Goal: Transaction & Acquisition: Subscribe to service/newsletter

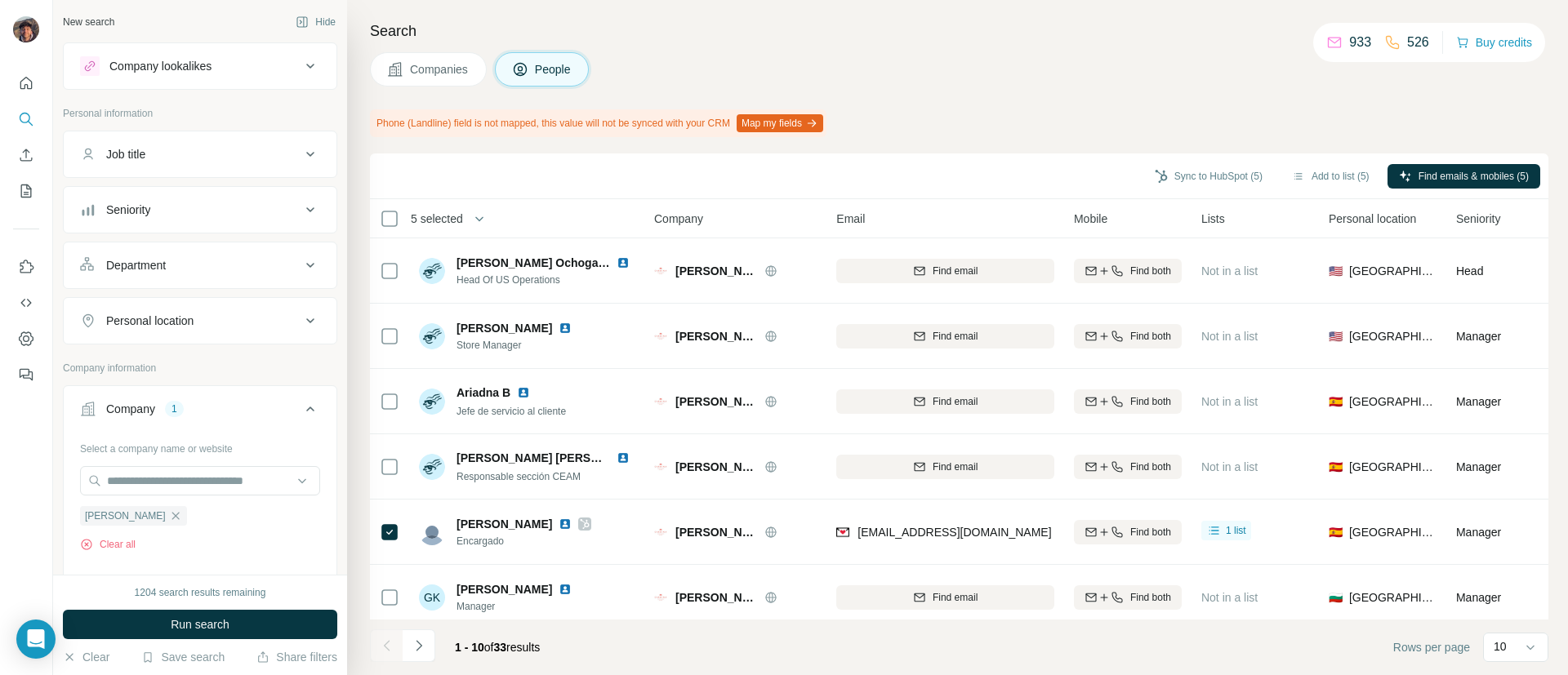
click at [429, 62] on span "Companies" at bounding box center [439, 69] width 59 height 16
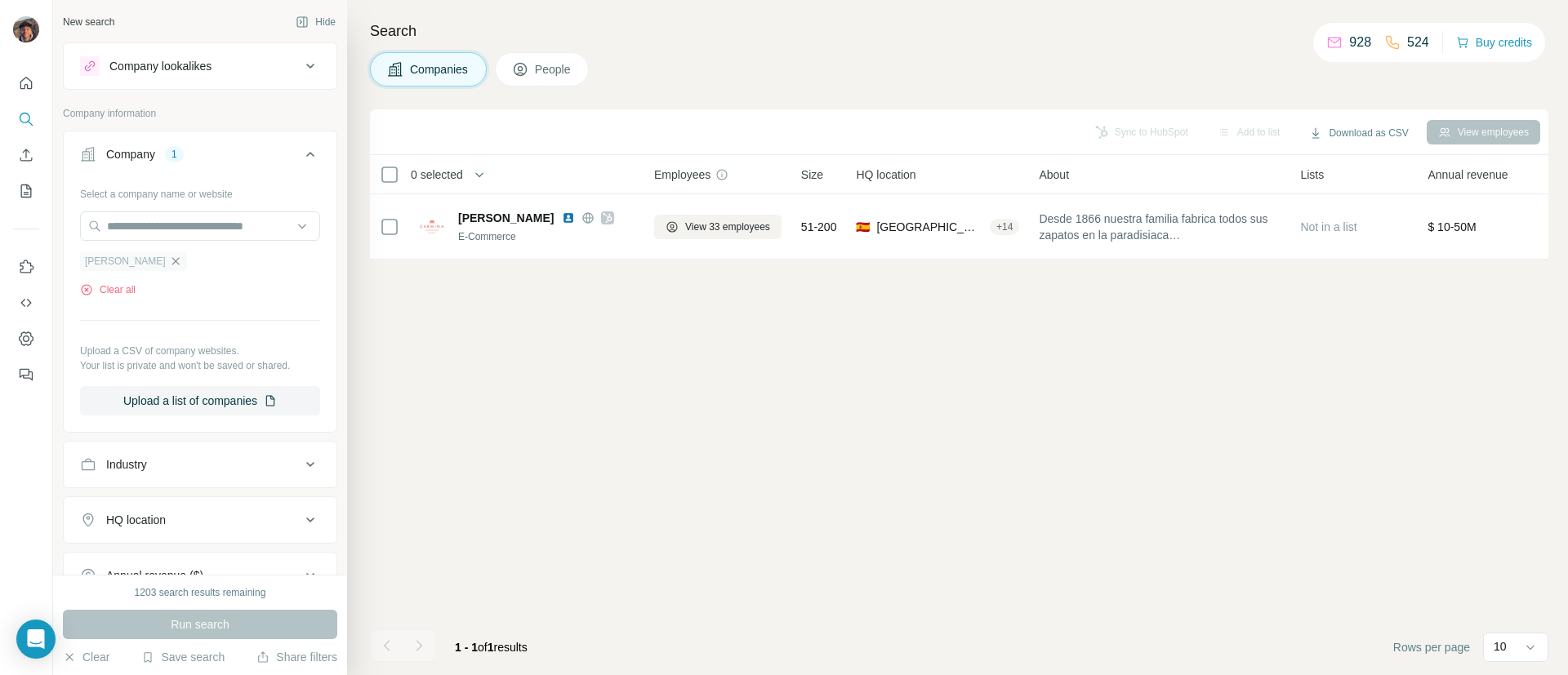
click at [182, 258] on icon "button" at bounding box center [175, 261] width 13 height 13
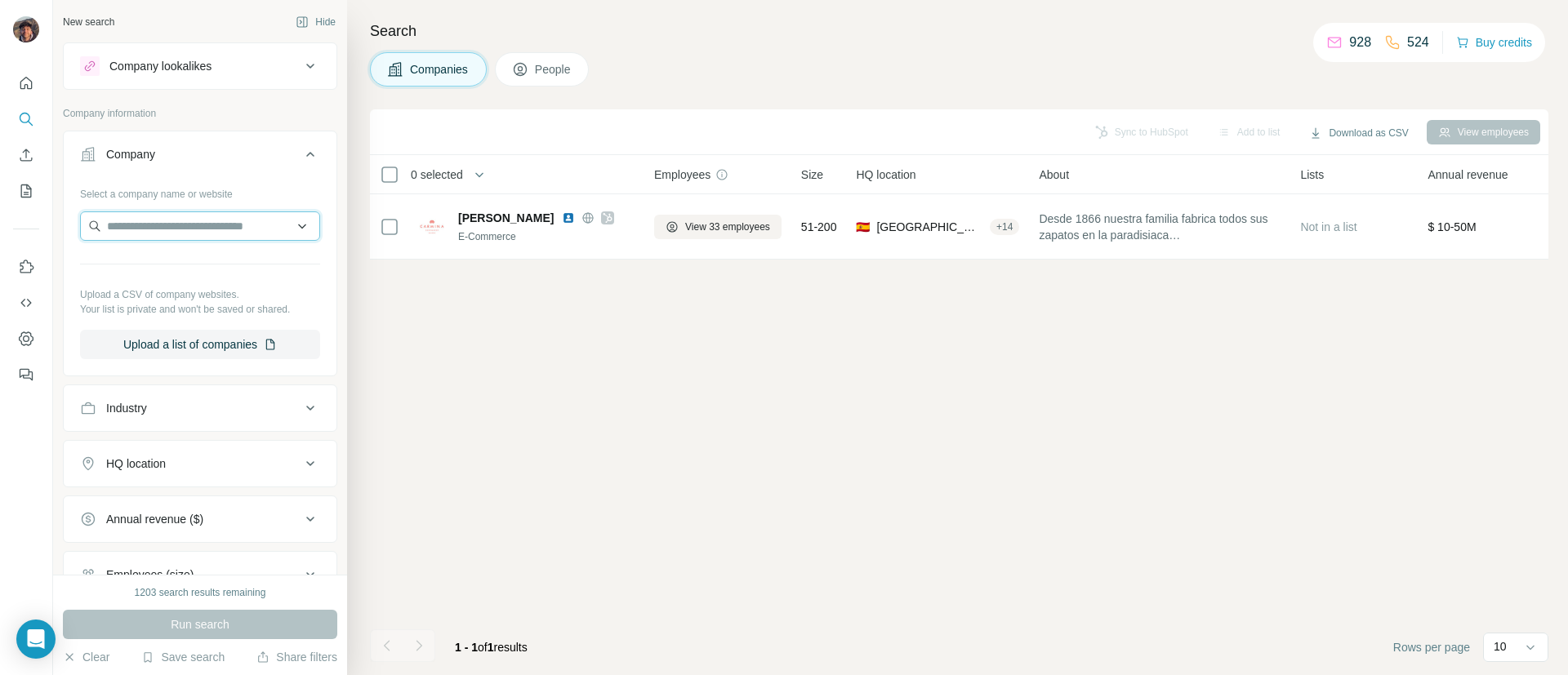
click at [185, 240] on input "text" at bounding box center [200, 226] width 240 height 30
type input "**********"
click at [190, 274] on p "gioseppo.com" at bounding box center [169, 279] width 84 height 15
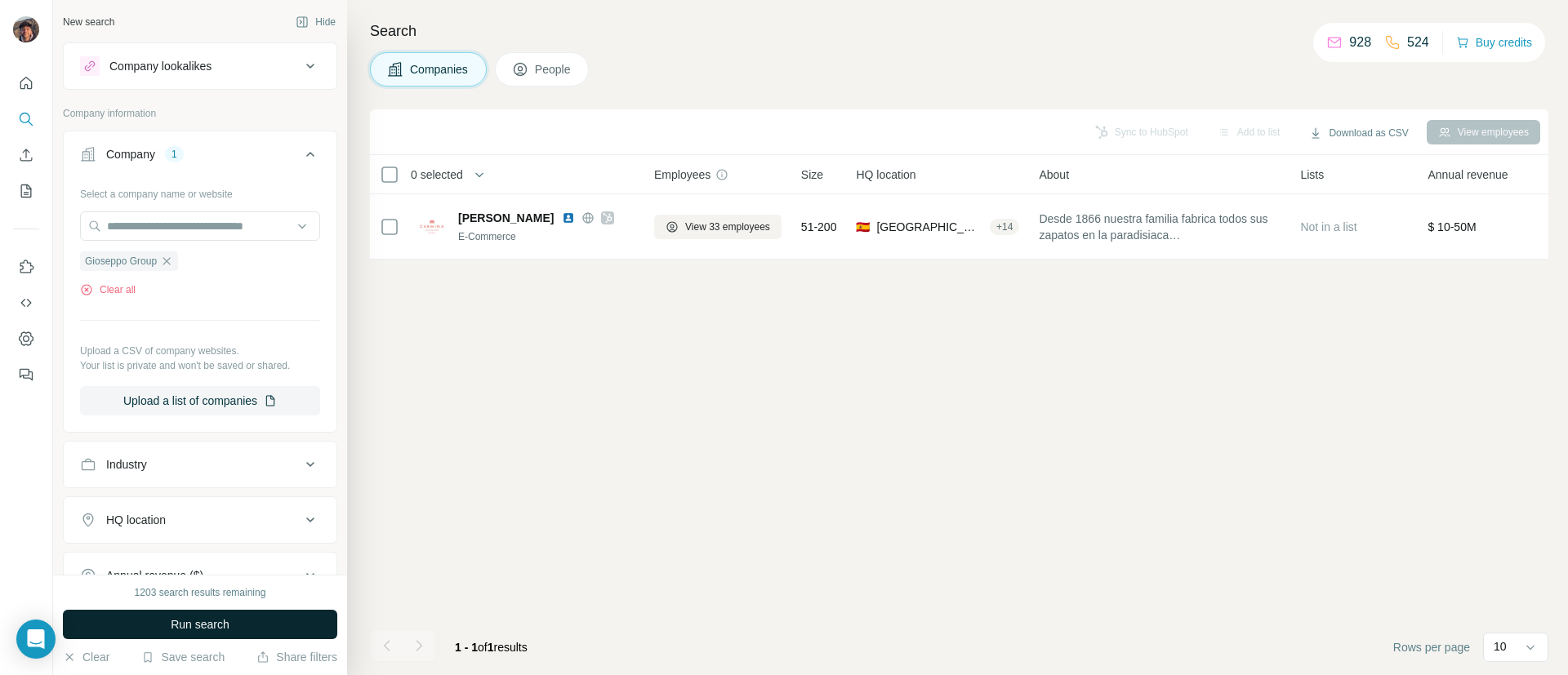
click at [215, 628] on span "Run search" at bounding box center [199, 624] width 58 height 16
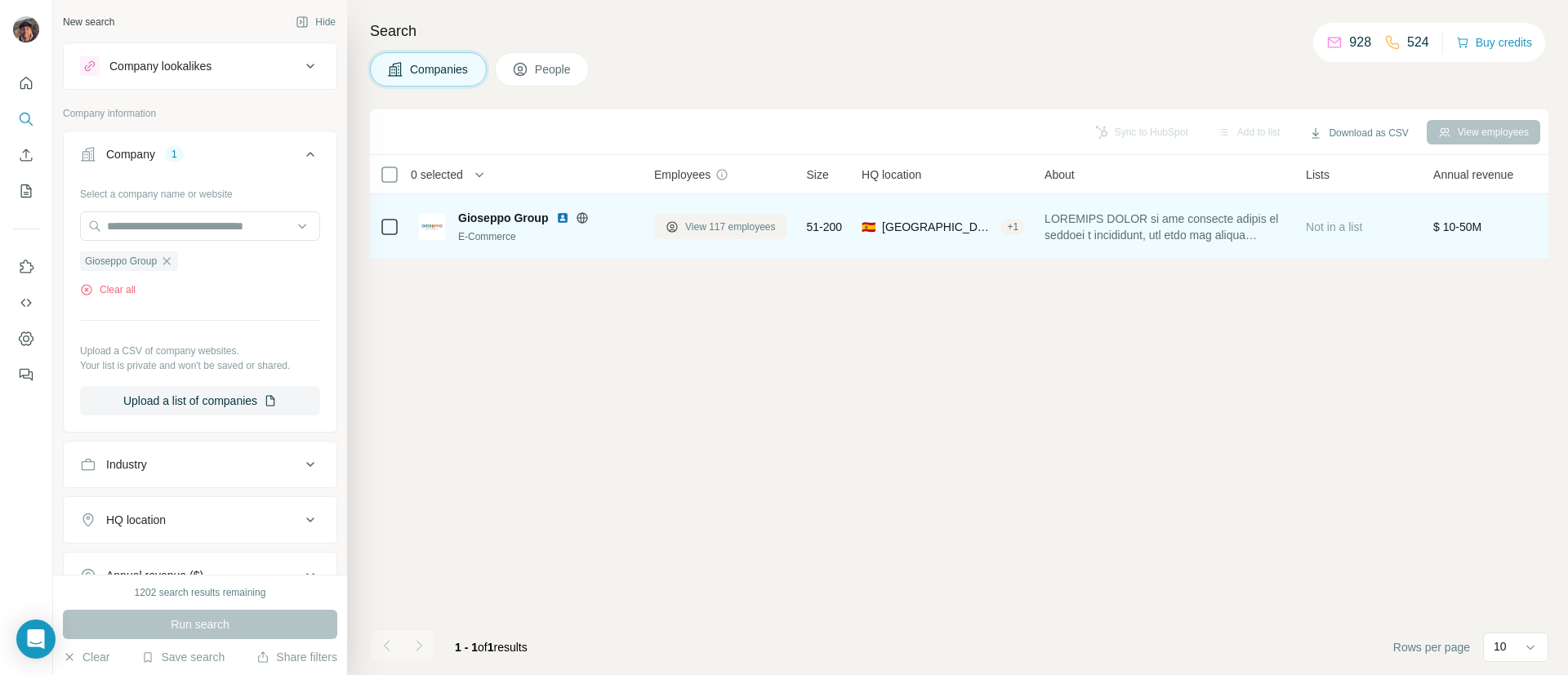
click at [715, 231] on span "View 117 employees" at bounding box center [731, 227] width 90 height 15
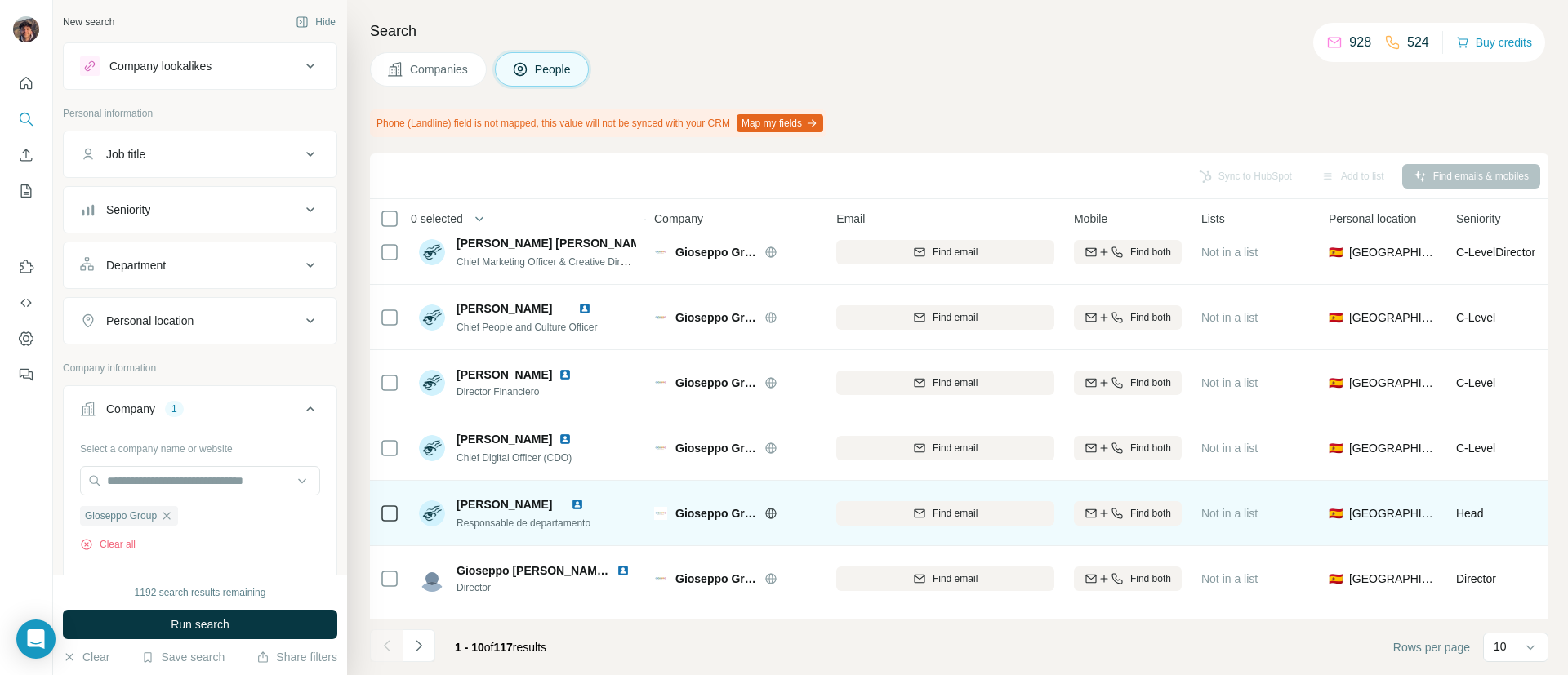
scroll to position [123, 0]
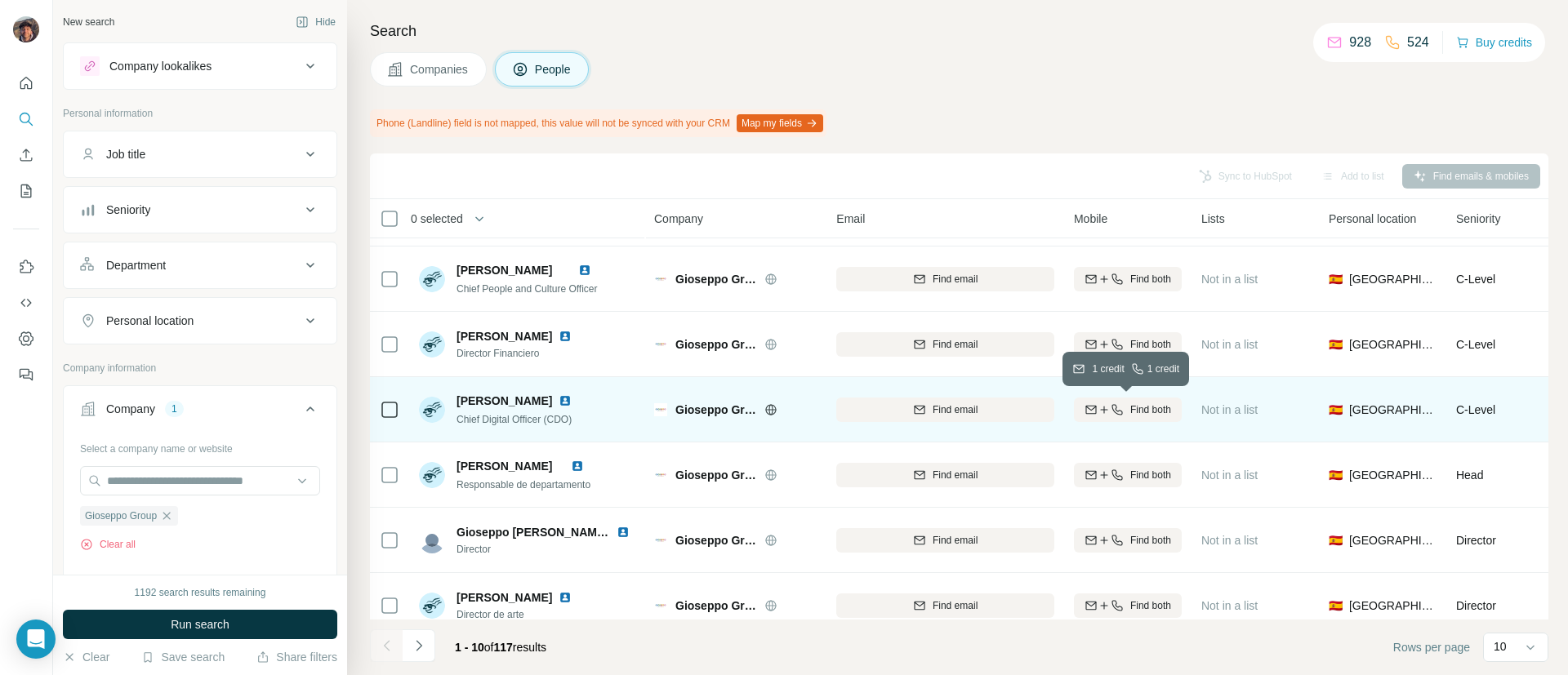
click at [1111, 403] on icon "button" at bounding box center [1117, 409] width 13 height 13
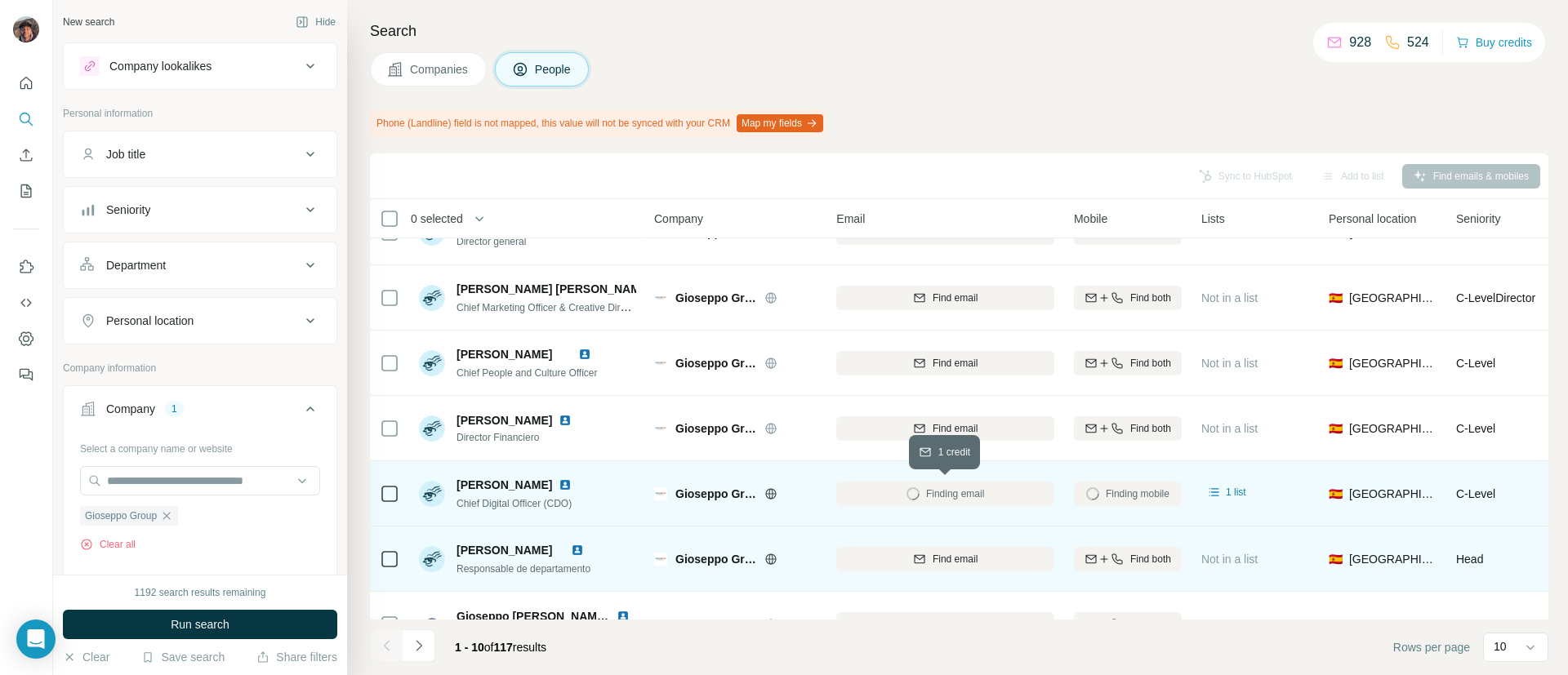
scroll to position [0, 0]
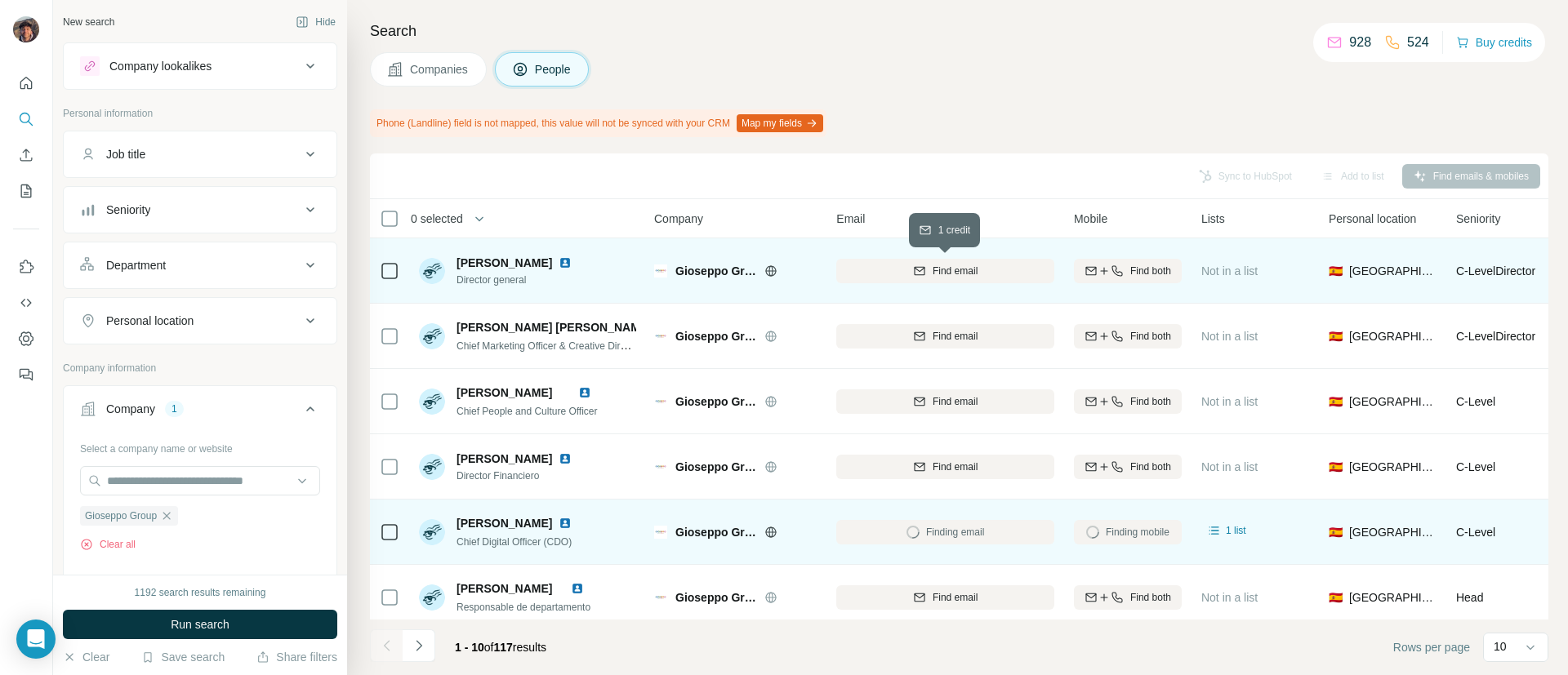
click at [949, 266] on span "Find email" at bounding box center [954, 271] width 45 height 15
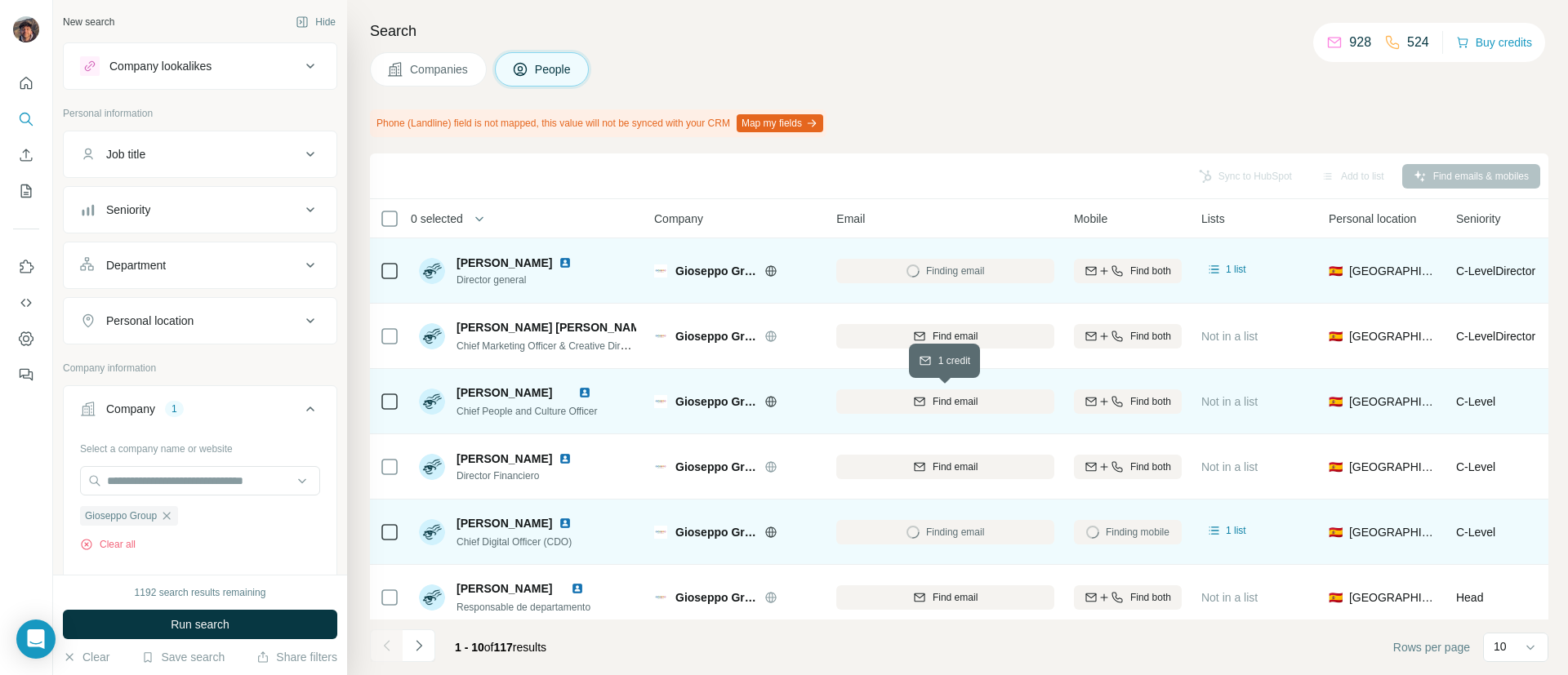
click at [922, 404] on icon "button" at bounding box center [920, 401] width 13 height 13
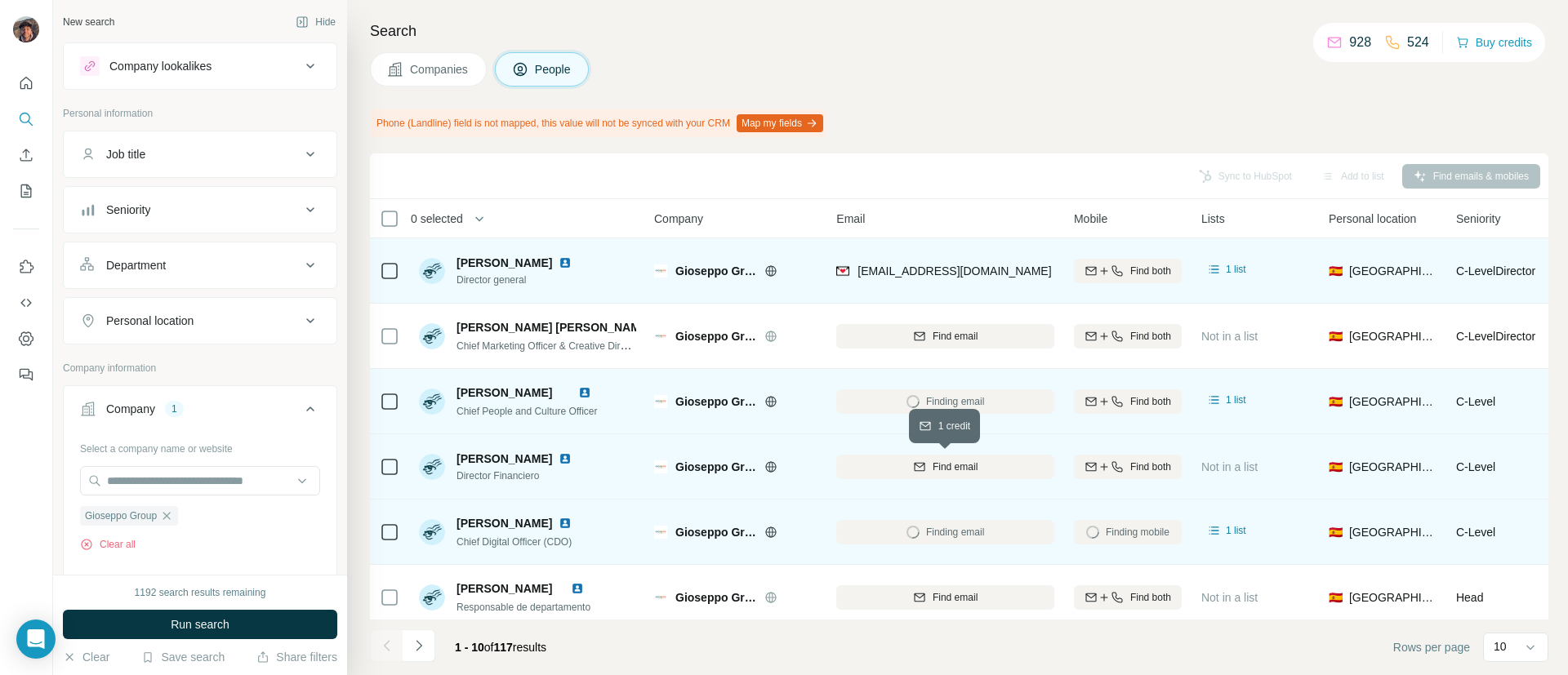
click at [923, 473] on div "Find email" at bounding box center [944, 467] width 218 height 15
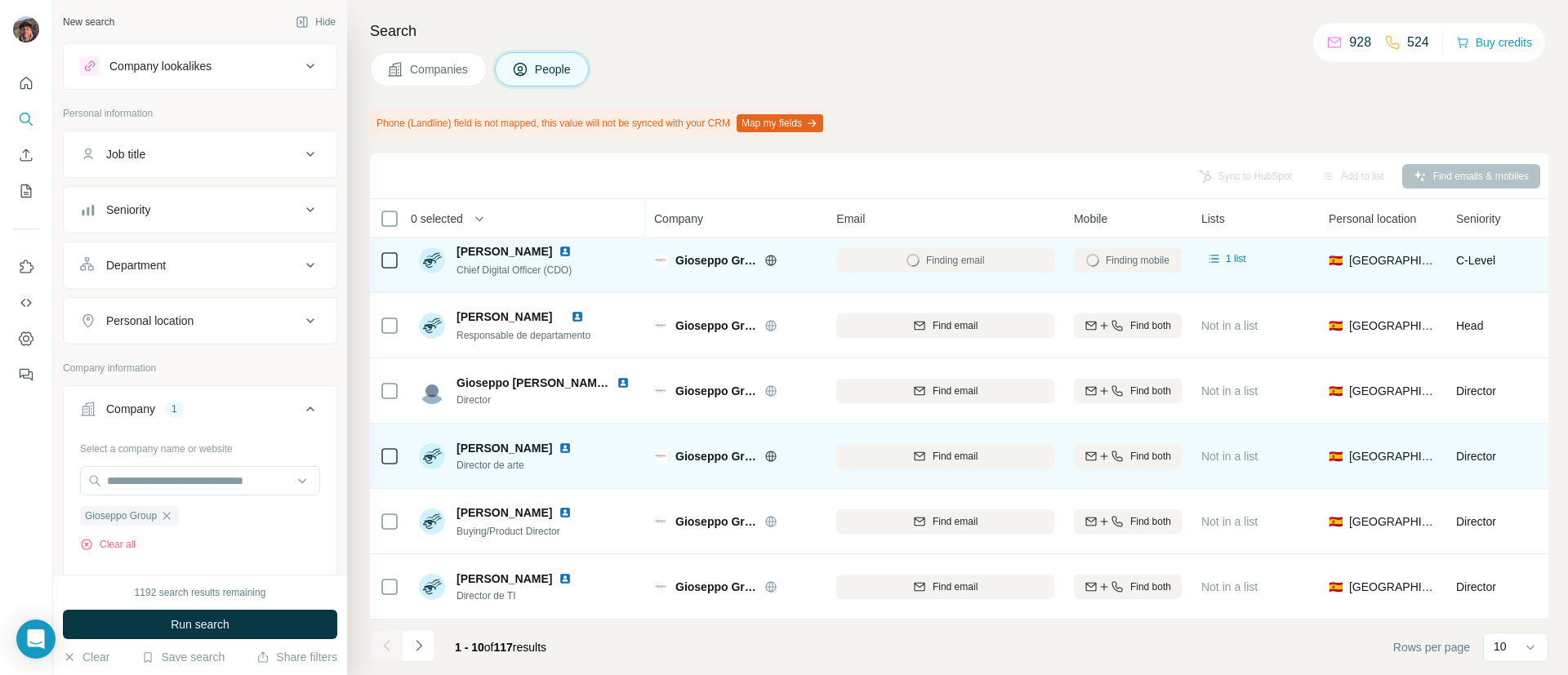
scroll to position [284, 0]
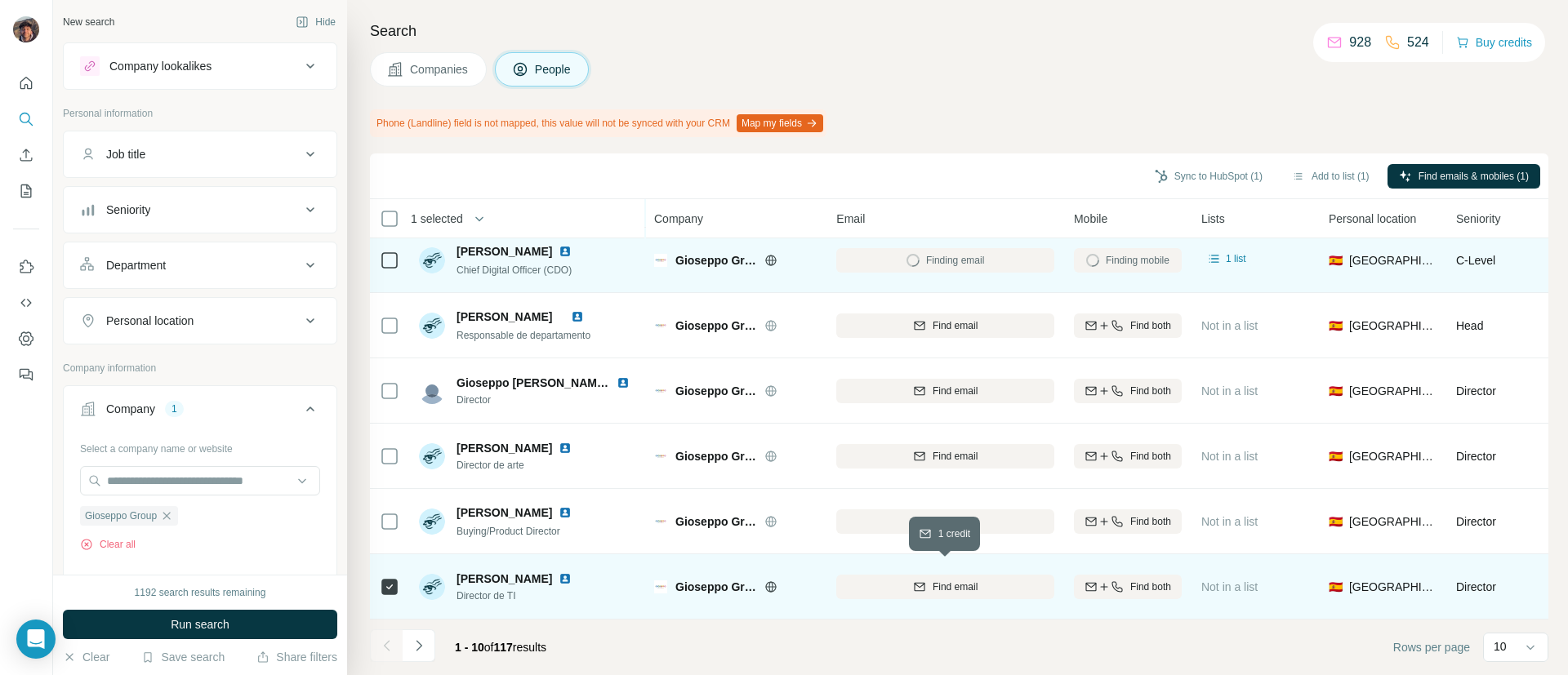
click at [932, 580] on span "Find email" at bounding box center [954, 587] width 45 height 15
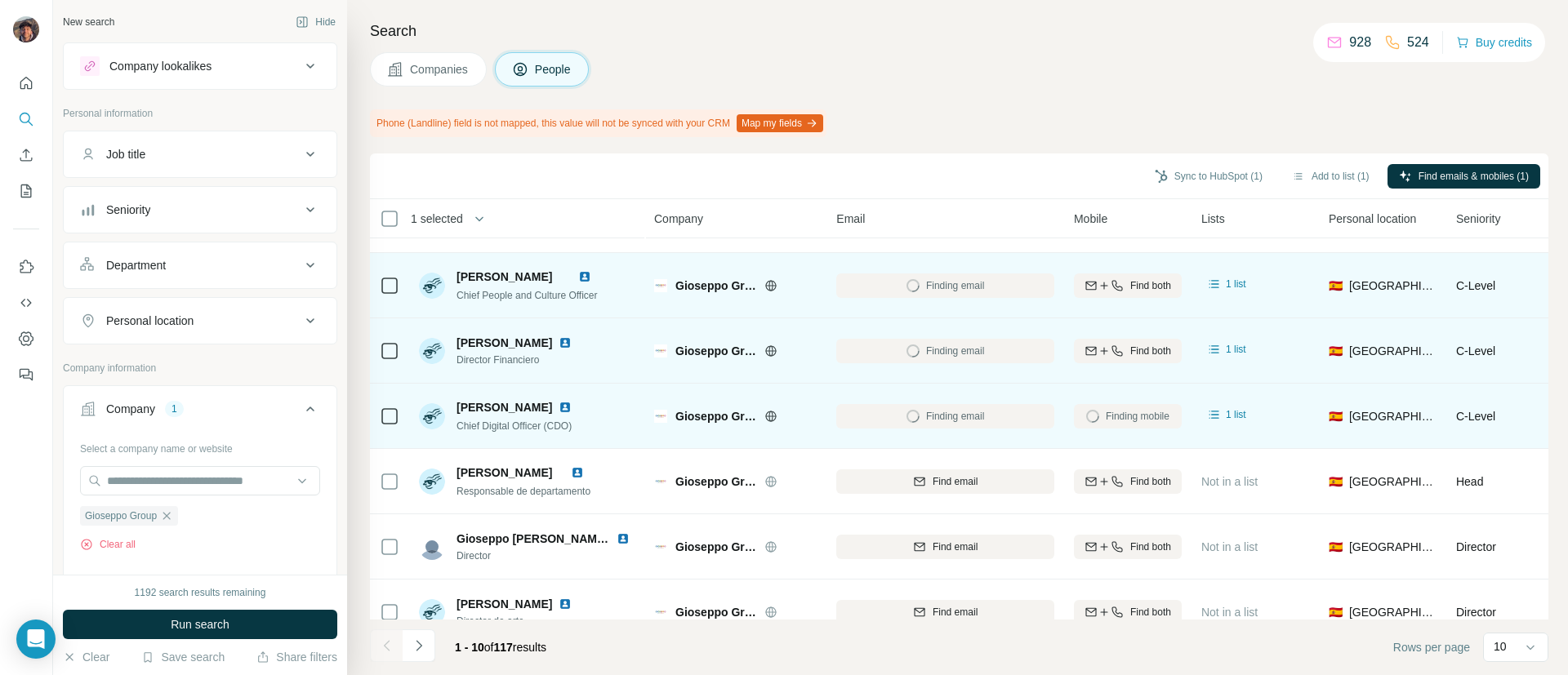
scroll to position [0, 0]
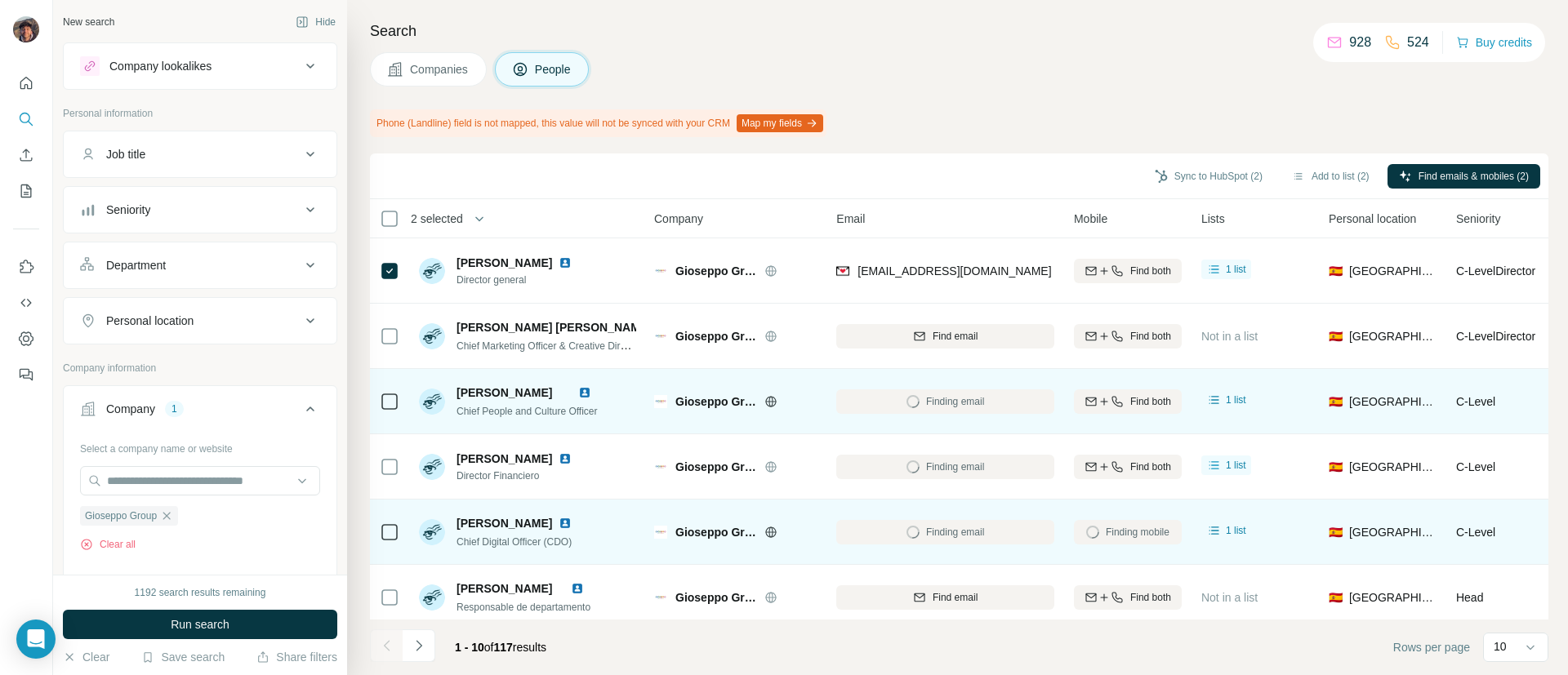
click at [387, 391] on icon at bounding box center [390, 401] width 20 height 20
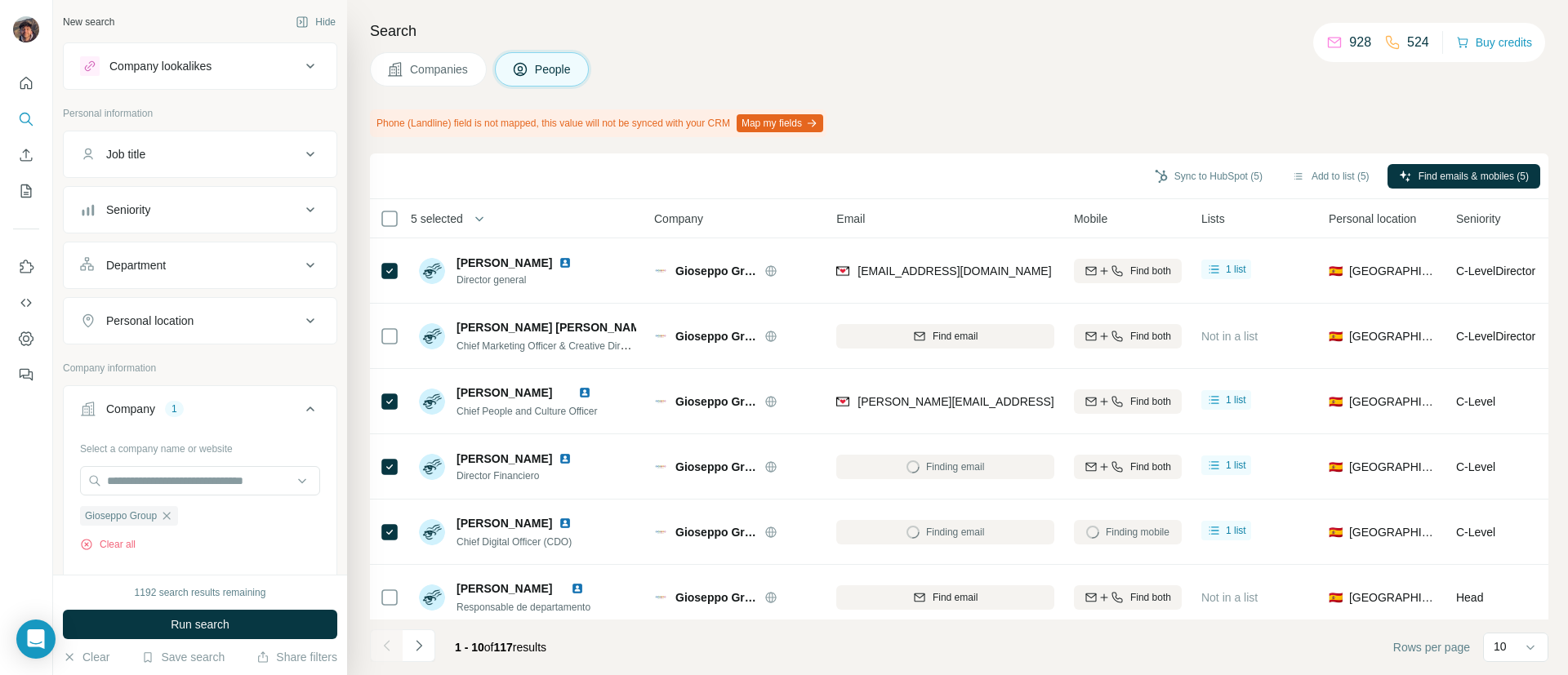
drag, startPoint x: 414, startPoint y: 645, endPoint x: 418, endPoint y: 616, distance: 29.3
click at [415, 630] on button "Navigate to next page" at bounding box center [419, 645] width 33 height 33
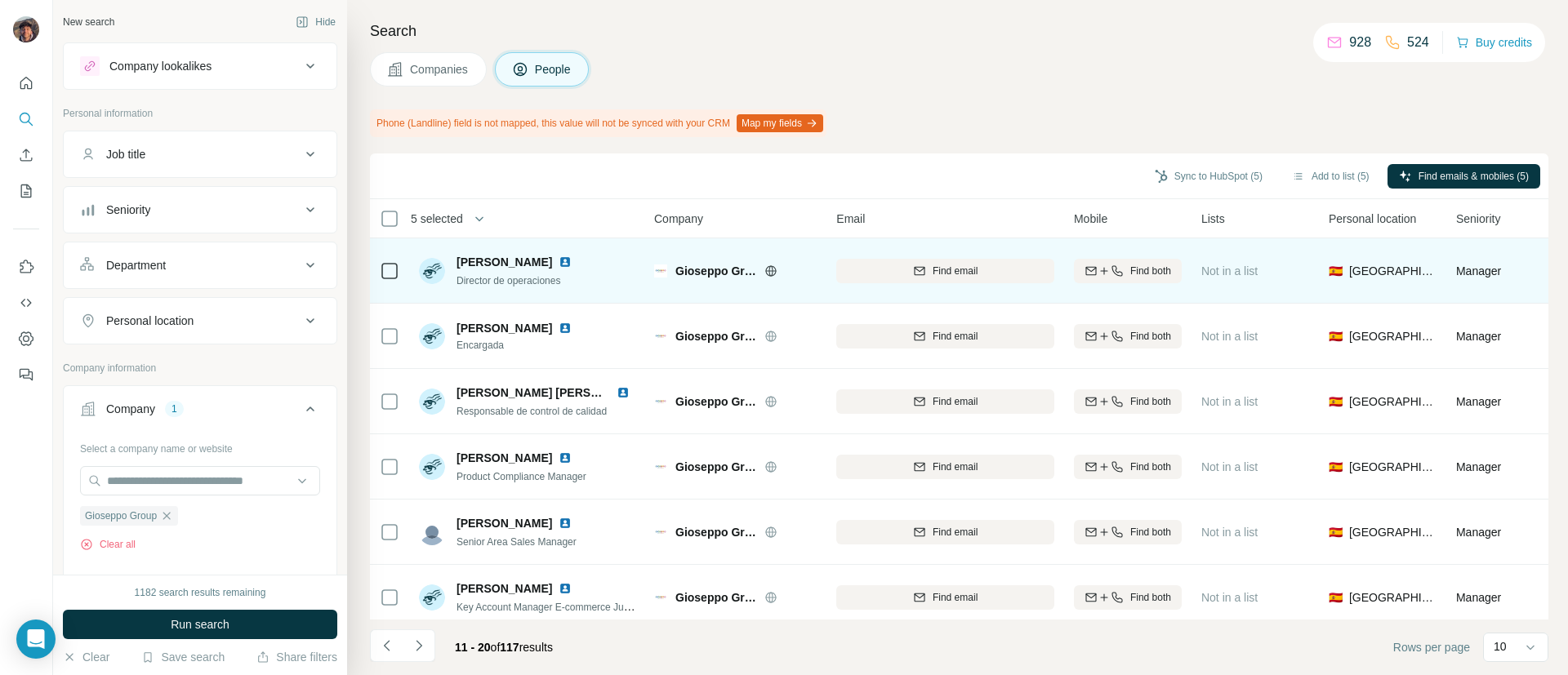
click at [912, 282] on div "Find email" at bounding box center [944, 270] width 218 height 45
drag, startPoint x: 955, startPoint y: 288, endPoint x: 969, endPoint y: 297, distance: 16.6
click at [963, 294] on td "Find email" at bounding box center [944, 270] width 238 height 65
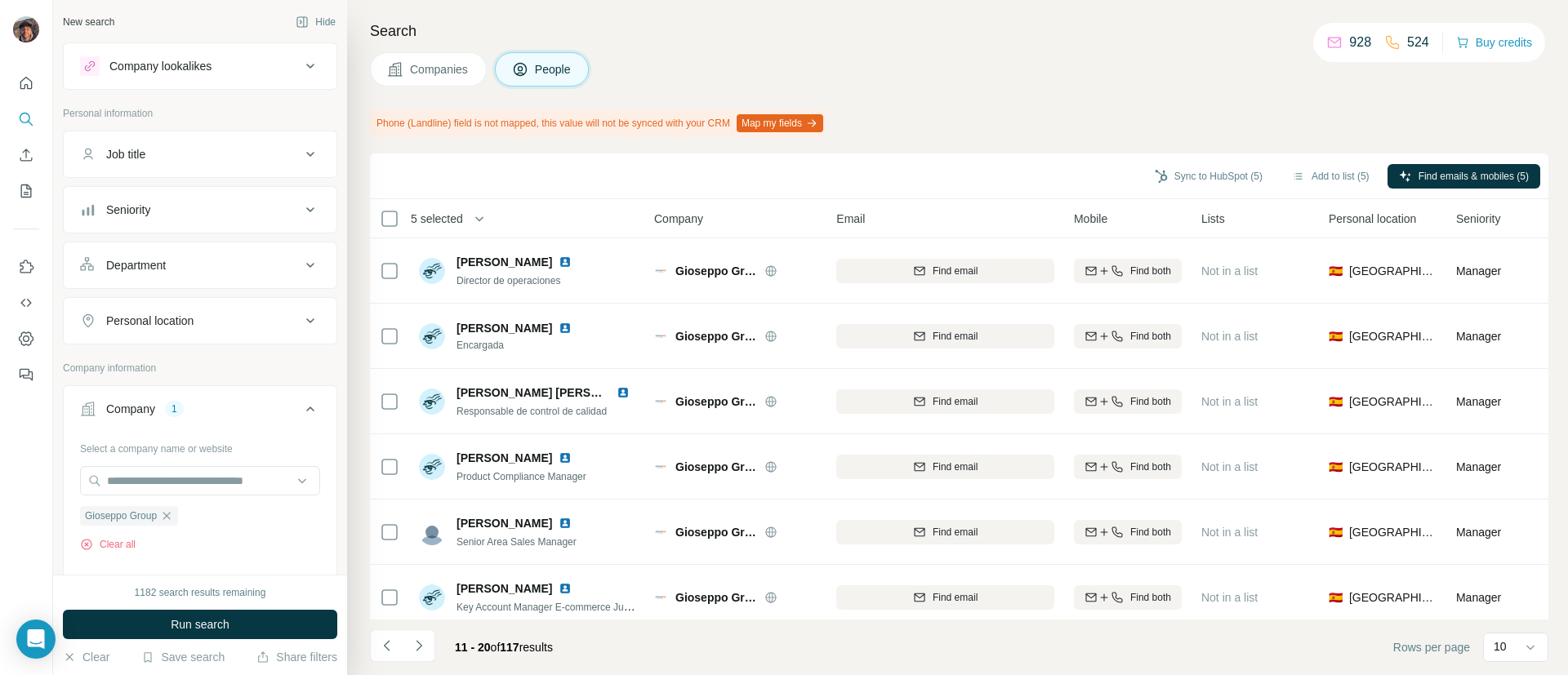
click at [956, 235] on th "Email" at bounding box center [944, 219] width 238 height 39
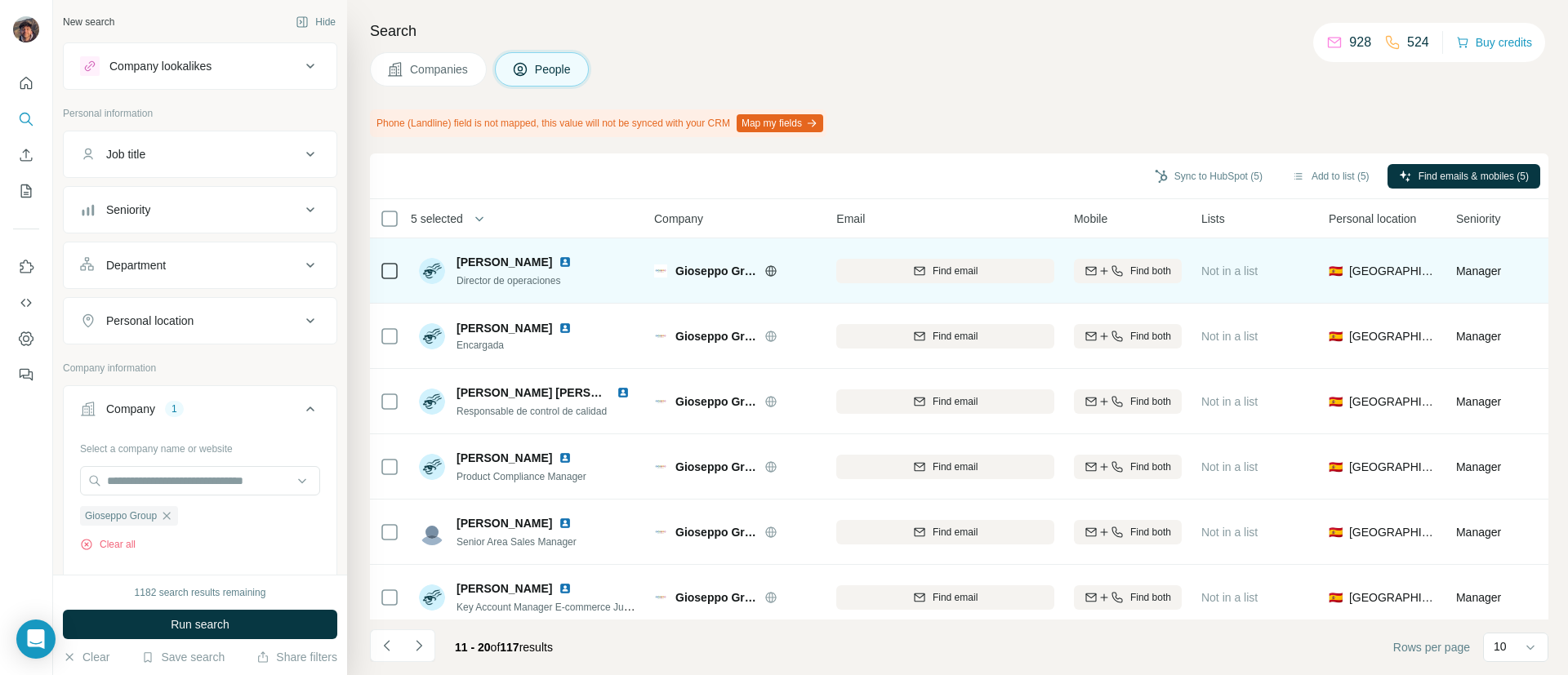
click at [950, 282] on div "Find email" at bounding box center [944, 270] width 218 height 45
click at [950, 275] on span "Find email" at bounding box center [954, 271] width 45 height 15
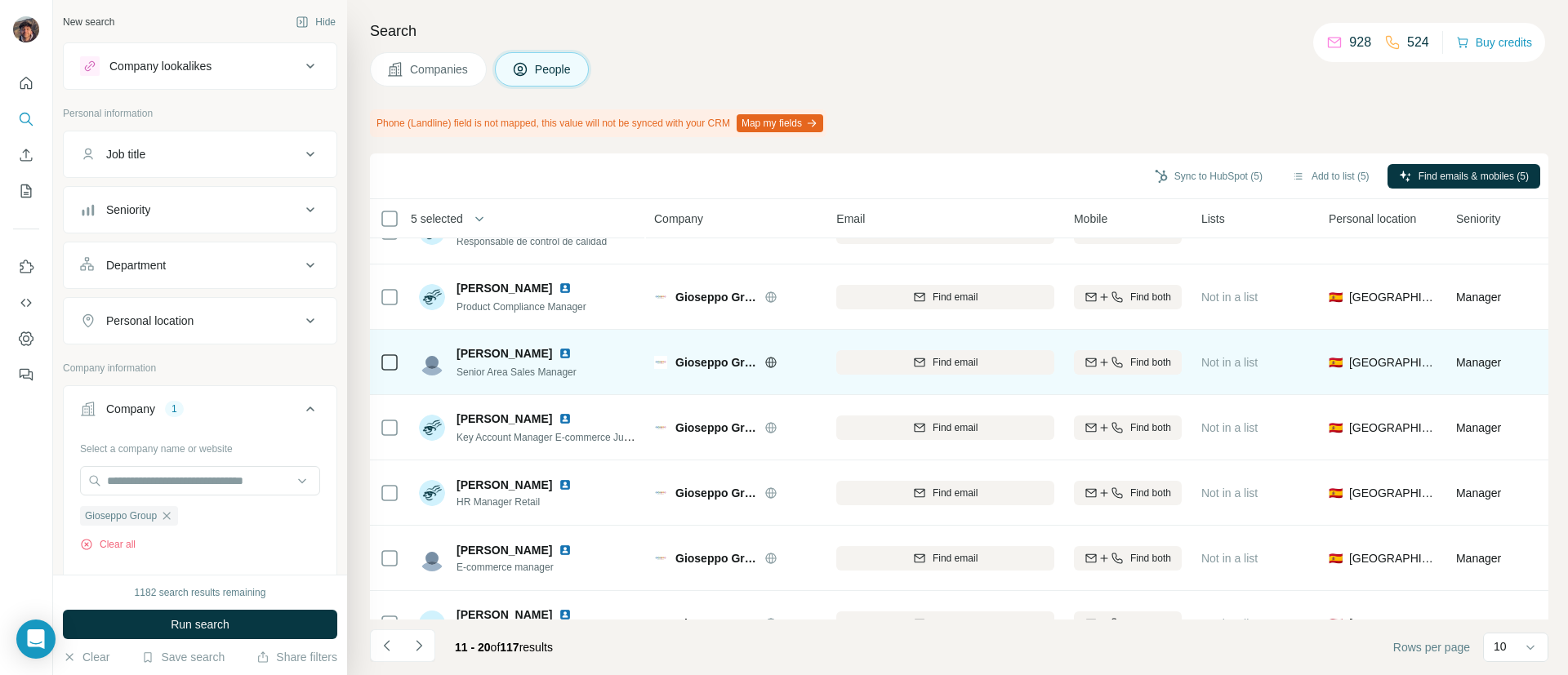
scroll to position [245, 0]
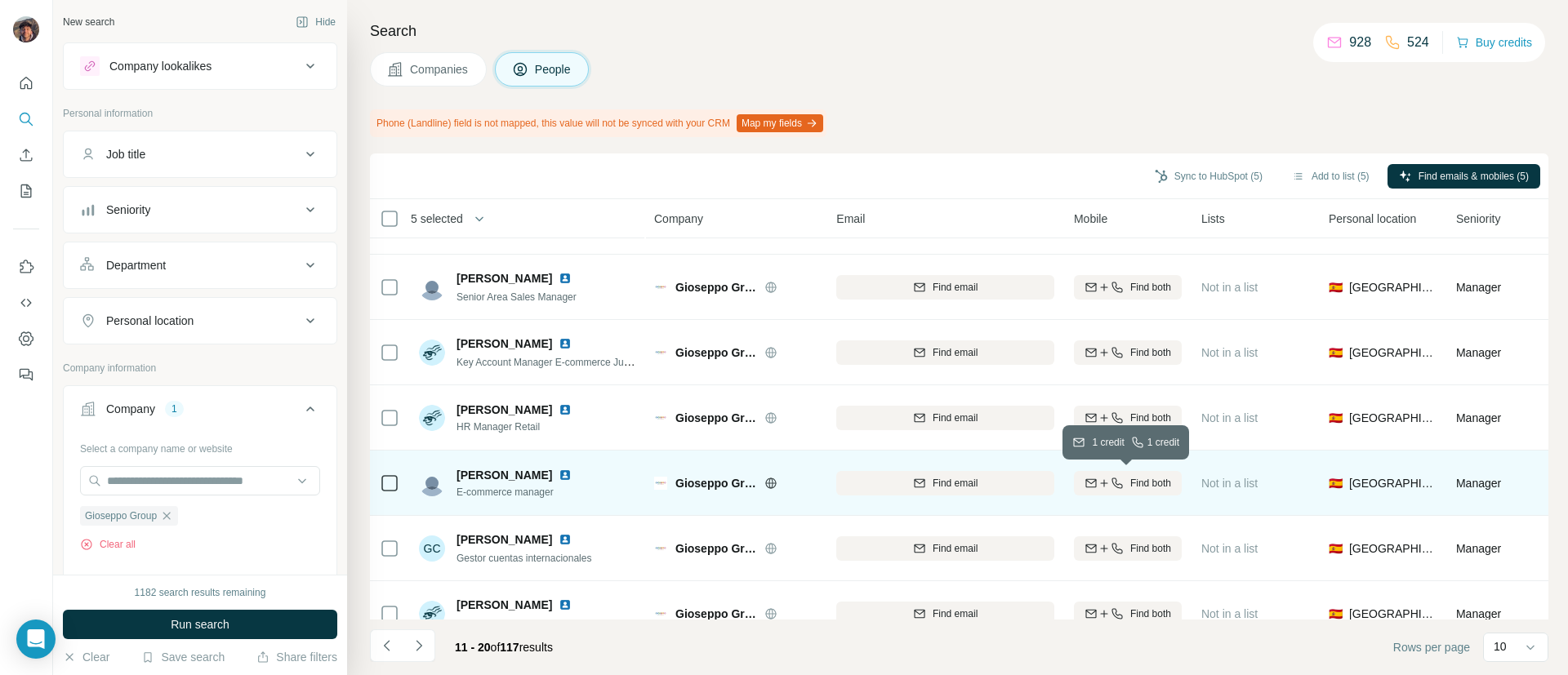
click at [1105, 488] on icon "button" at bounding box center [1104, 483] width 13 height 13
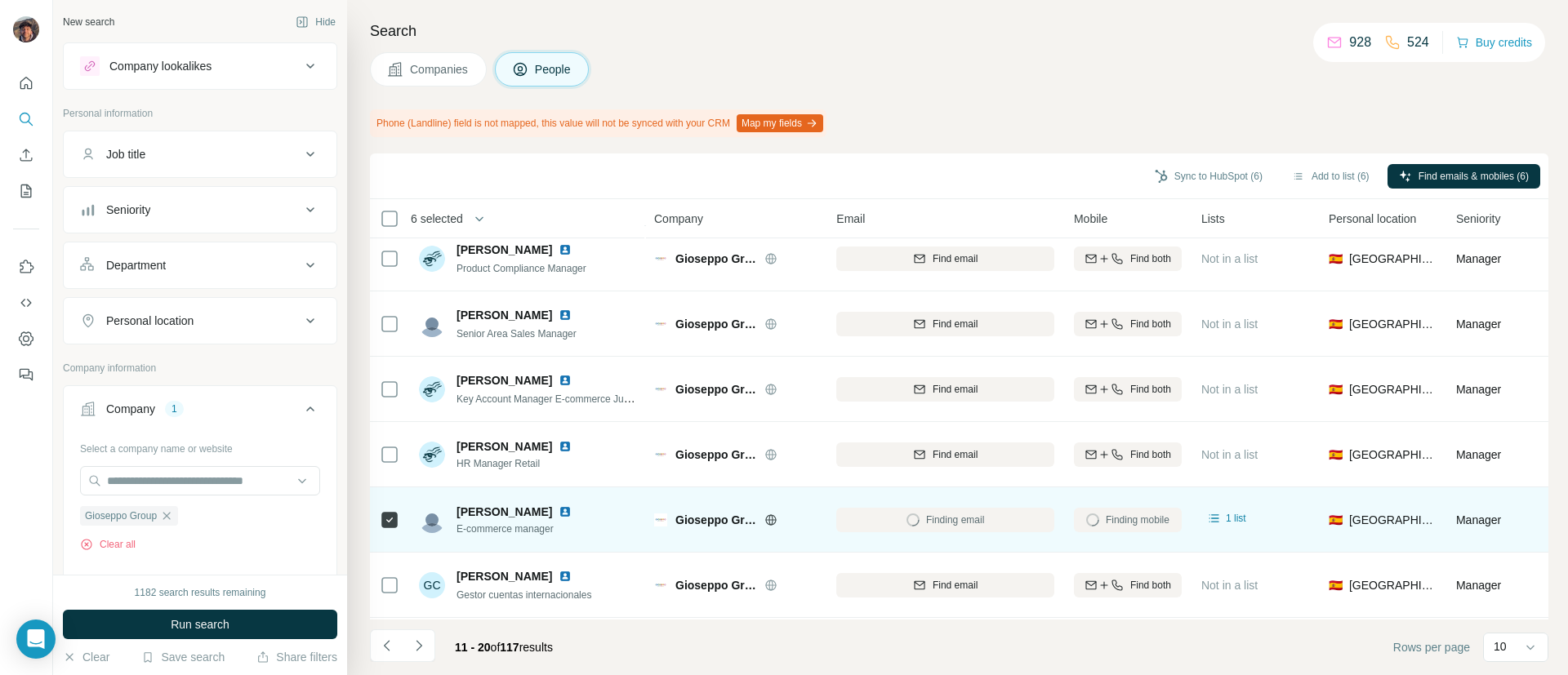
scroll to position [284, 0]
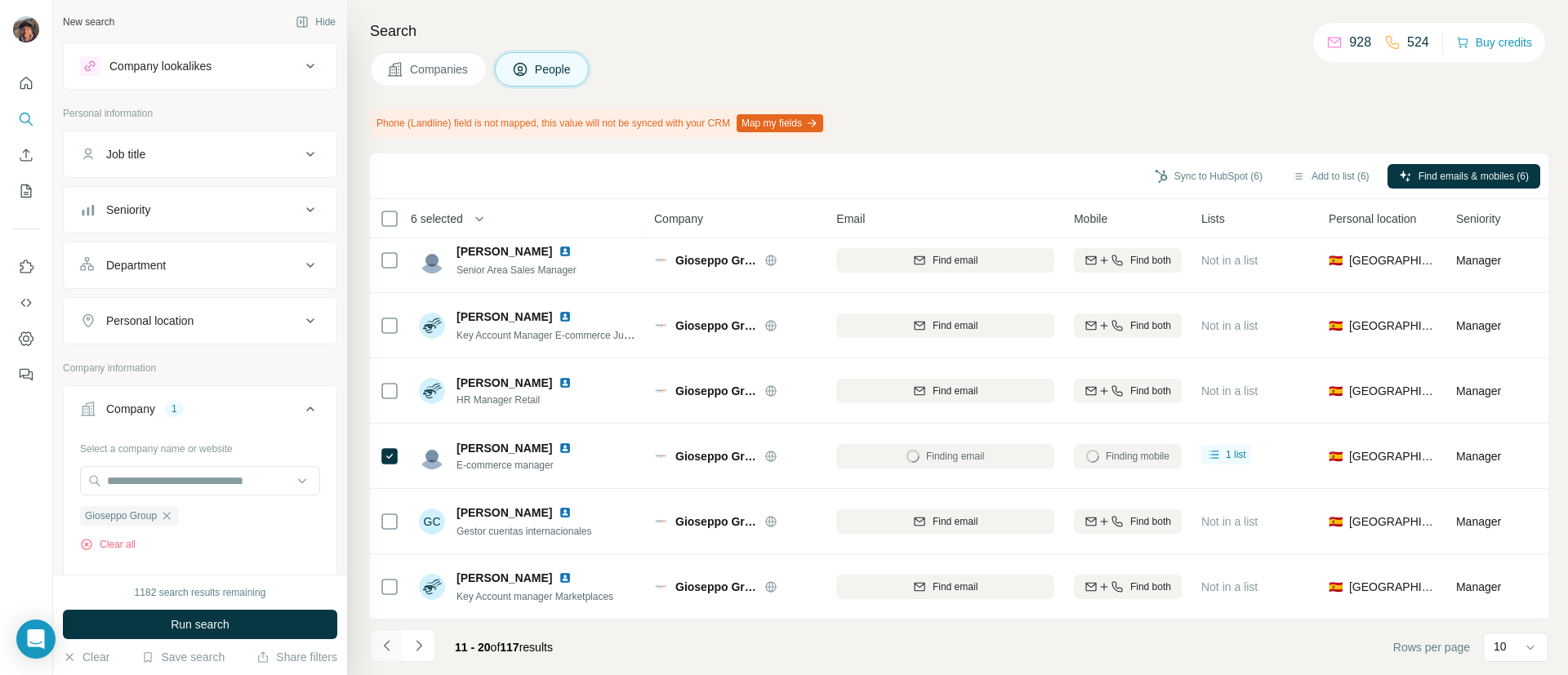
click at [376, 643] on button "Navigate to previous page" at bounding box center [387, 645] width 33 height 33
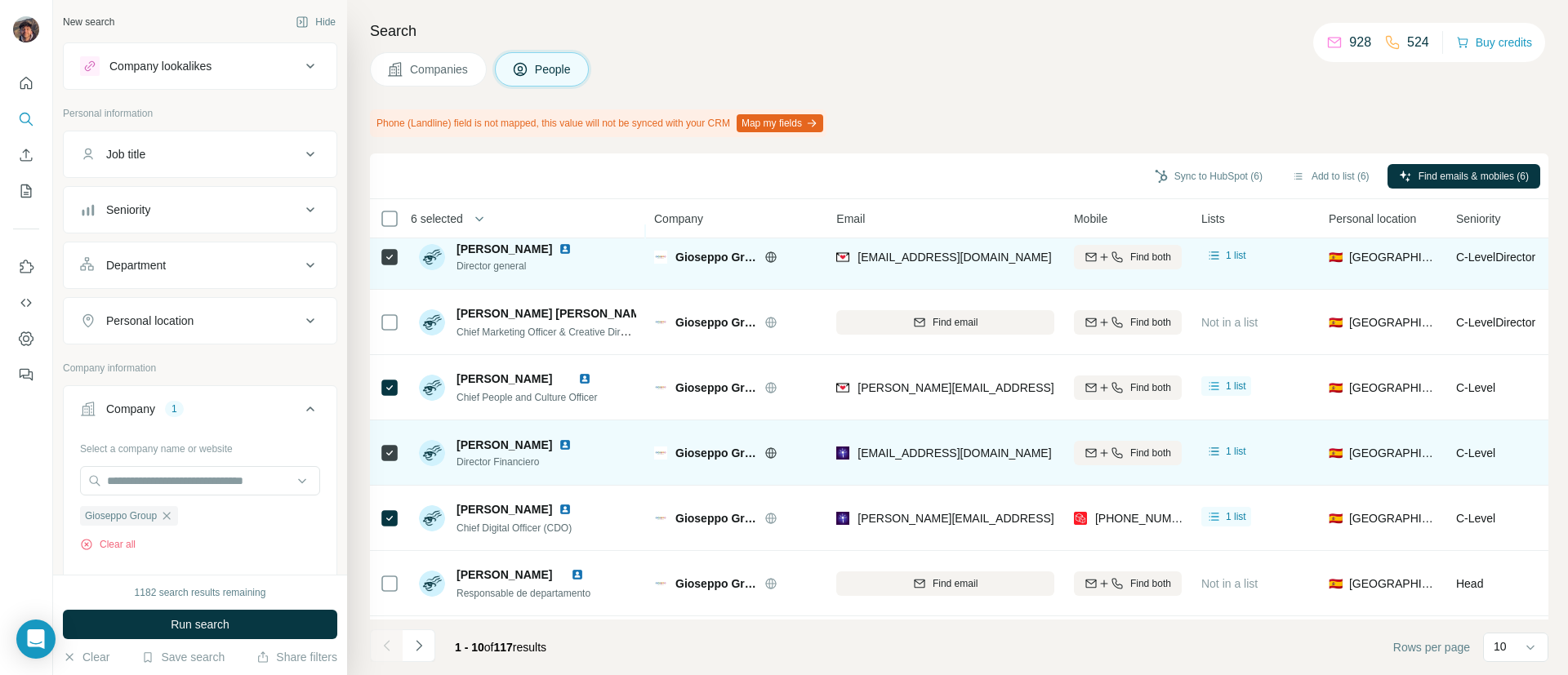
scroll to position [0, 0]
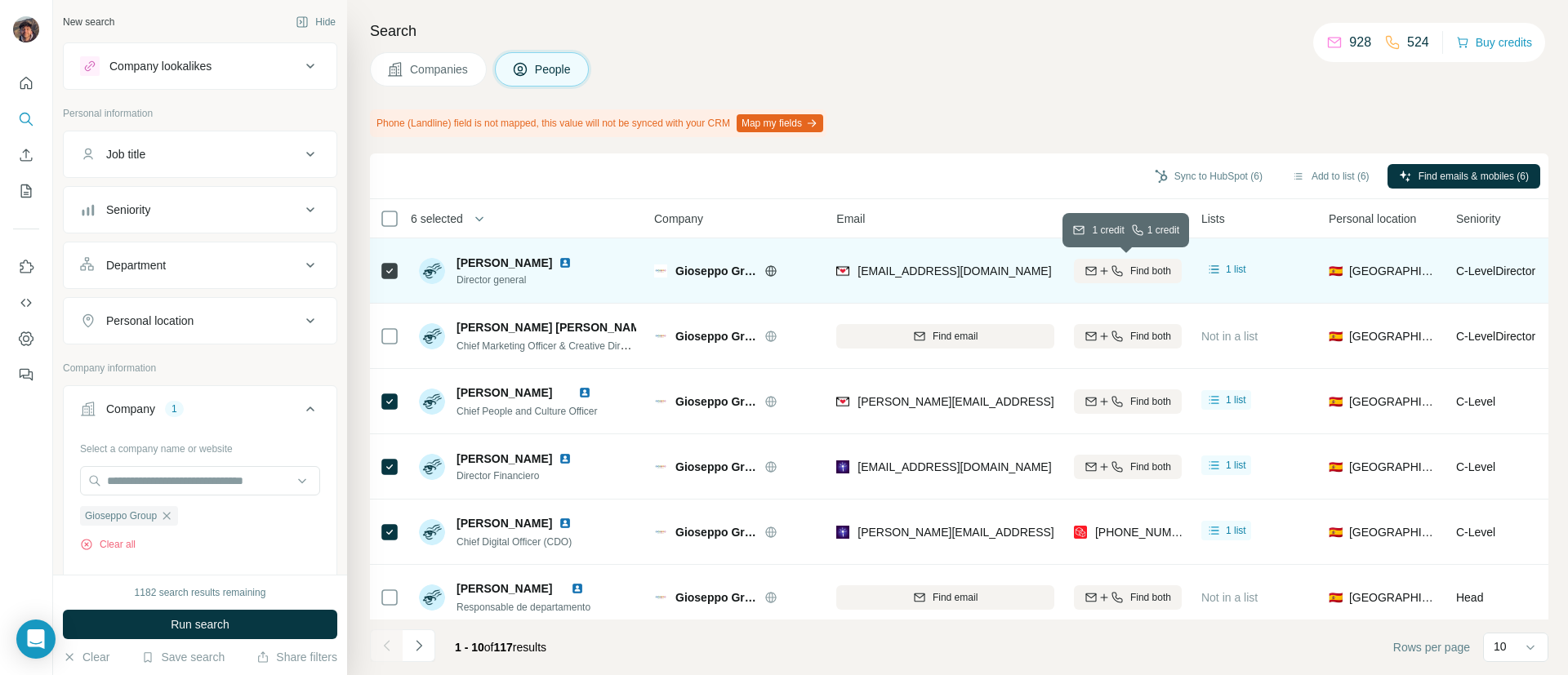
click at [1107, 259] on button "Find both" at bounding box center [1127, 271] width 108 height 25
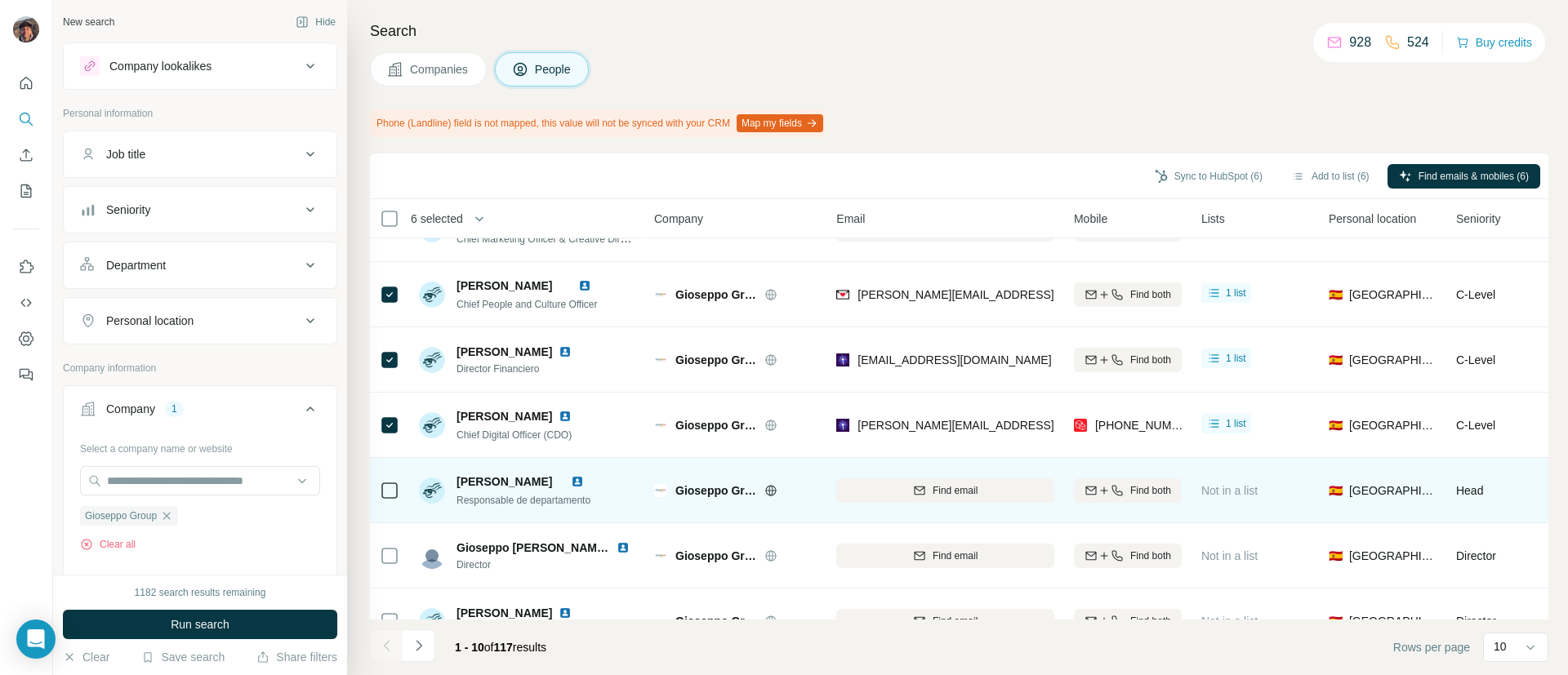
scroll to position [284, 0]
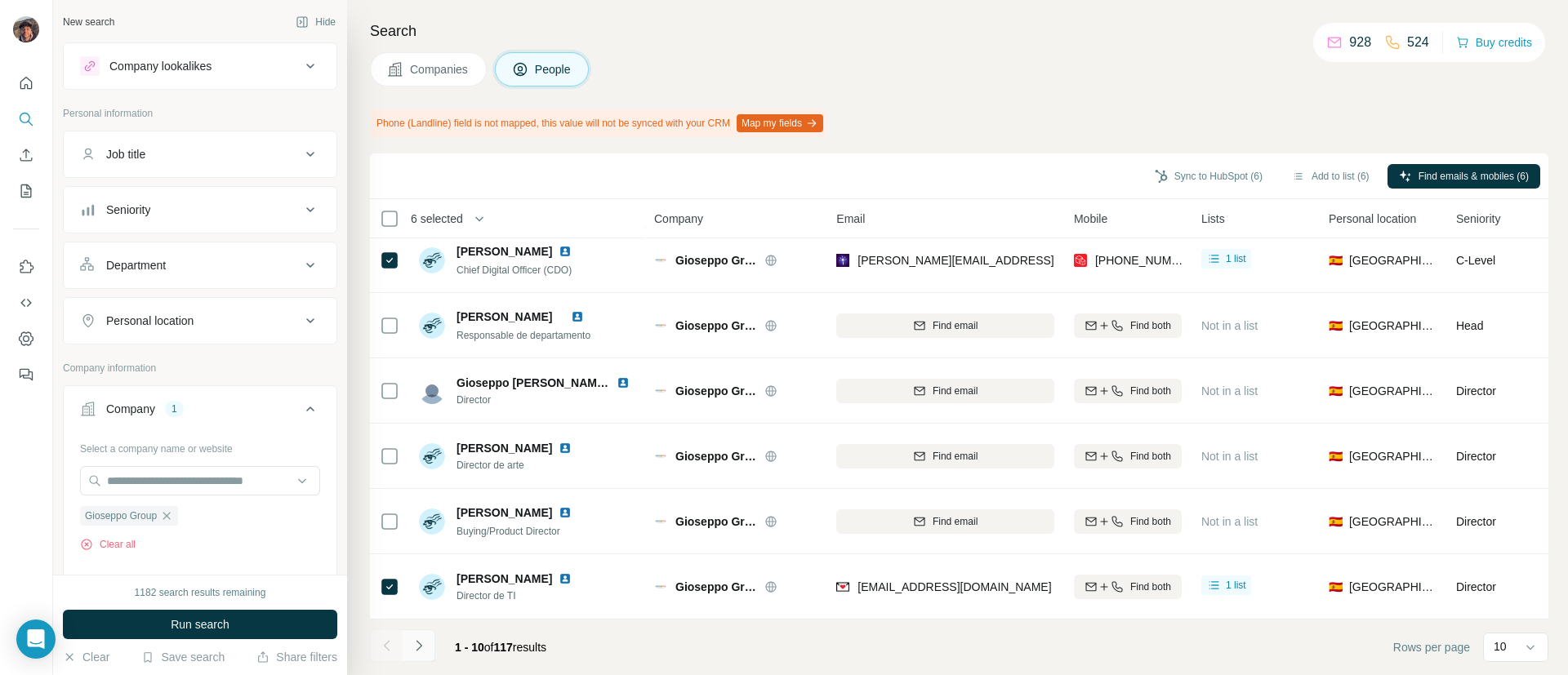
click at [429, 650] on button "Navigate to next page" at bounding box center [419, 645] width 33 height 33
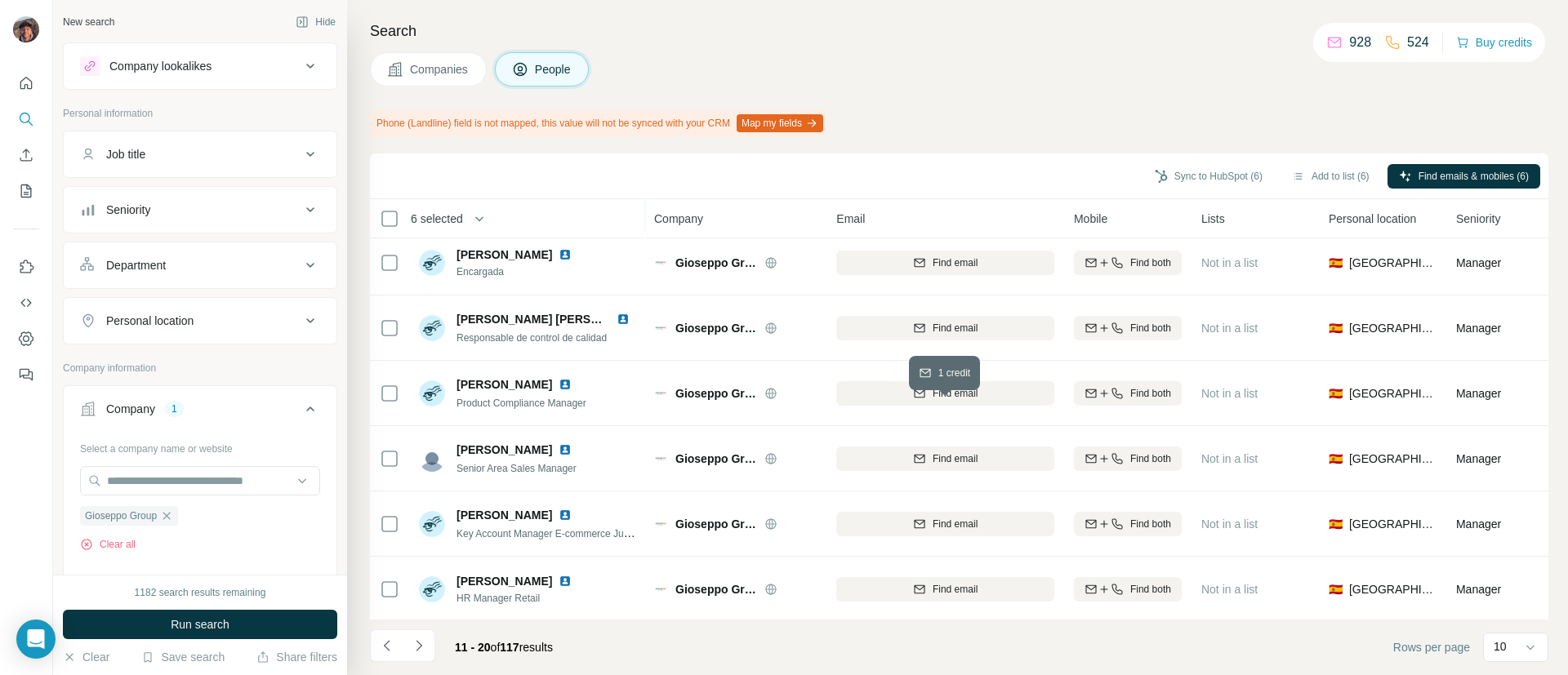
scroll to position [0, 0]
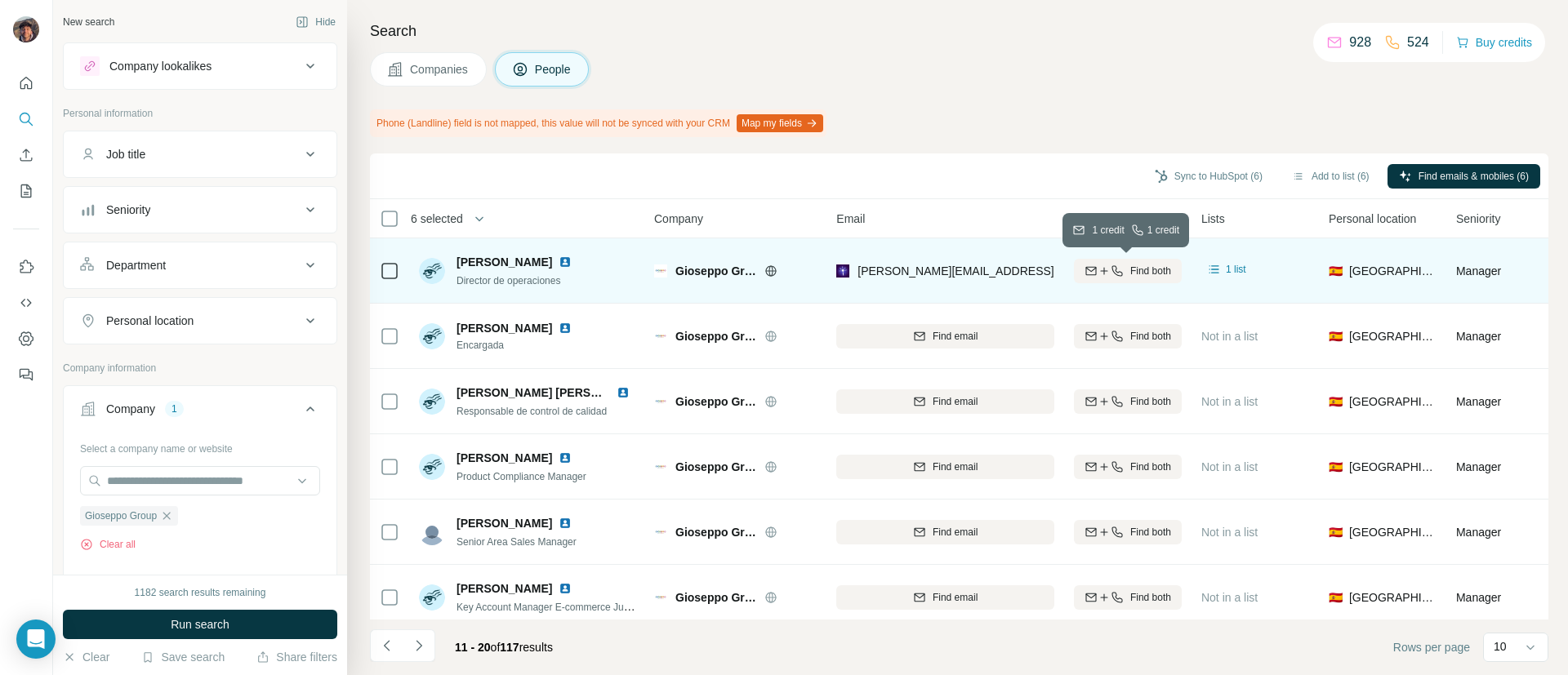
click at [1116, 274] on icon "button" at bounding box center [1116, 270] width 11 height 11
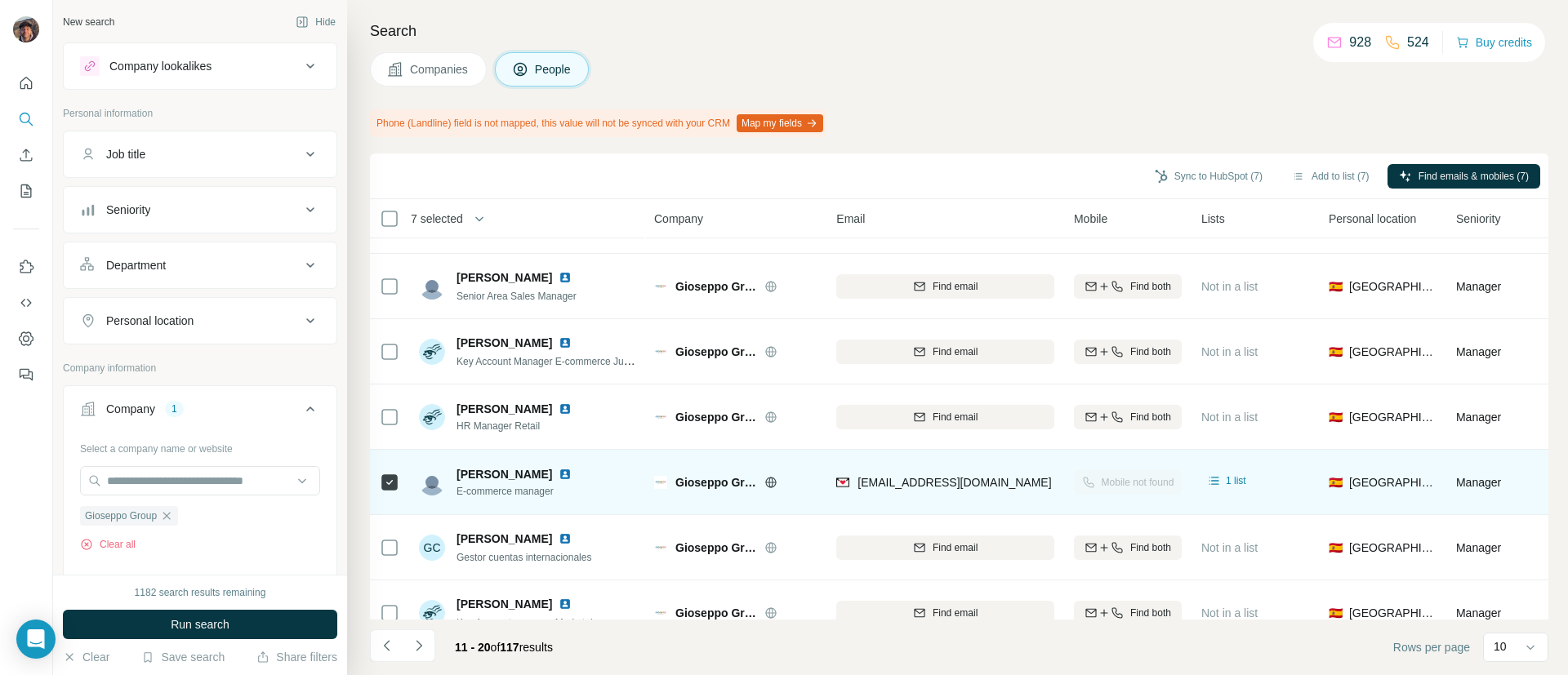
scroll to position [284, 0]
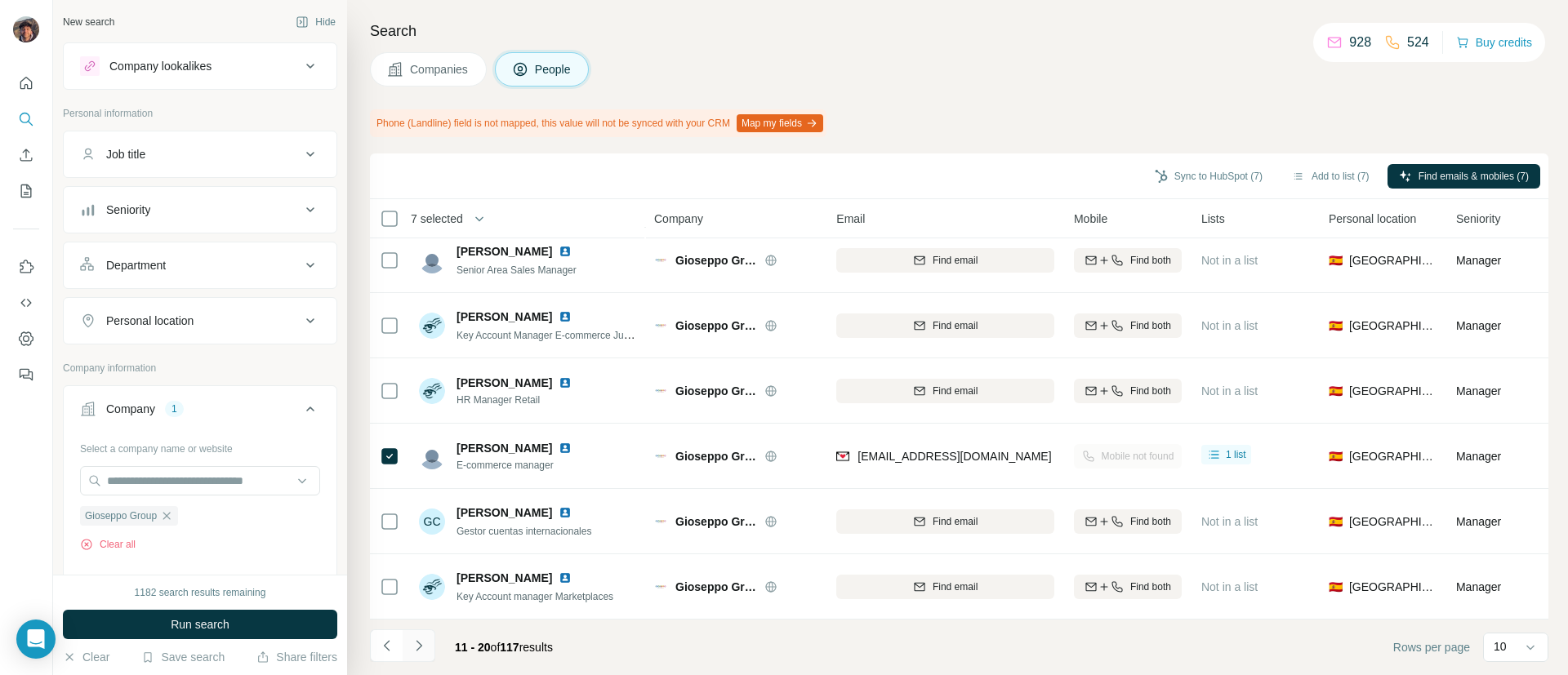
click at [419, 650] on icon "Navigate to next page" at bounding box center [419, 645] width 16 height 16
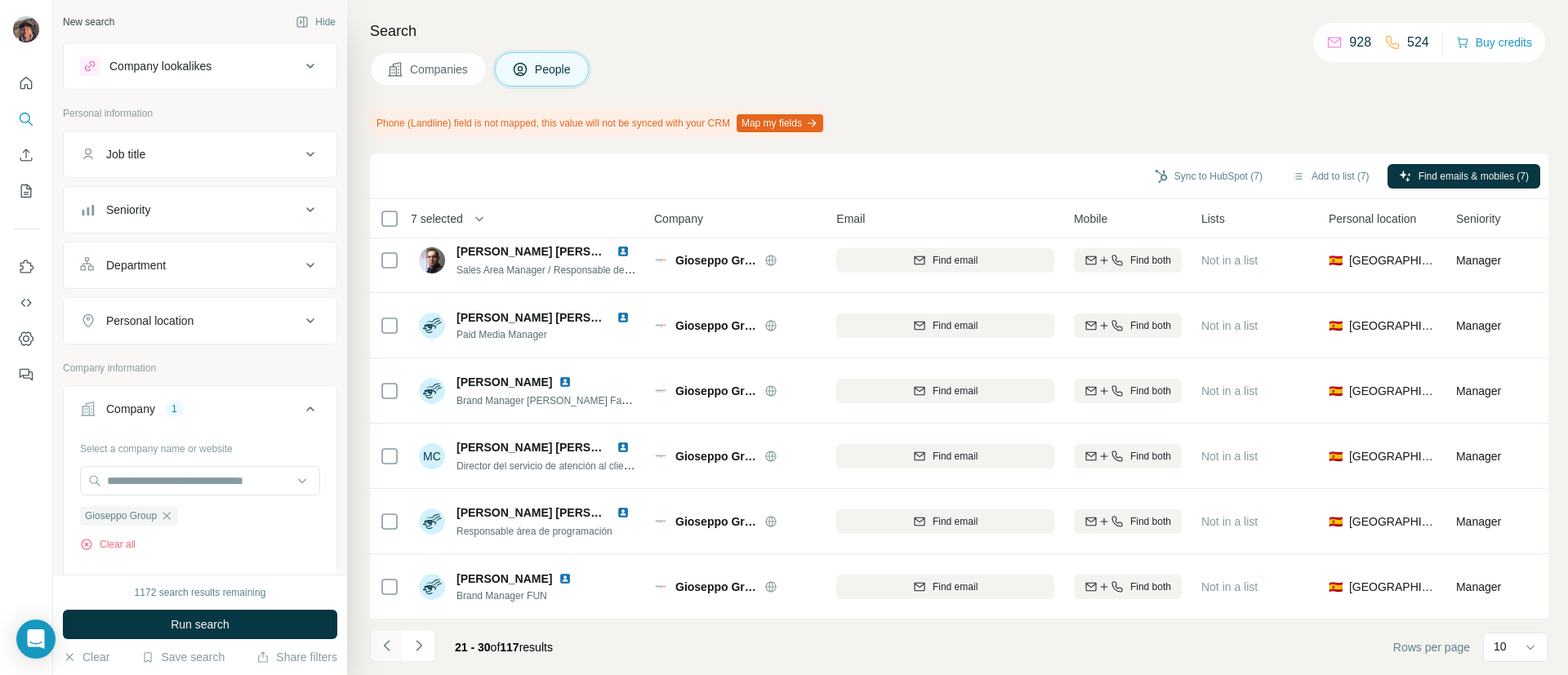
click at [401, 638] on button "Navigate to previous page" at bounding box center [387, 645] width 33 height 33
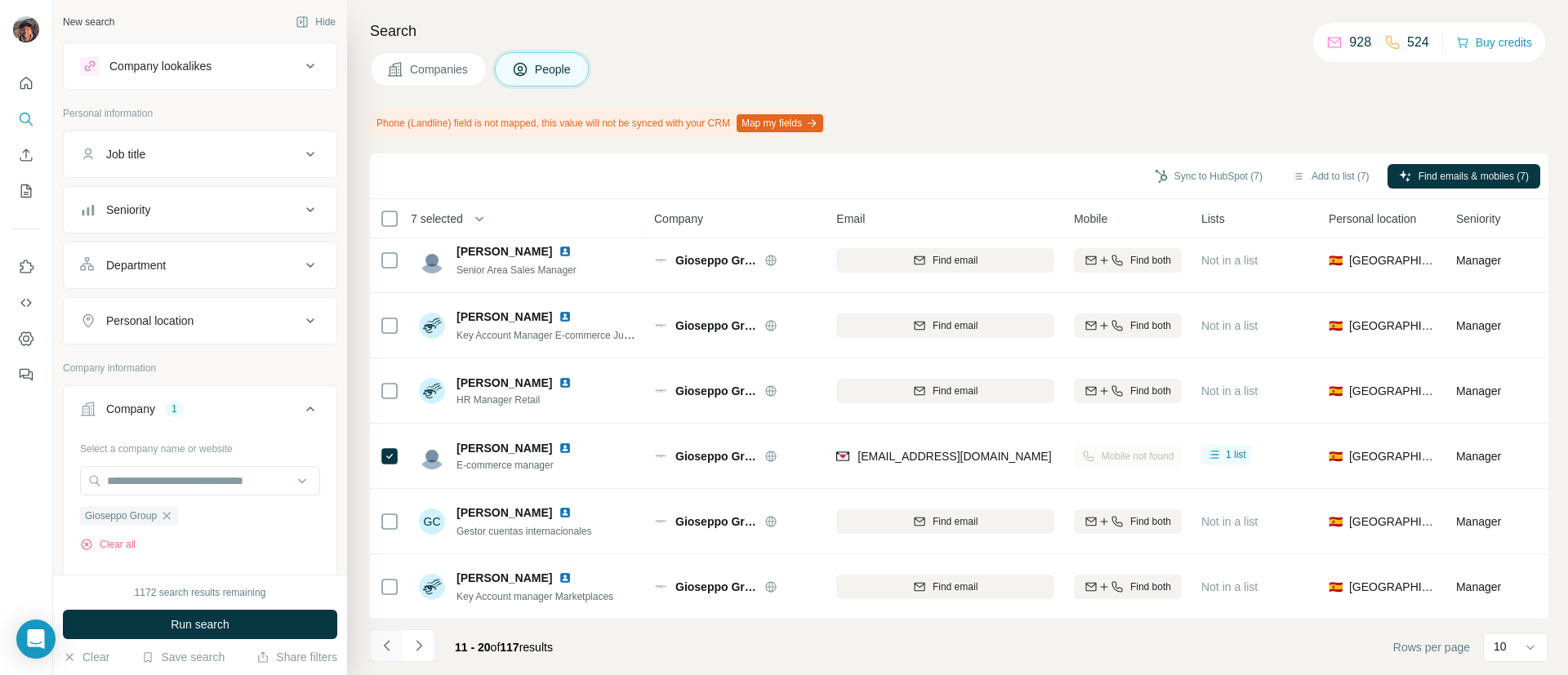
click at [401, 638] on button "Navigate to previous page" at bounding box center [387, 645] width 33 height 33
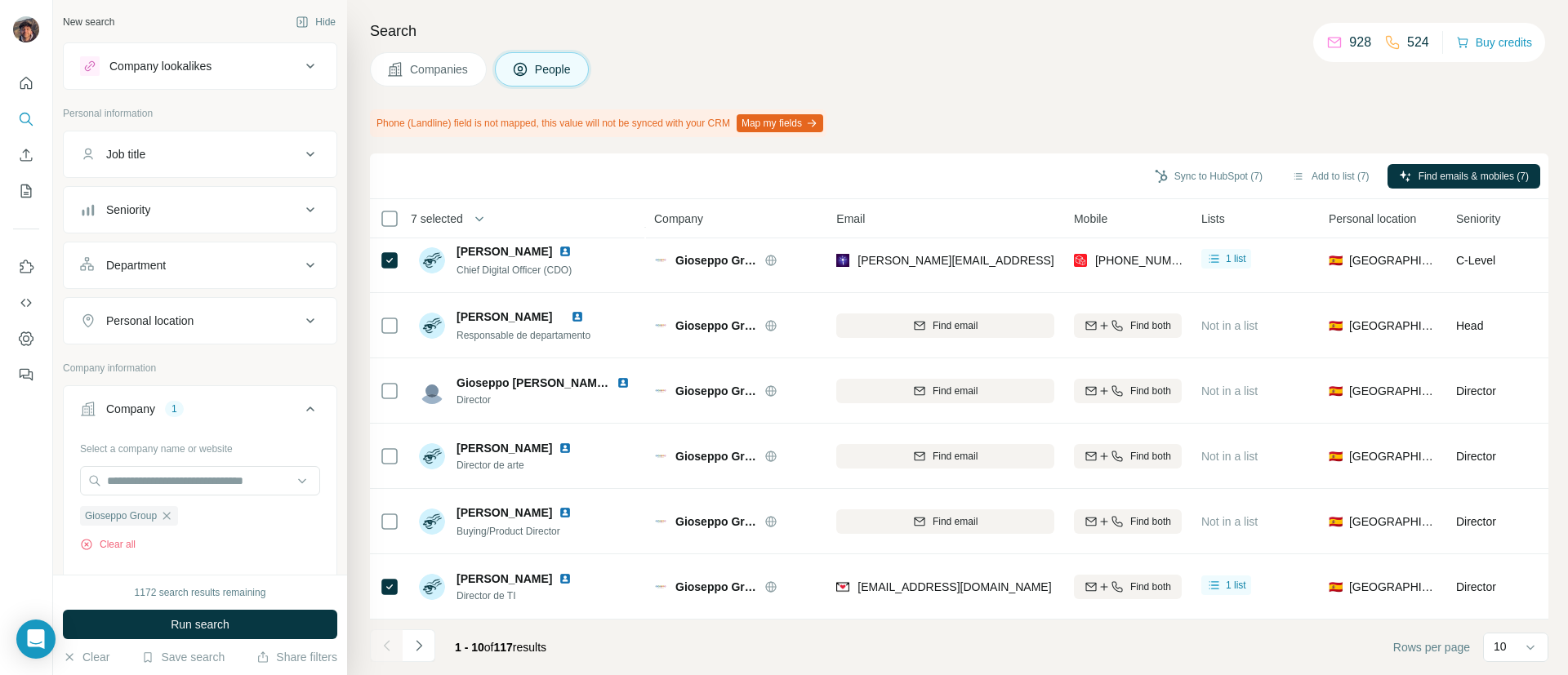
click at [400, 638] on div at bounding box center [387, 645] width 33 height 33
click at [415, 642] on icon "Navigate to next page" at bounding box center [419, 645] width 16 height 16
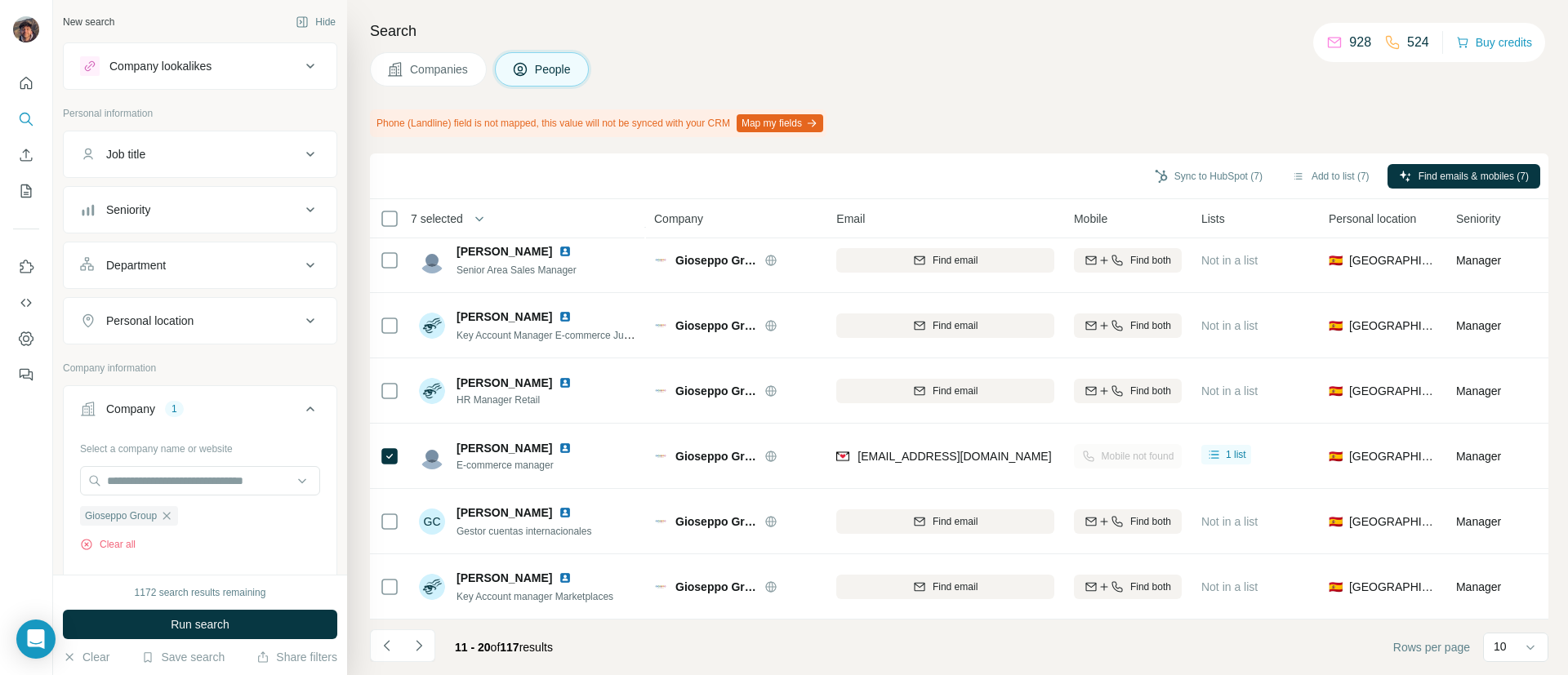
click at [384, 634] on button "Navigate to previous page" at bounding box center [387, 645] width 33 height 33
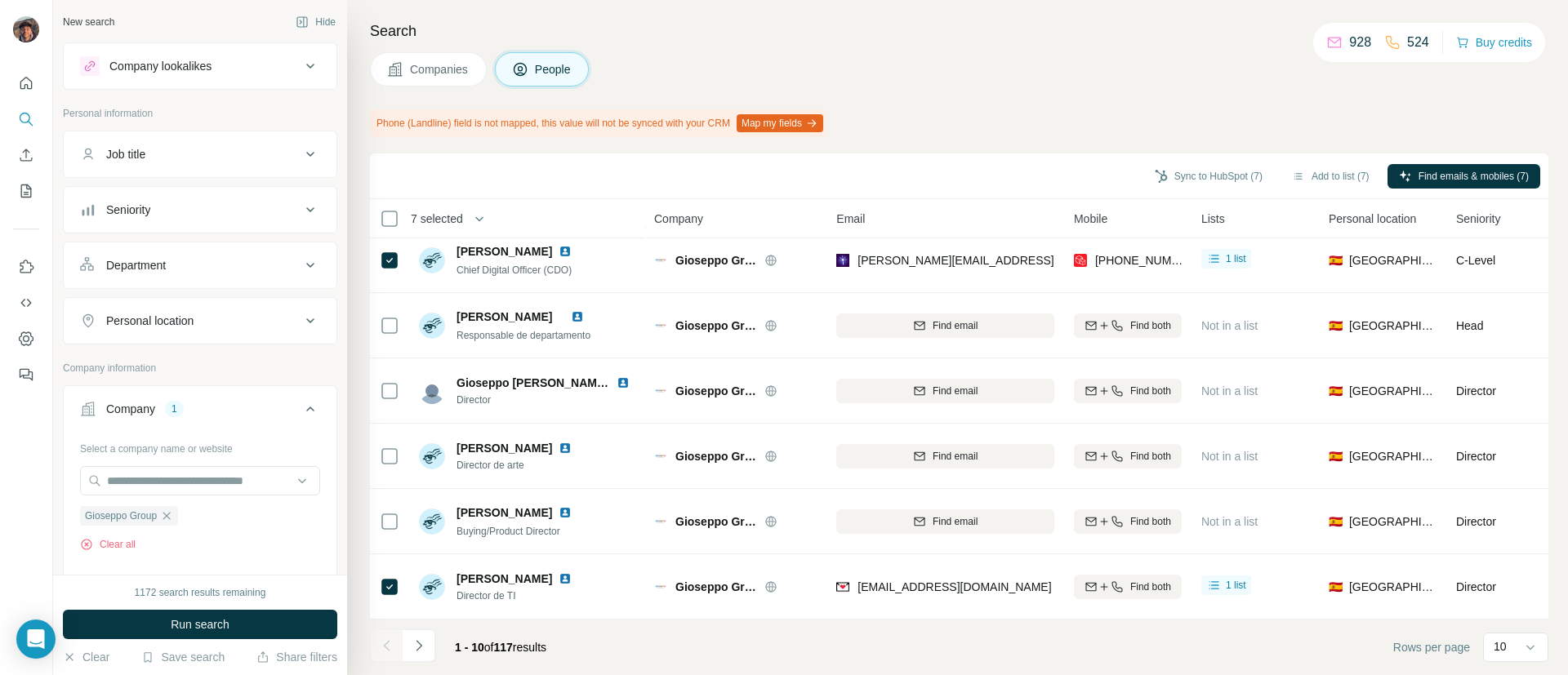
click at [384, 629] on div at bounding box center [387, 645] width 33 height 33
click at [427, 654] on button "Navigate to next page" at bounding box center [419, 645] width 33 height 33
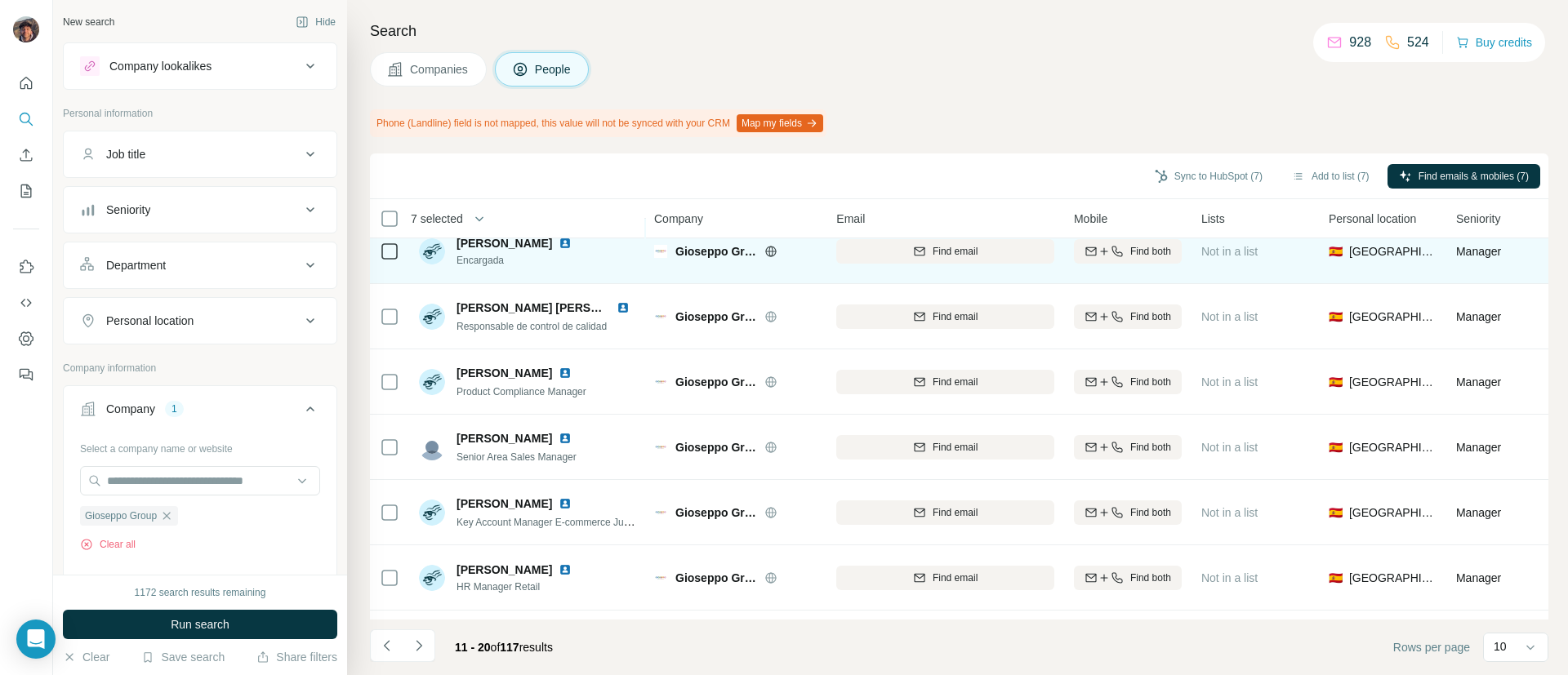
scroll to position [0, 0]
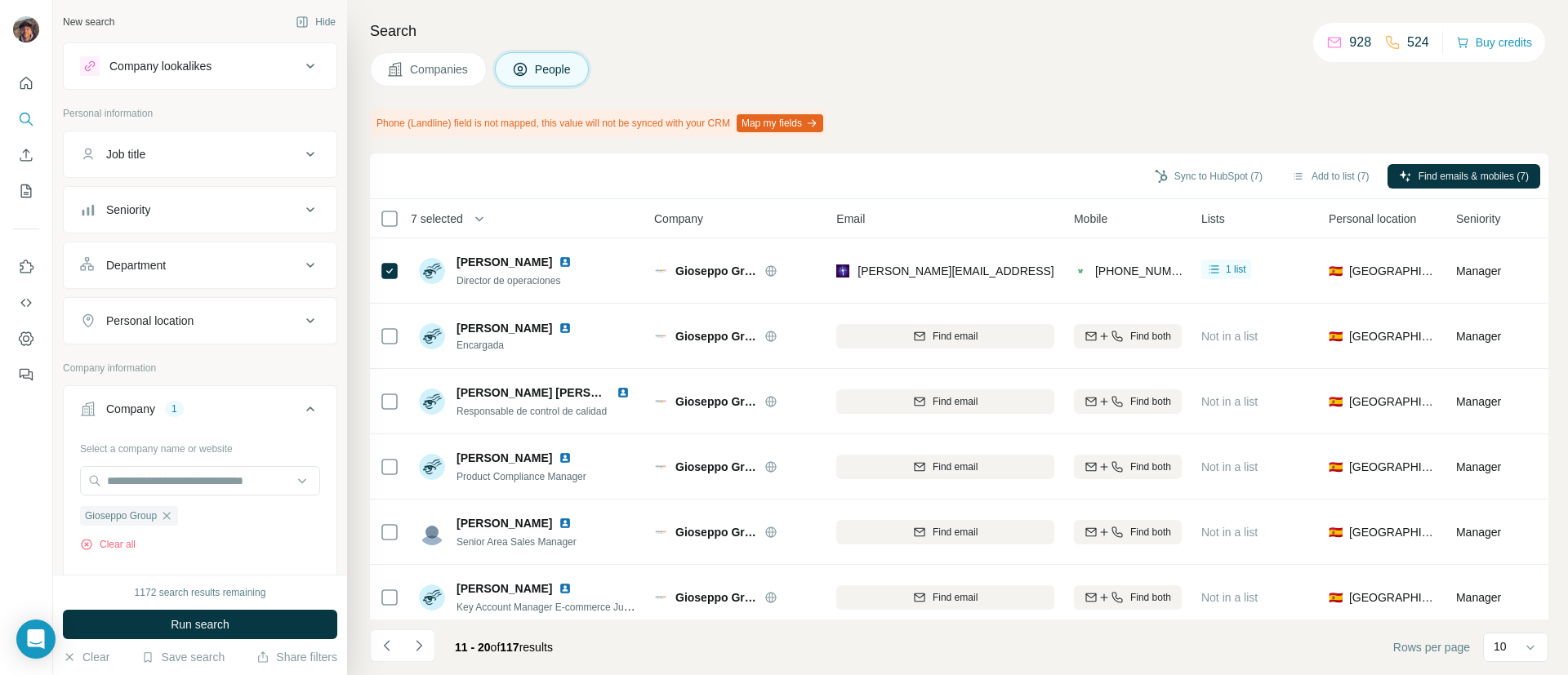
click at [1186, 160] on div "Sync to HubSpot (7) Add to list (7) Find emails & mobiles (7)" at bounding box center [959, 177] width 1178 height 46
click at [1186, 179] on button "Sync to HubSpot (7)" at bounding box center [1208, 177] width 131 height 25
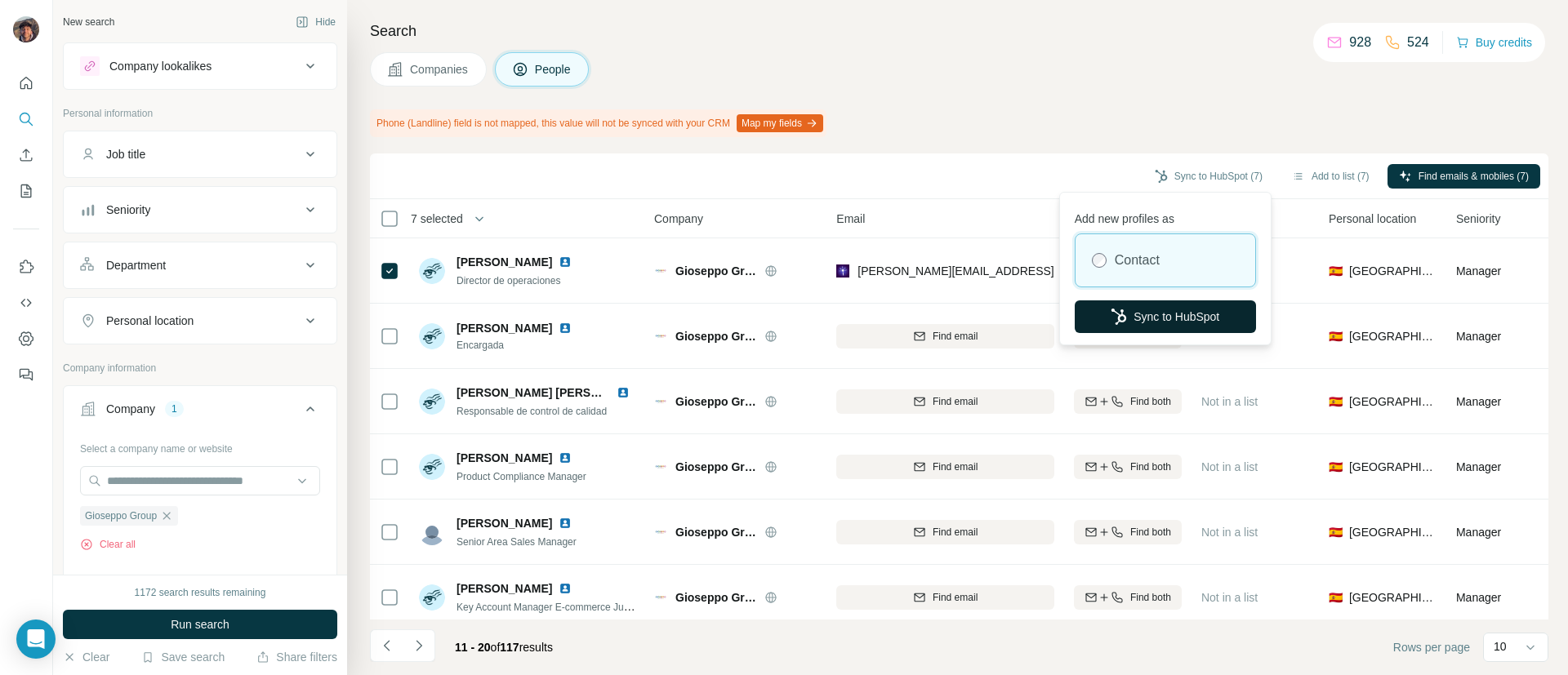
click at [1111, 310] on icon "button" at bounding box center [1119, 317] width 16 height 16
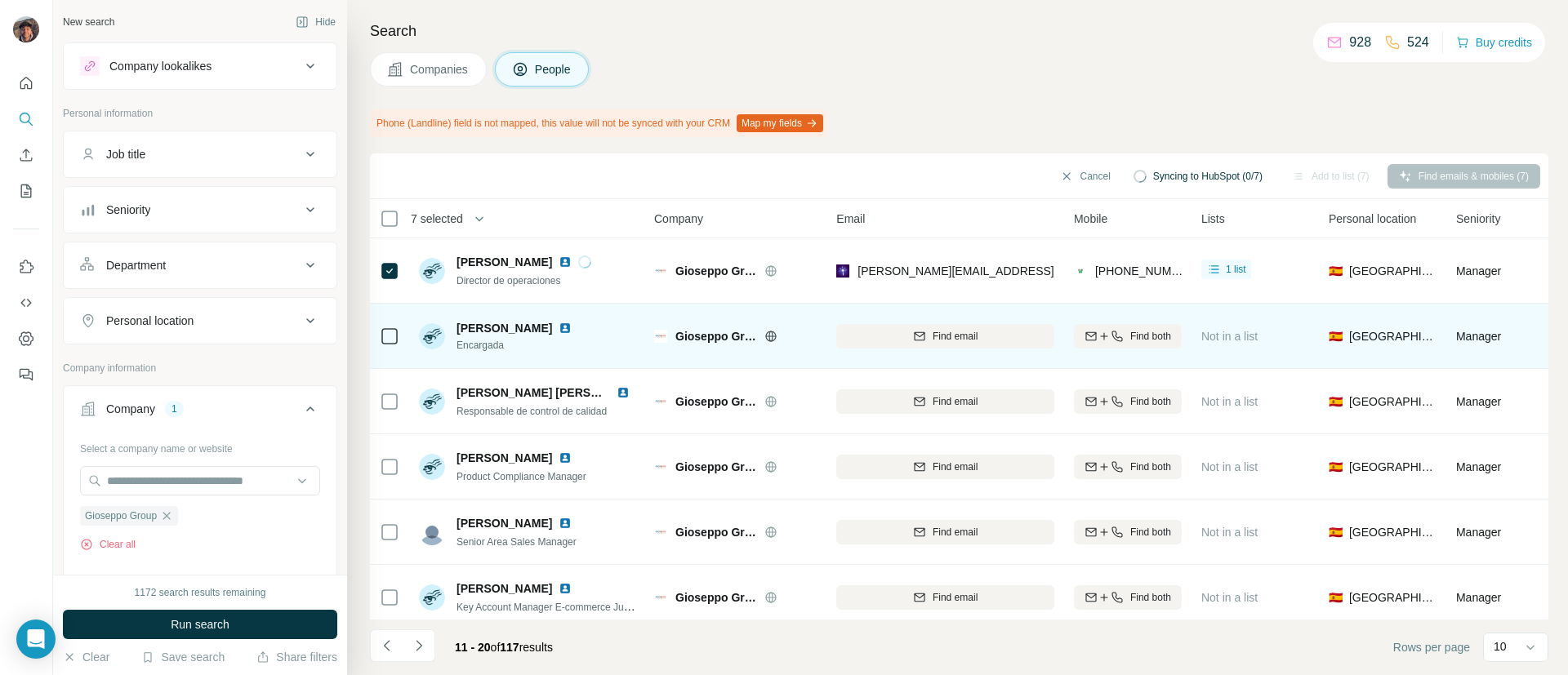
click at [702, 335] on span "Gioseppo Group" at bounding box center [716, 336] width 81 height 16
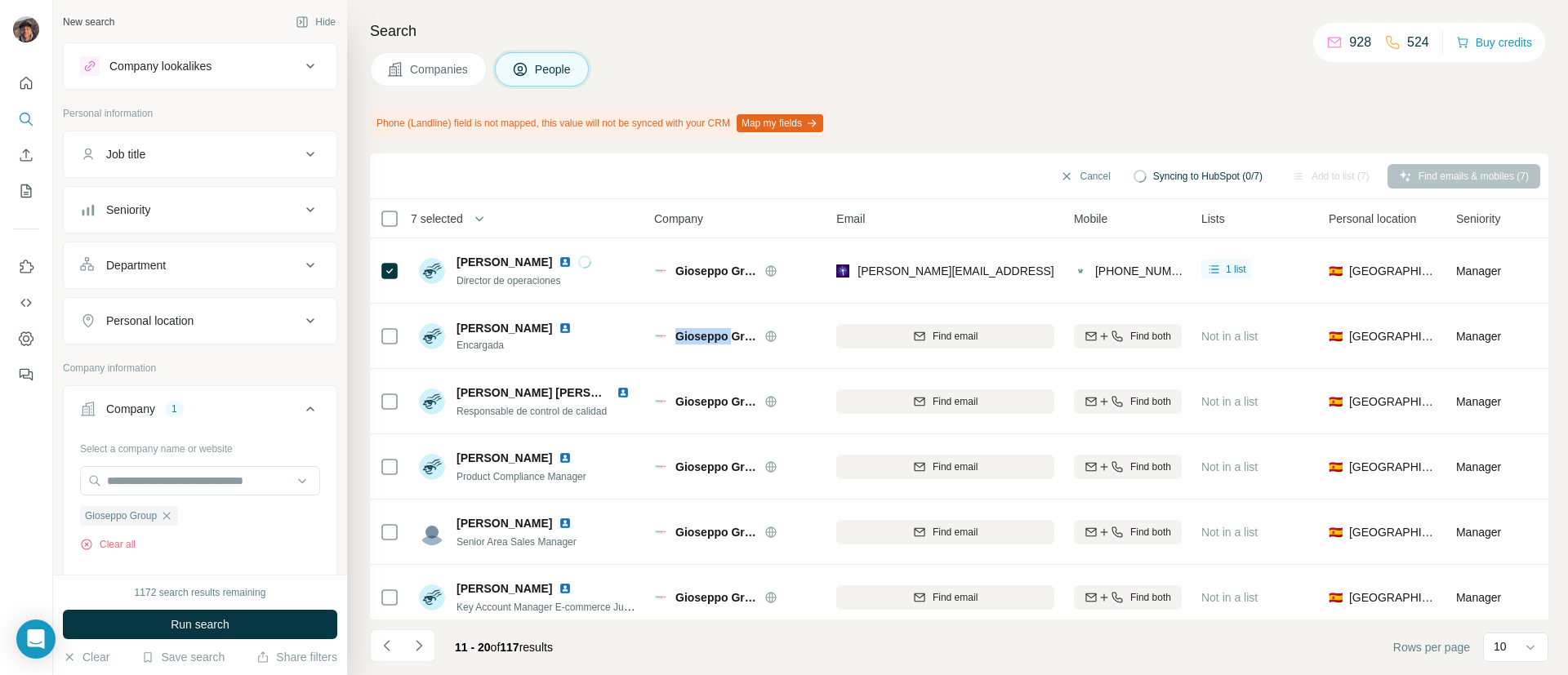
copy span "Gioseppo"
click at [414, 49] on div "Search Companies People Phone (Landline) field is not mapped, this value will n…" at bounding box center [958, 337] width 1221 height 675
click at [427, 66] on span "Companies" at bounding box center [439, 69] width 59 height 16
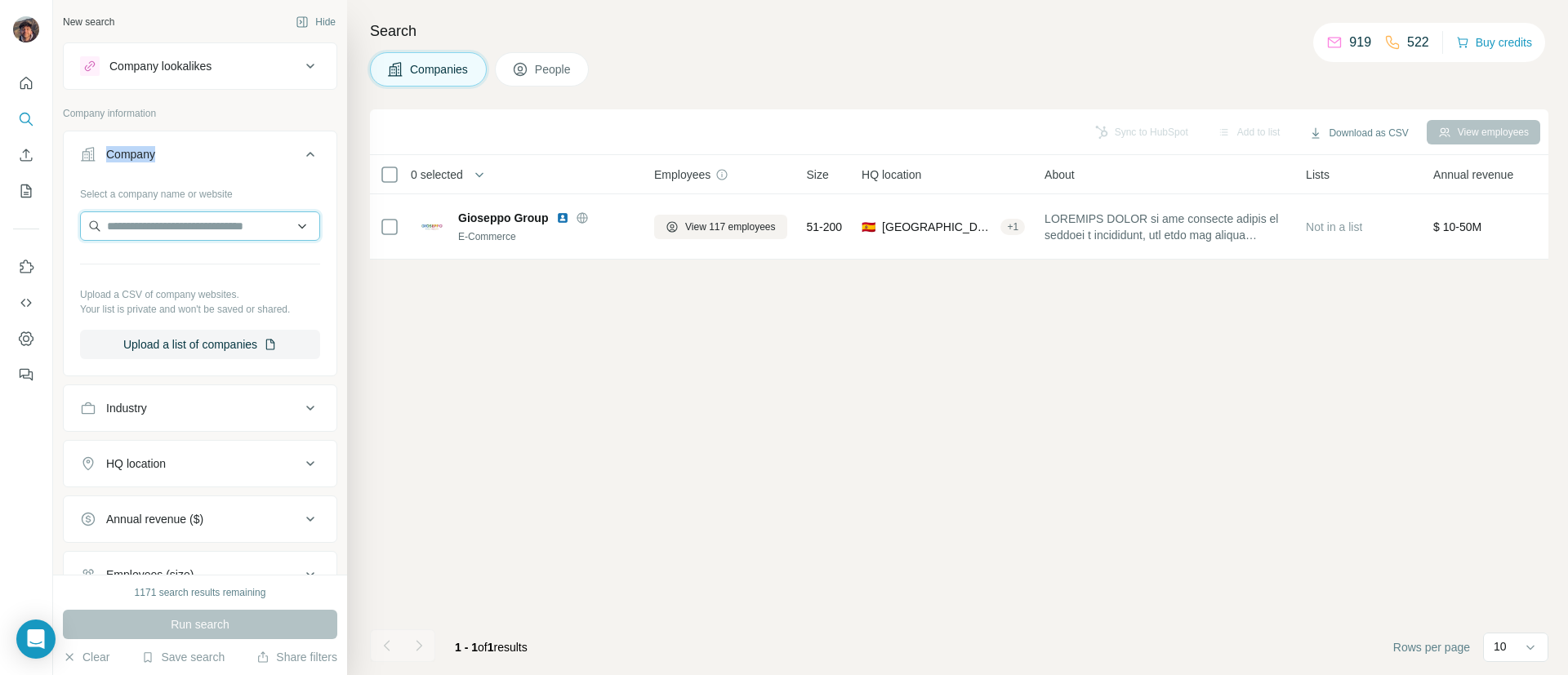
click at [176, 236] on input "text" at bounding box center [200, 226] width 240 height 30
paste input "**********"
click at [176, 236] on input "**********" at bounding box center [200, 226] width 240 height 30
type input "**********"
click at [176, 274] on p "[DOMAIN_NAME]" at bounding box center [174, 279] width 94 height 15
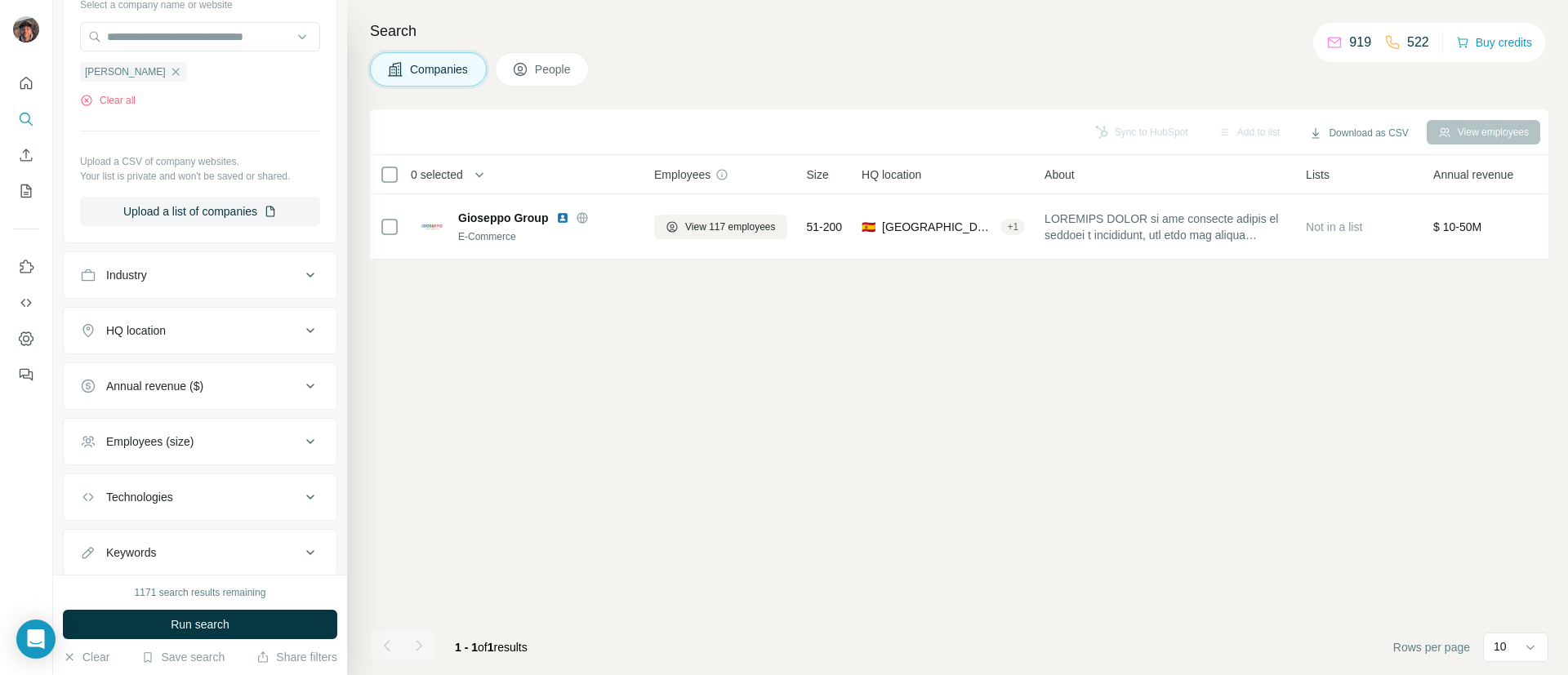
scroll to position [252, 0]
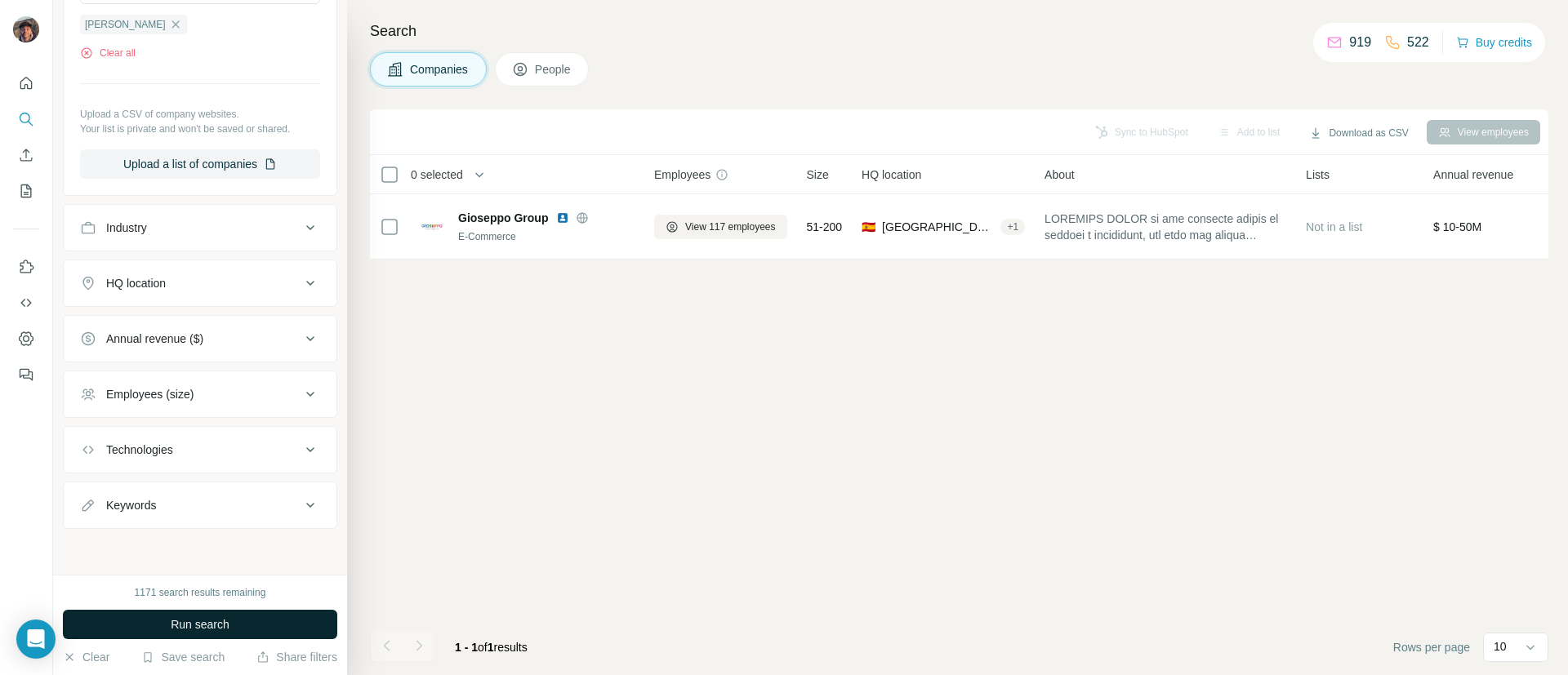
click at [206, 620] on span "Run search" at bounding box center [199, 624] width 58 height 16
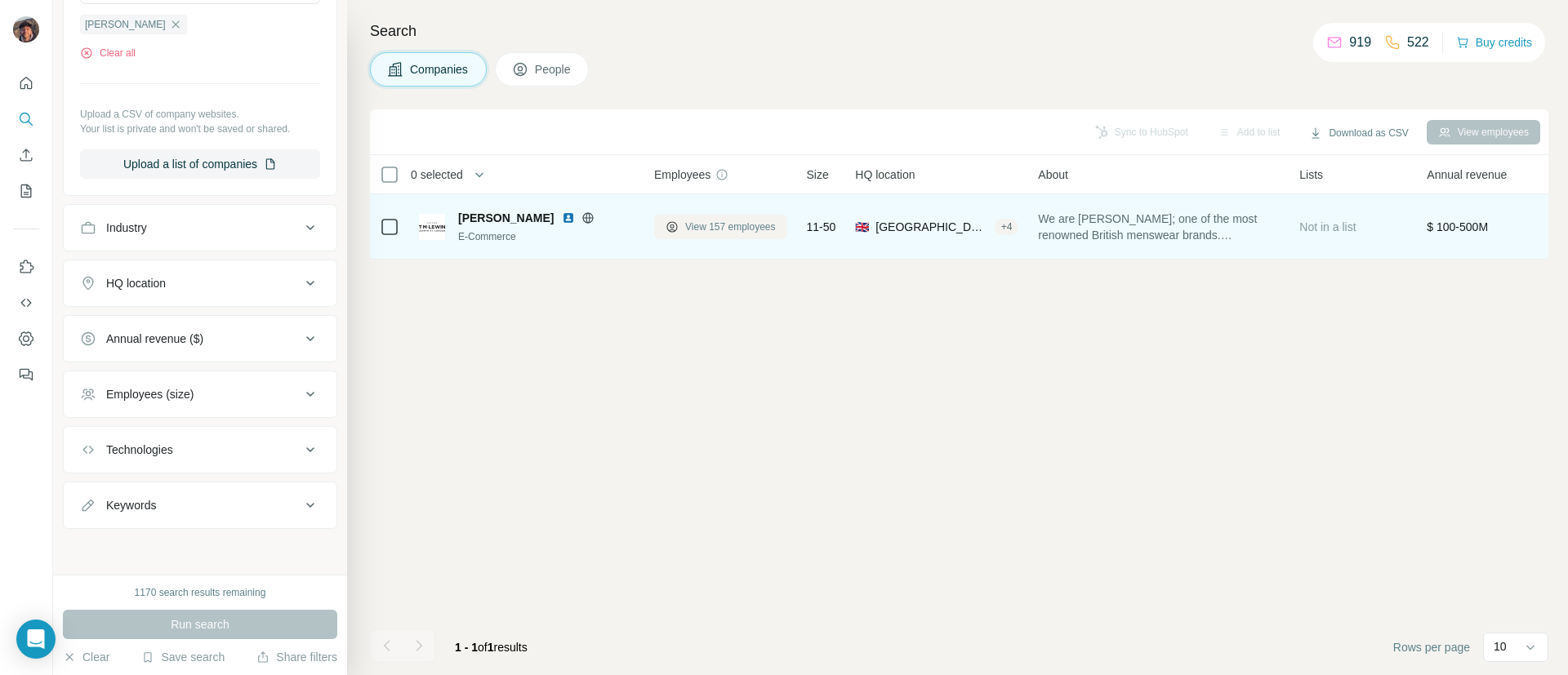
click at [680, 226] on button "View 157 employees" at bounding box center [721, 227] width 133 height 25
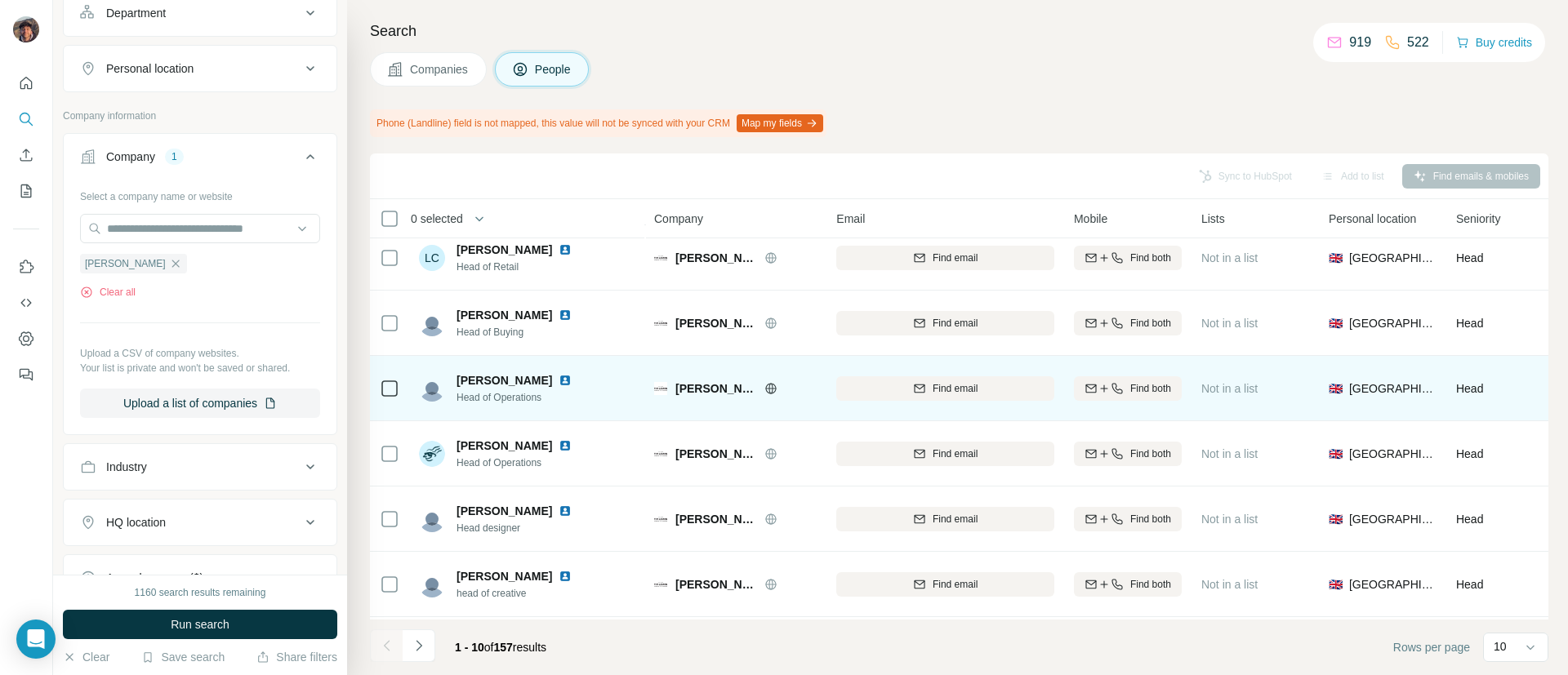
scroll to position [245, 0]
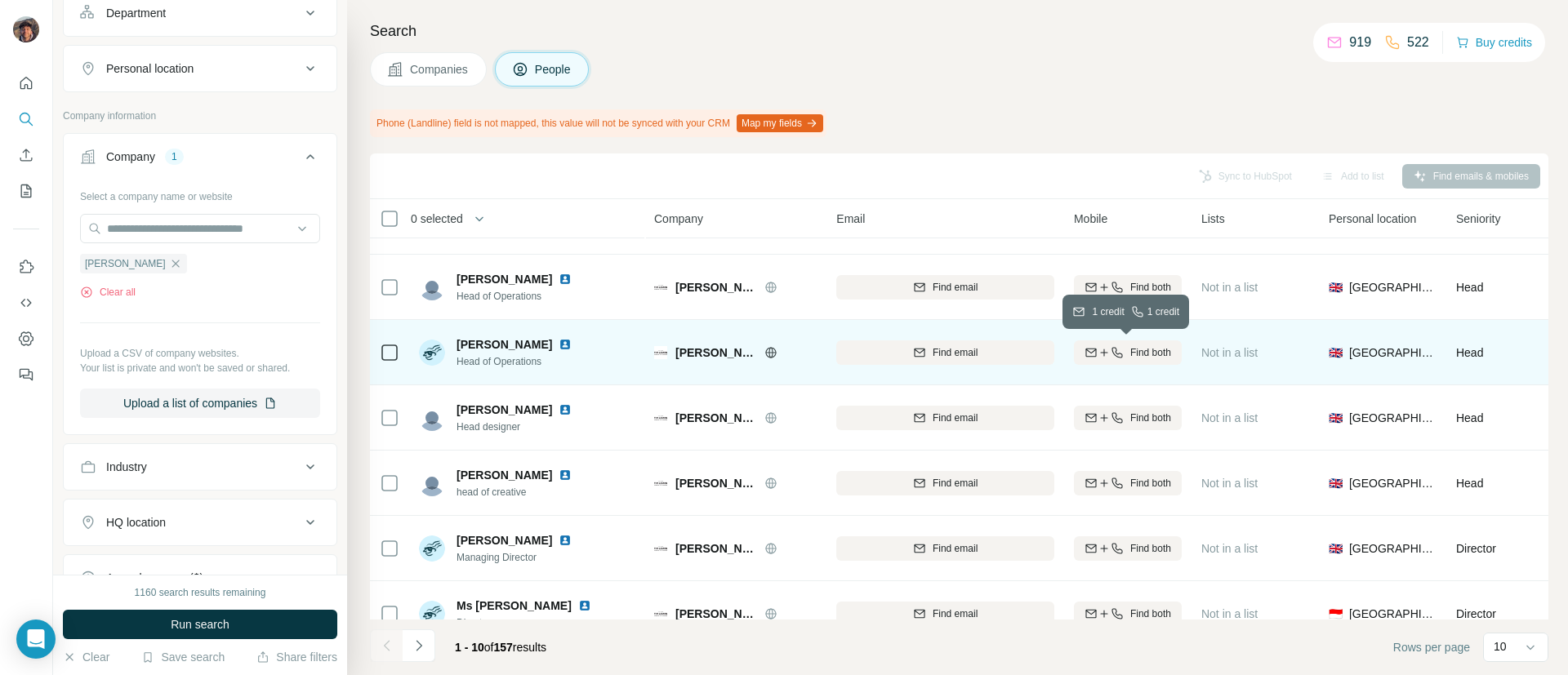
click at [1097, 350] on icon "button" at bounding box center [1104, 353] width 13 height 13
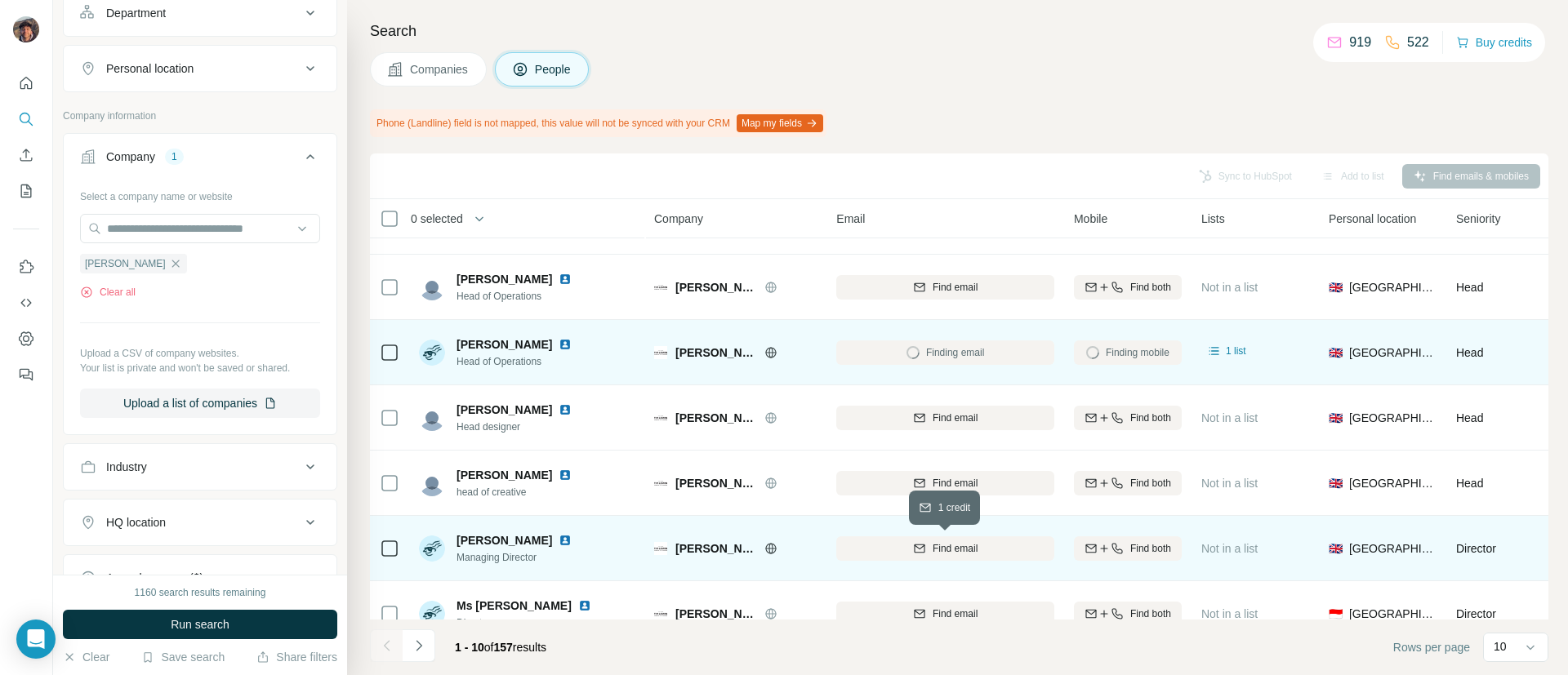
click at [966, 539] on button "Find email" at bounding box center [944, 548] width 218 height 25
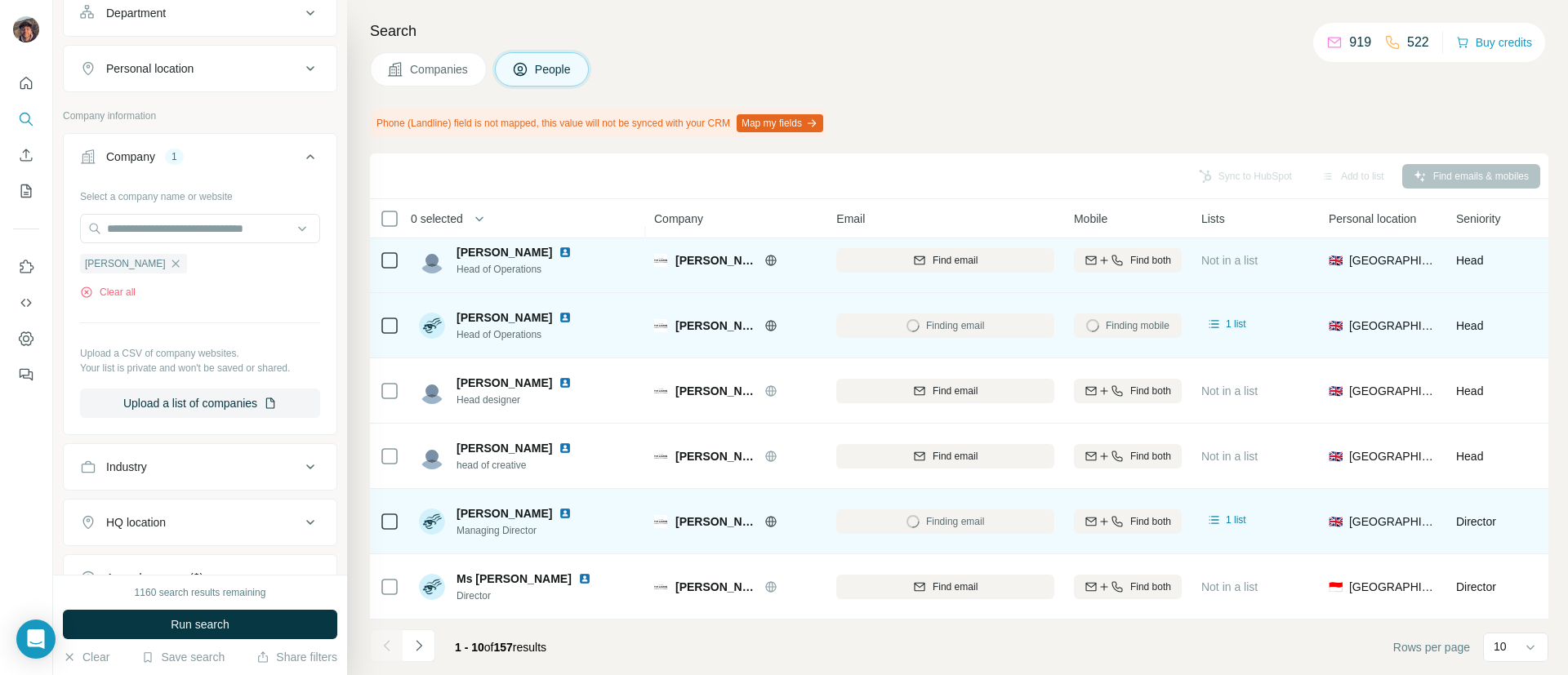
scroll to position [0, 0]
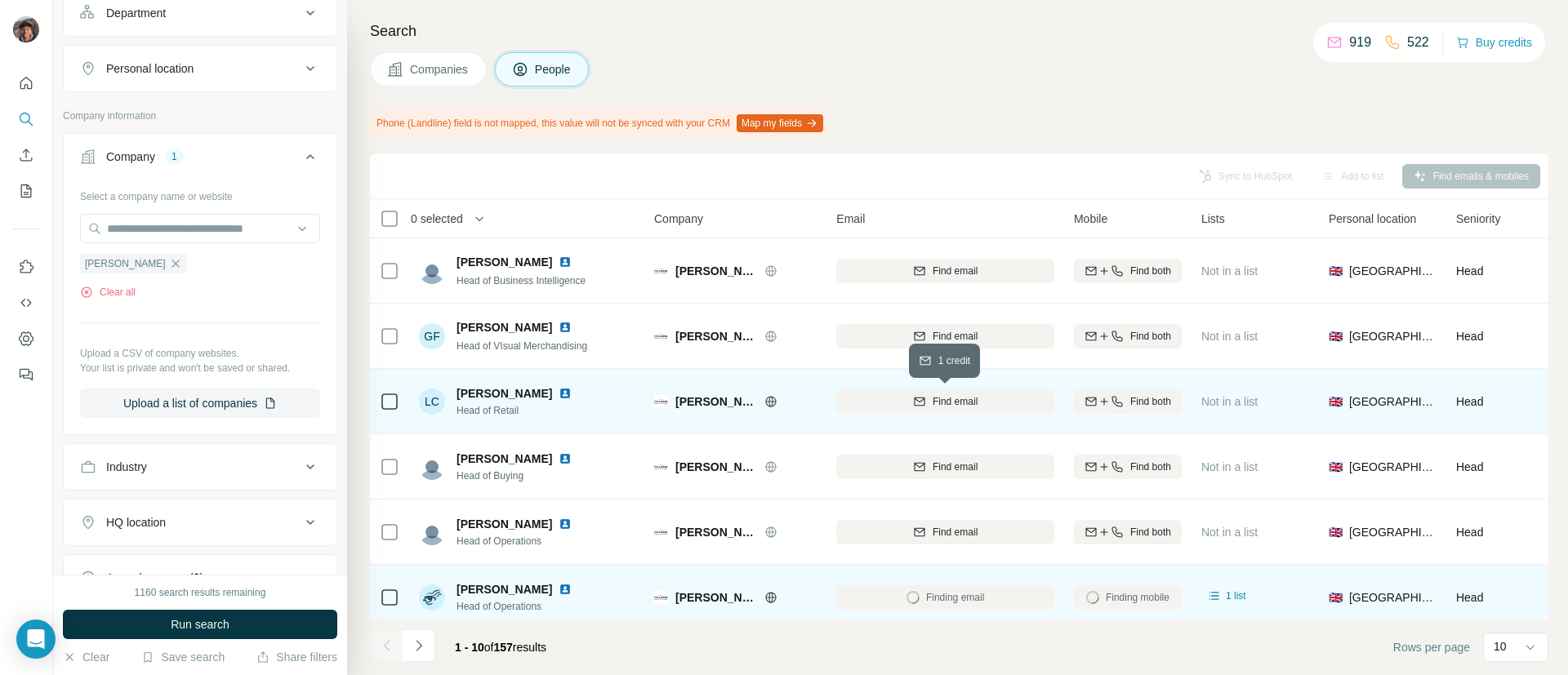
click at [926, 387] on div "Find email" at bounding box center [944, 401] width 218 height 45
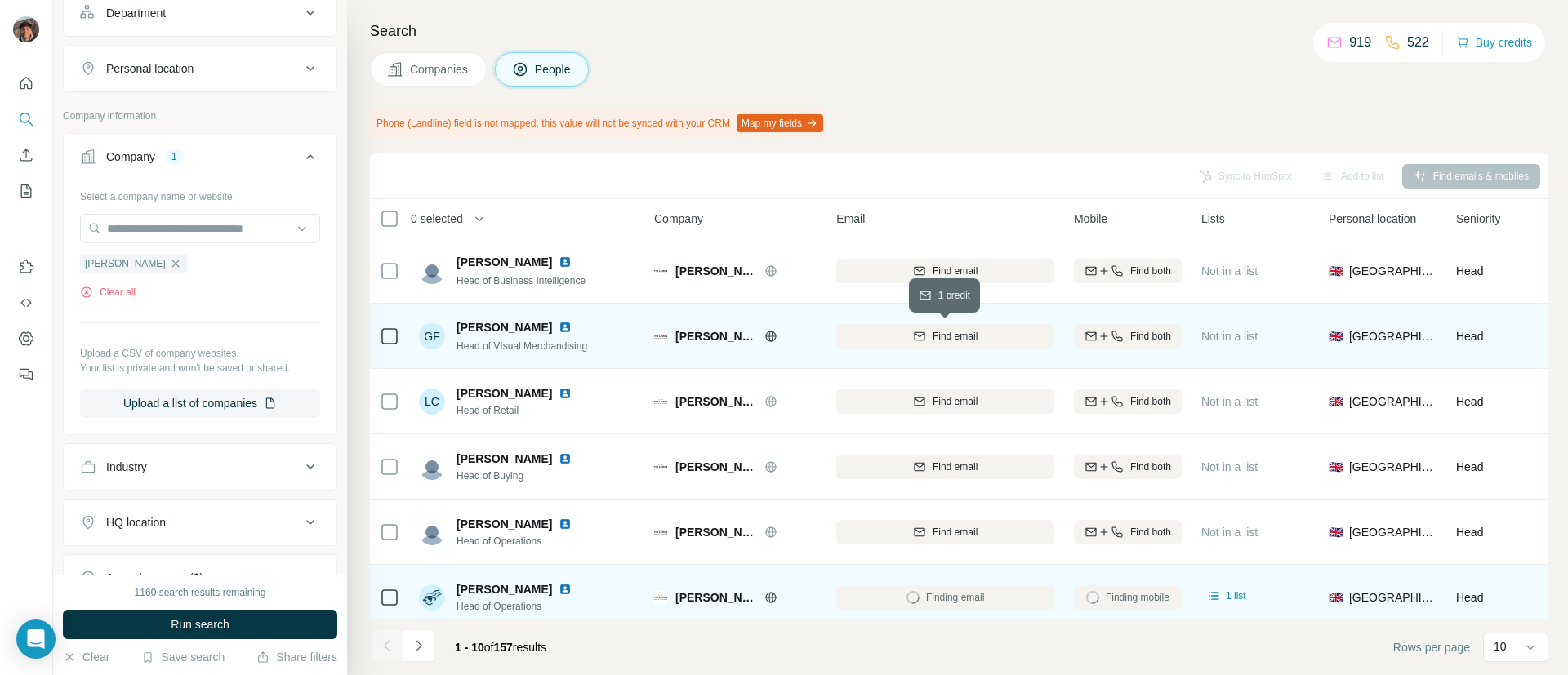
click at [916, 331] on icon "button" at bounding box center [920, 336] width 13 height 13
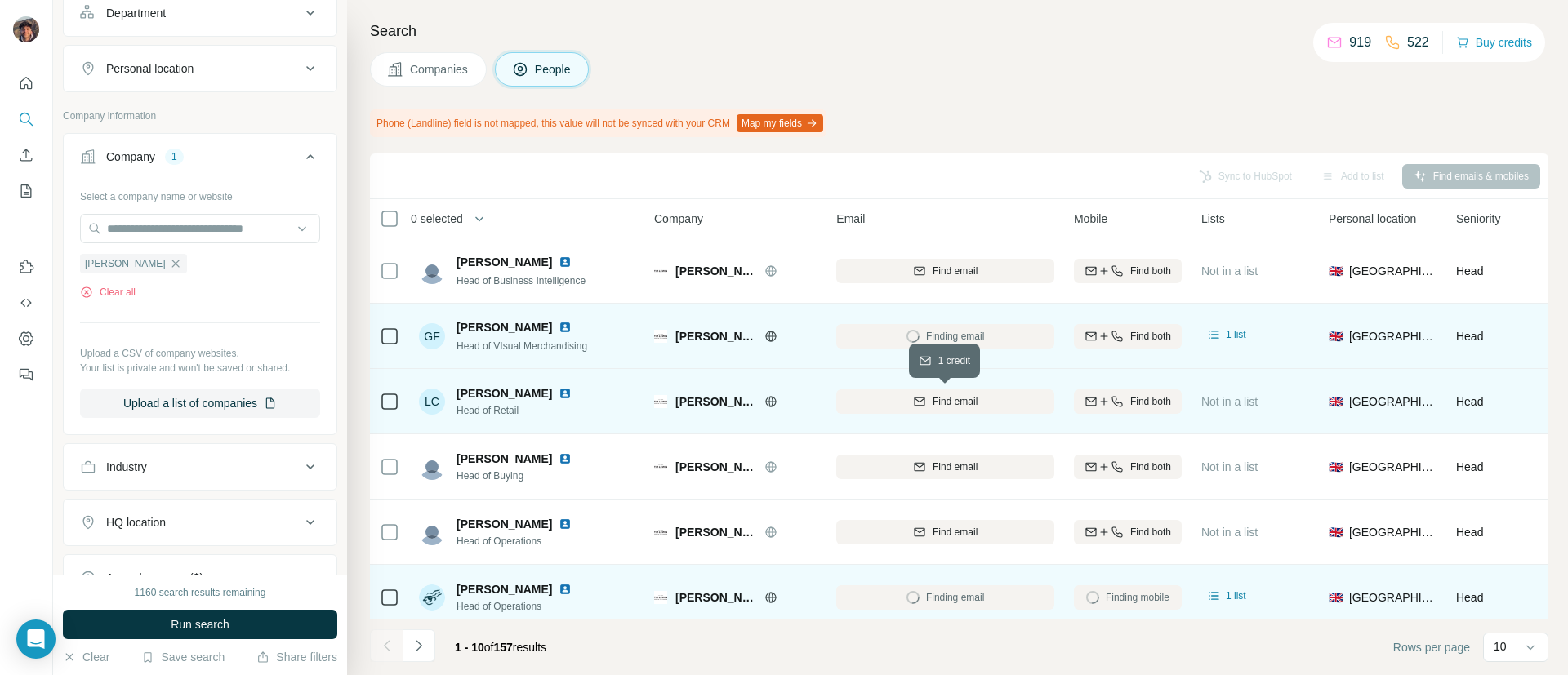
click at [932, 406] on span "Find email" at bounding box center [954, 401] width 45 height 15
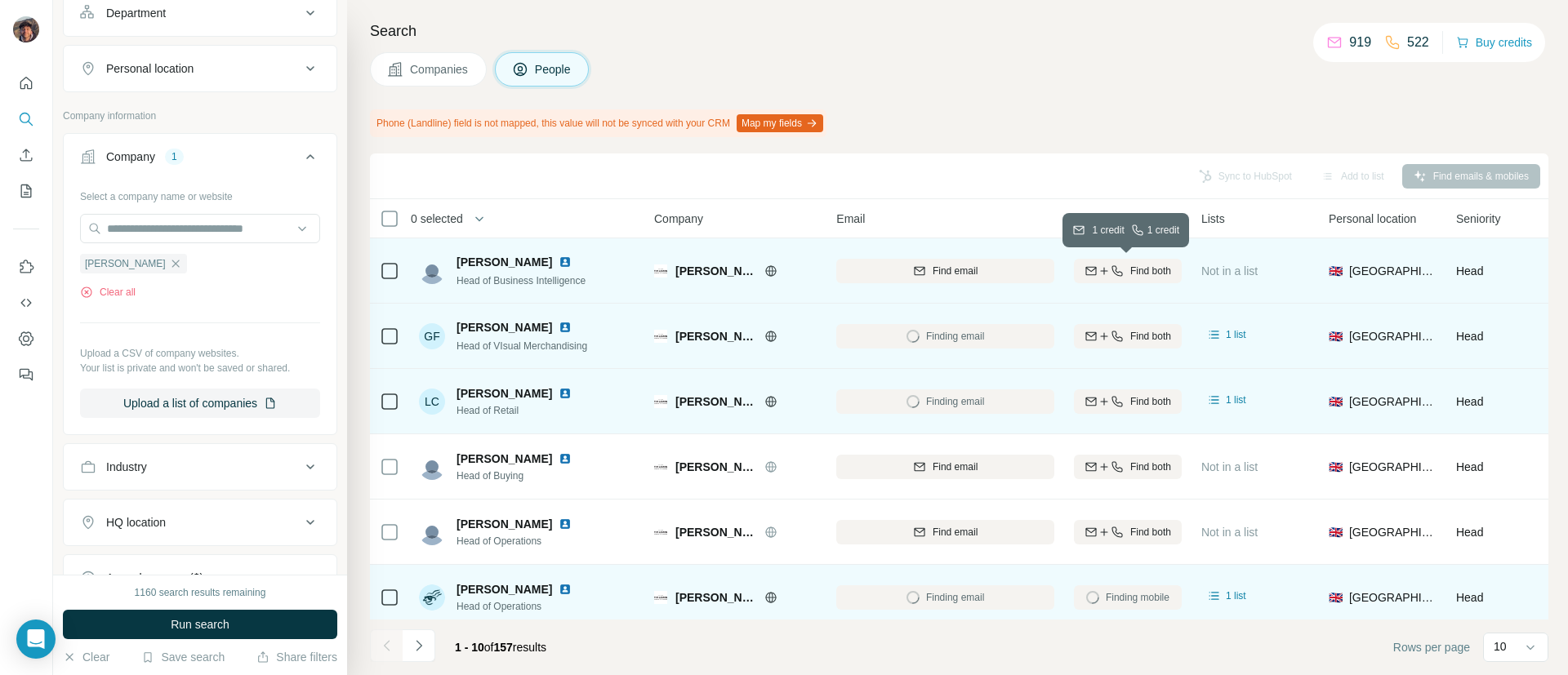
click at [1094, 275] on icon "button" at bounding box center [1091, 271] width 13 height 13
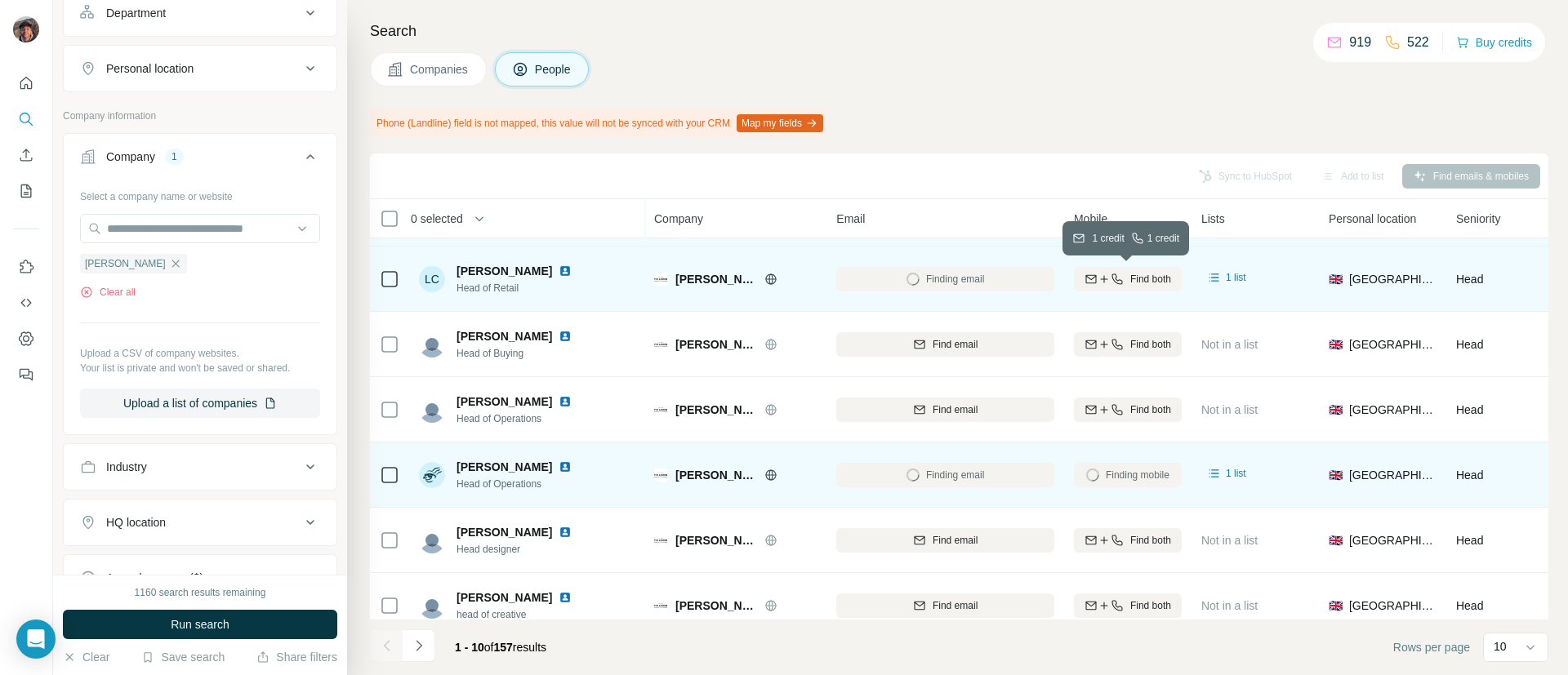
click at [1097, 278] on icon "button" at bounding box center [1104, 280] width 13 height 13
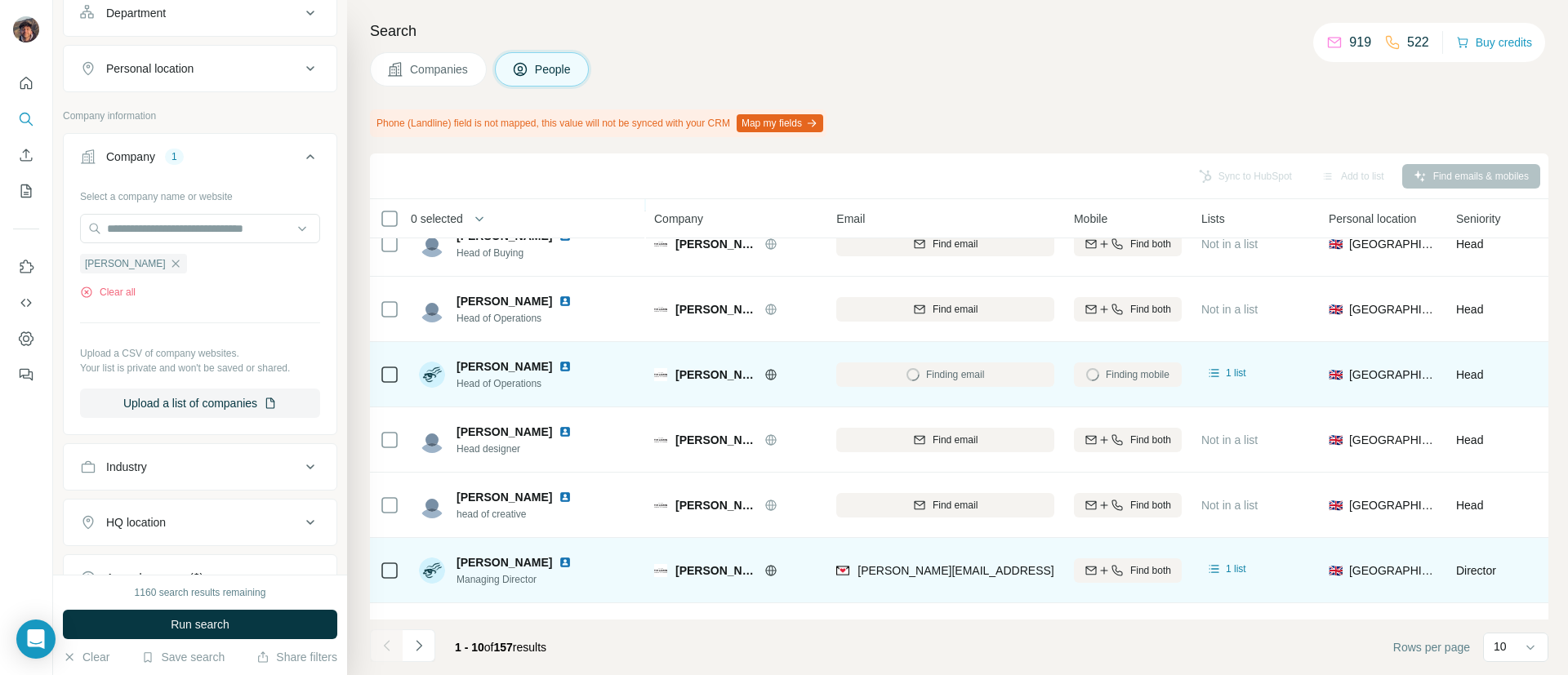
scroll to position [284, 0]
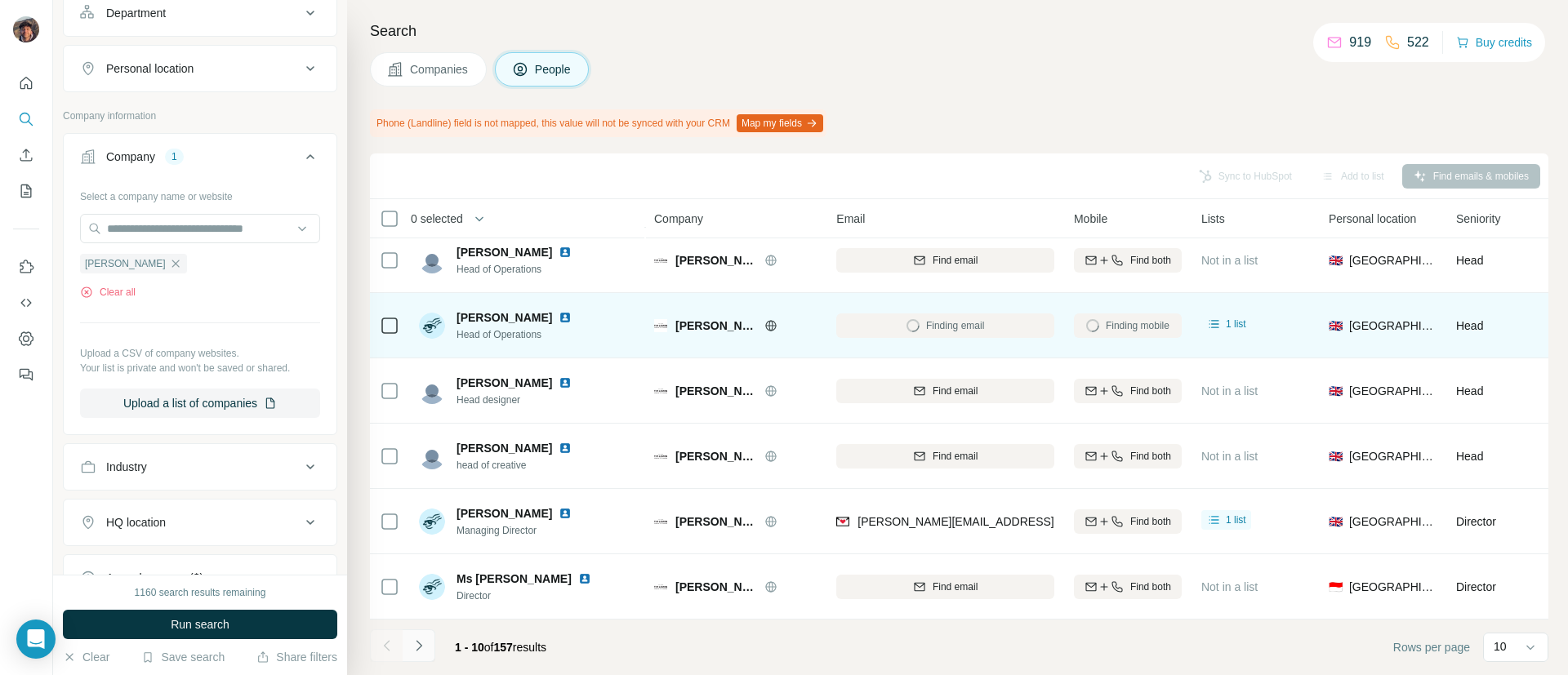
click at [414, 631] on button "Navigate to next page" at bounding box center [419, 645] width 33 height 33
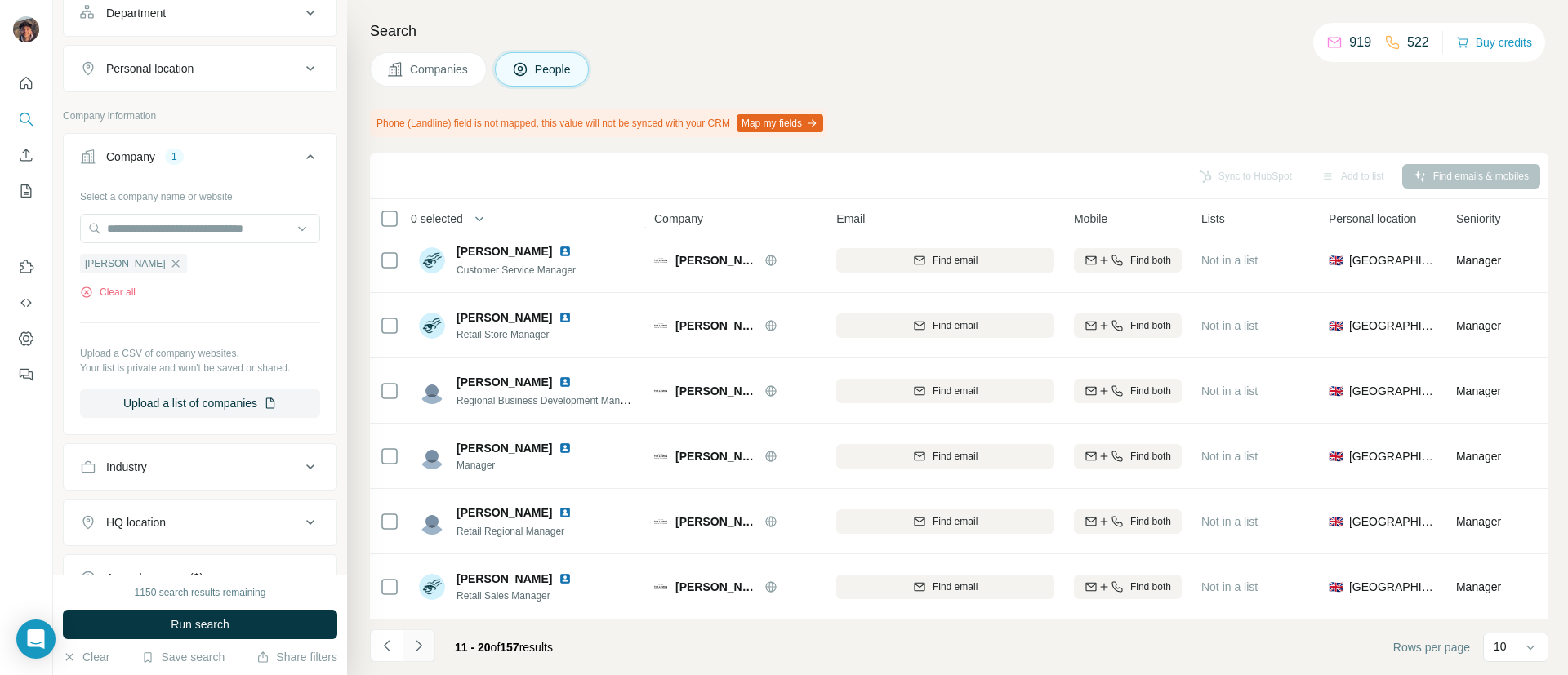
click at [420, 651] on icon "Navigate to next page" at bounding box center [419, 645] width 16 height 16
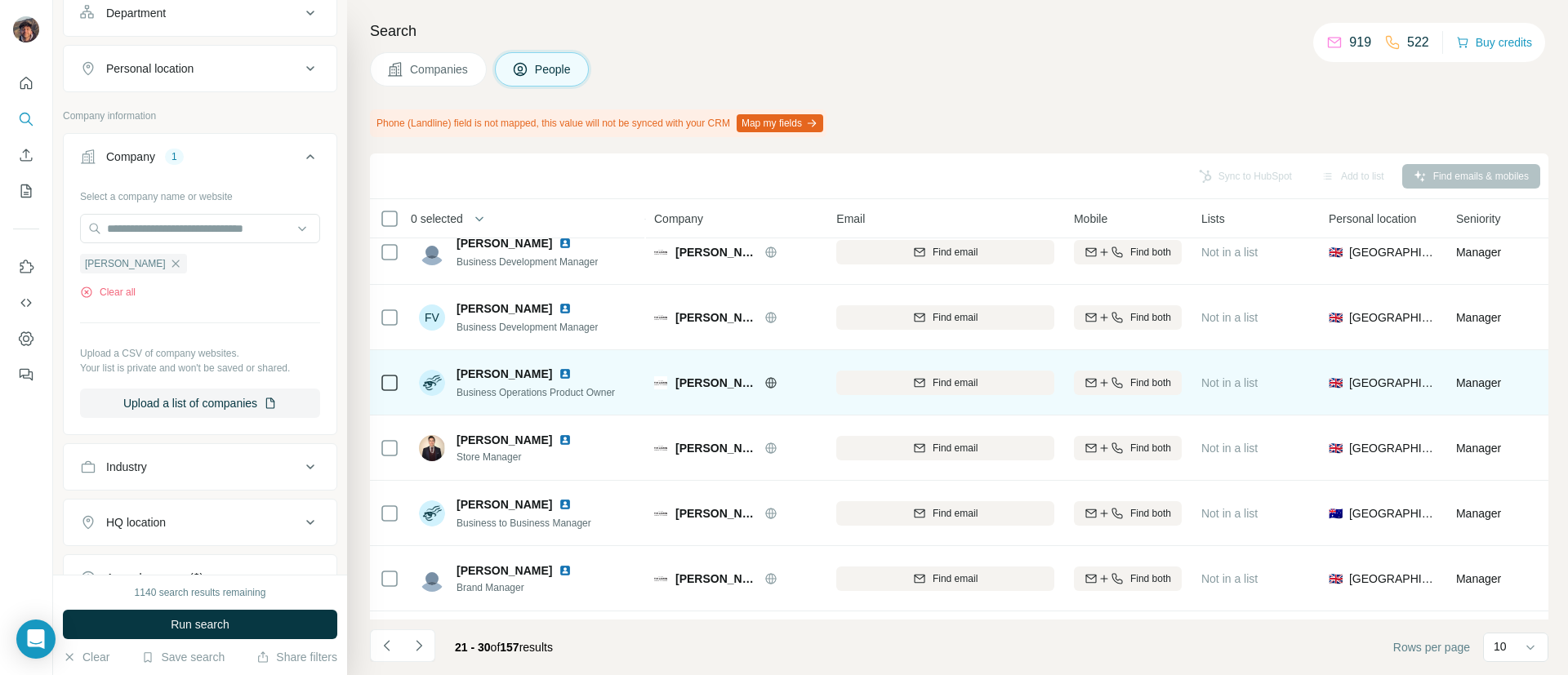
scroll to position [123, 0]
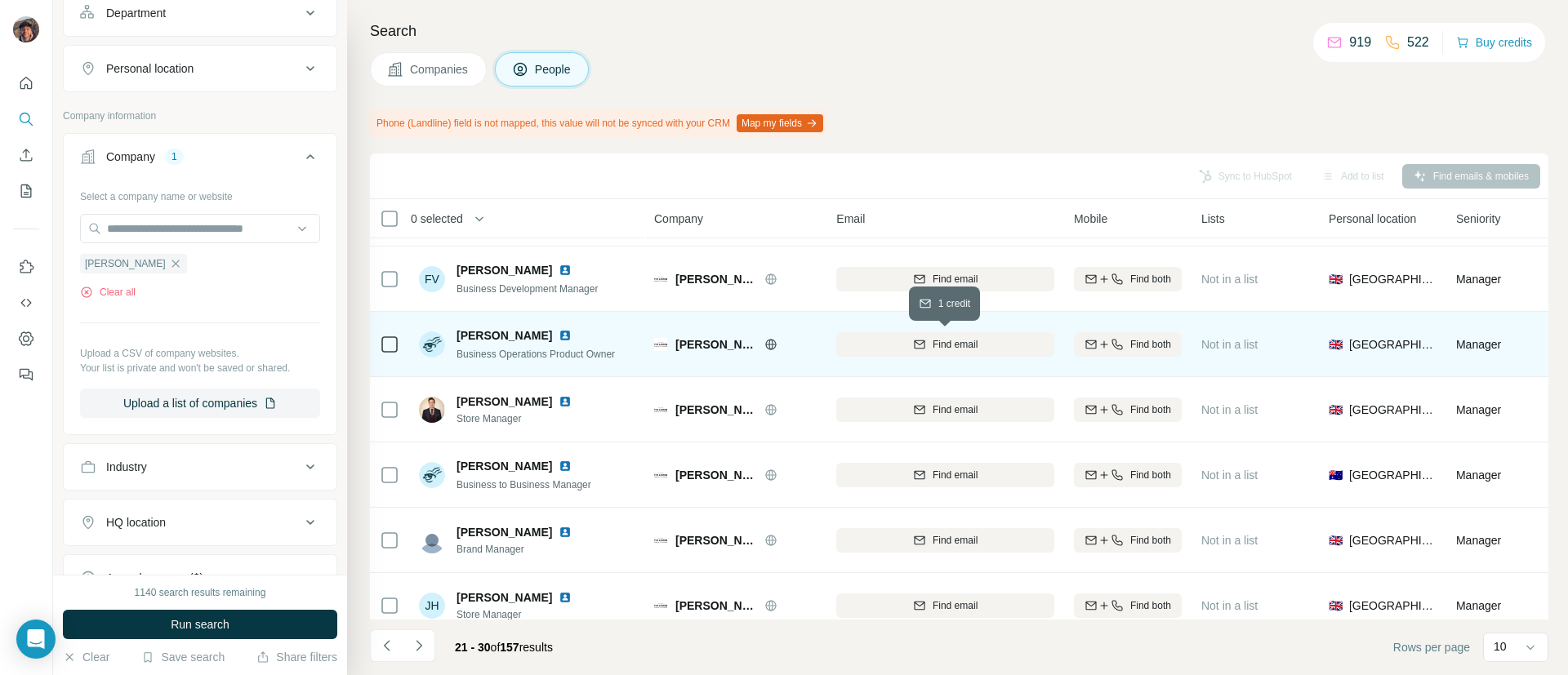
click at [871, 354] on button "Find email" at bounding box center [944, 344] width 218 height 25
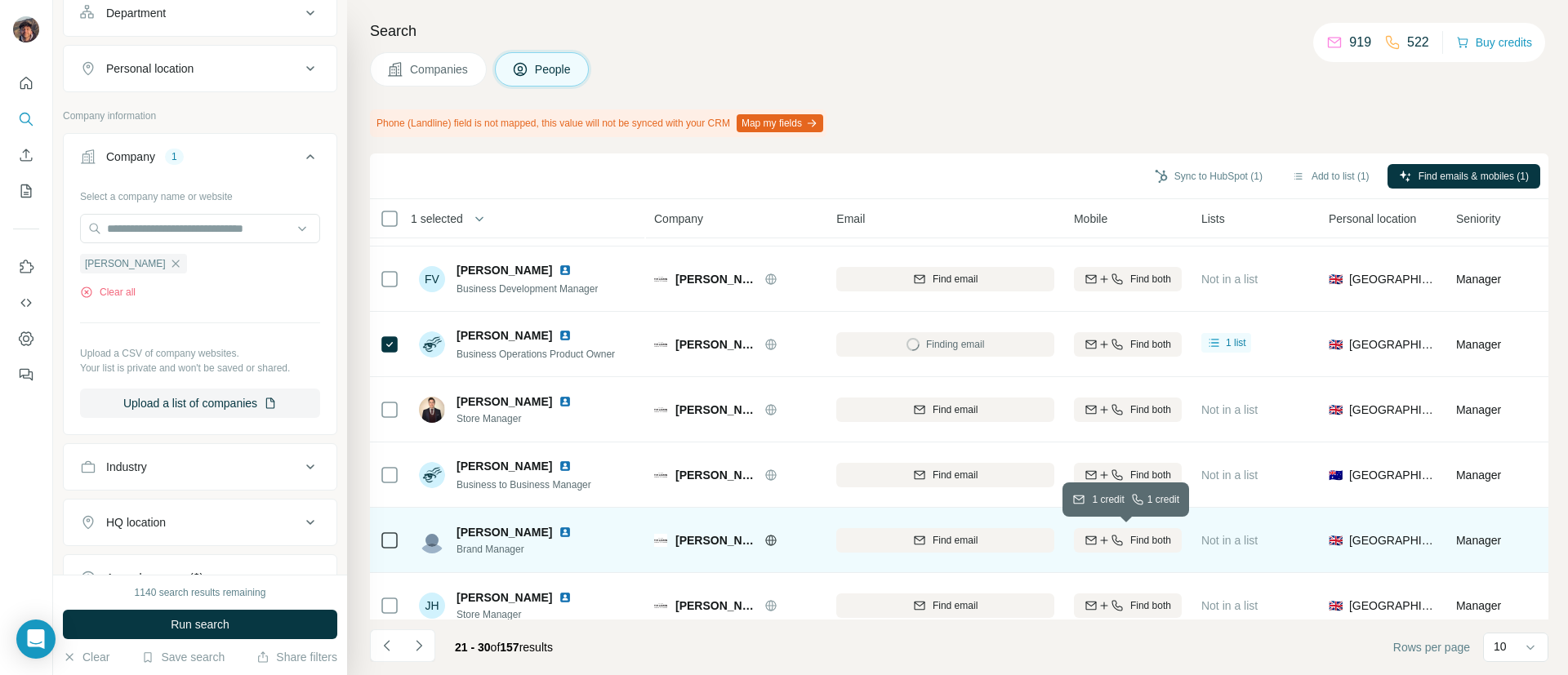
drag, startPoint x: 1112, startPoint y: 551, endPoint x: 1000, endPoint y: 551, distance: 112.0
click at [1110, 551] on button "Find both" at bounding box center [1127, 540] width 108 height 25
click at [378, 546] on td at bounding box center [390, 539] width 39 height 65
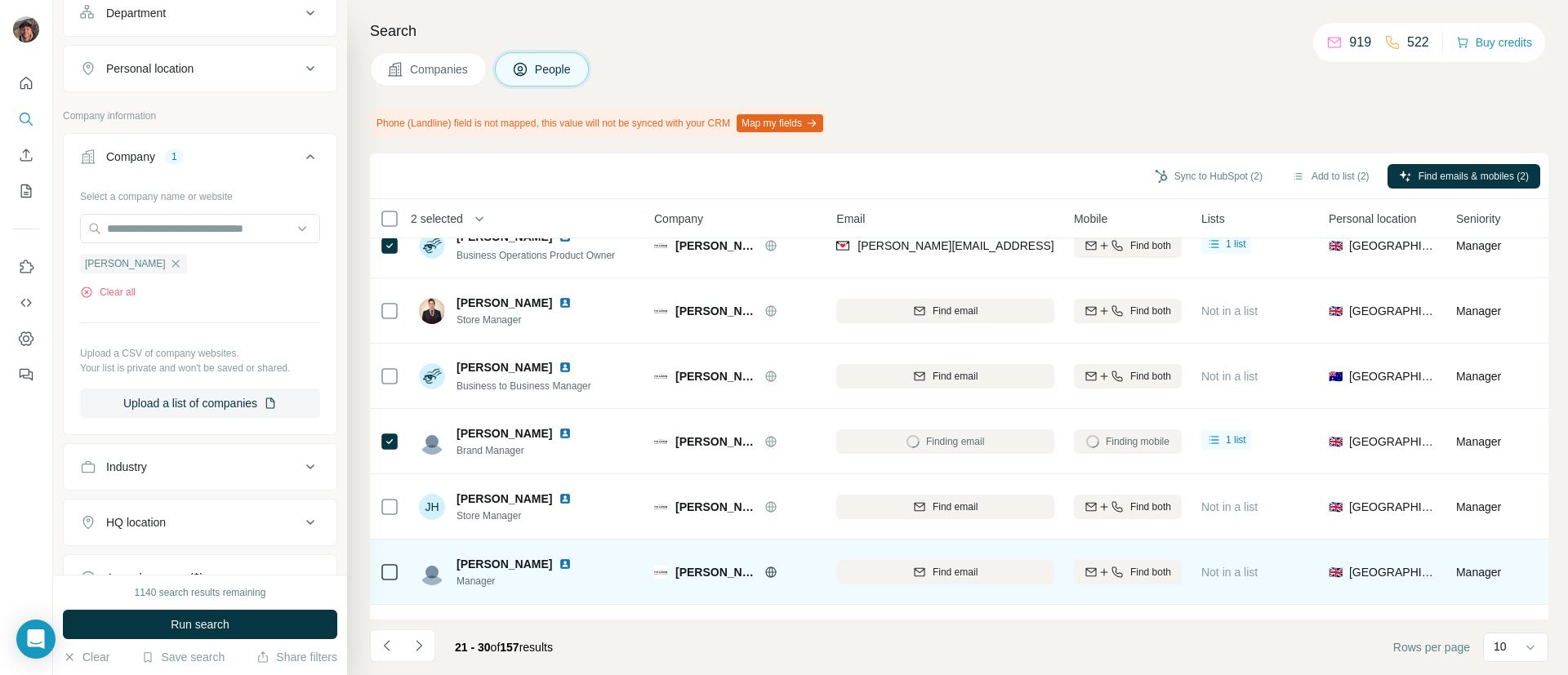
scroll to position [284, 0]
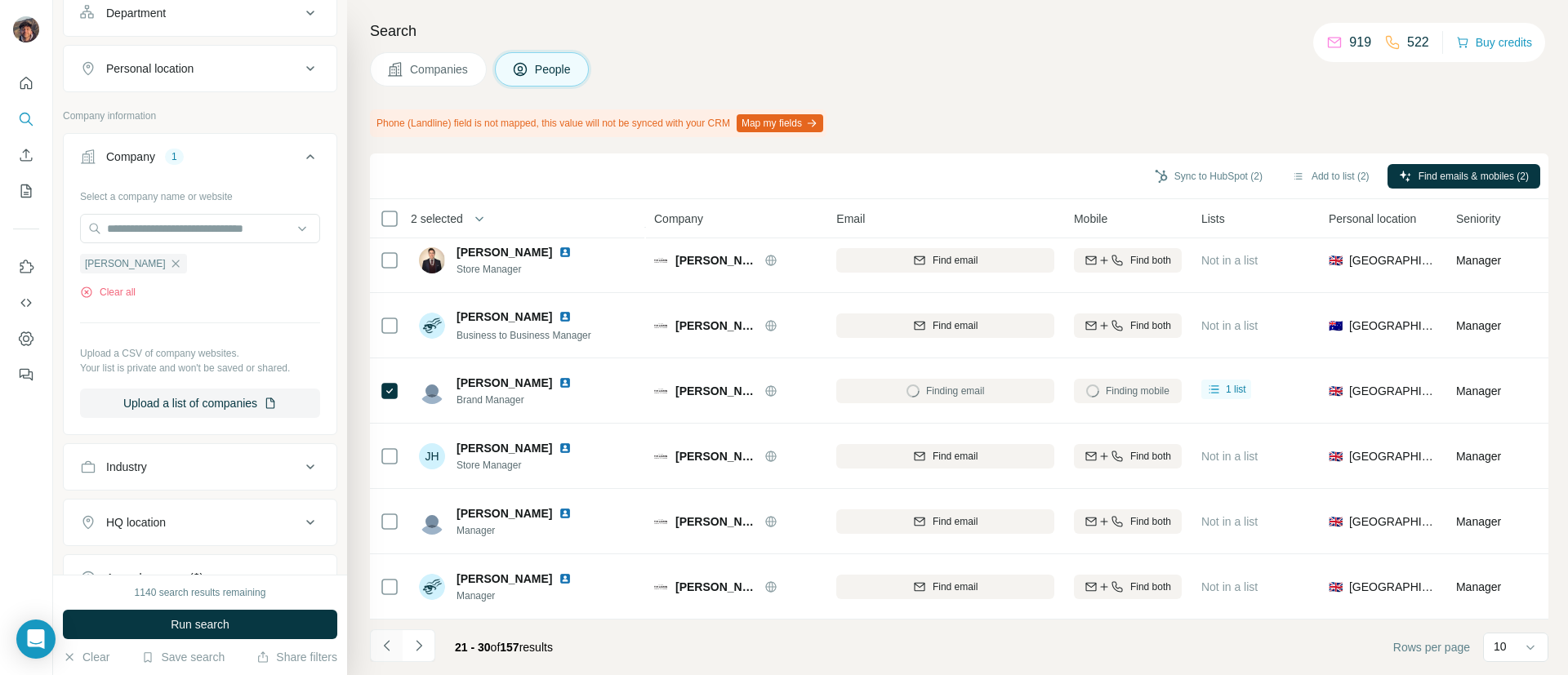
click at [384, 637] on icon "Navigate to previous page" at bounding box center [387, 645] width 16 height 16
click at [399, 631] on button "Navigate to previous page" at bounding box center [387, 645] width 33 height 33
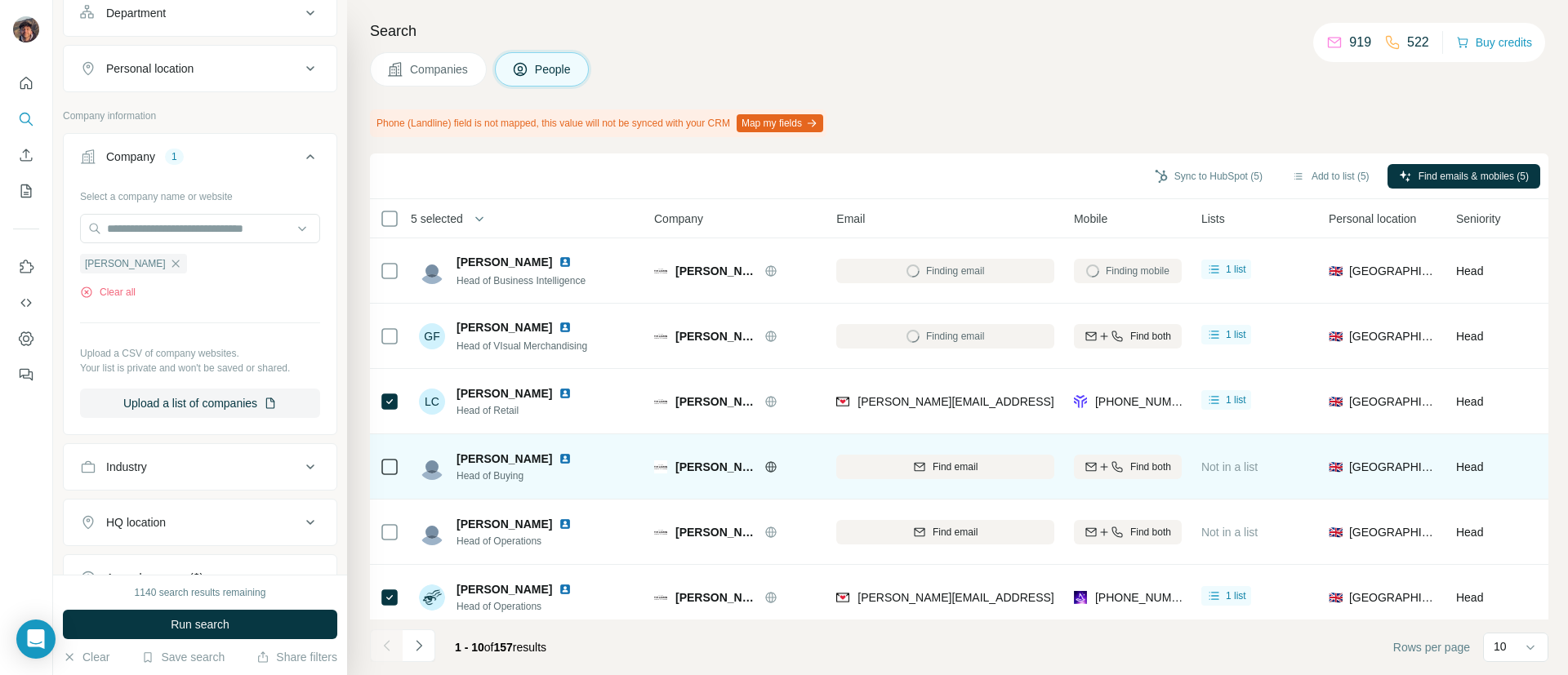
scroll to position [245, 0]
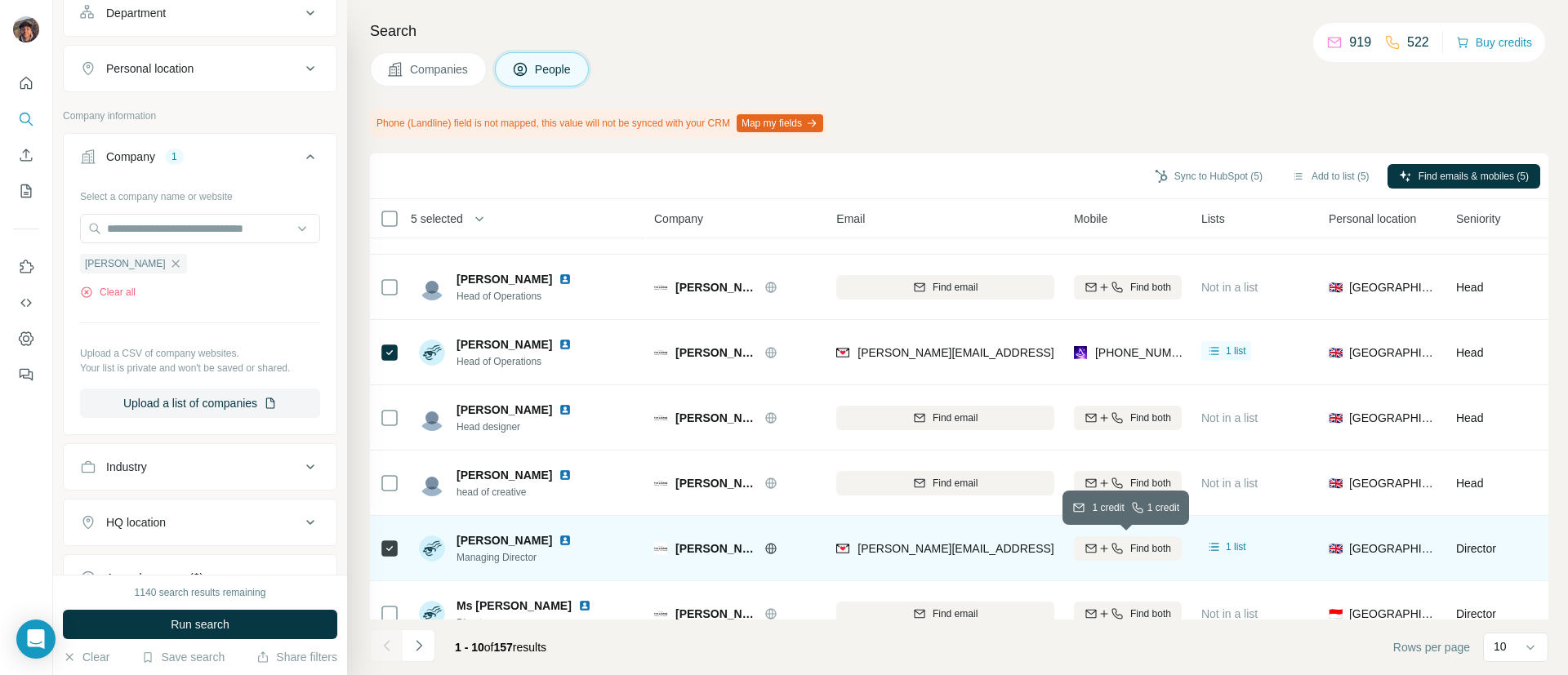
click at [1077, 551] on div "Find both" at bounding box center [1127, 548] width 108 height 15
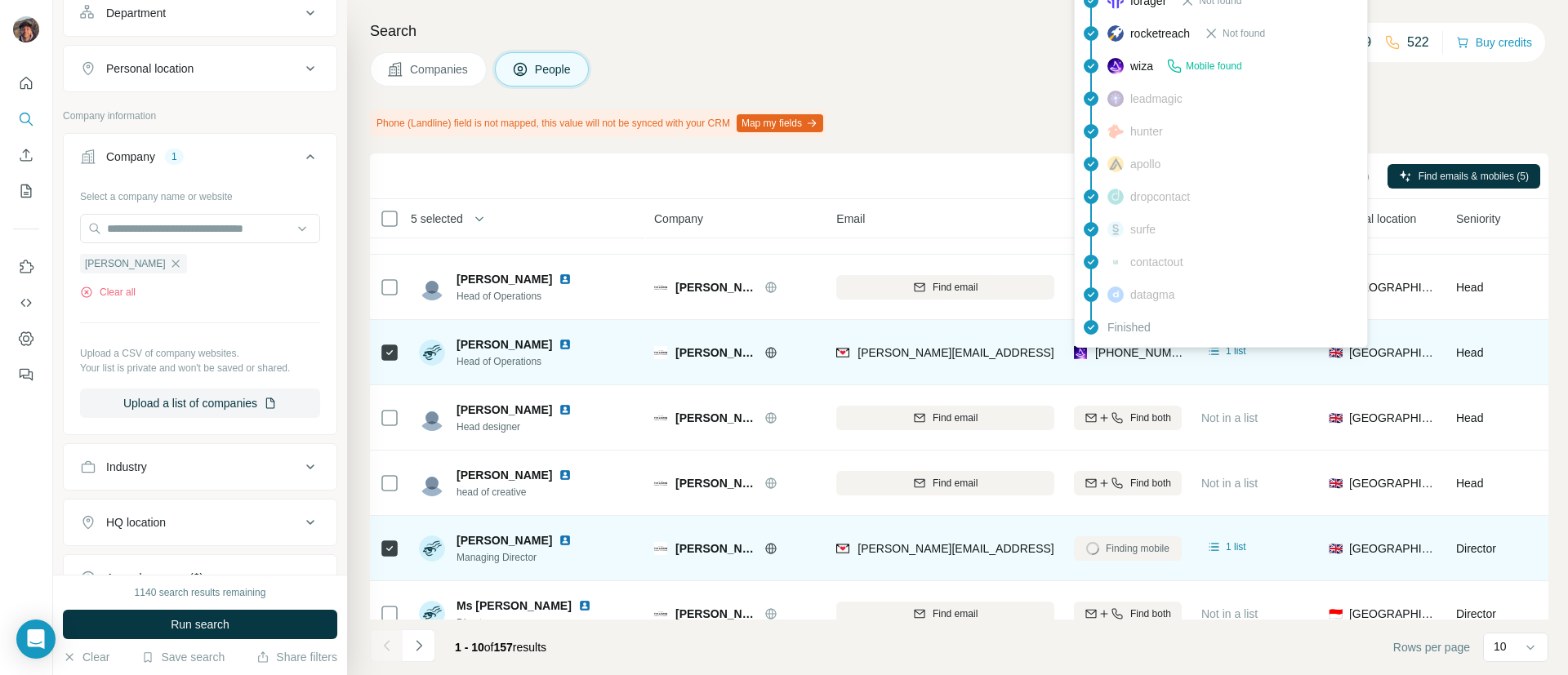
click at [1103, 359] on span "[PHONE_NUMBER]" at bounding box center [1139, 353] width 90 height 16
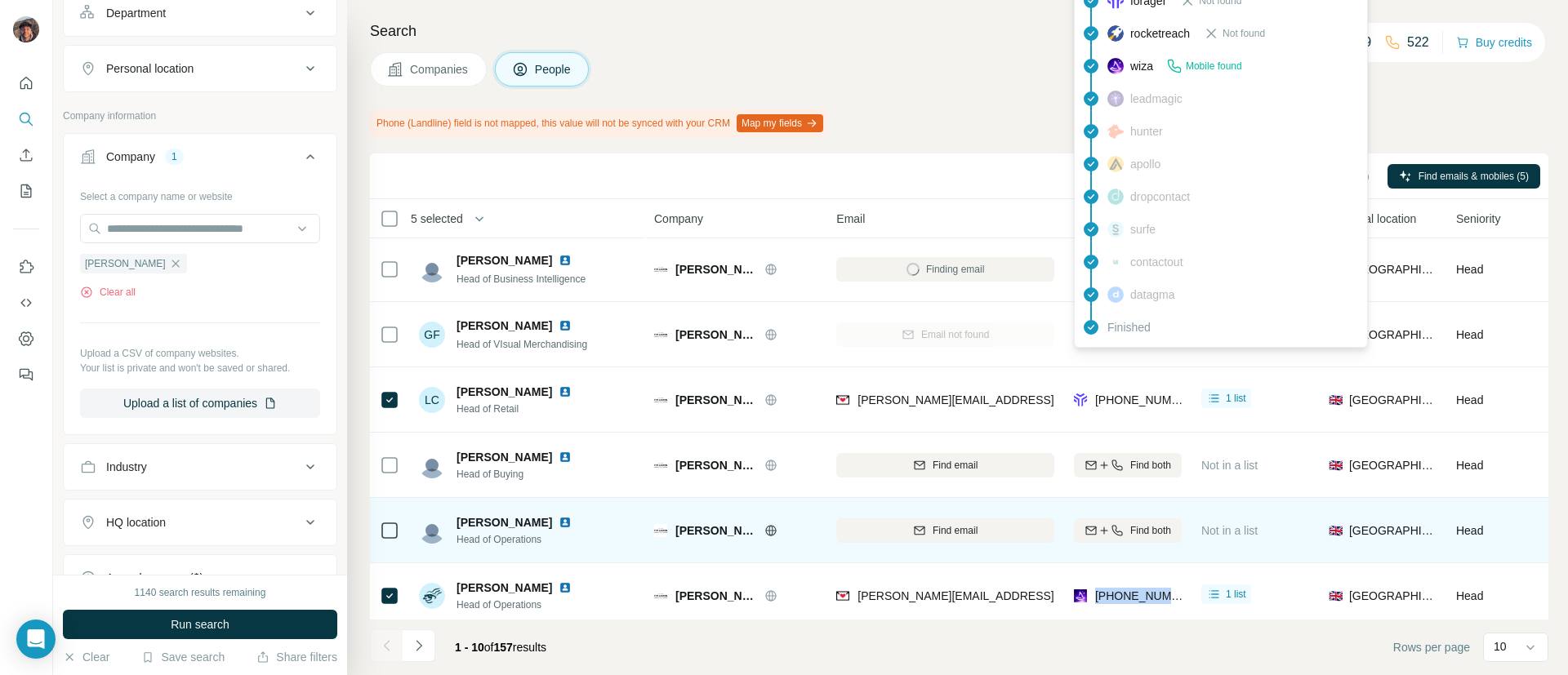
scroll to position [0, 0]
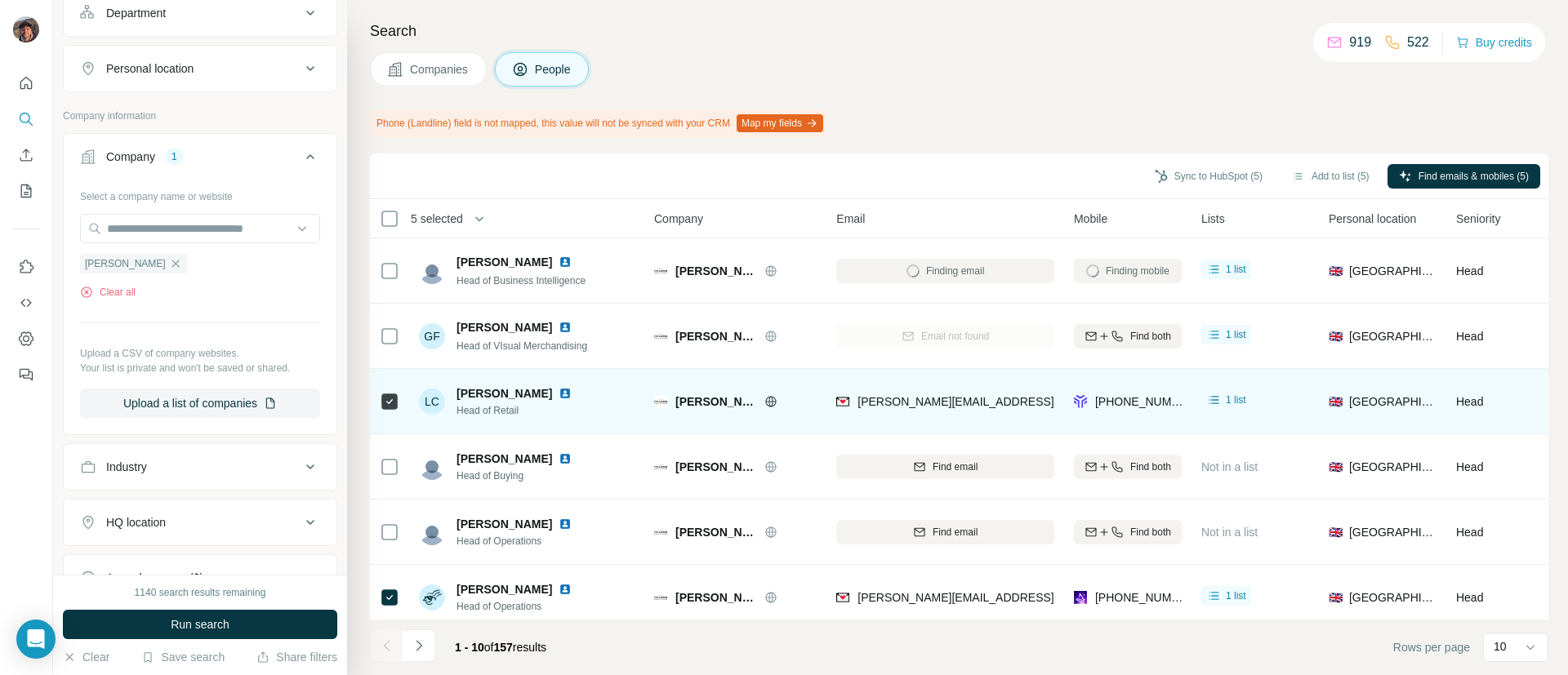
click at [1035, 400] on div "[PERSON_NAME][EMAIL_ADDRESS][DOMAIN_NAME]" at bounding box center [944, 401] width 218 height 45
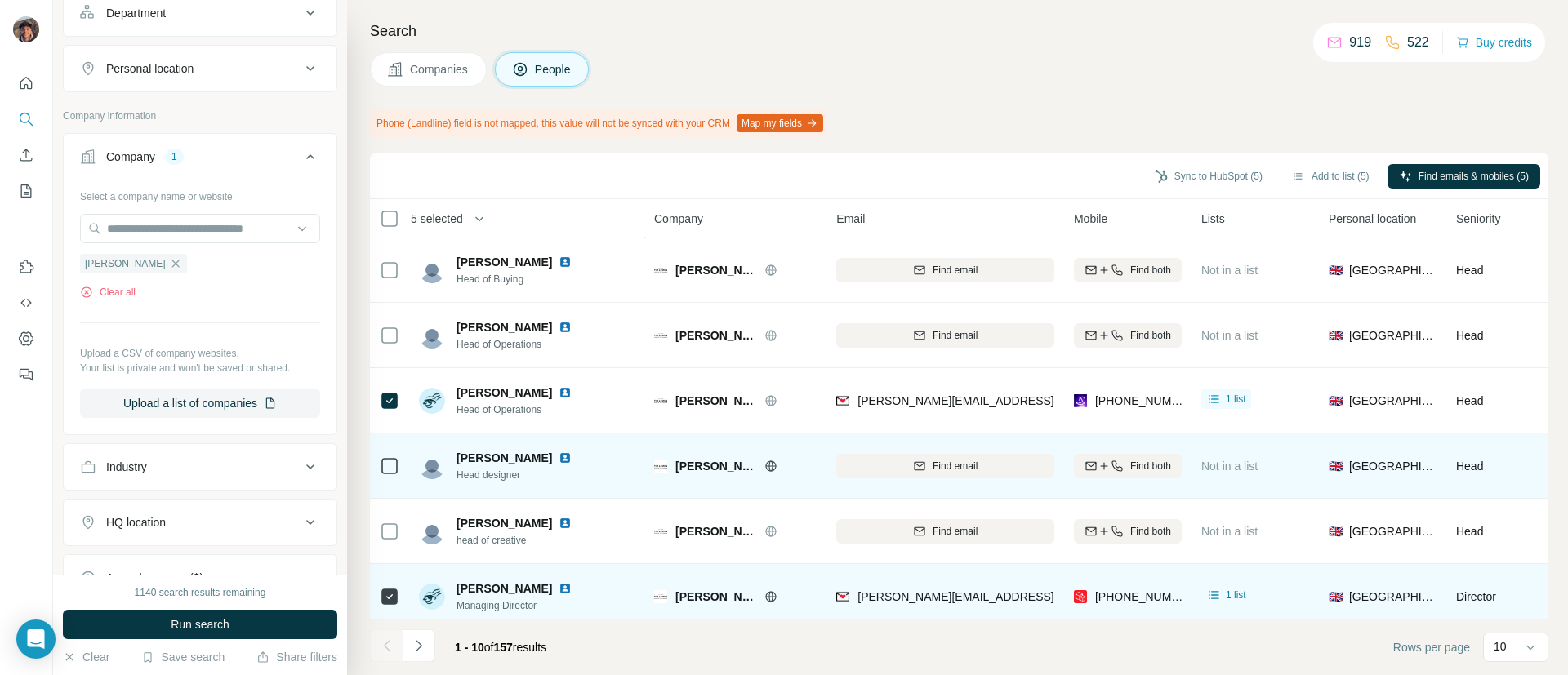
scroll to position [284, 0]
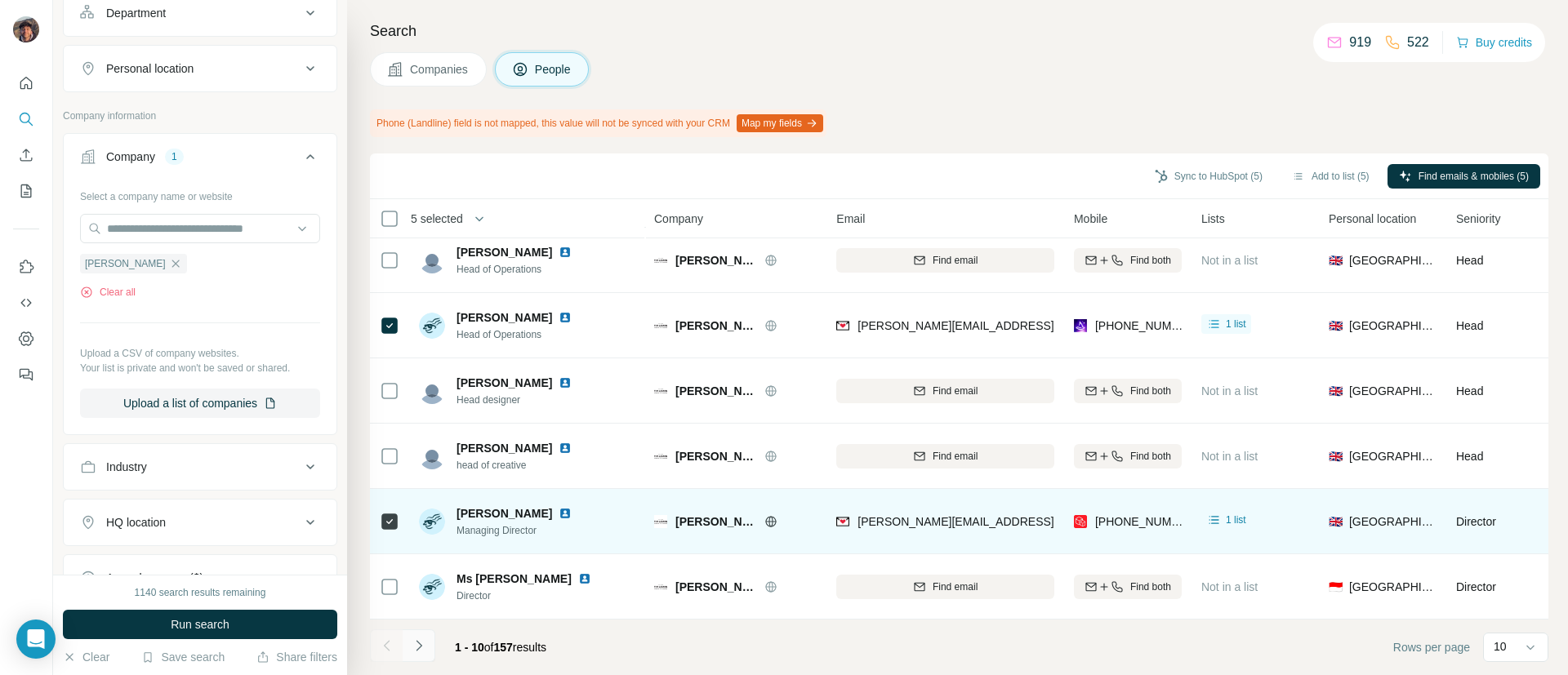
click at [424, 637] on icon "Navigate to next page" at bounding box center [419, 645] width 16 height 16
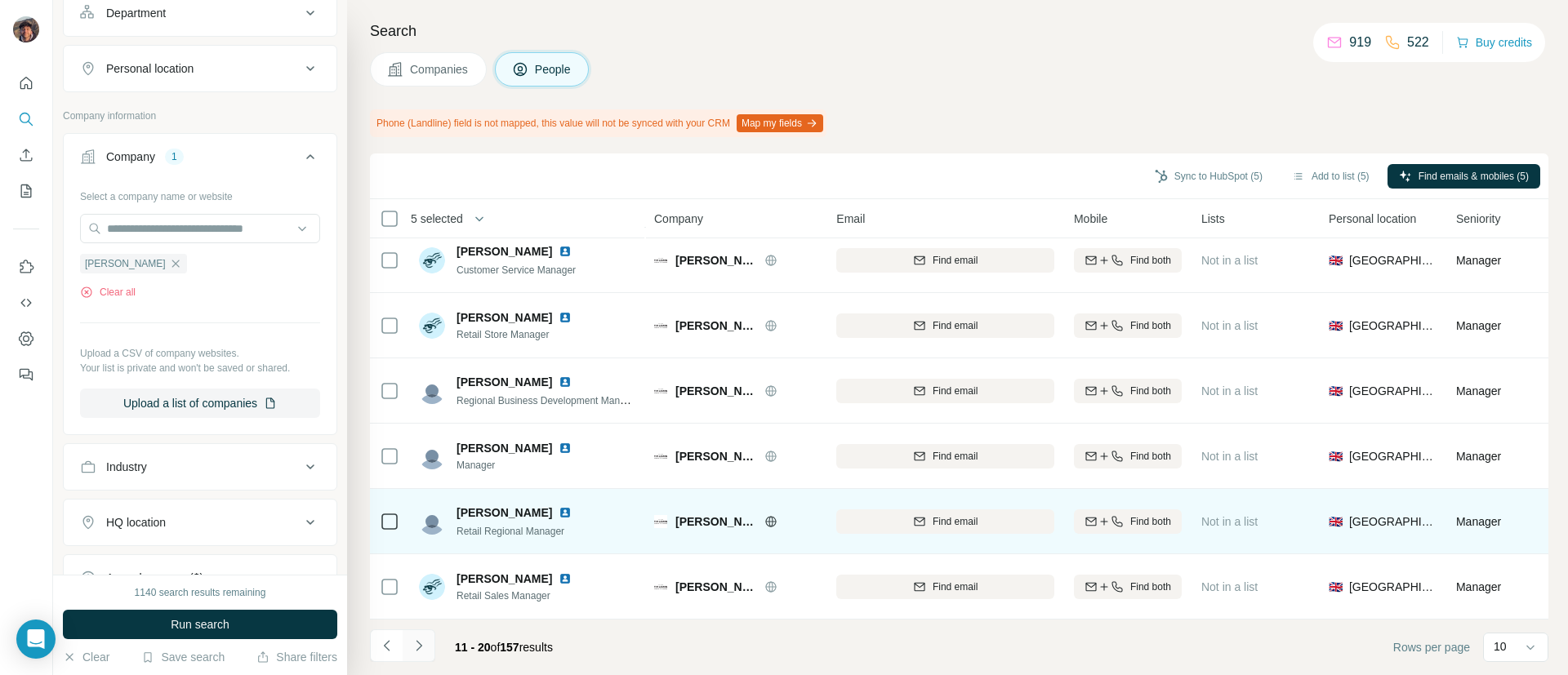
click at [423, 658] on button "Navigate to next page" at bounding box center [419, 645] width 33 height 33
click at [424, 639] on icon "Navigate to next page" at bounding box center [419, 645] width 16 height 16
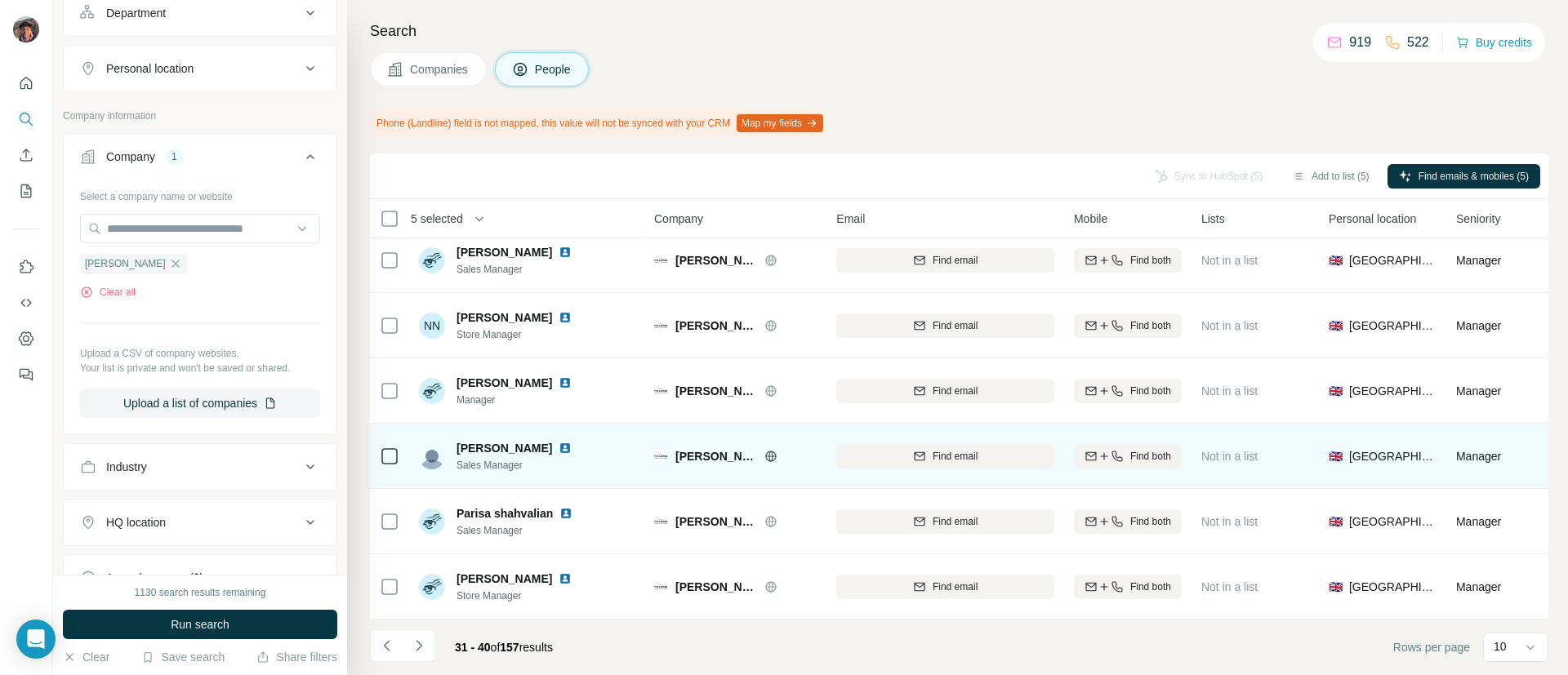
scroll to position [0, 0]
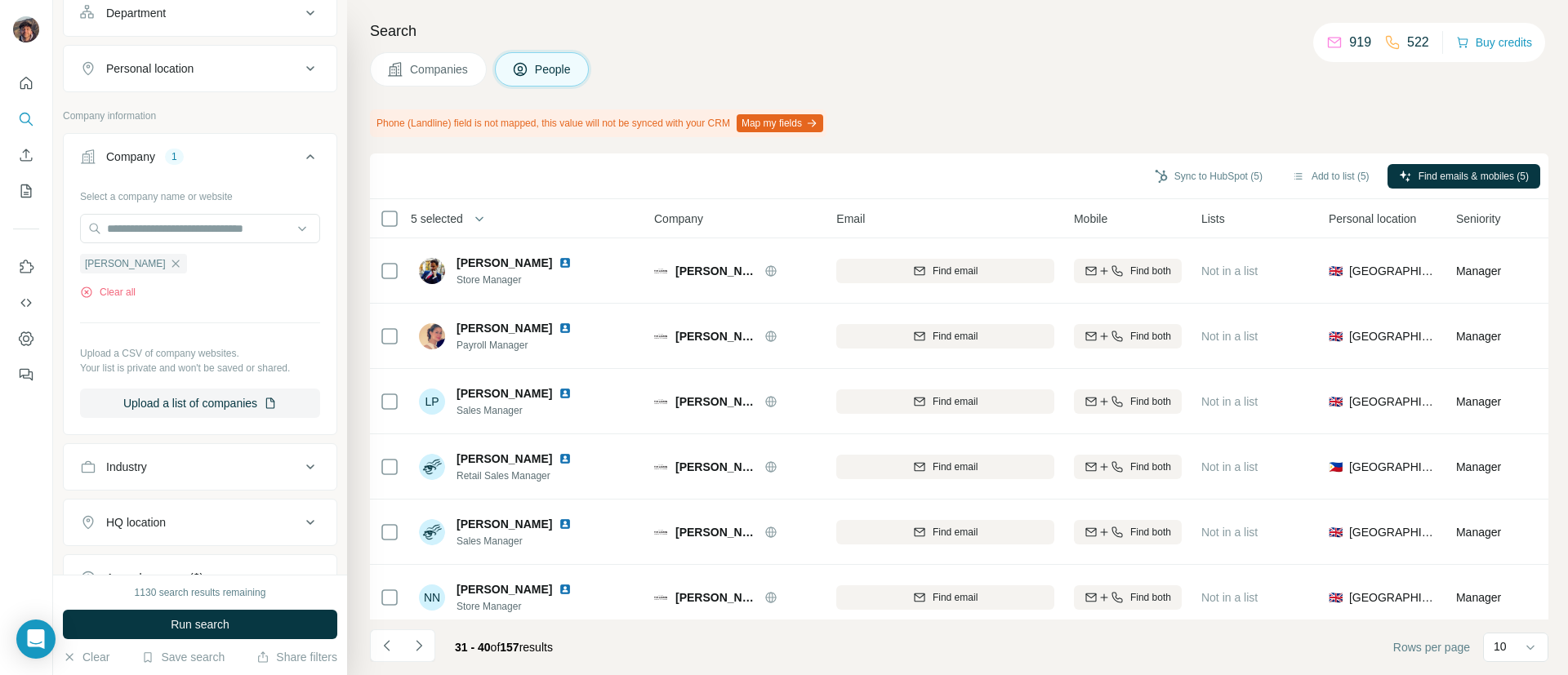
click at [431, 652] on button "Navigate to next page" at bounding box center [419, 645] width 33 height 33
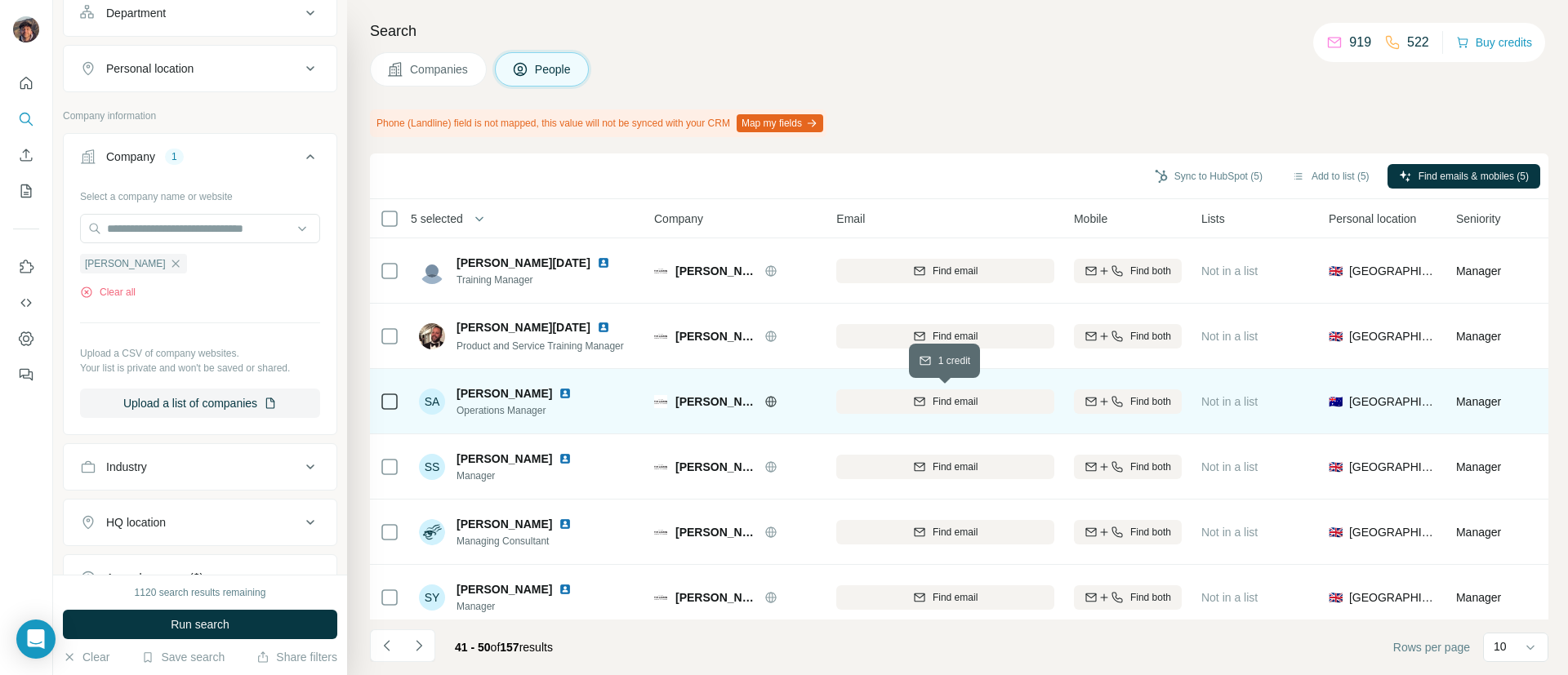
click at [889, 389] on button "Find email" at bounding box center [944, 401] width 218 height 25
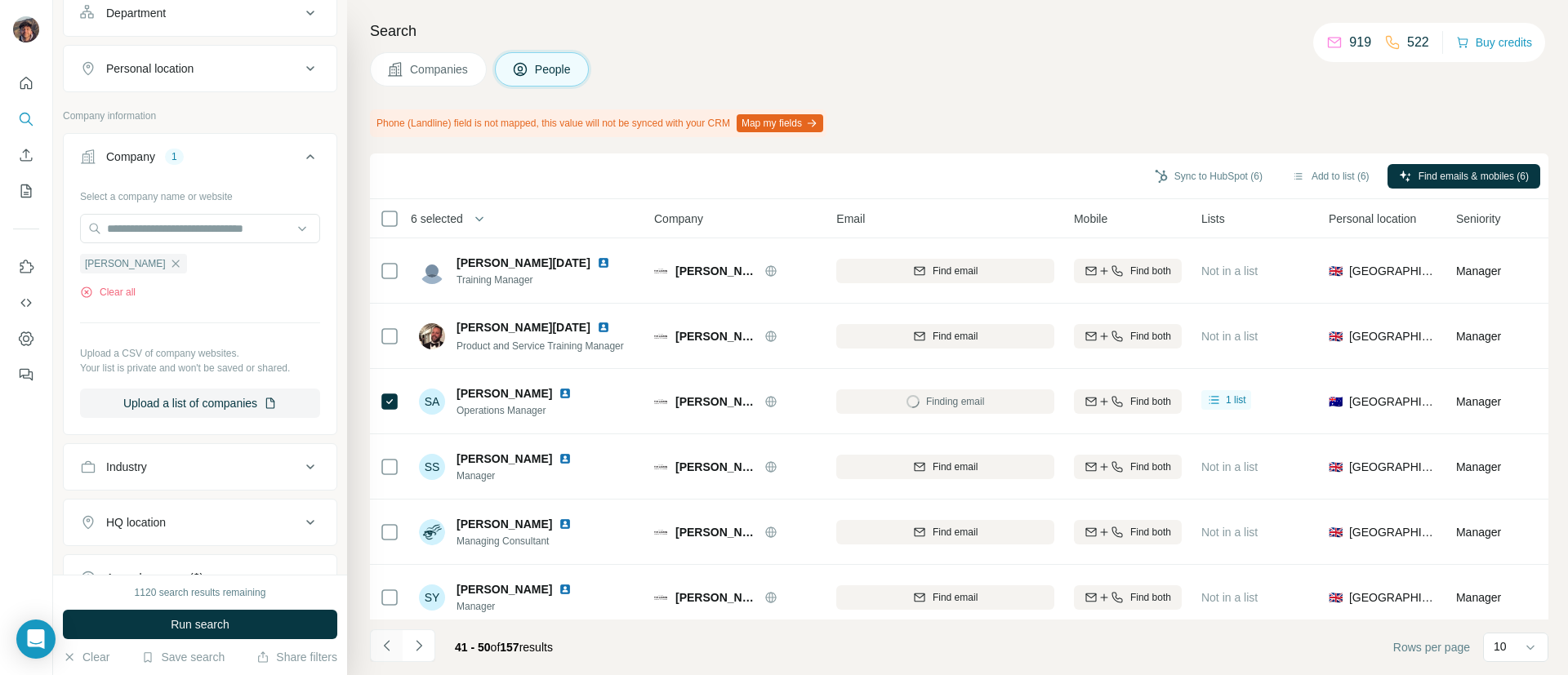
click at [382, 629] on button "Navigate to previous page" at bounding box center [387, 645] width 33 height 33
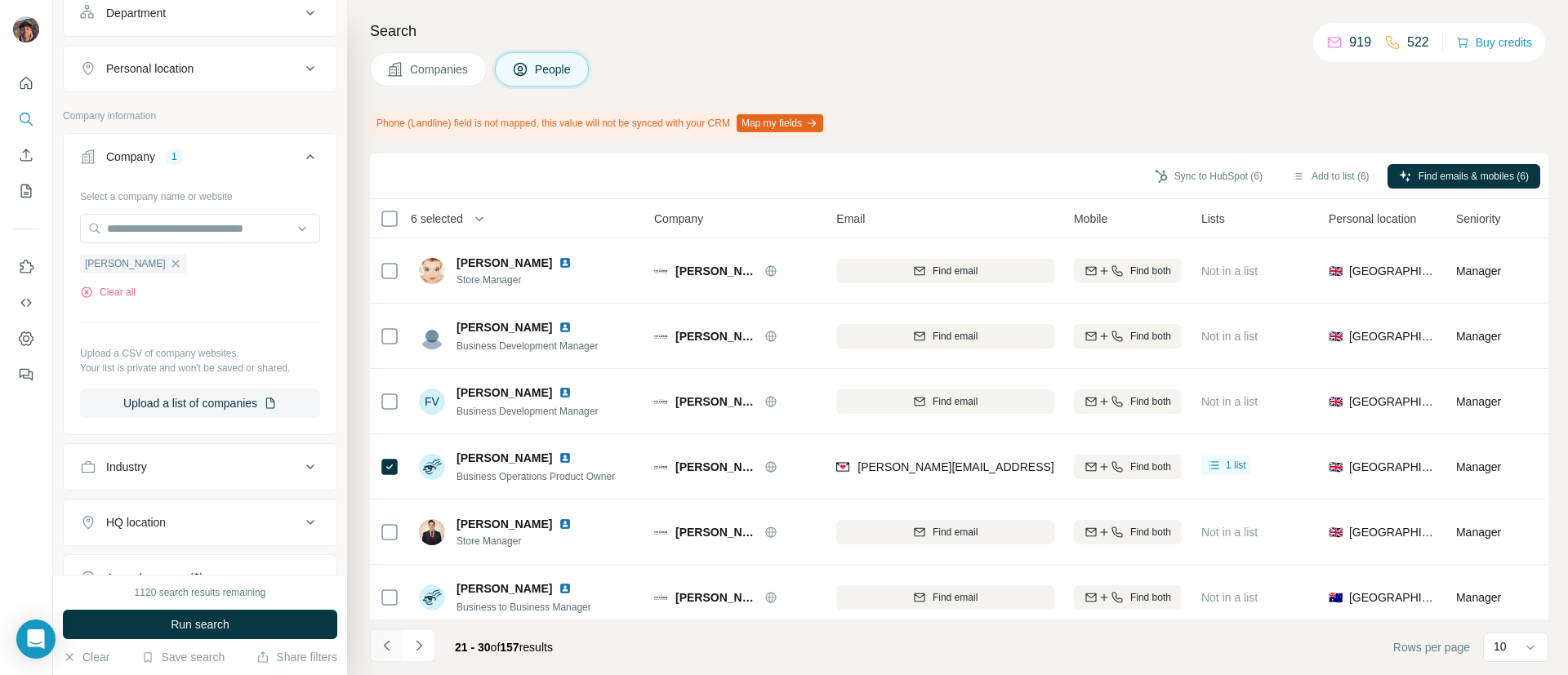
click at [382, 629] on button "Navigate to previous page" at bounding box center [387, 645] width 33 height 33
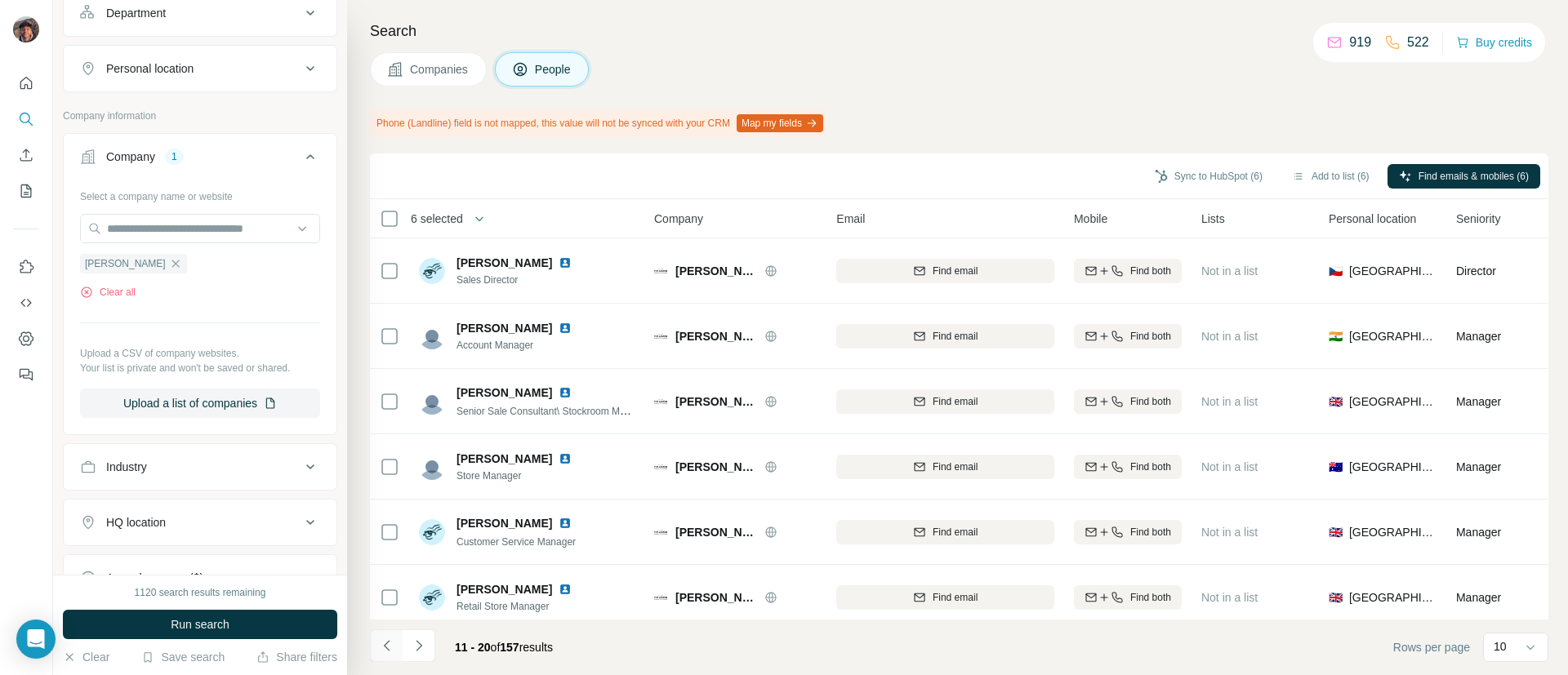
click at [382, 629] on button "Navigate to previous page" at bounding box center [387, 645] width 33 height 33
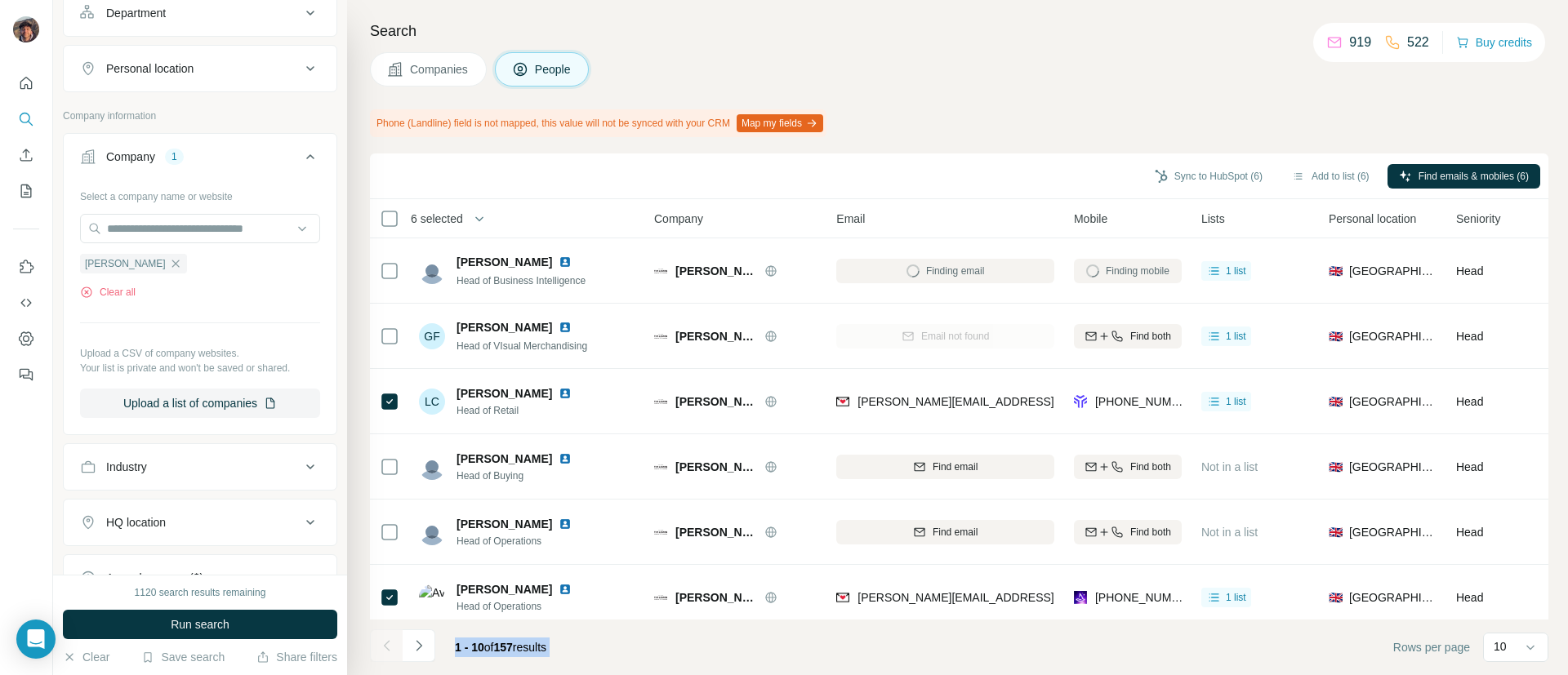
click at [382, 629] on div at bounding box center [387, 645] width 33 height 33
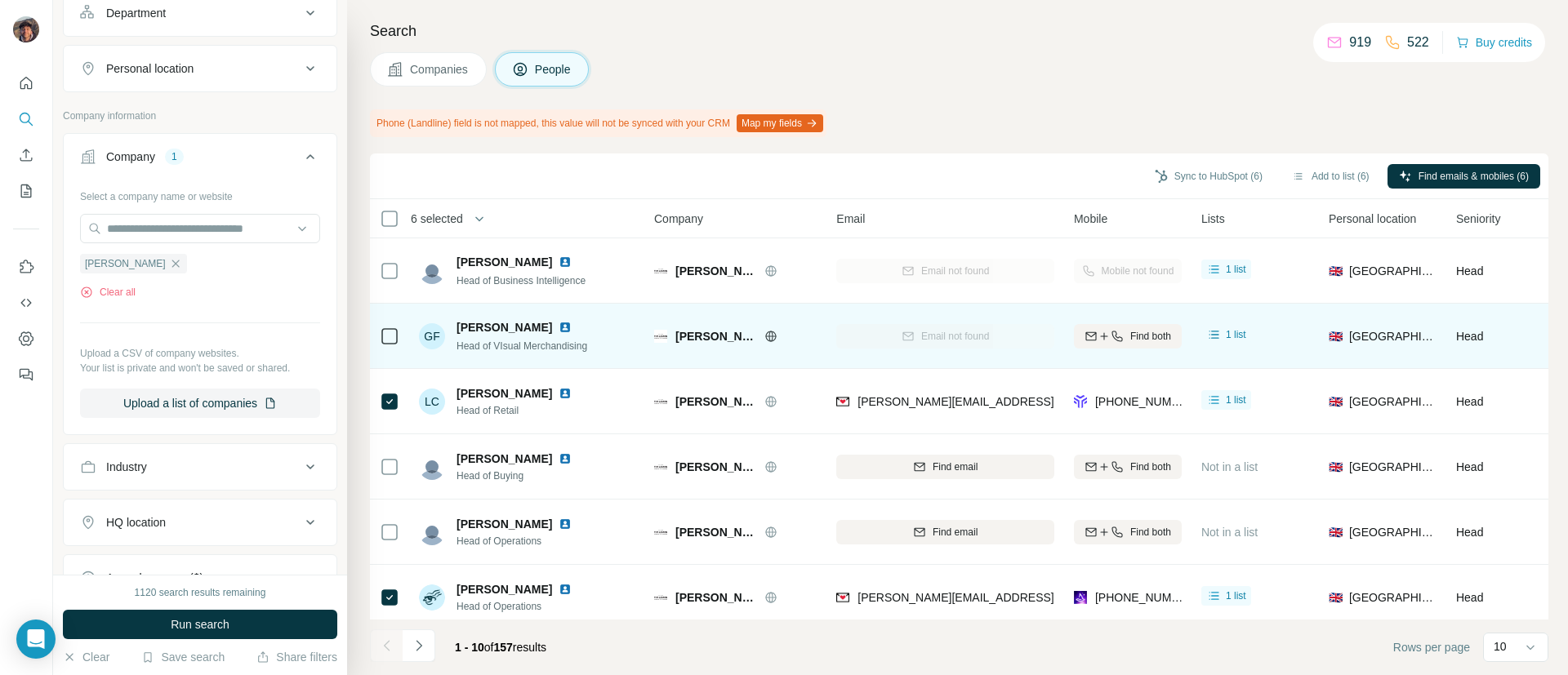
click at [579, 365] on td "GF [PERSON_NAME] Head of VIsual Merchandising" at bounding box center [527, 335] width 237 height 65
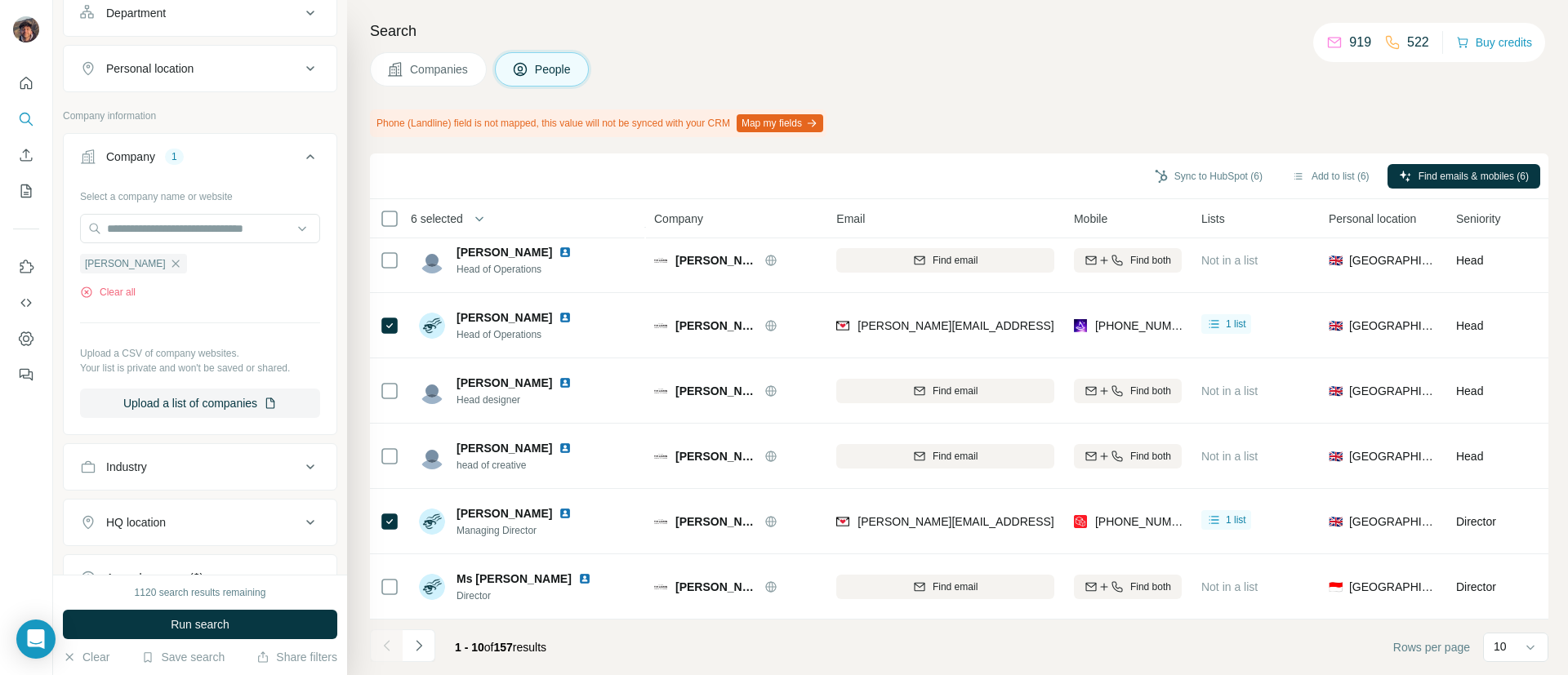
scroll to position [284, 0]
click at [409, 627] on footer "1 - 10 of 157 results Rows per page 10" at bounding box center [959, 646] width 1178 height 55
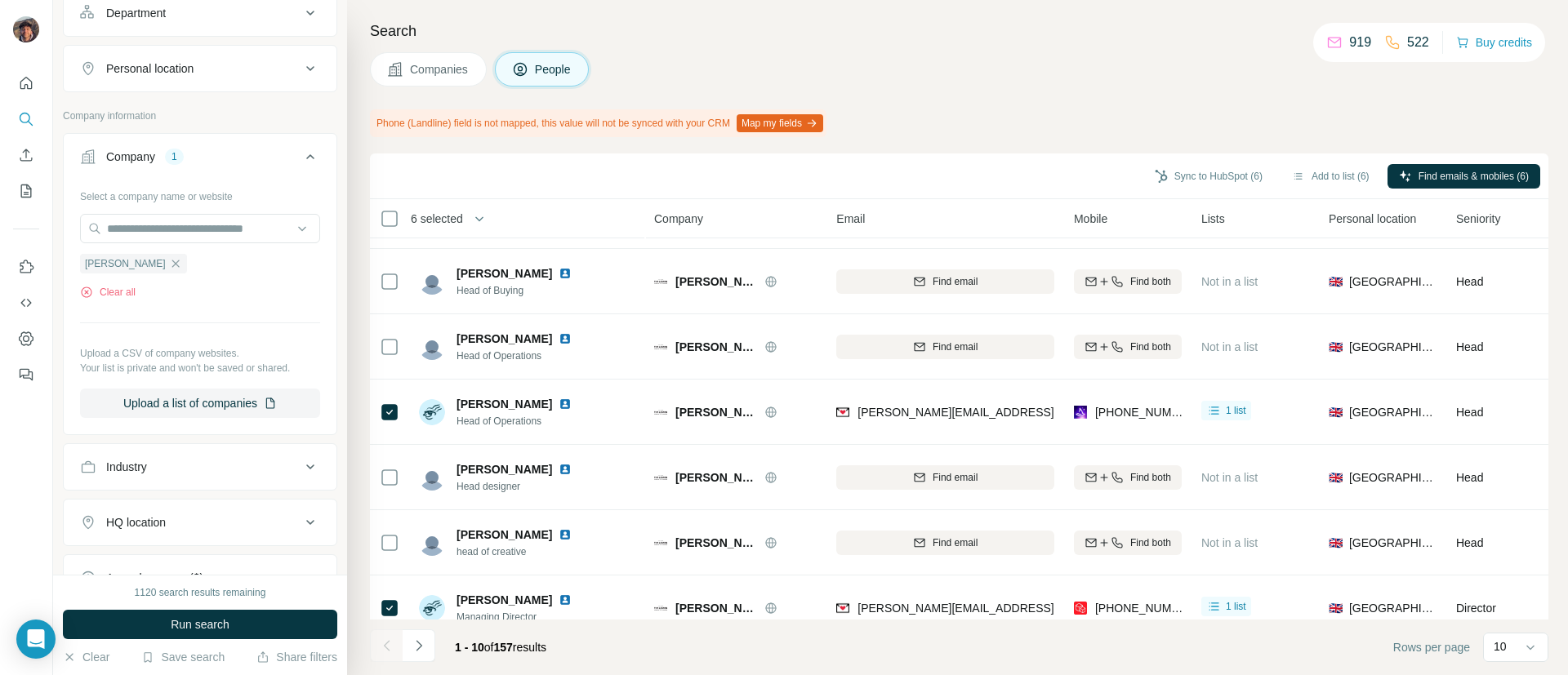
scroll to position [162, 0]
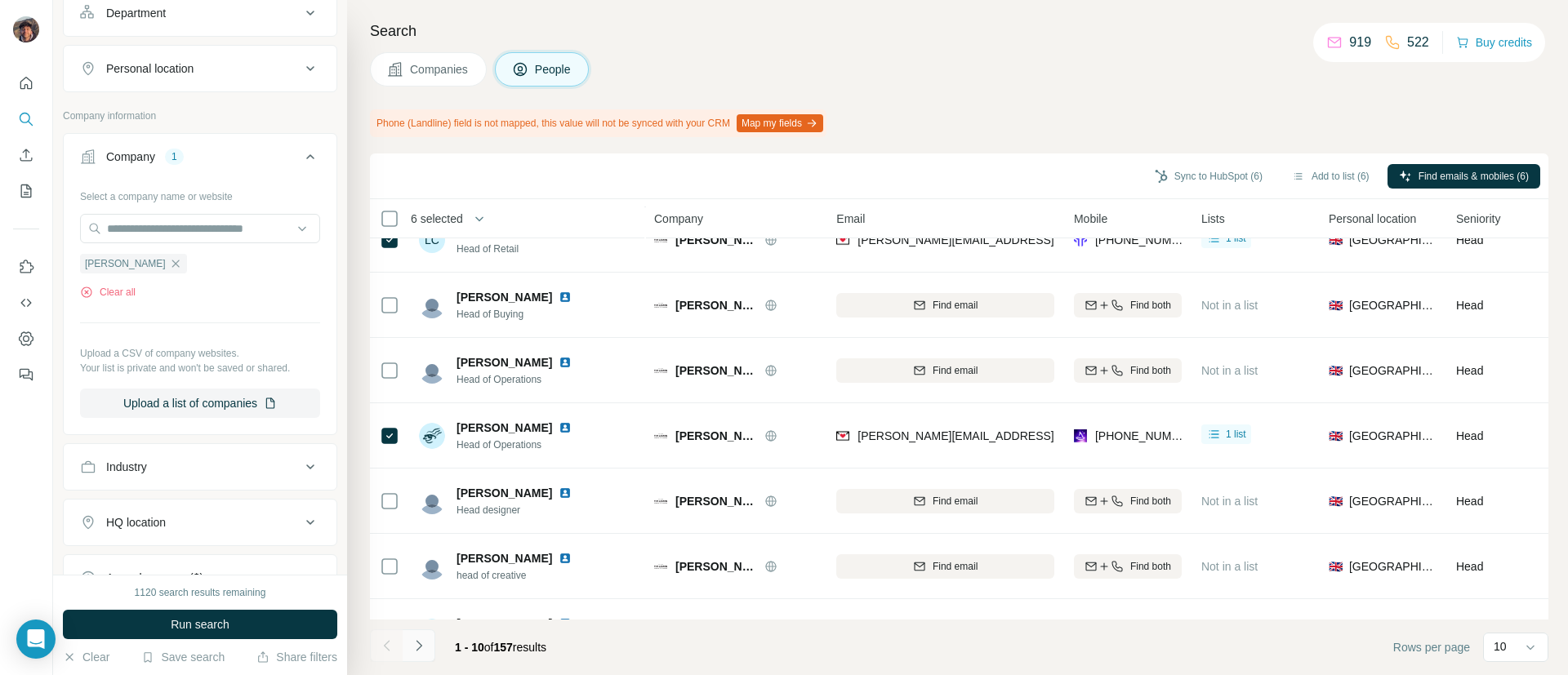
click at [420, 637] on button "Navigate to next page" at bounding box center [419, 645] width 33 height 33
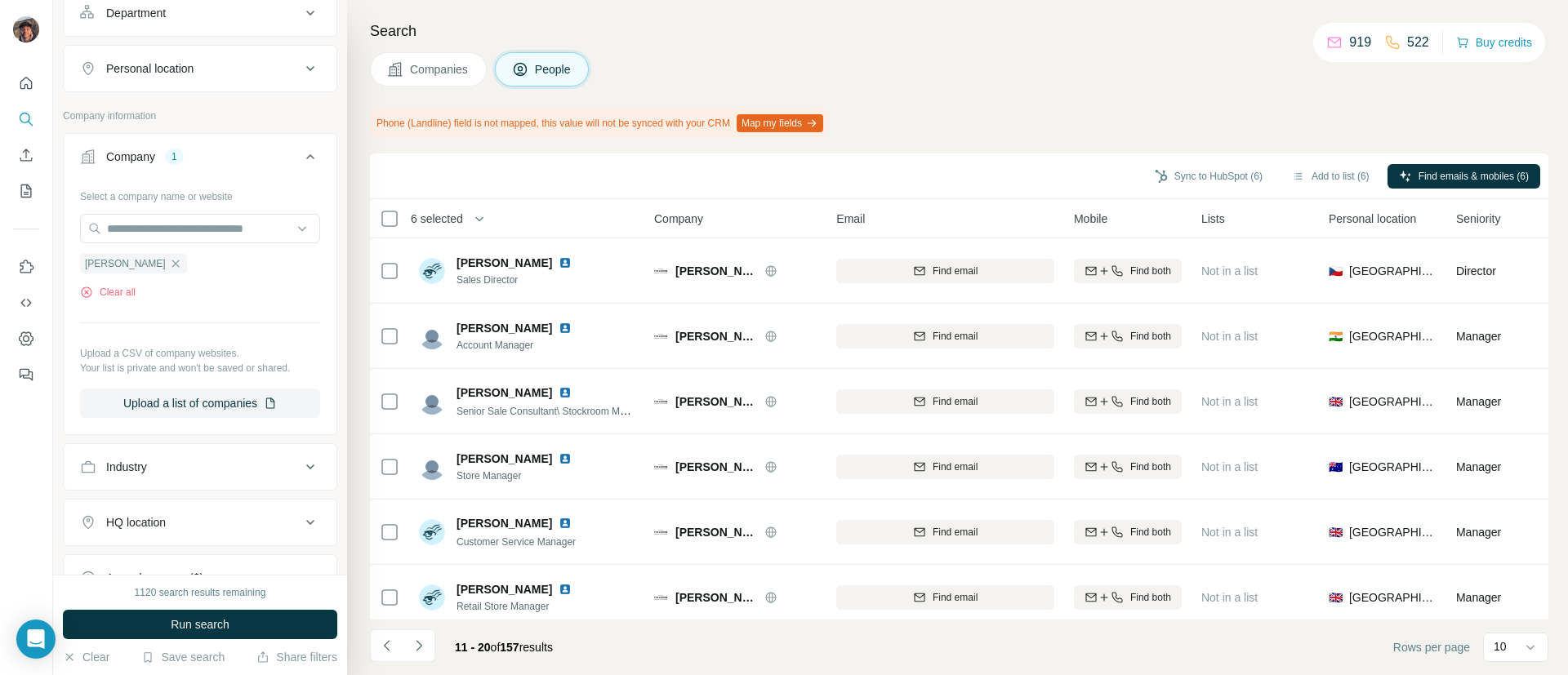
scroll to position [284, 0]
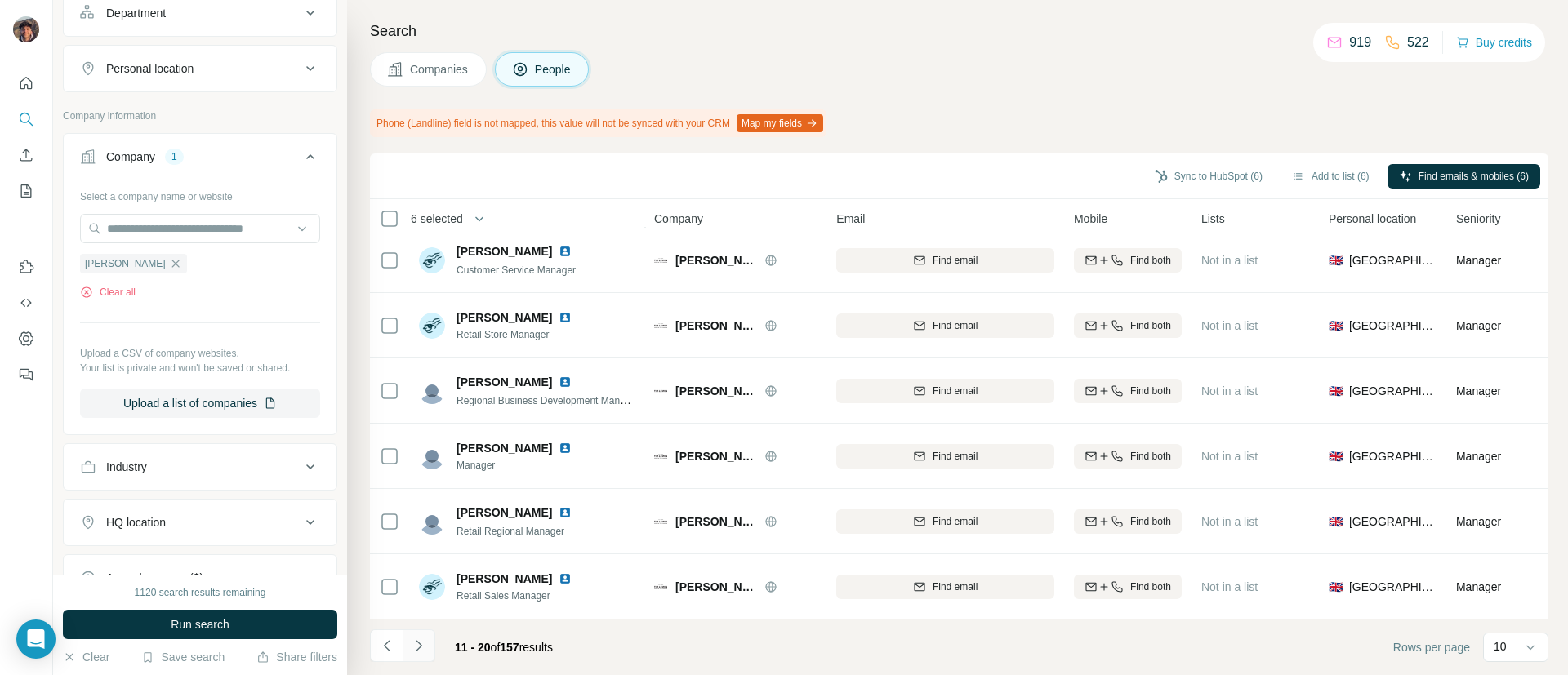
click at [423, 634] on button "Navigate to next page" at bounding box center [419, 645] width 33 height 33
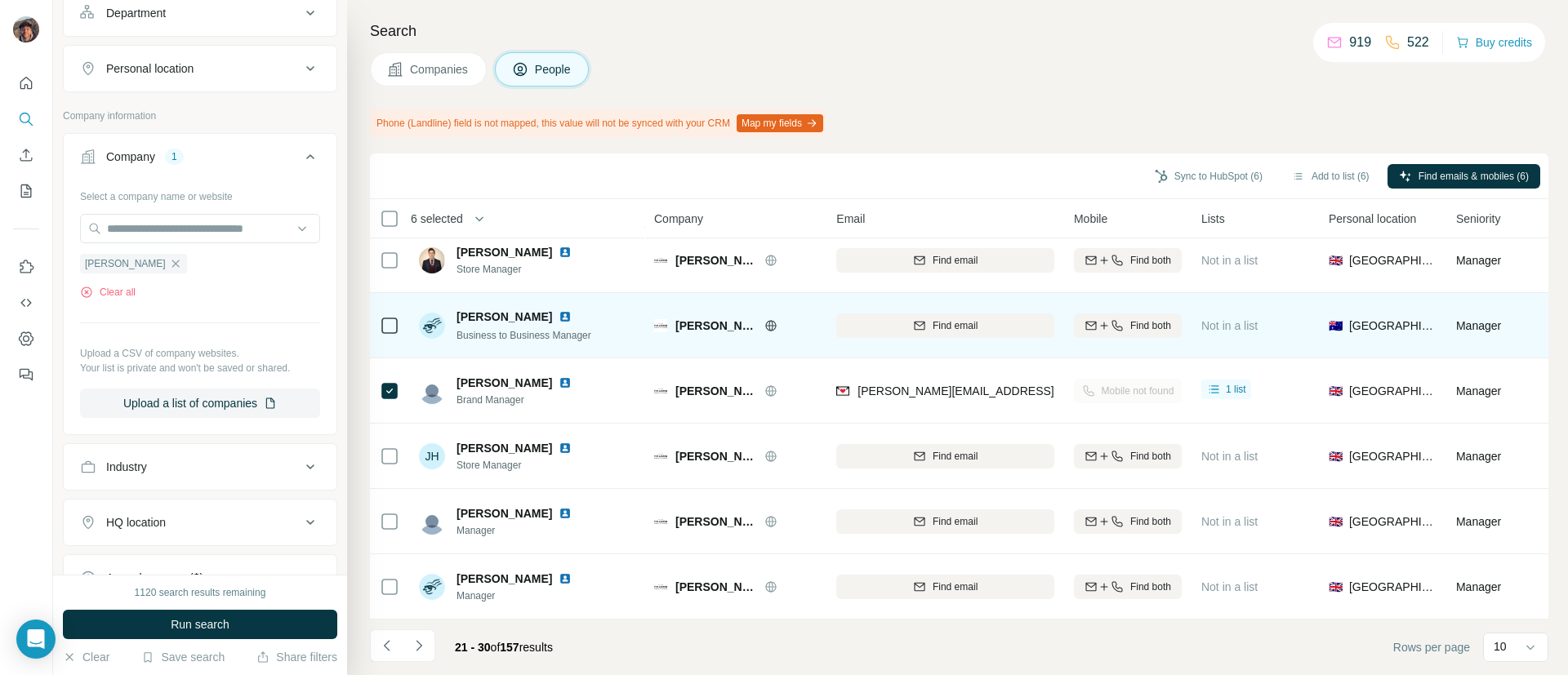
scroll to position [162, 0]
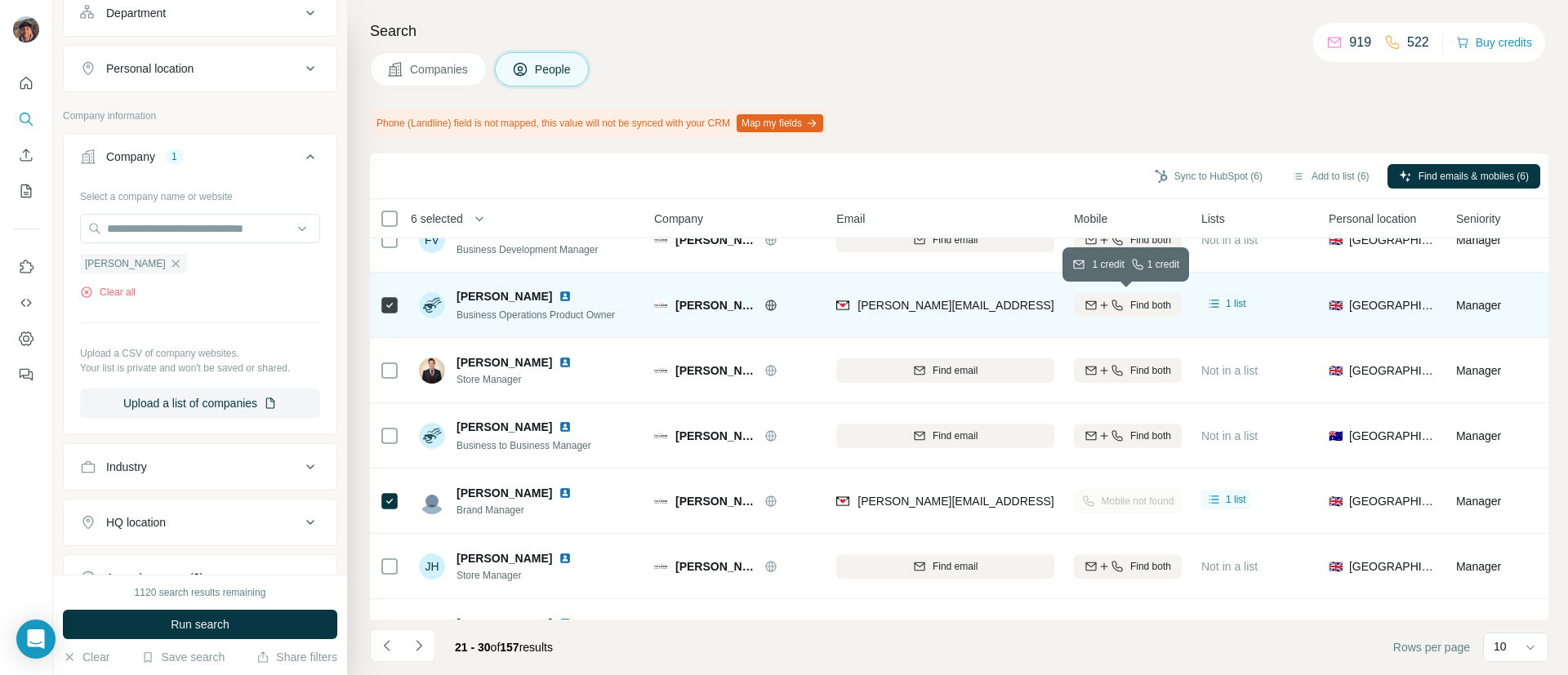
click at [1097, 302] on icon "button" at bounding box center [1104, 305] width 13 height 13
click at [412, 641] on icon "Navigate to next page" at bounding box center [419, 645] width 16 height 16
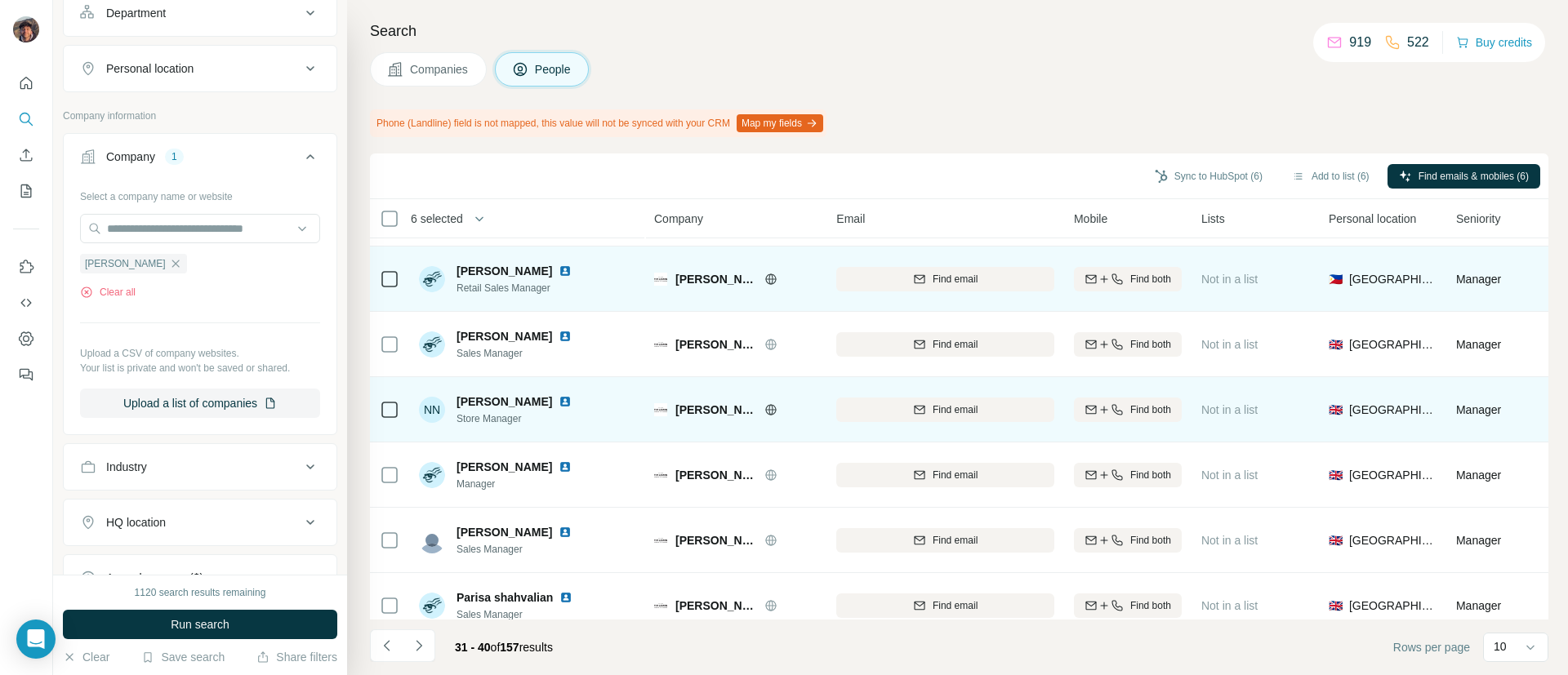
scroll to position [284, 0]
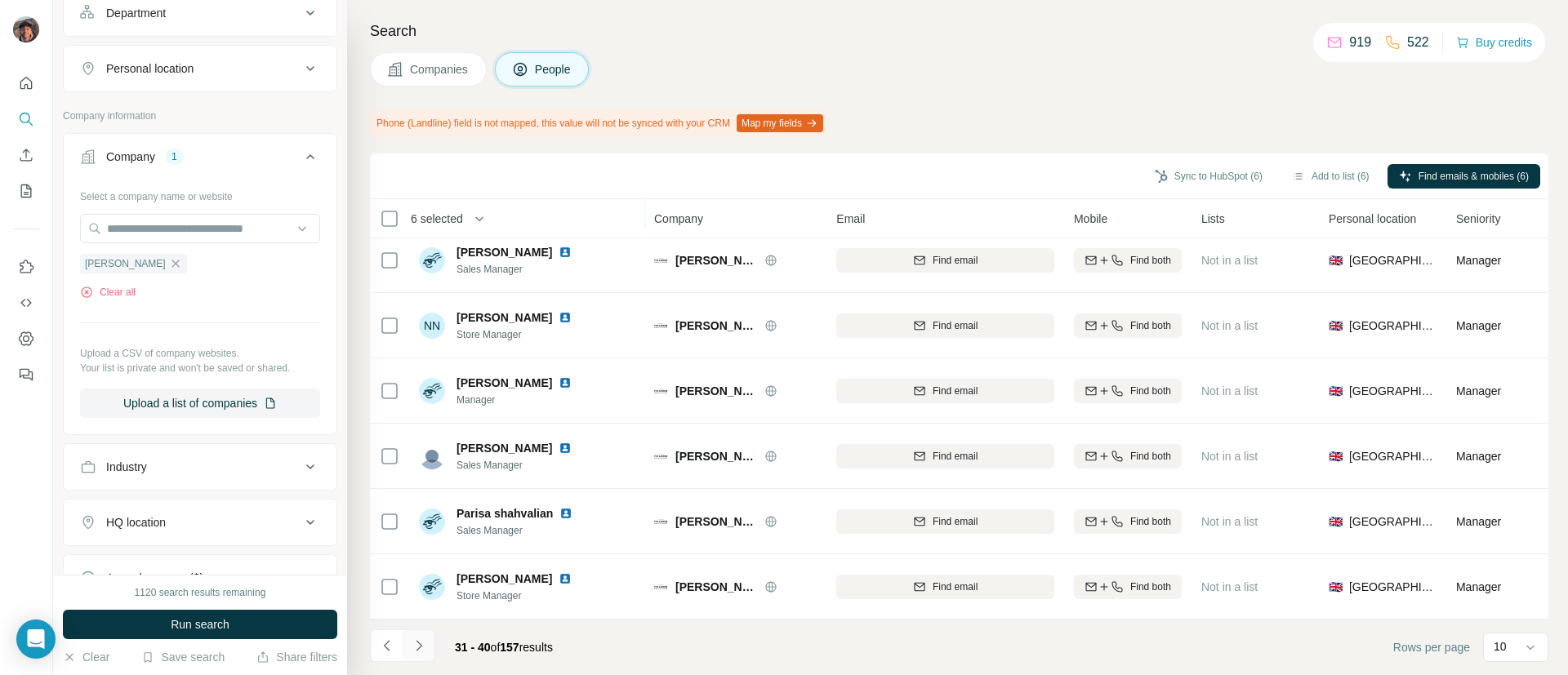
click at [423, 643] on icon "Navigate to next page" at bounding box center [419, 645] width 16 height 16
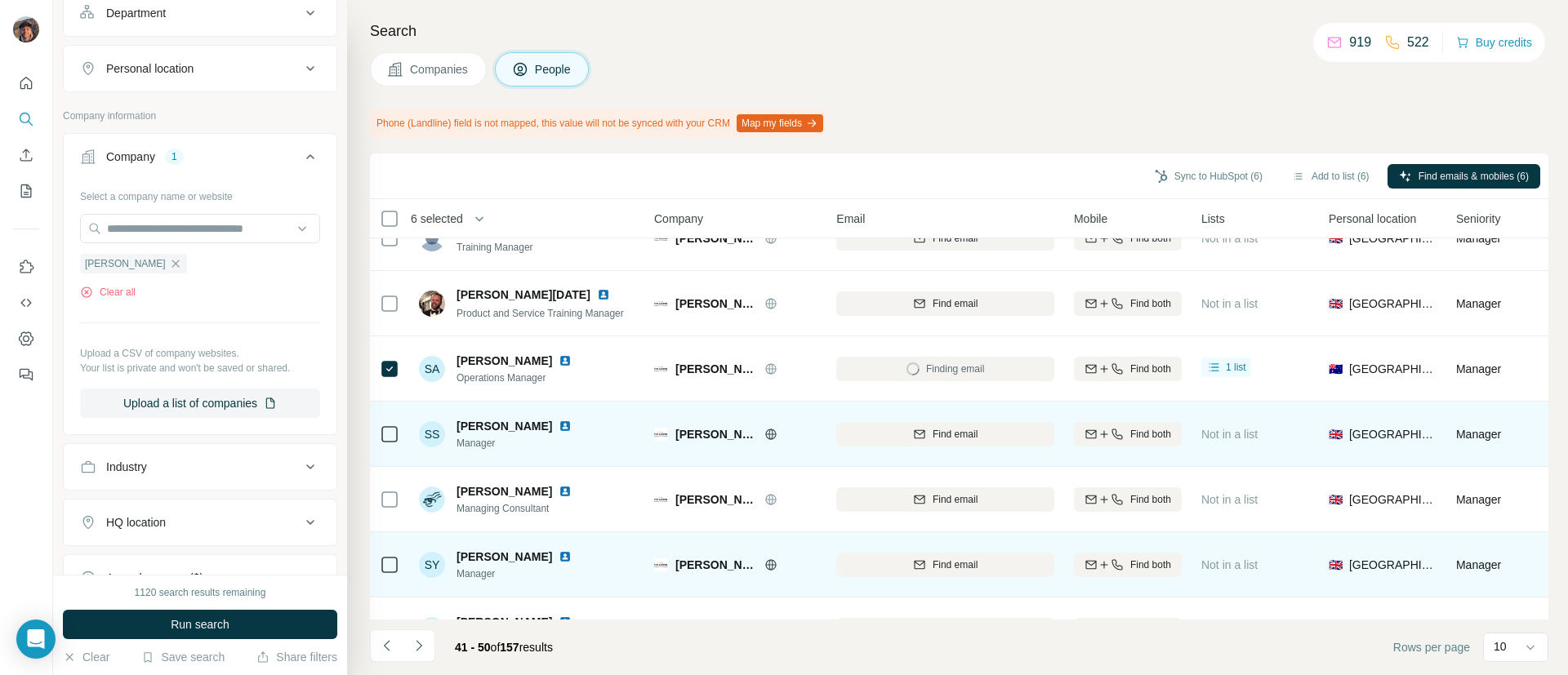
scroll to position [0, 0]
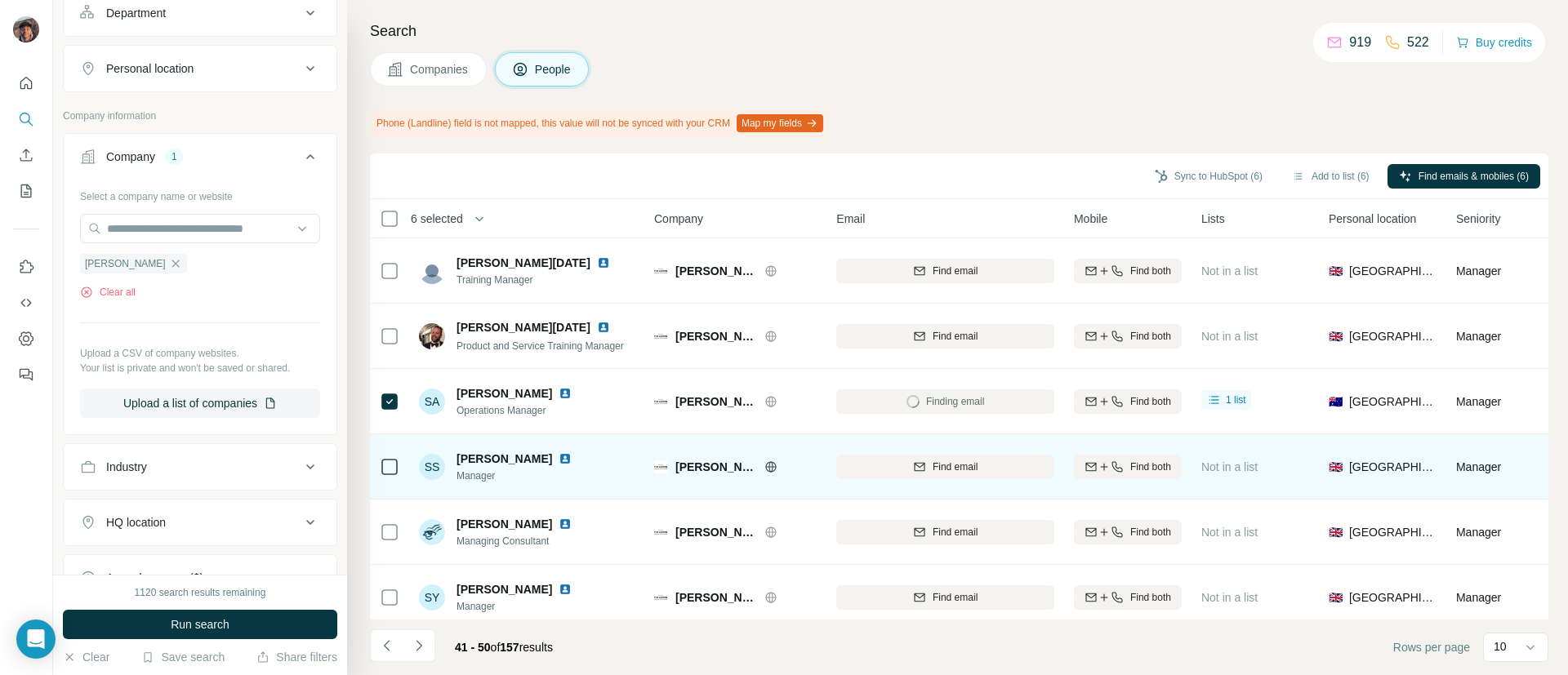
click at [1058, 404] on td "Finding email" at bounding box center [944, 401] width 238 height 65
click at [1081, 404] on div "Find both" at bounding box center [1127, 401] width 108 height 15
click at [393, 632] on button "Navigate to previous page" at bounding box center [387, 645] width 33 height 33
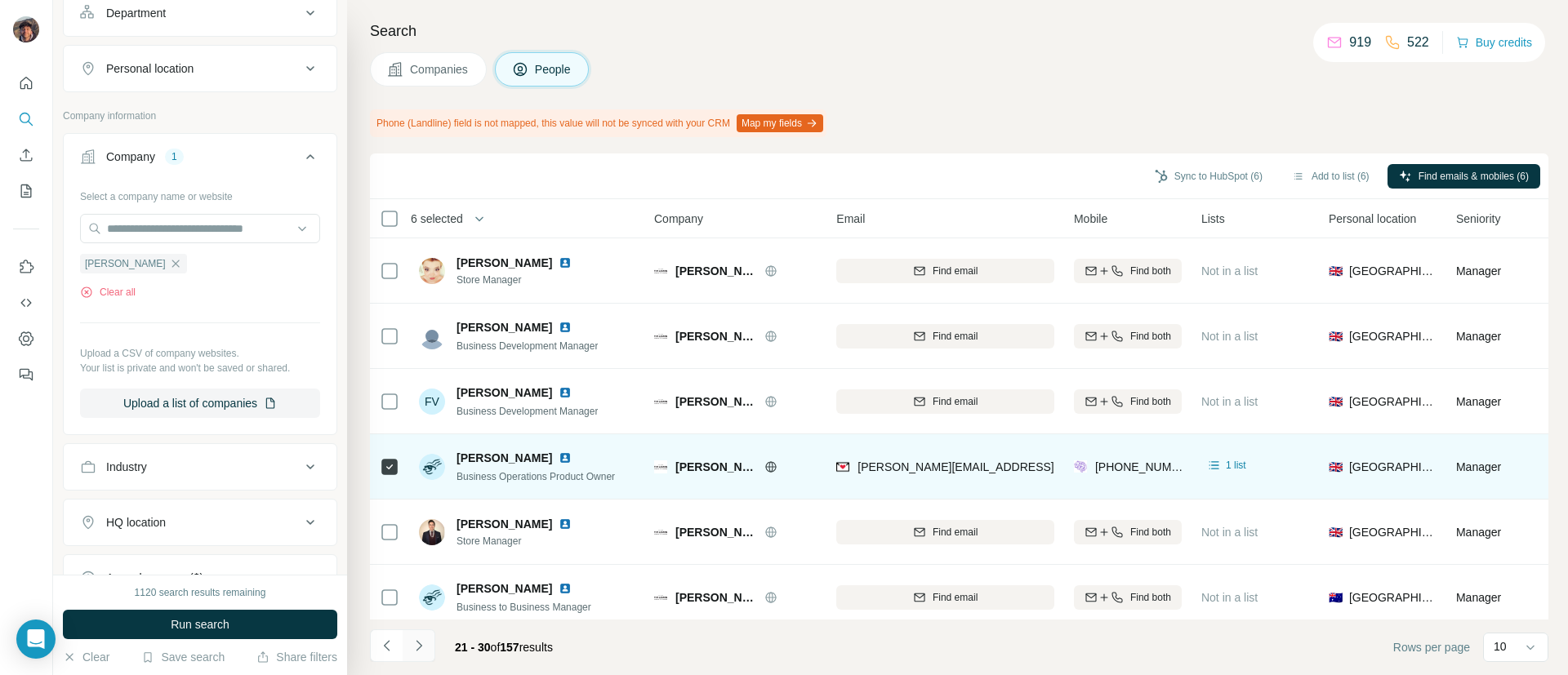
click at [428, 634] on button "Navigate to next page" at bounding box center [419, 645] width 33 height 33
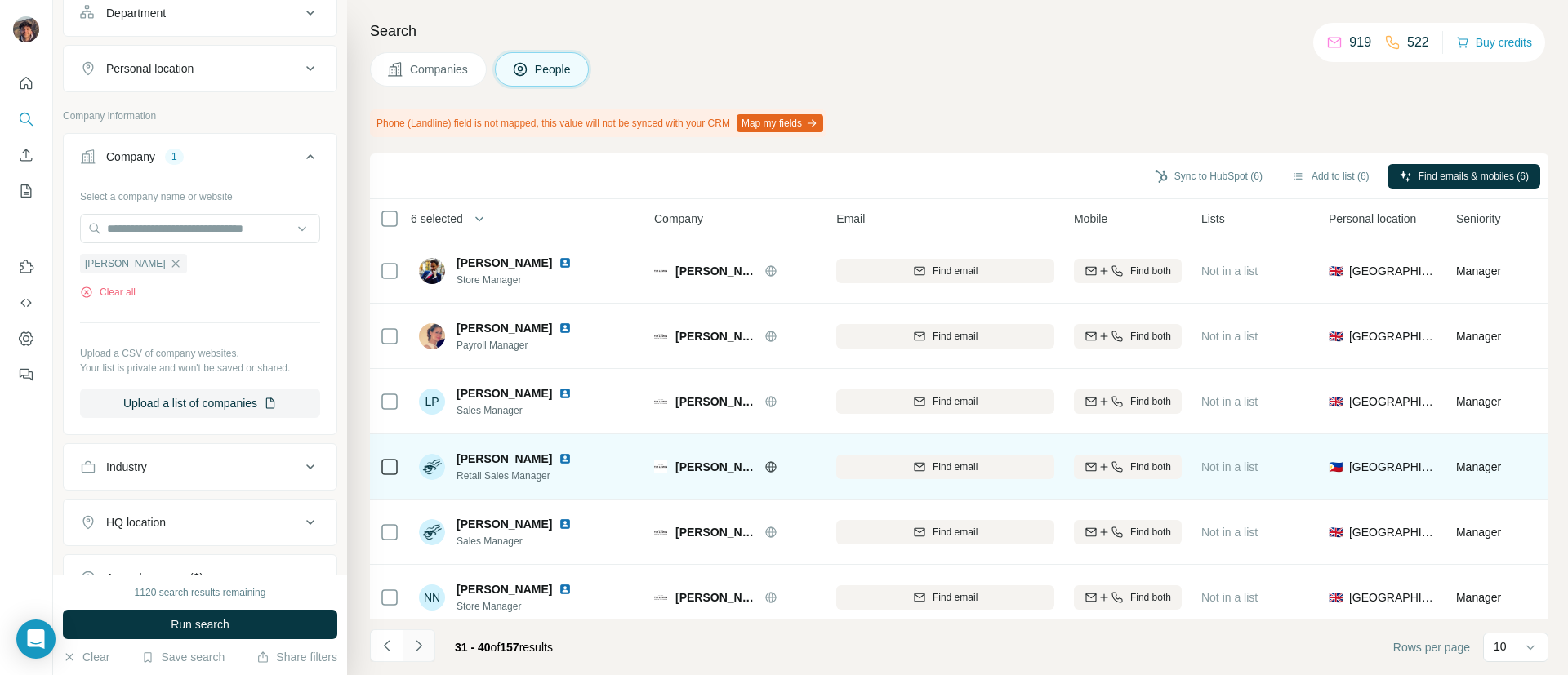
click at [428, 634] on button "Navigate to next page" at bounding box center [419, 645] width 33 height 33
click at [426, 654] on button "Navigate to next page" at bounding box center [419, 645] width 33 height 33
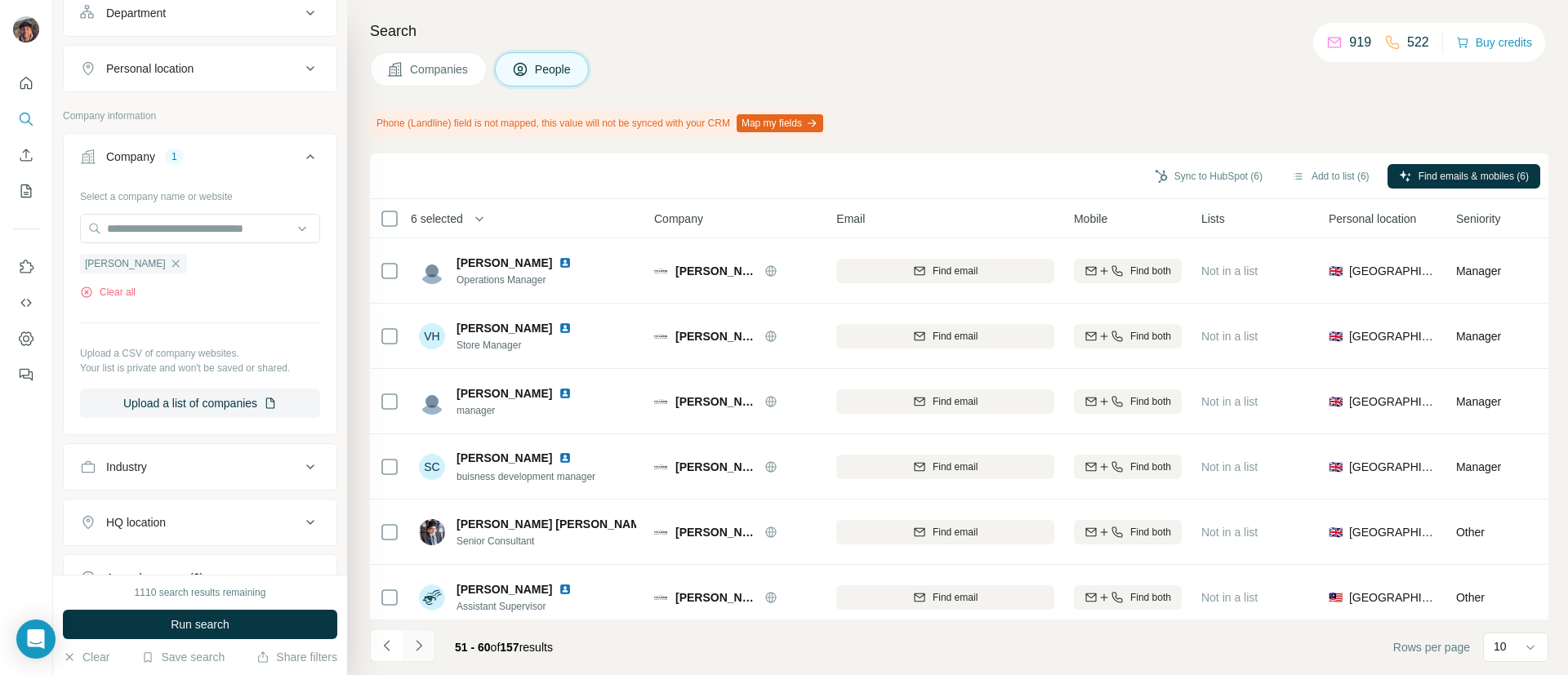
click at [415, 640] on icon "Navigate to next page" at bounding box center [419, 645] width 16 height 16
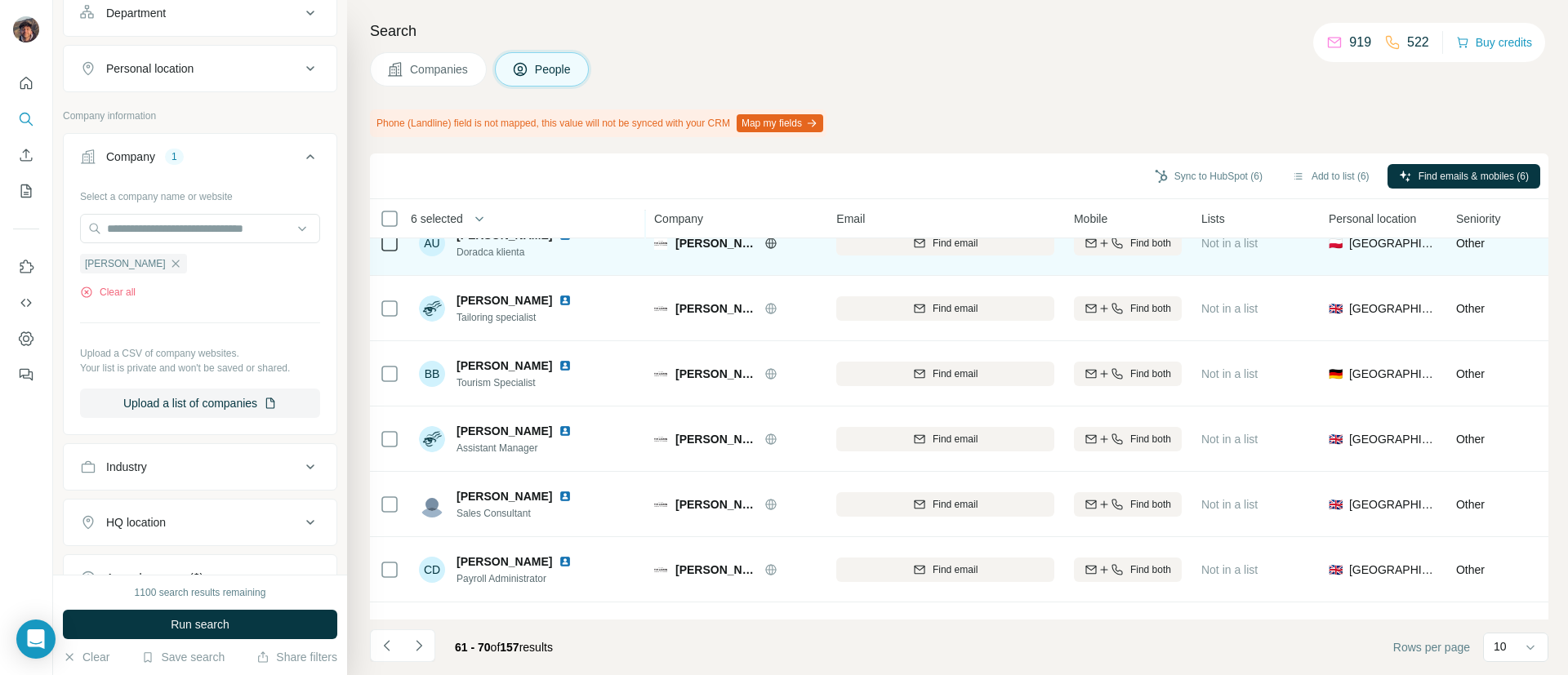
scroll to position [284, 0]
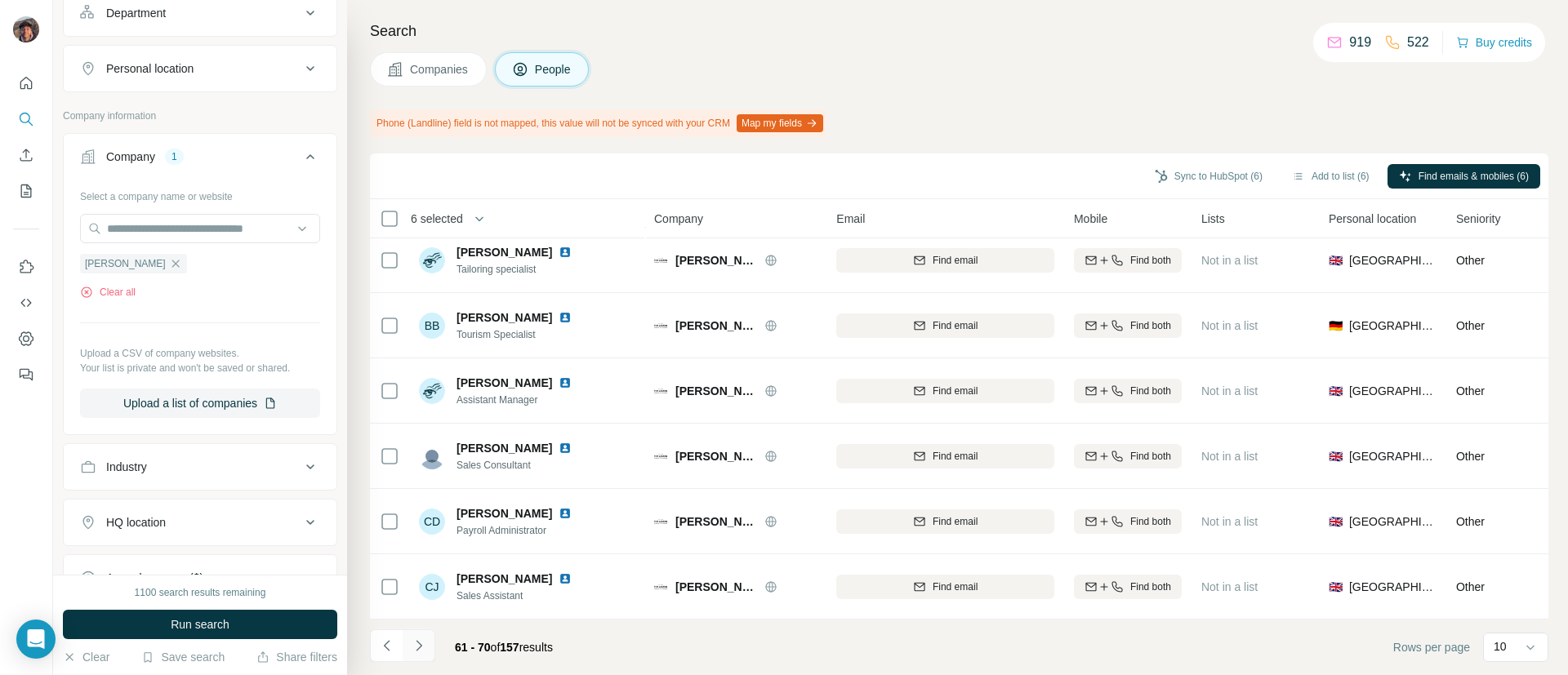
click at [425, 650] on icon "Navigate to next page" at bounding box center [419, 645] width 16 height 16
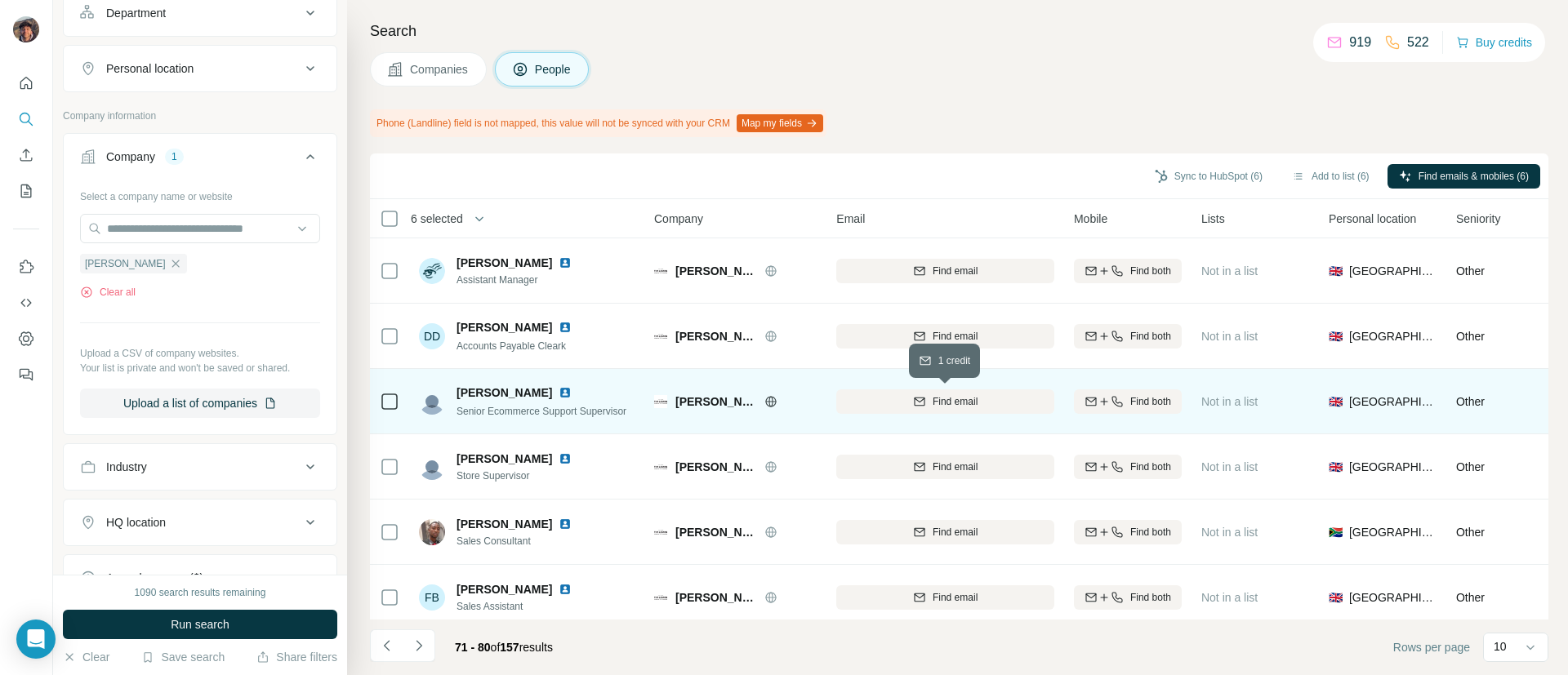
click at [911, 404] on div "Find email" at bounding box center [944, 401] width 218 height 15
click at [380, 400] on icon at bounding box center [390, 401] width 20 height 20
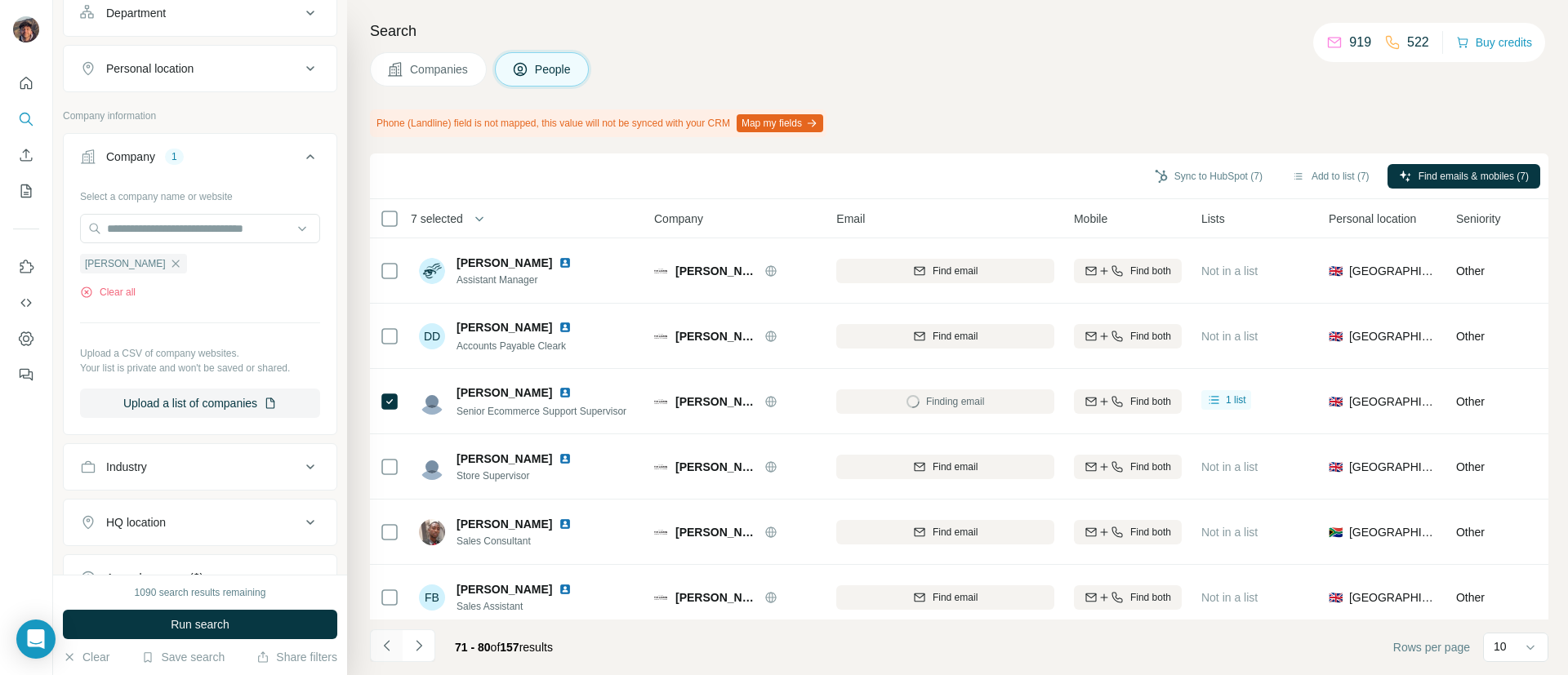
click at [387, 641] on icon "Navigate to previous page" at bounding box center [386, 645] width 6 height 11
click at [388, 650] on icon "Navigate to previous page" at bounding box center [386, 645] width 6 height 11
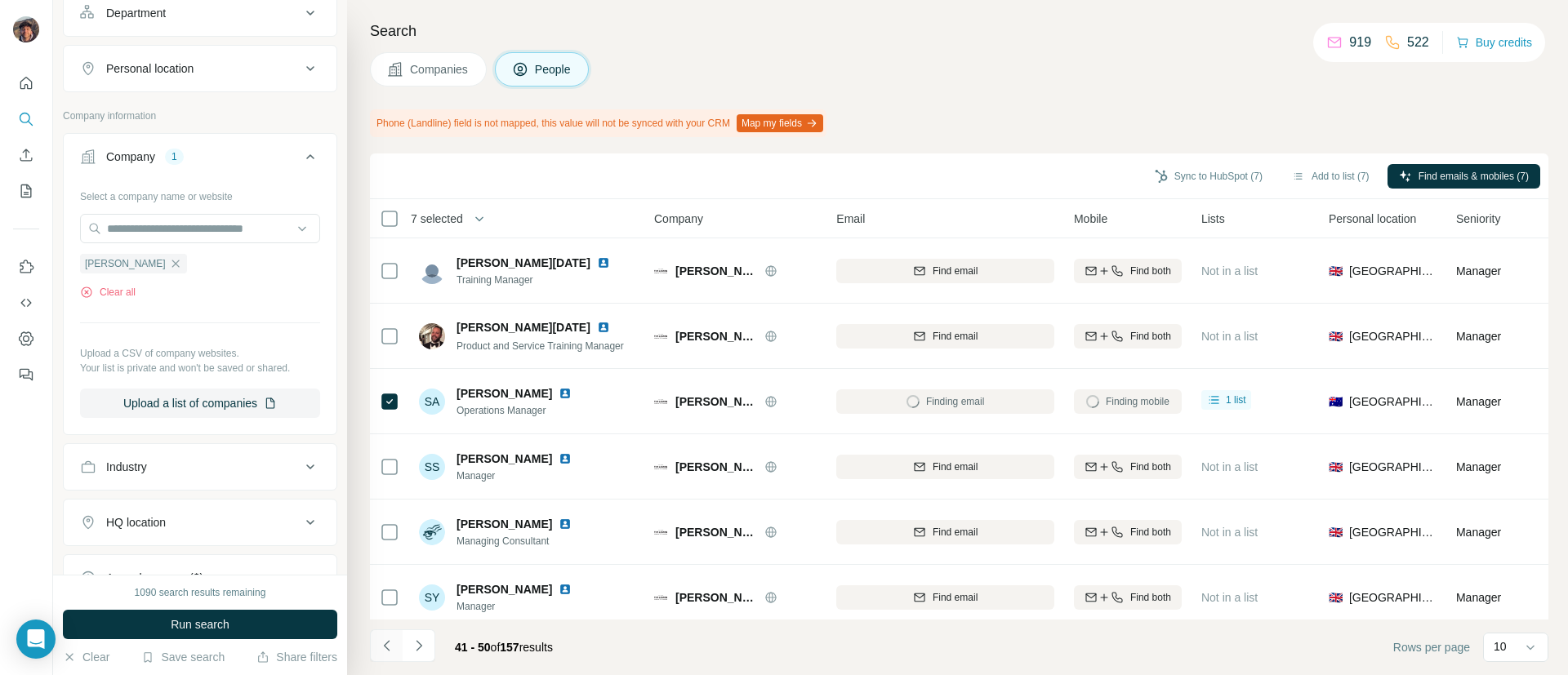
click at [386, 640] on icon "Navigate to previous page" at bounding box center [387, 645] width 16 height 16
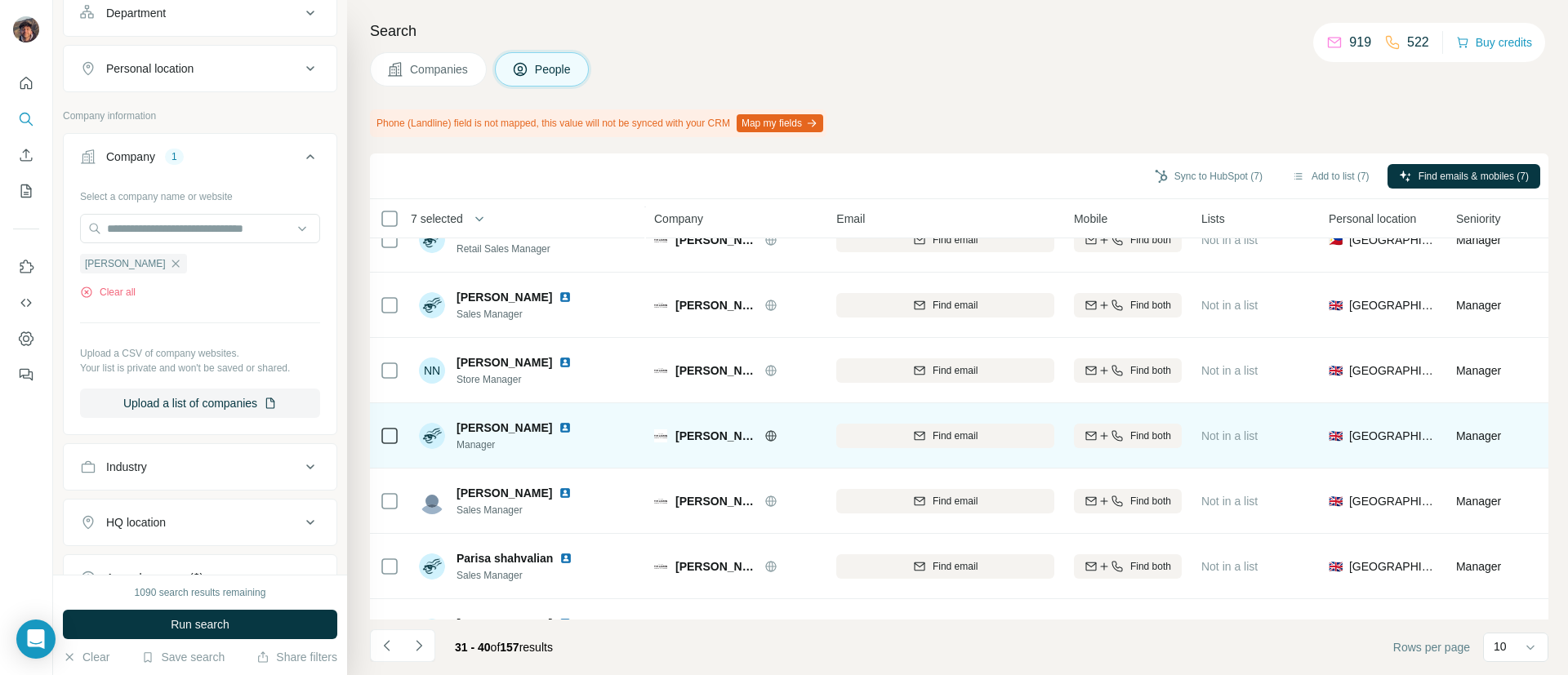
scroll to position [284, 0]
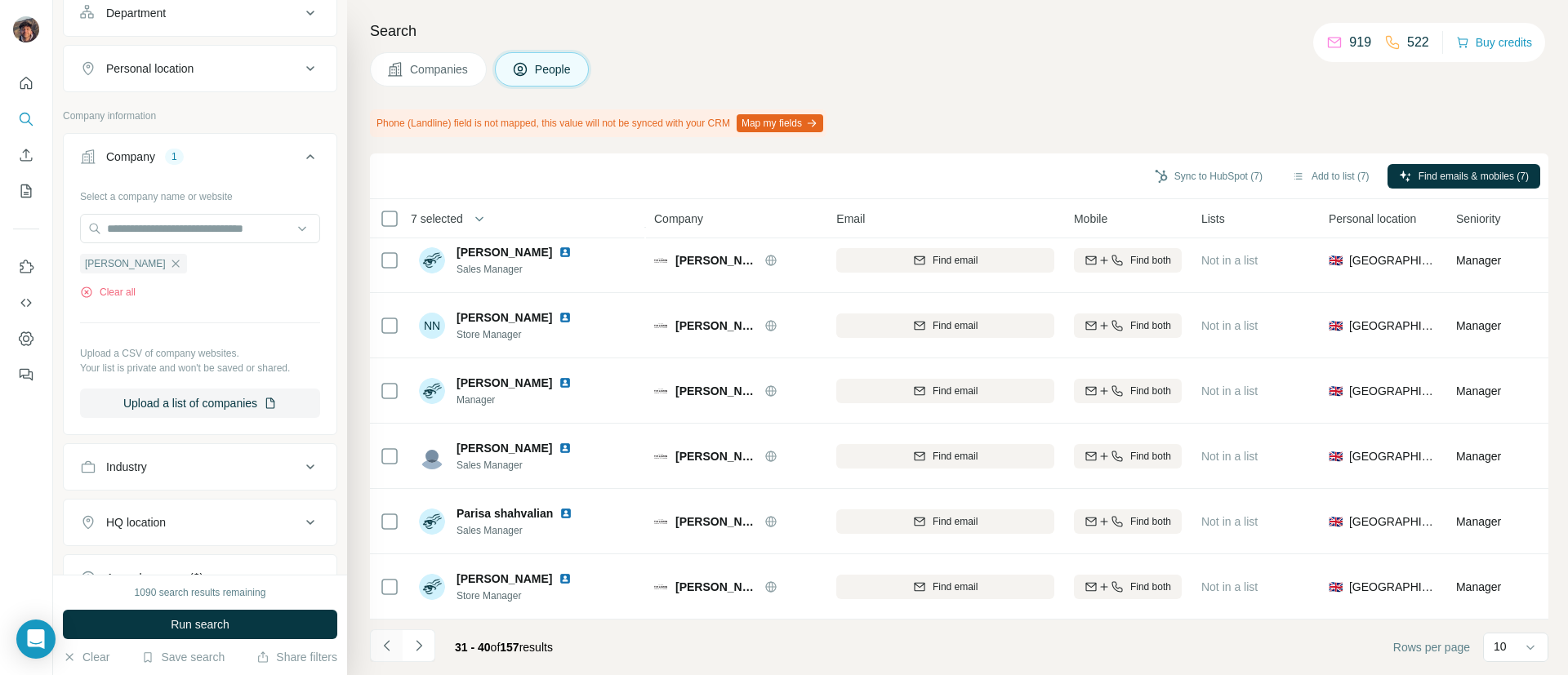
click at [379, 653] on icon "Navigate to previous page" at bounding box center [387, 645] width 16 height 16
click at [422, 649] on icon "Navigate to next page" at bounding box center [419, 645] width 16 height 16
click at [420, 644] on icon "Navigate to next page" at bounding box center [418, 645] width 6 height 11
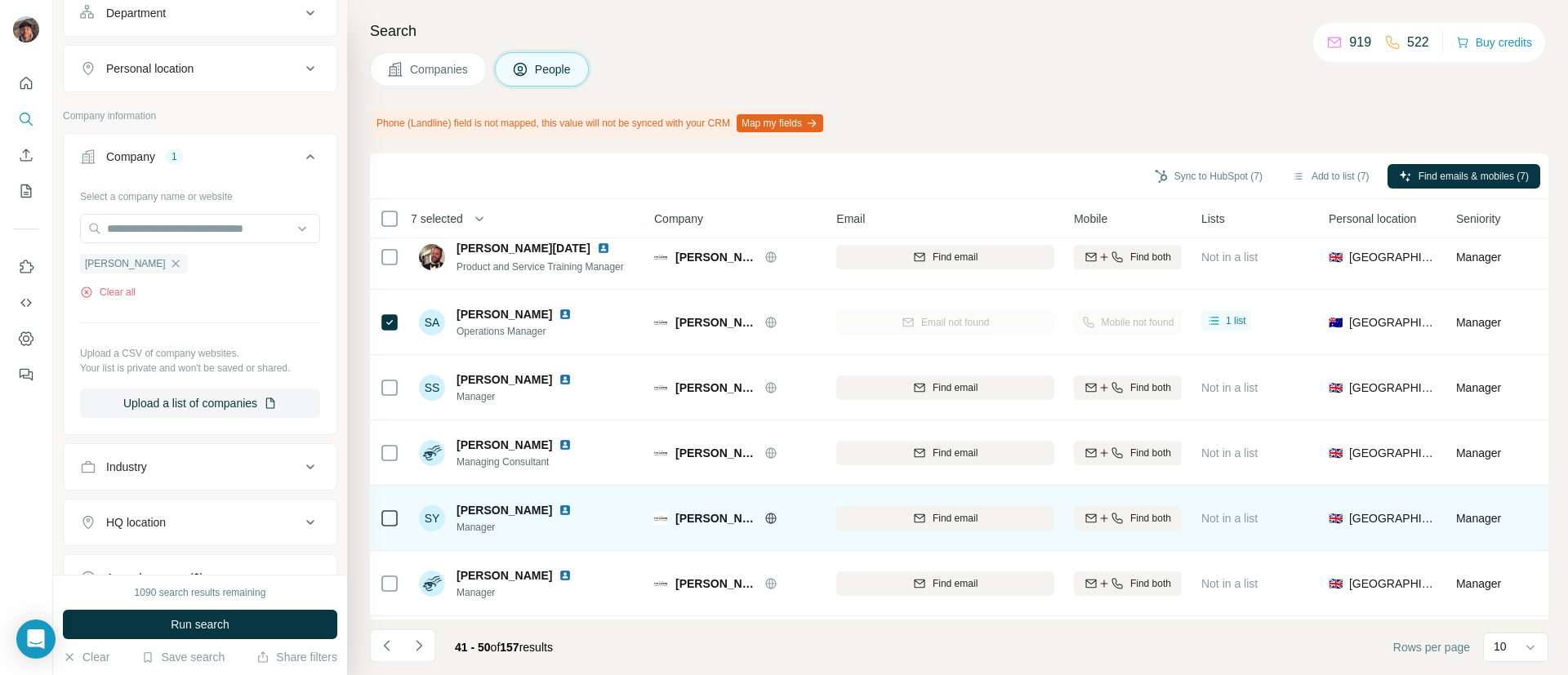
scroll to position [0, 0]
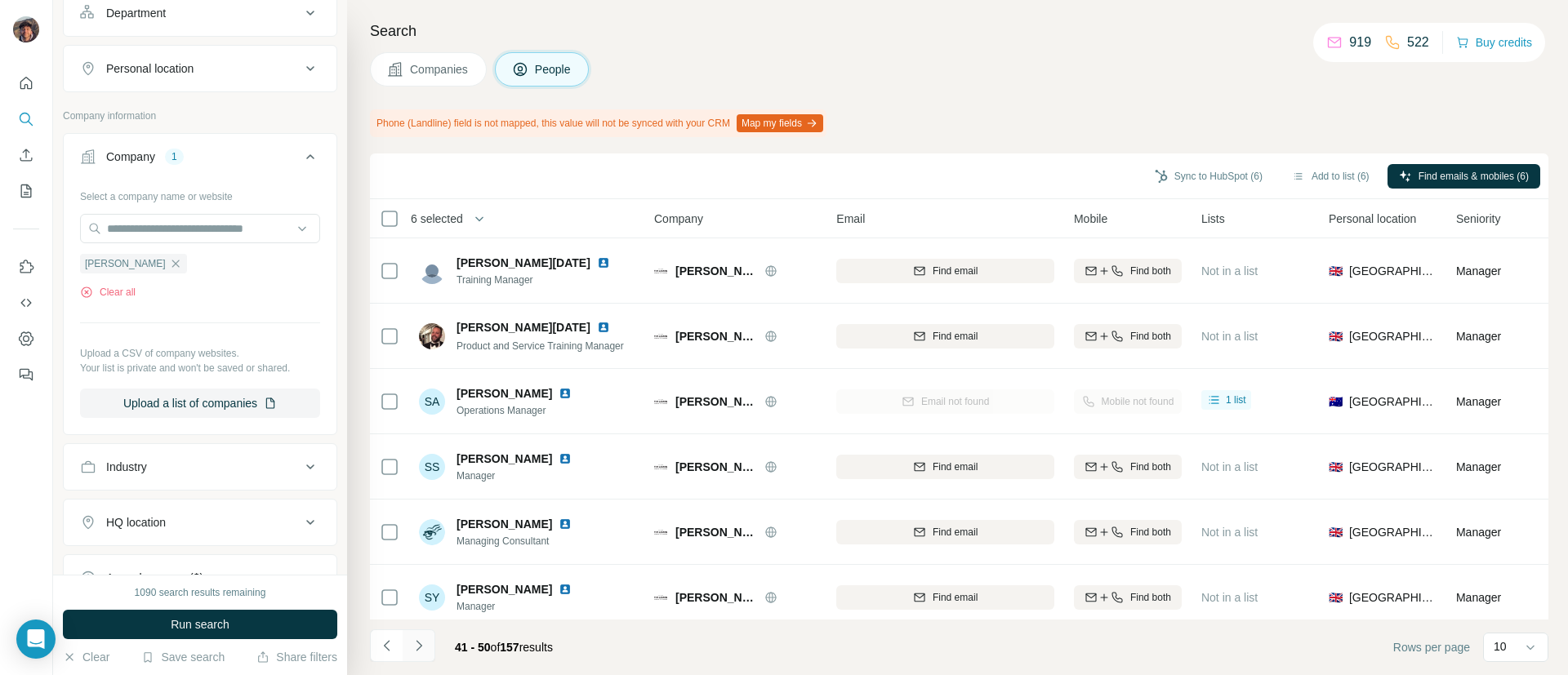
click at [417, 636] on button "Navigate to next page" at bounding box center [419, 645] width 33 height 33
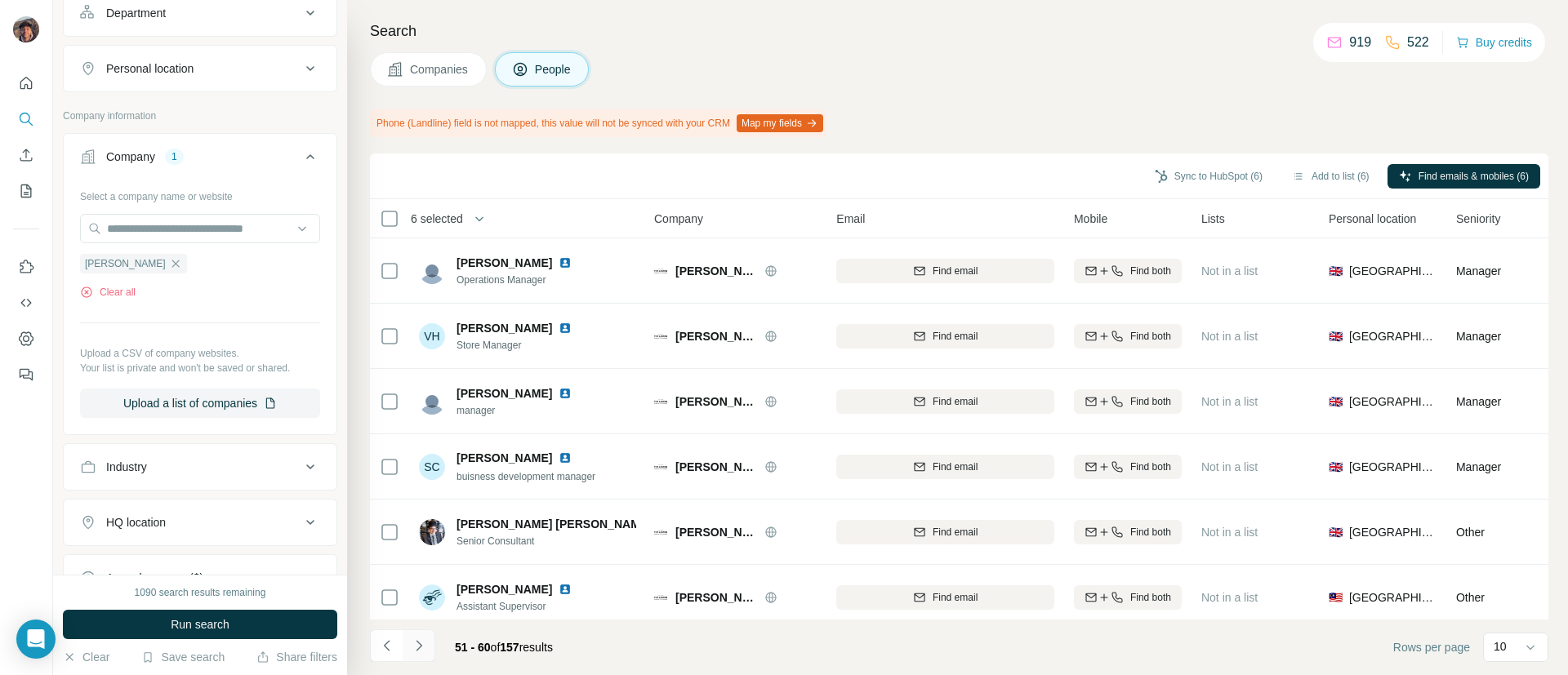
click at [416, 636] on button "Navigate to next page" at bounding box center [419, 645] width 33 height 33
click at [422, 647] on icon "Navigate to next page" at bounding box center [419, 645] width 16 height 16
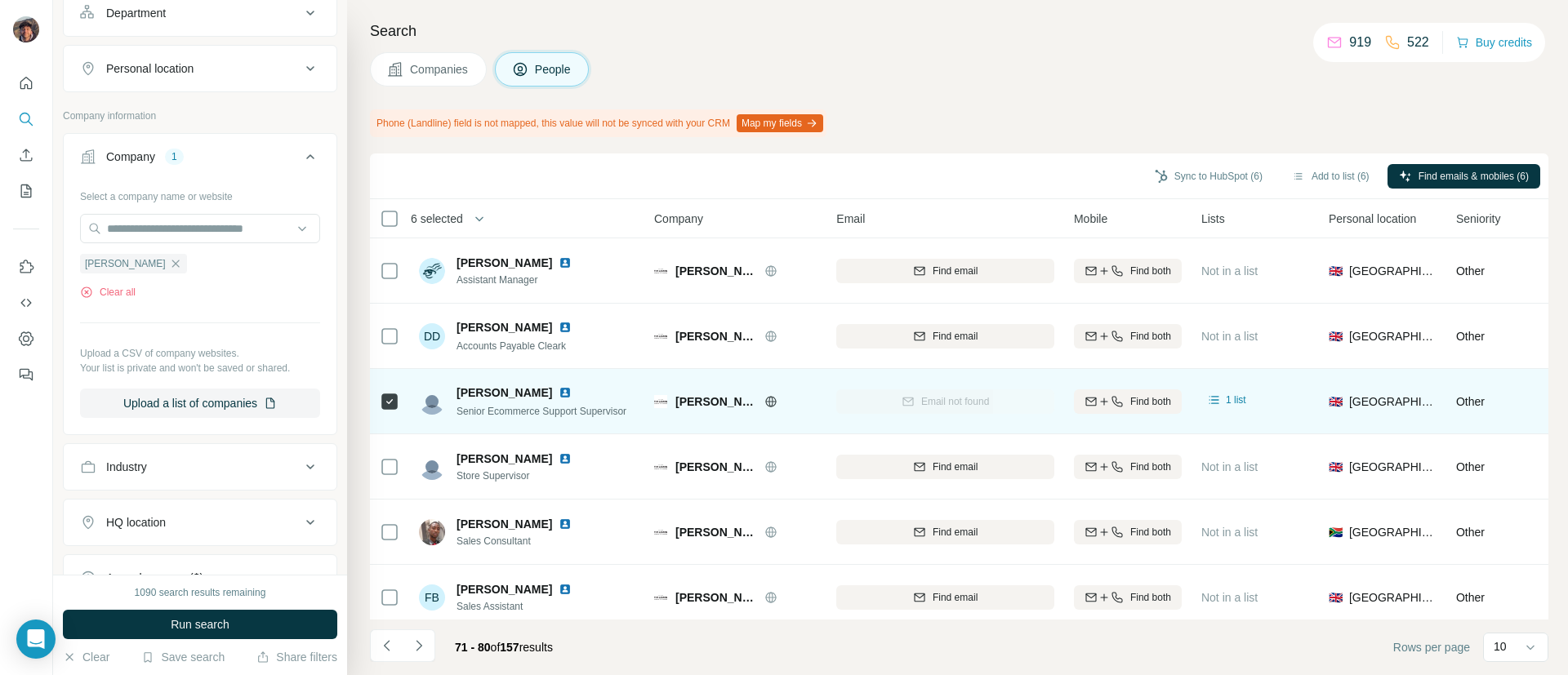
click at [374, 390] on td at bounding box center [390, 401] width 39 height 65
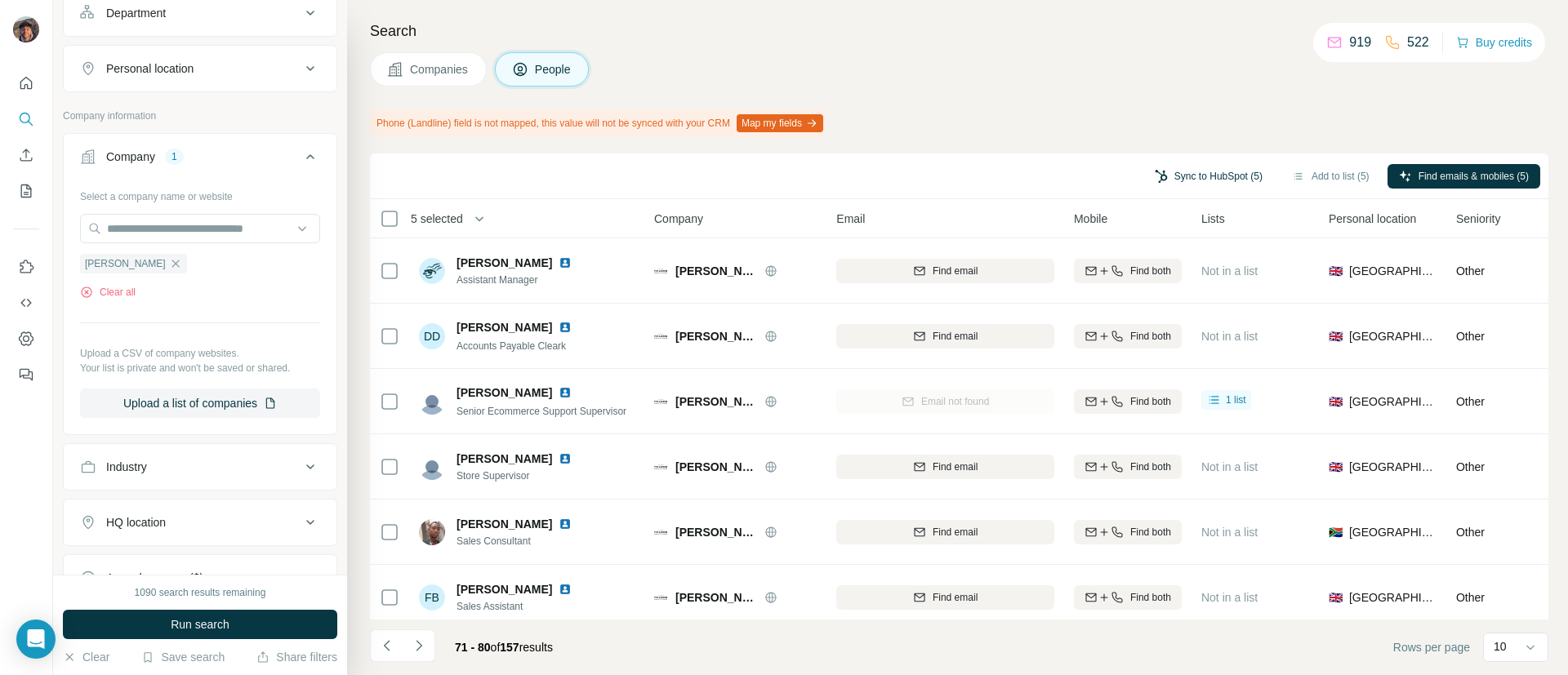
click at [1185, 174] on button "Sync to HubSpot (5)" at bounding box center [1208, 177] width 131 height 25
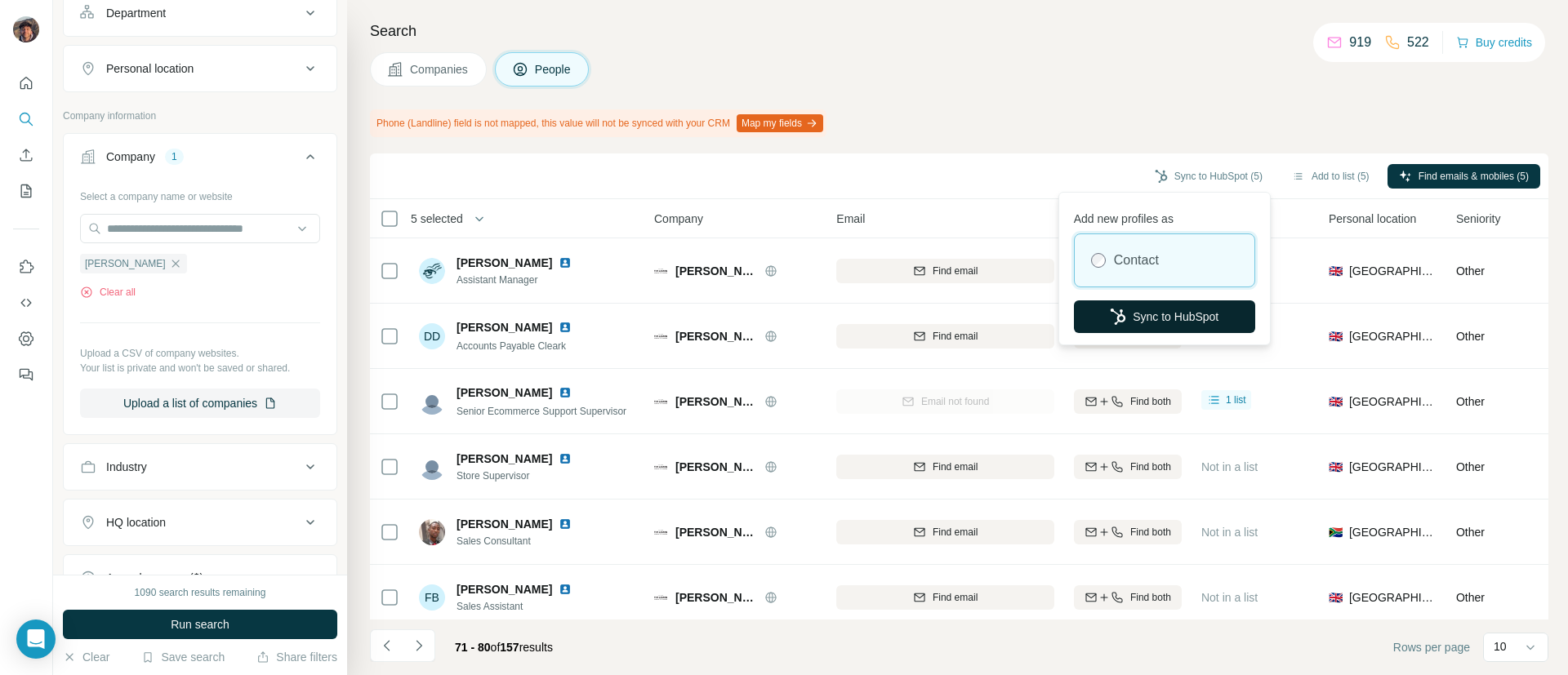
click at [1130, 321] on button "Sync to HubSpot" at bounding box center [1164, 317] width 181 height 33
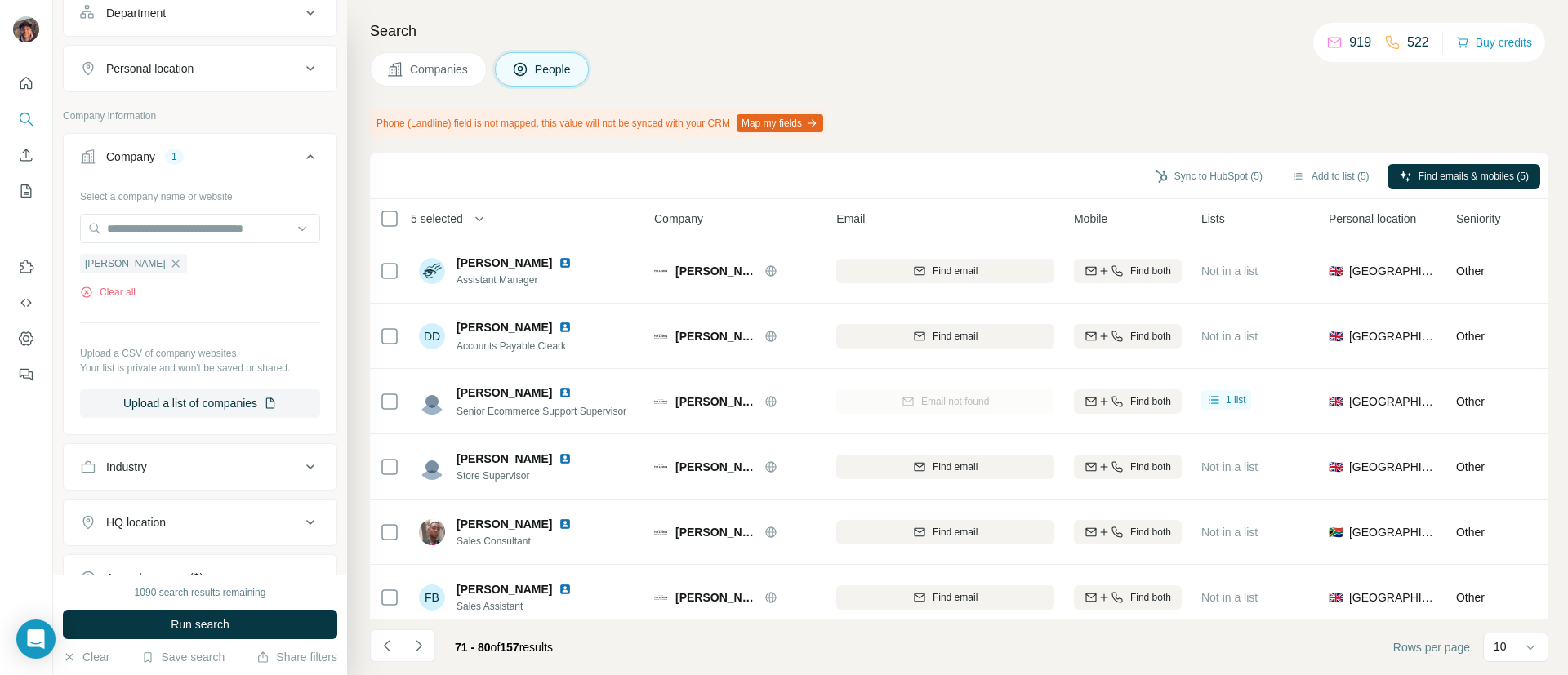
click at [464, 68] on span "Companies" at bounding box center [439, 69] width 59 height 16
click at [448, 70] on span "Companies" at bounding box center [439, 69] width 59 height 16
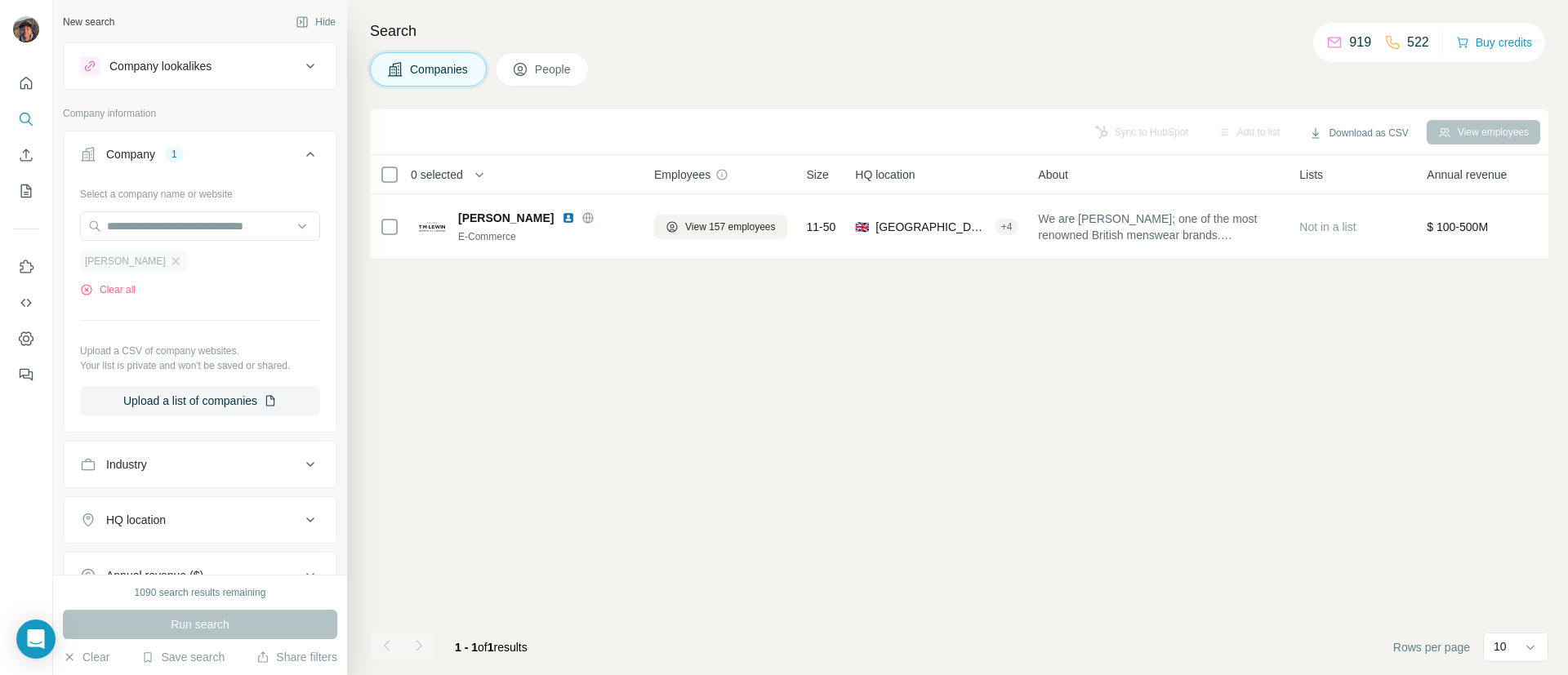
click at [150, 252] on div "[PERSON_NAME]" at bounding box center [133, 261] width 107 height 20
click at [147, 254] on div "[PERSON_NAME]" at bounding box center [133, 261] width 107 height 20
click at [171, 261] on icon "button" at bounding box center [174, 261] width 7 height 7
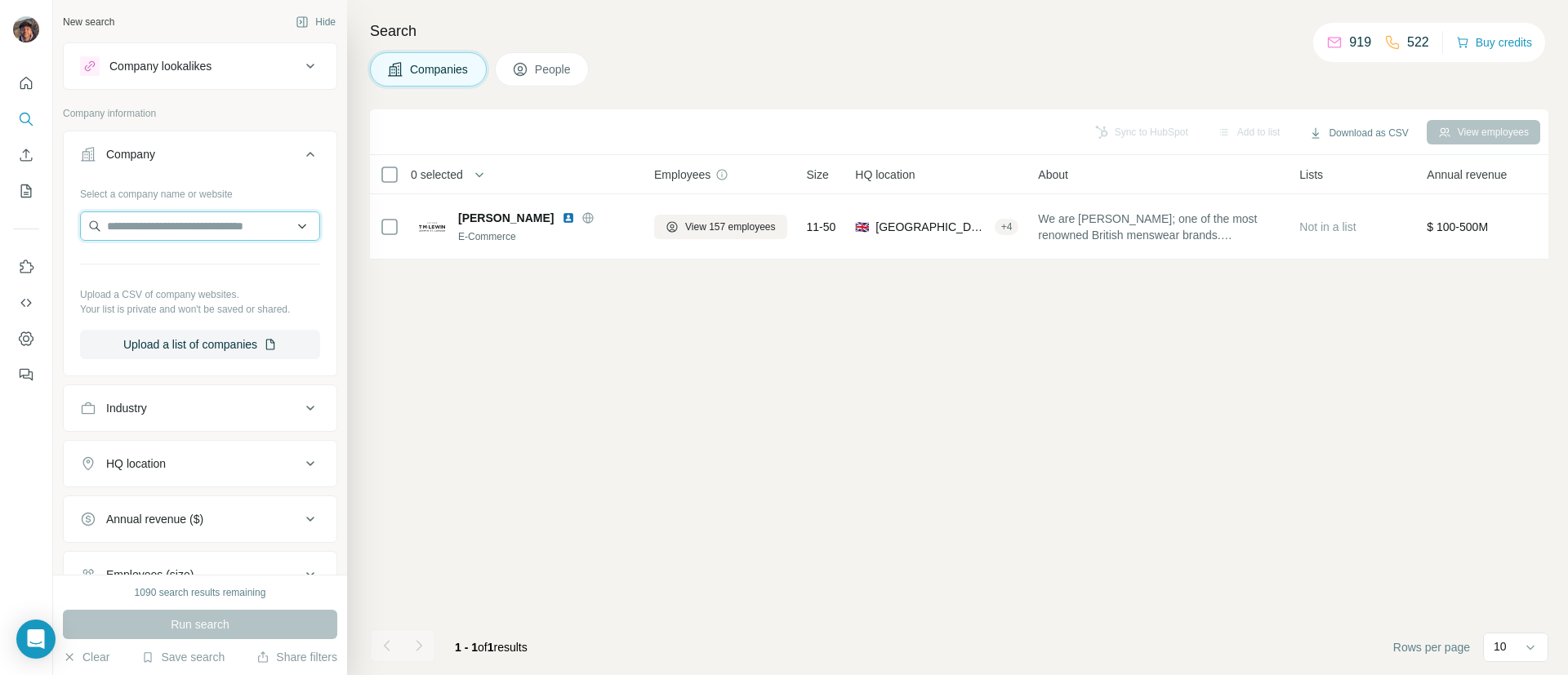
click at [146, 232] on input "text" at bounding box center [200, 226] width 240 height 30
paste input "**********"
type input "**********"
click at [162, 276] on p "[DOMAIN_NAME]" at bounding box center [174, 279] width 94 height 15
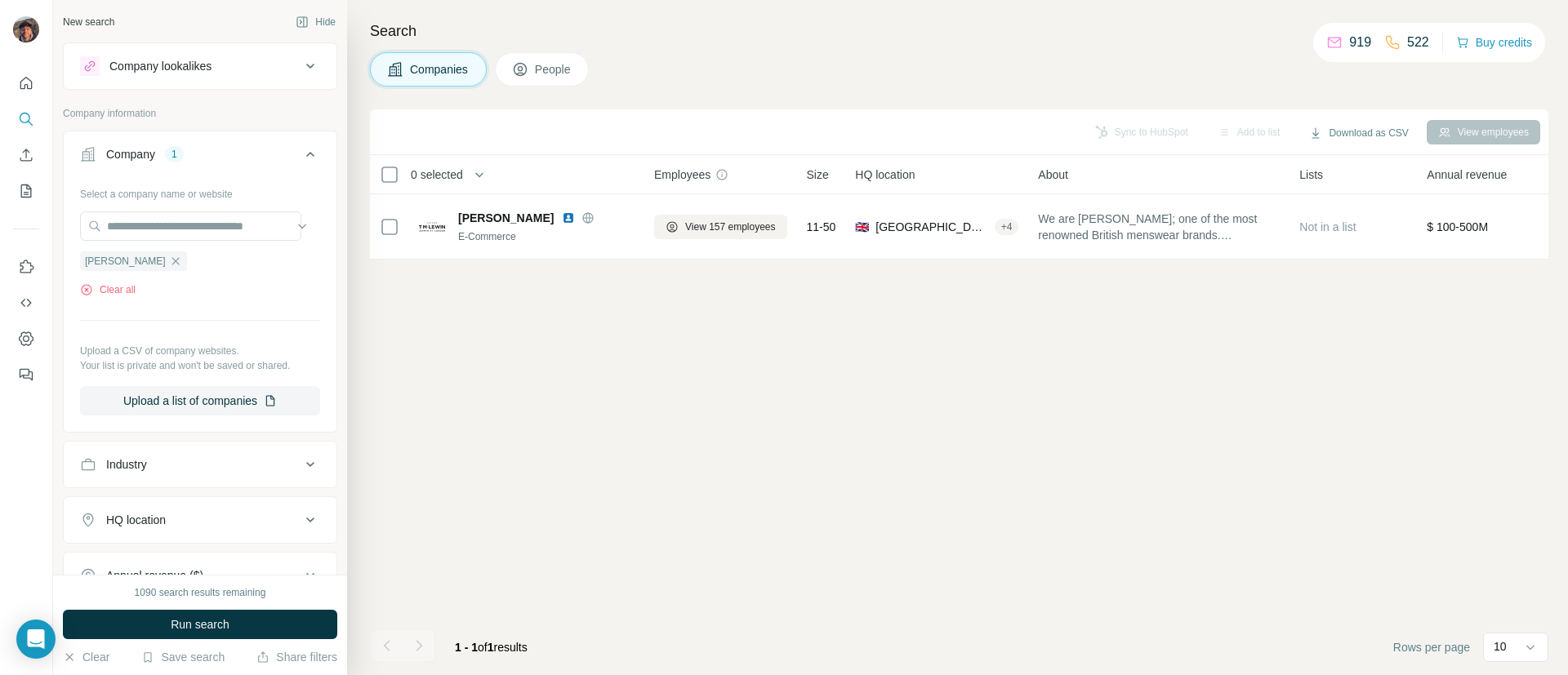
scroll to position [0, 0]
click at [176, 625] on span "Run search" at bounding box center [199, 624] width 58 height 16
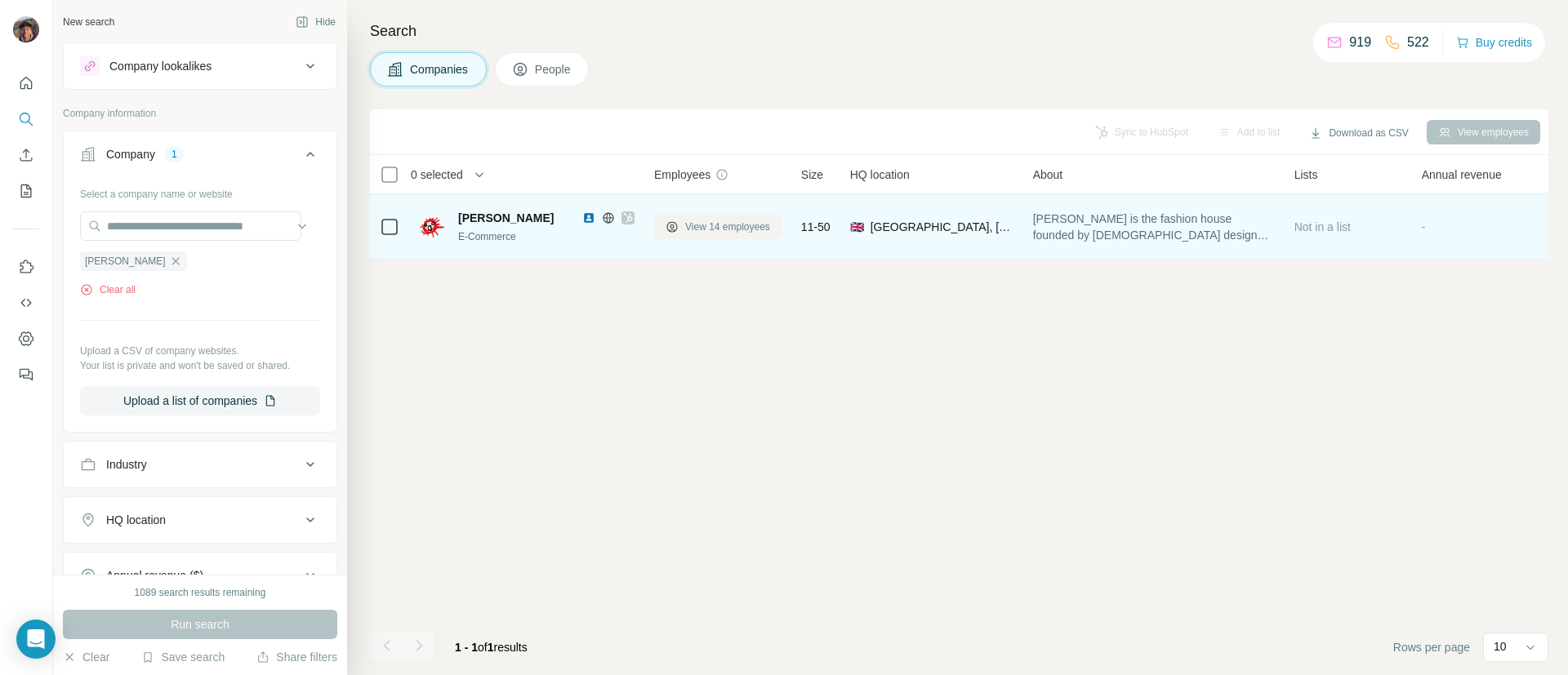
click at [738, 232] on span "View 14 employees" at bounding box center [727, 227] width 85 height 15
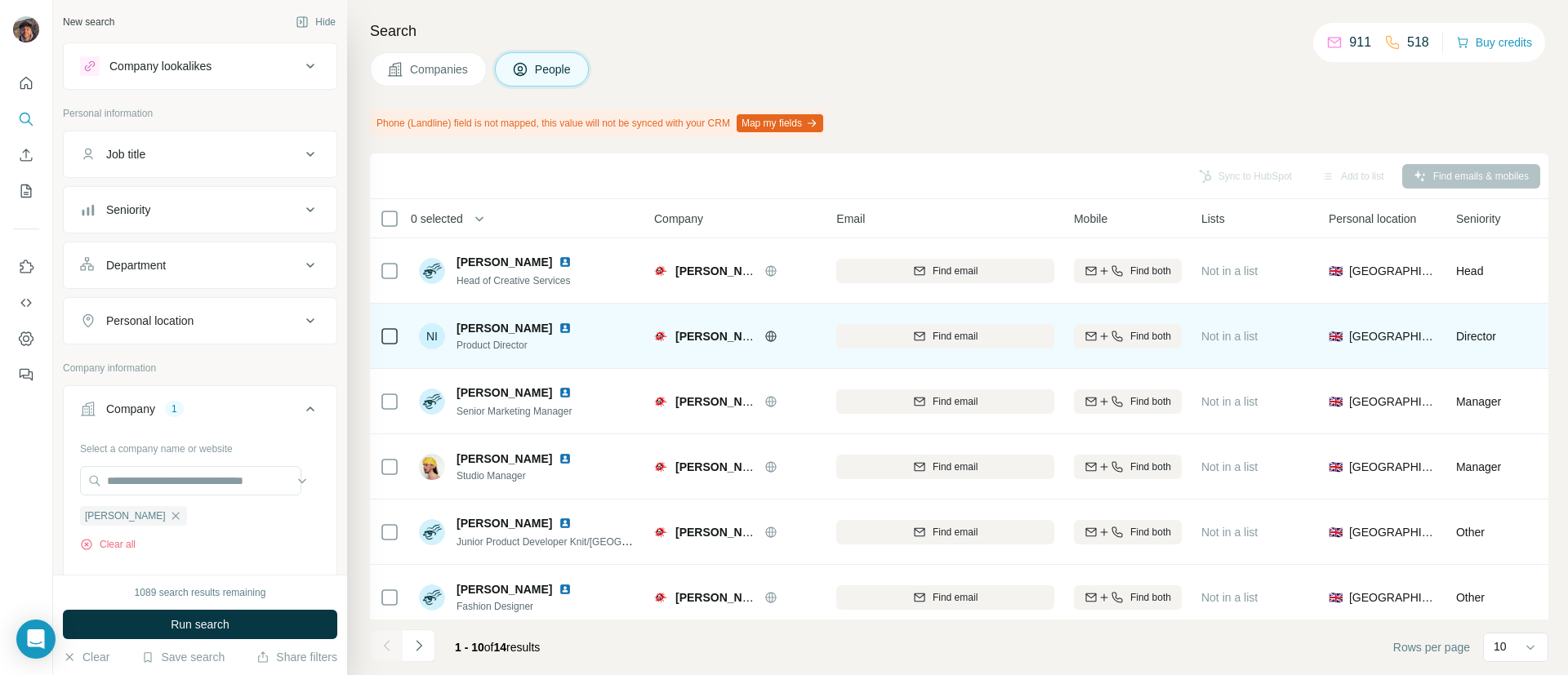
click at [926, 334] on div "Find email" at bounding box center [944, 336] width 218 height 15
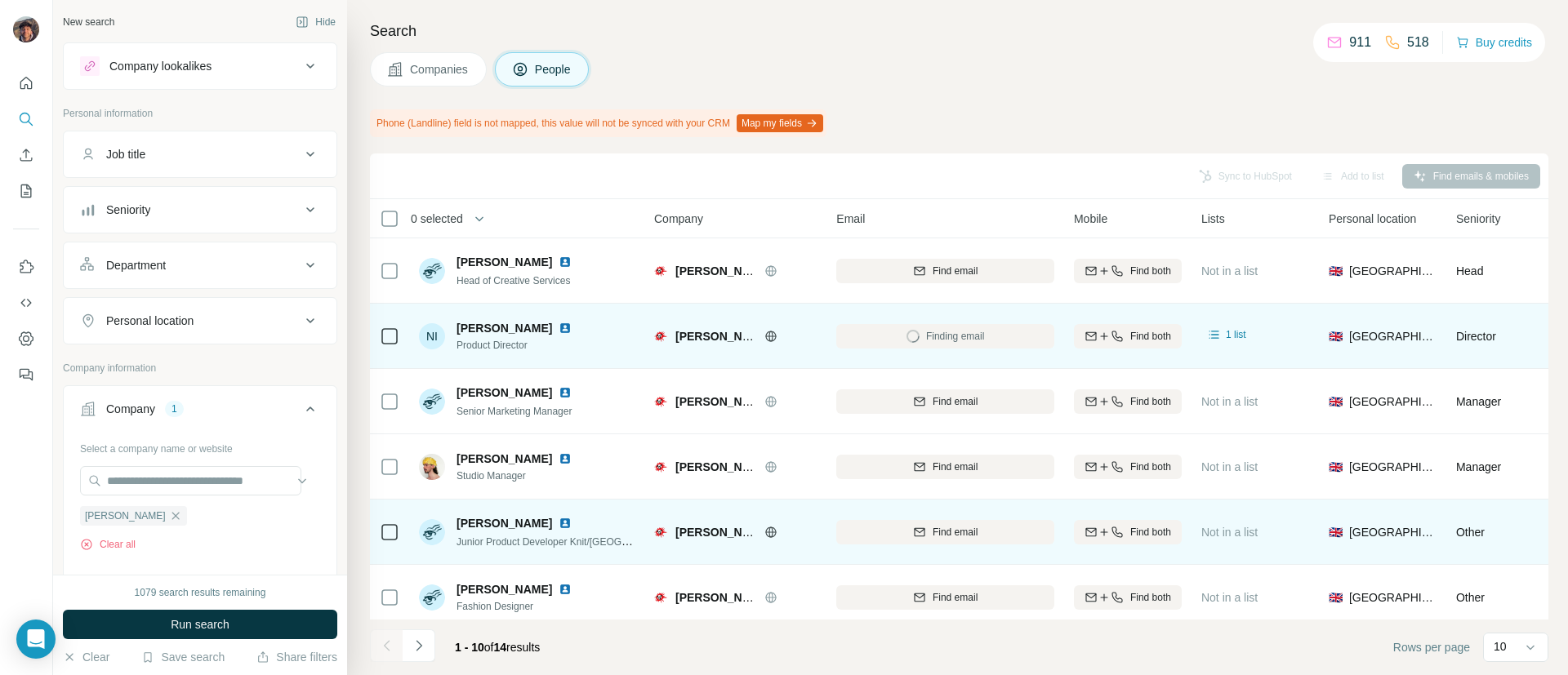
scroll to position [123, 0]
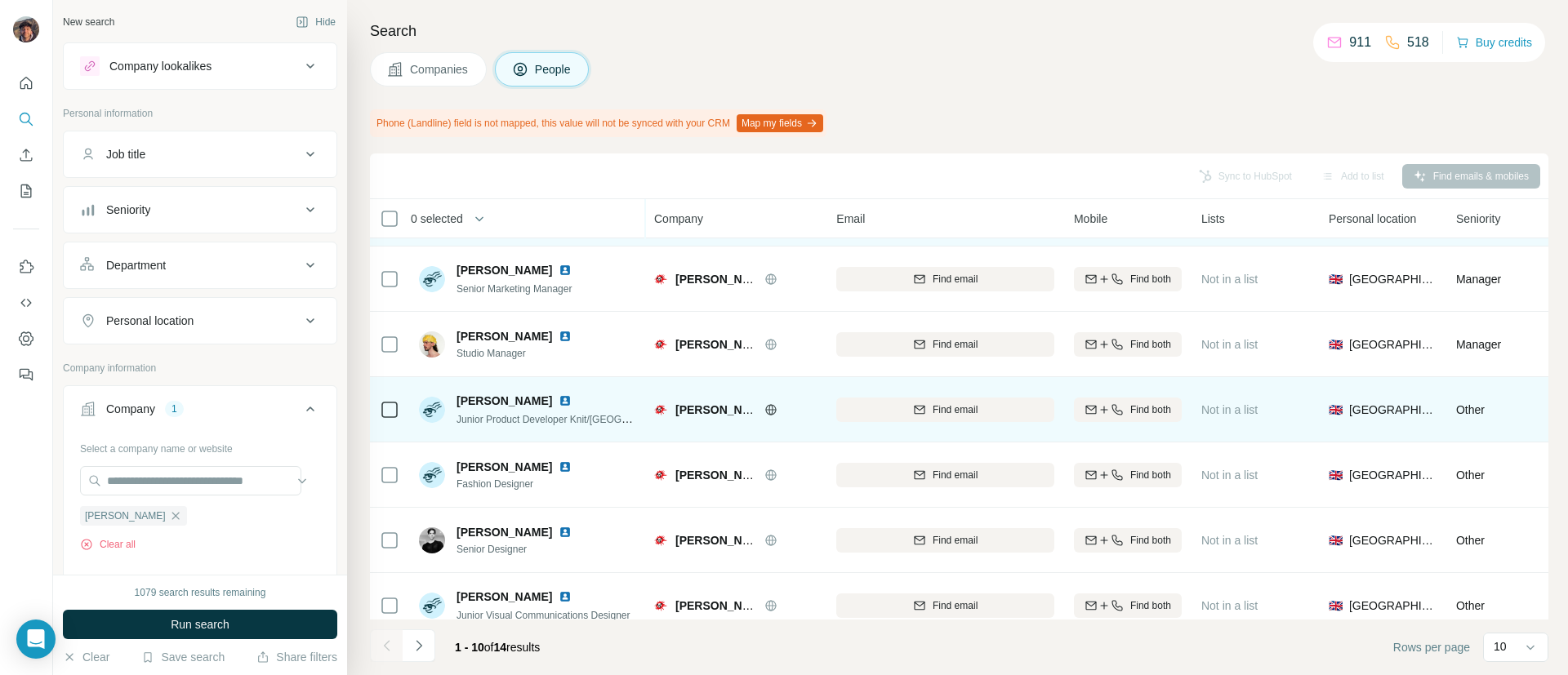
click at [898, 395] on div "Find email" at bounding box center [944, 409] width 218 height 45
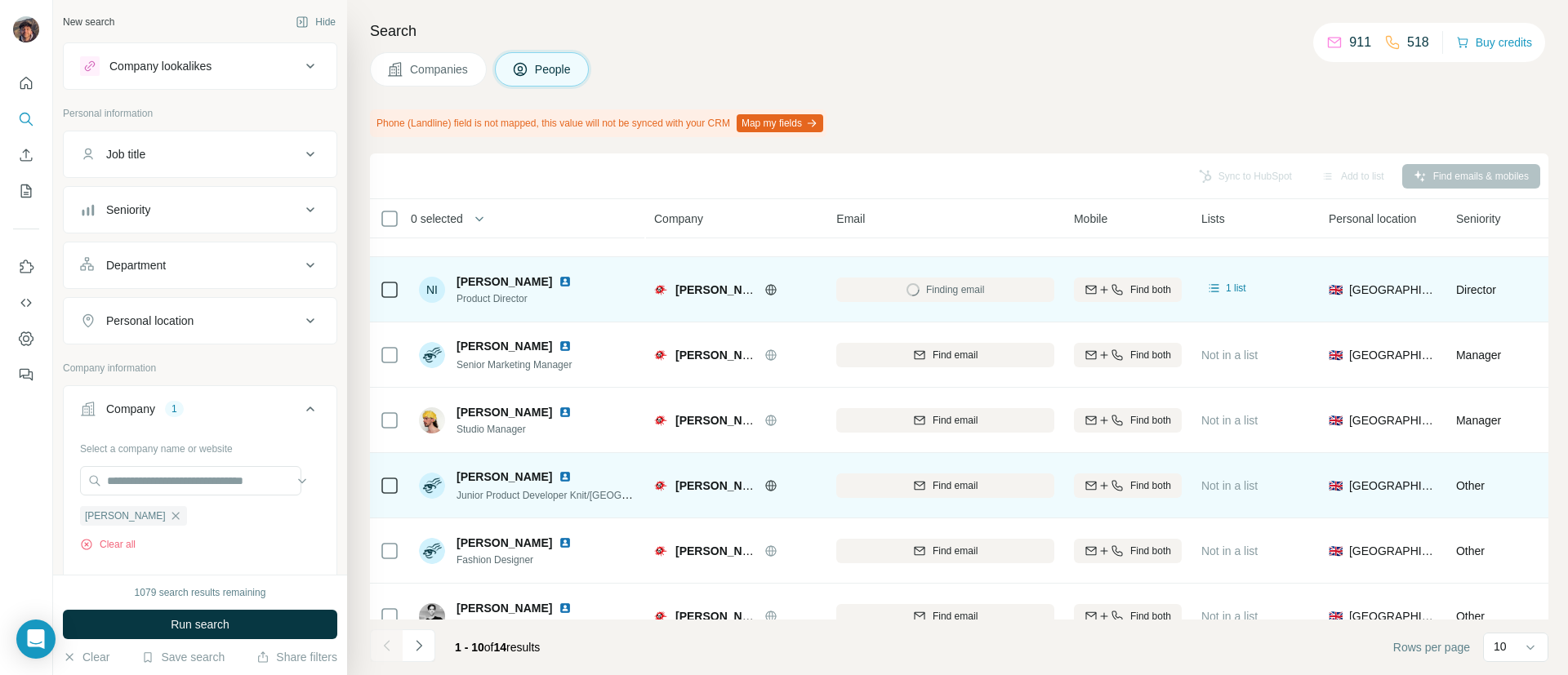
scroll to position [39, 0]
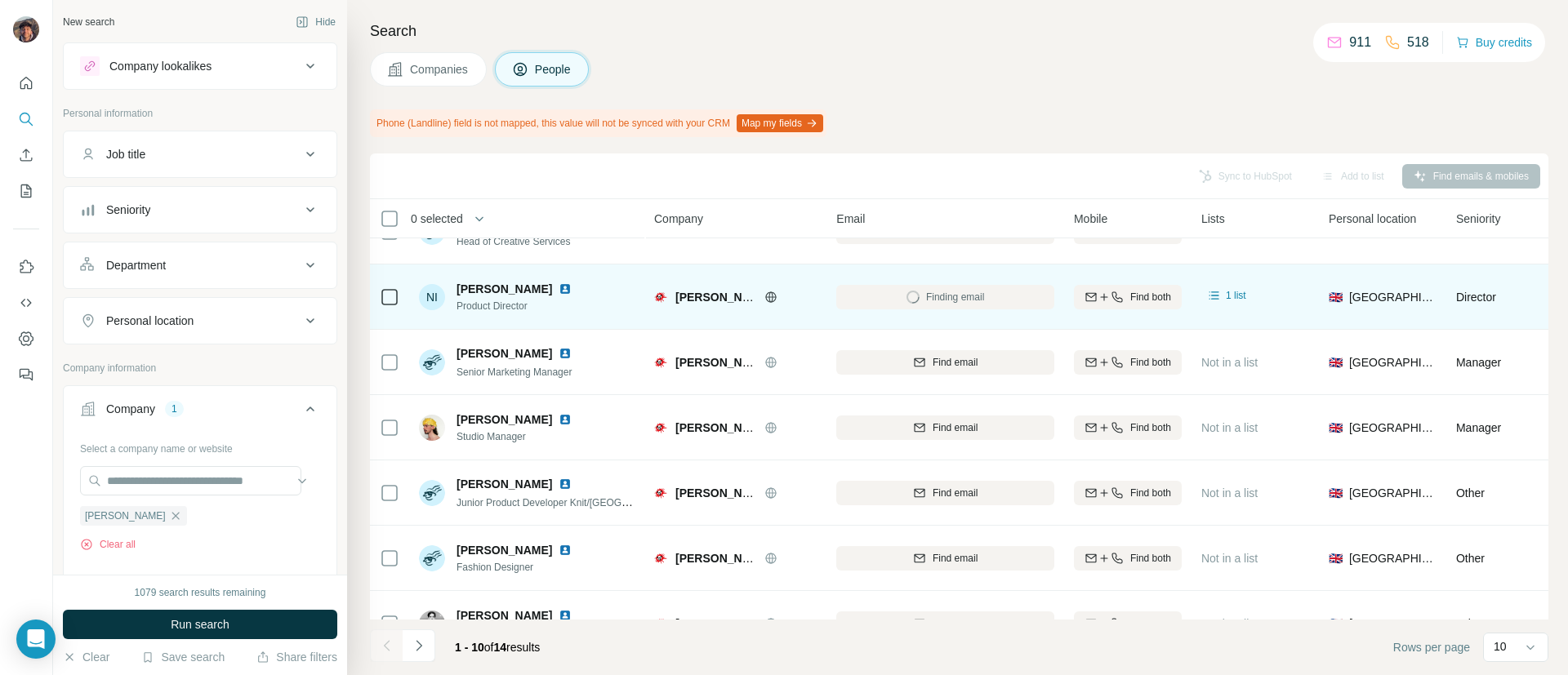
click at [384, 310] on div at bounding box center [390, 296] width 20 height 45
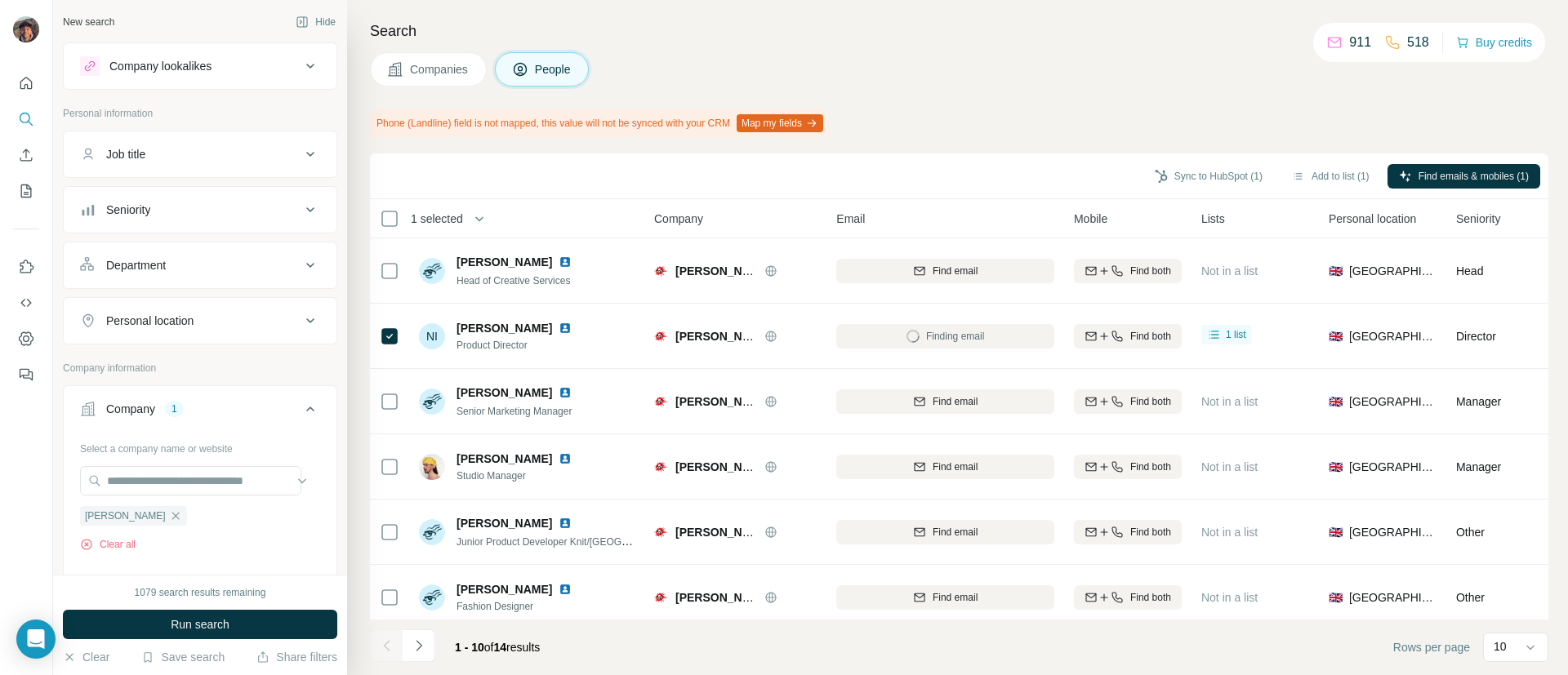
scroll to position [284, 0]
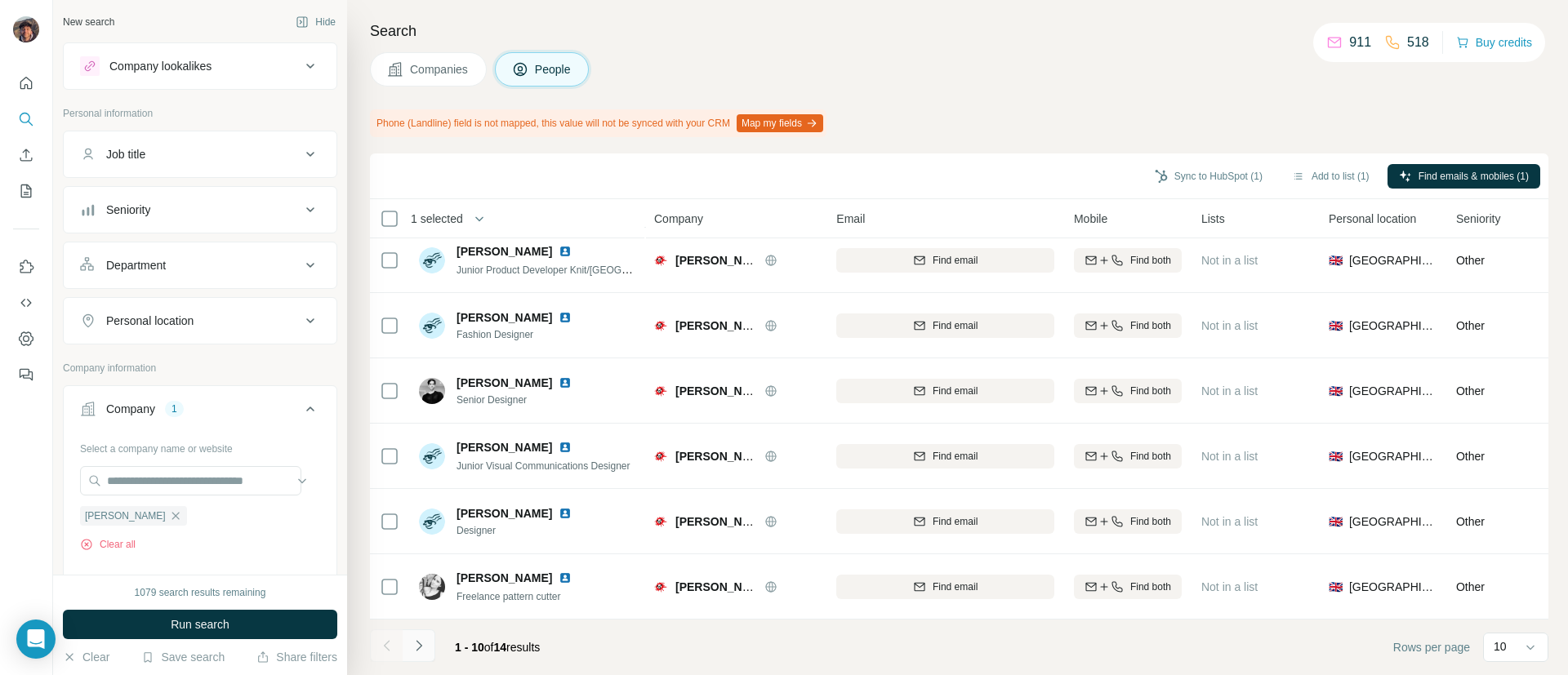
click at [415, 638] on icon "Navigate to next page" at bounding box center [419, 645] width 16 height 16
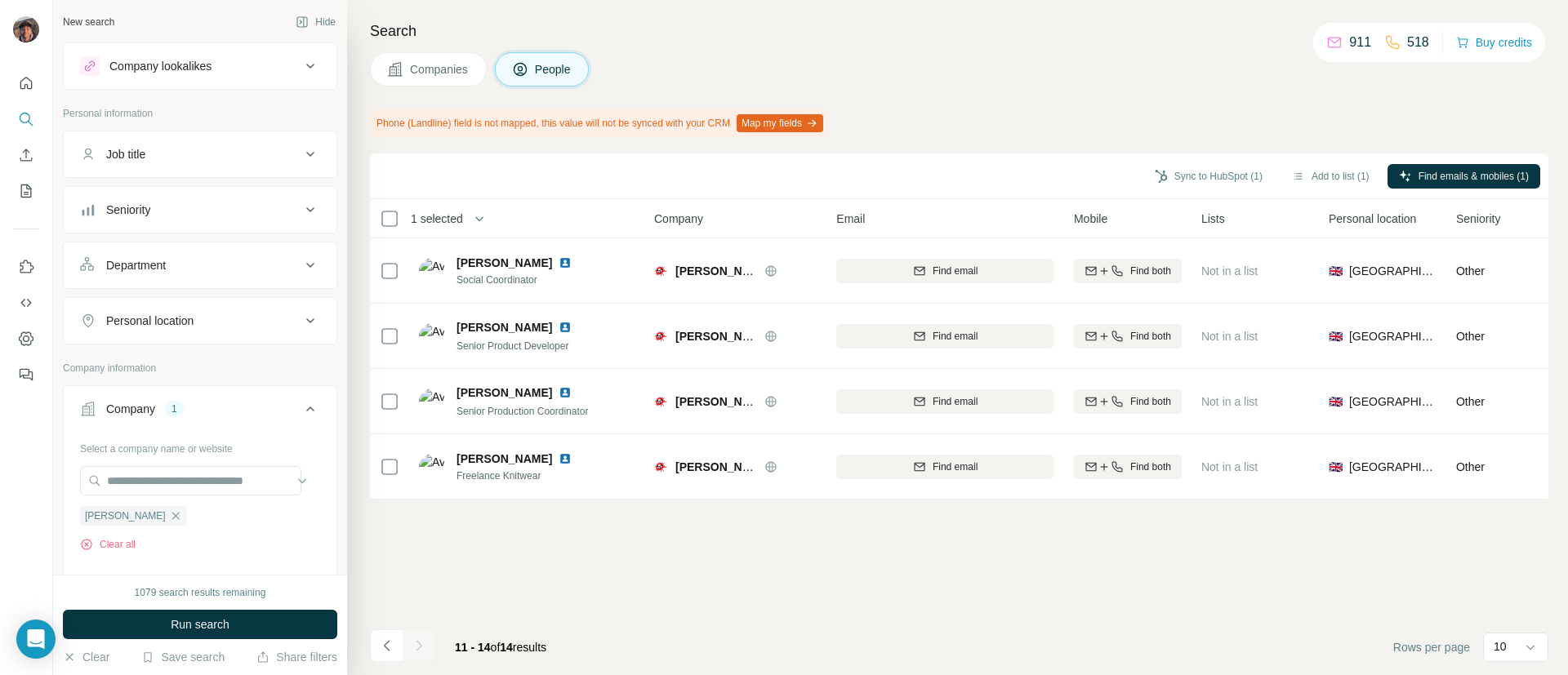
scroll to position [0, 0]
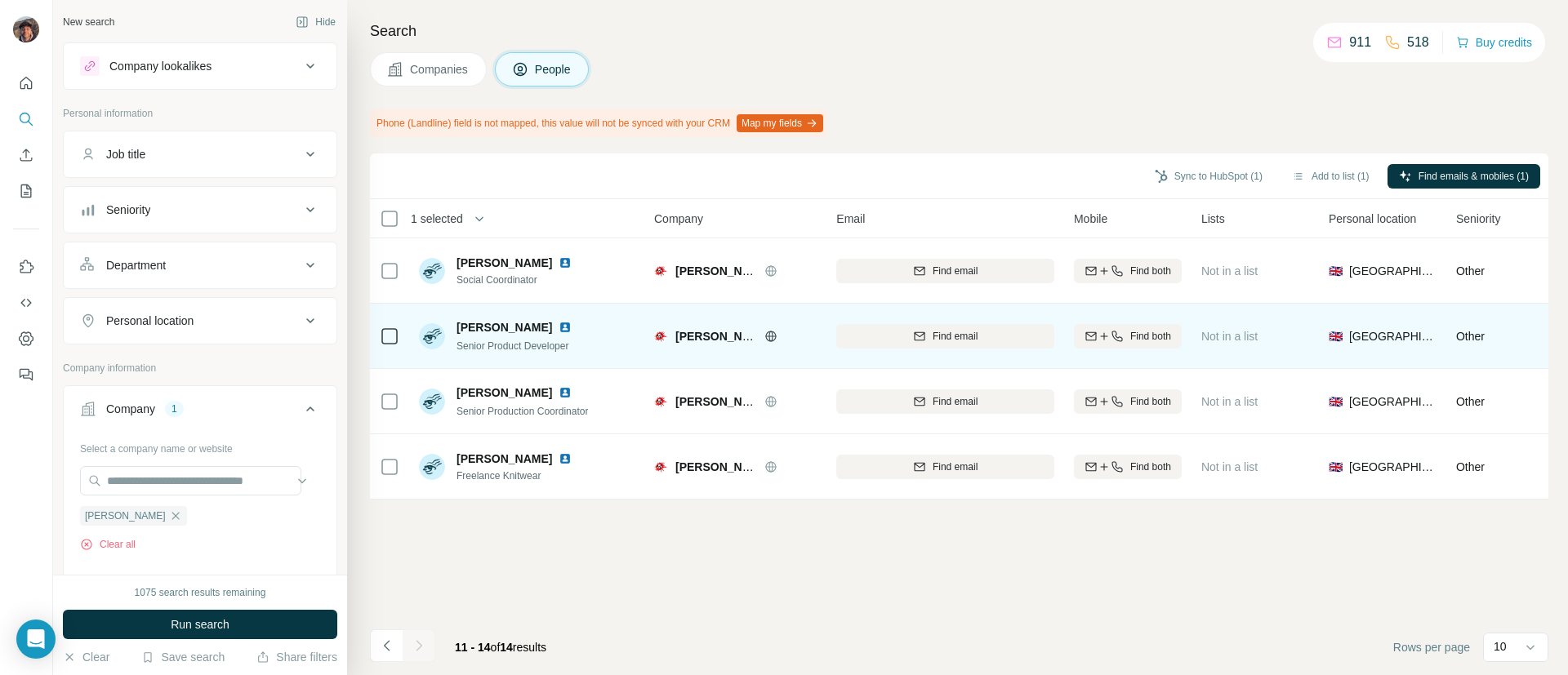
drag, startPoint x: 870, startPoint y: 350, endPoint x: 884, endPoint y: 349, distance: 14.0
click at [879, 350] on div "Find email" at bounding box center [944, 335] width 218 height 45
click at [907, 342] on div "Find email" at bounding box center [944, 336] width 218 height 15
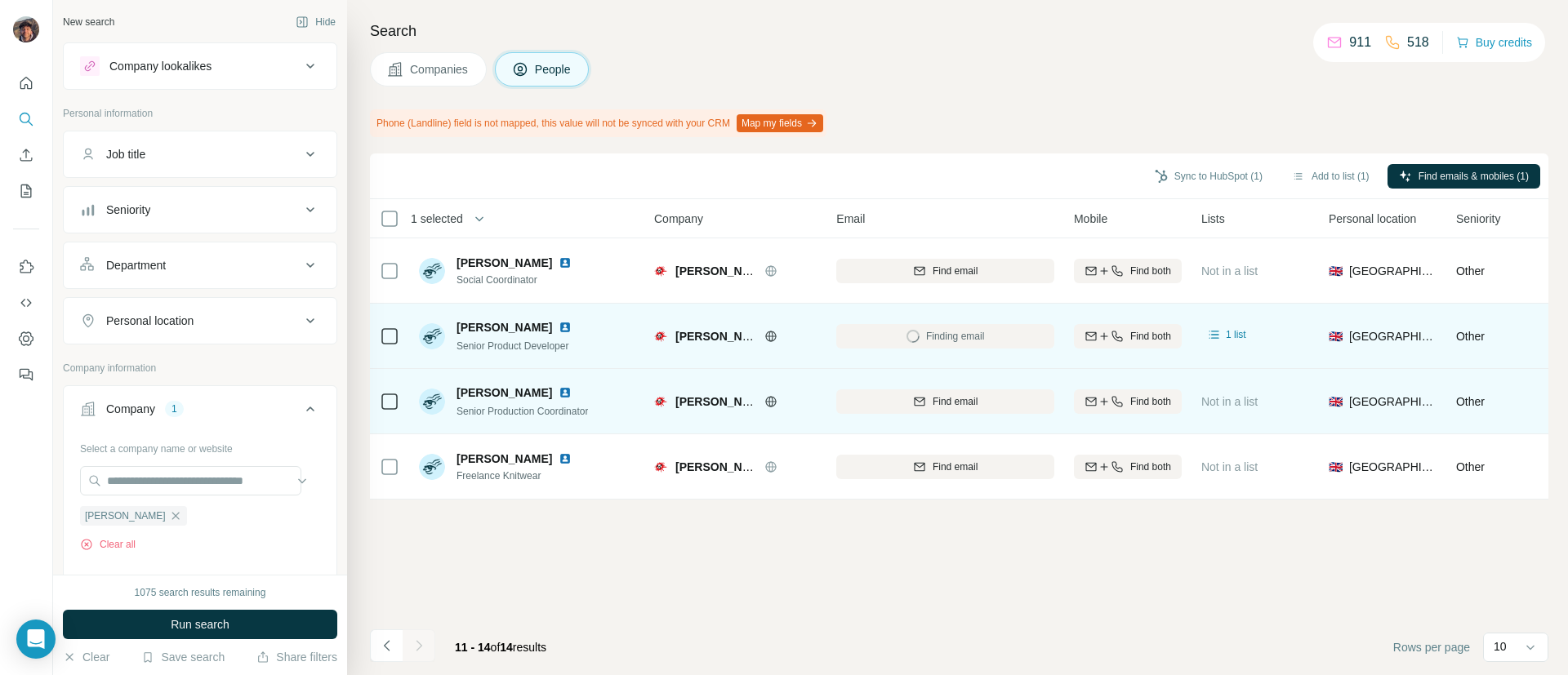
click at [916, 387] on div "Find email" at bounding box center [944, 401] width 218 height 45
click at [898, 401] on div "Find email" at bounding box center [944, 401] width 218 height 15
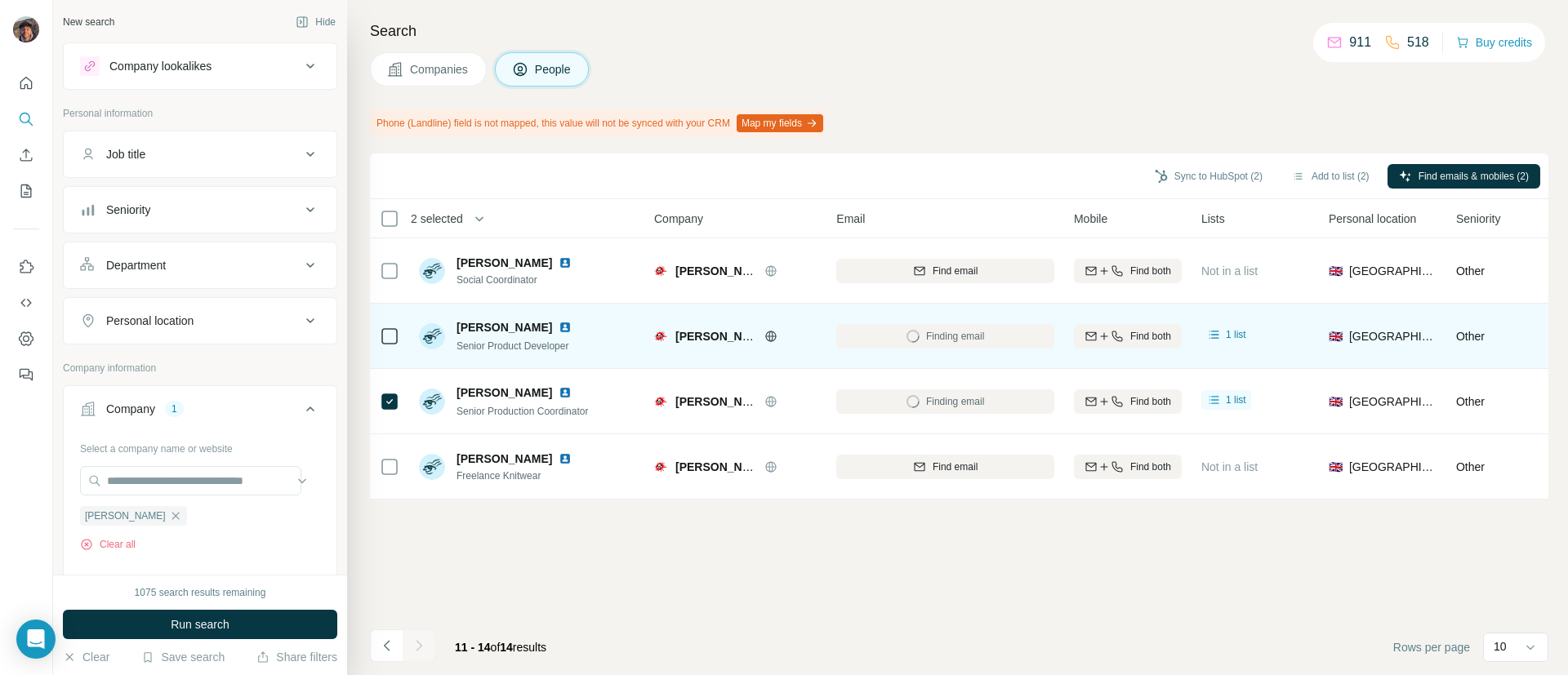
click at [398, 350] on div at bounding box center [390, 335] width 20 height 45
click at [398, 340] on icon at bounding box center [390, 336] width 20 height 20
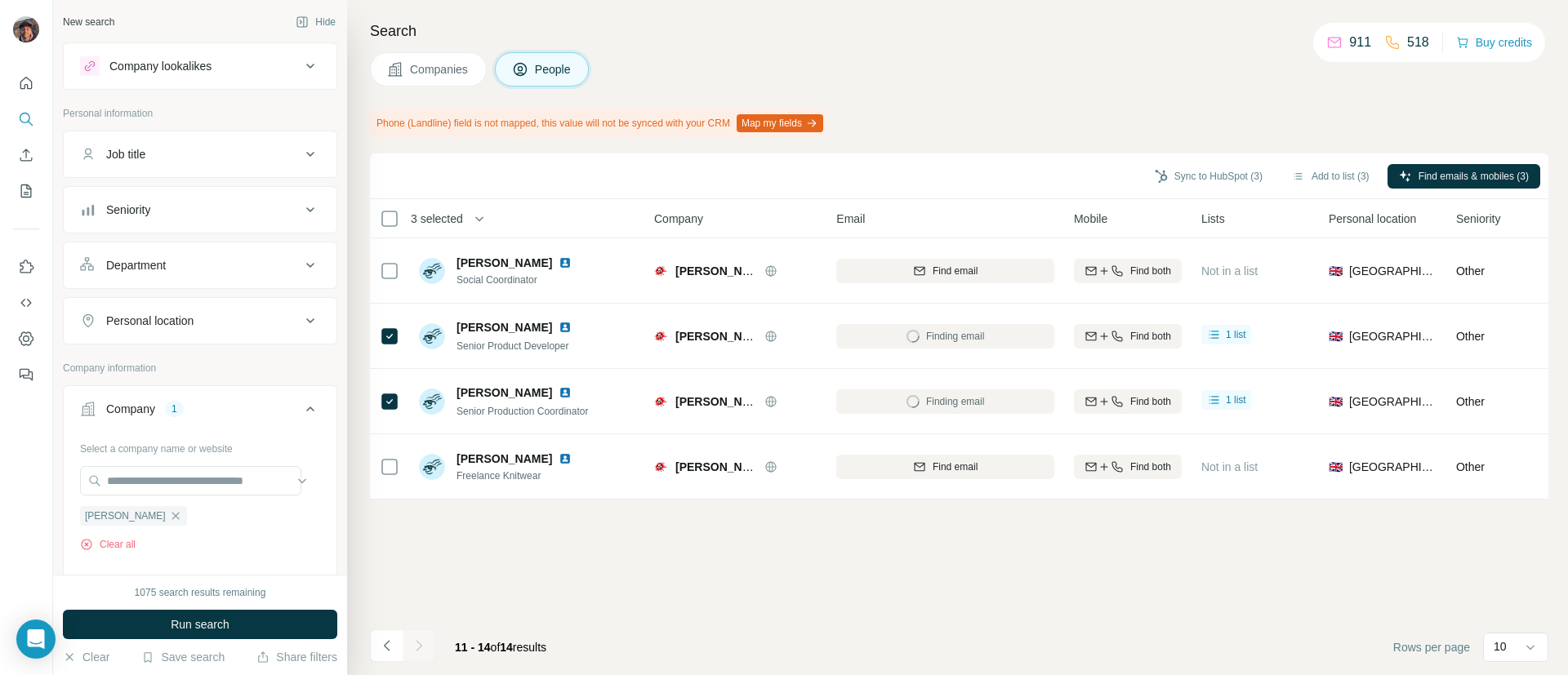
click at [393, 650] on icon "Navigate to previous page" at bounding box center [387, 645] width 16 height 16
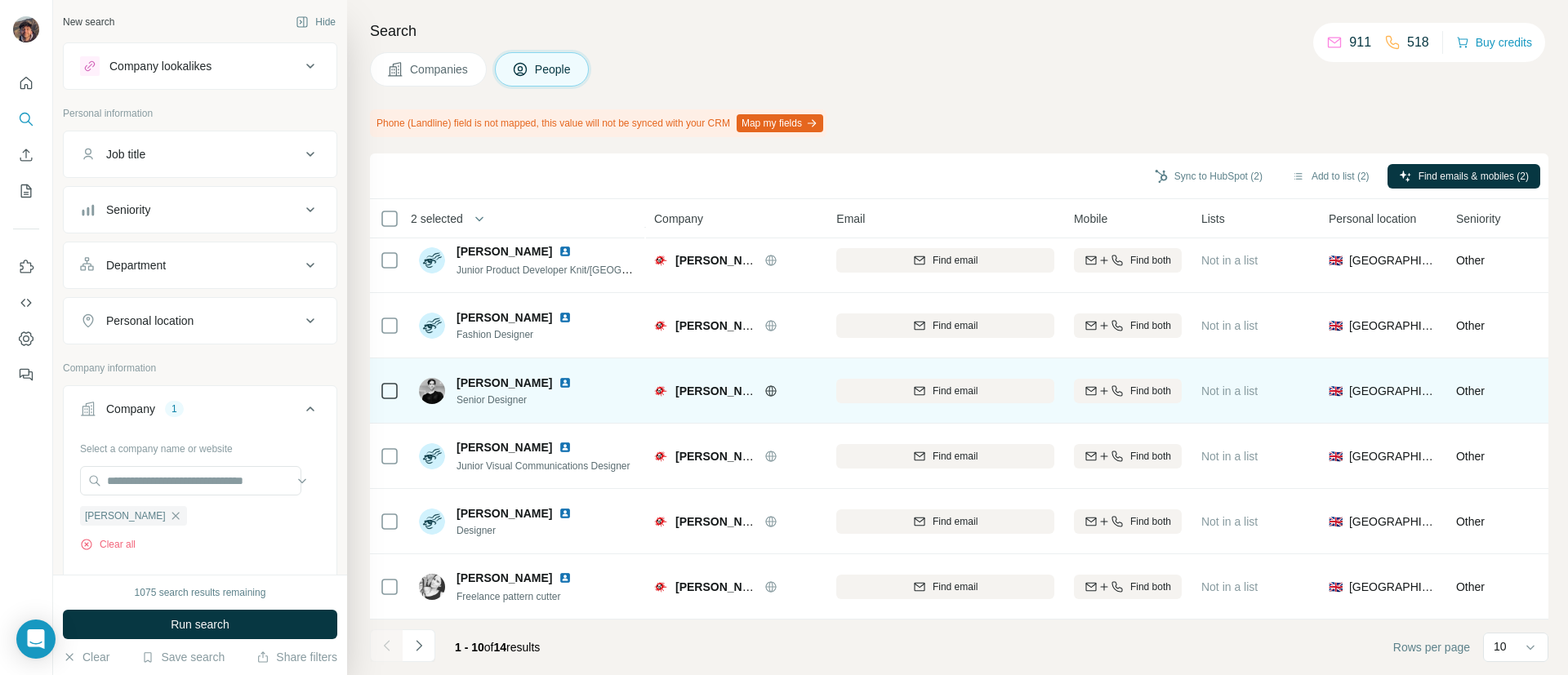
scroll to position [284, 0]
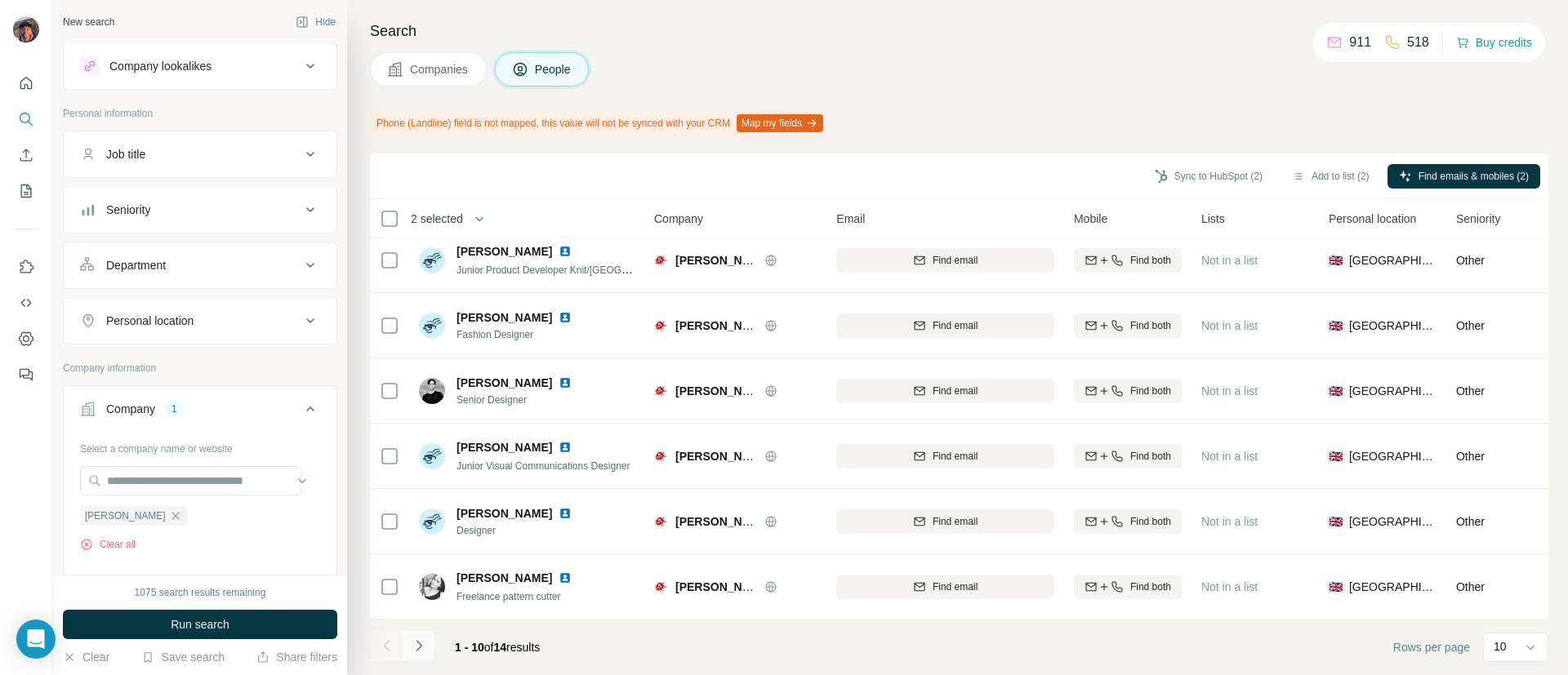
click at [419, 645] on icon "Navigate to next page" at bounding box center [419, 645] width 16 height 16
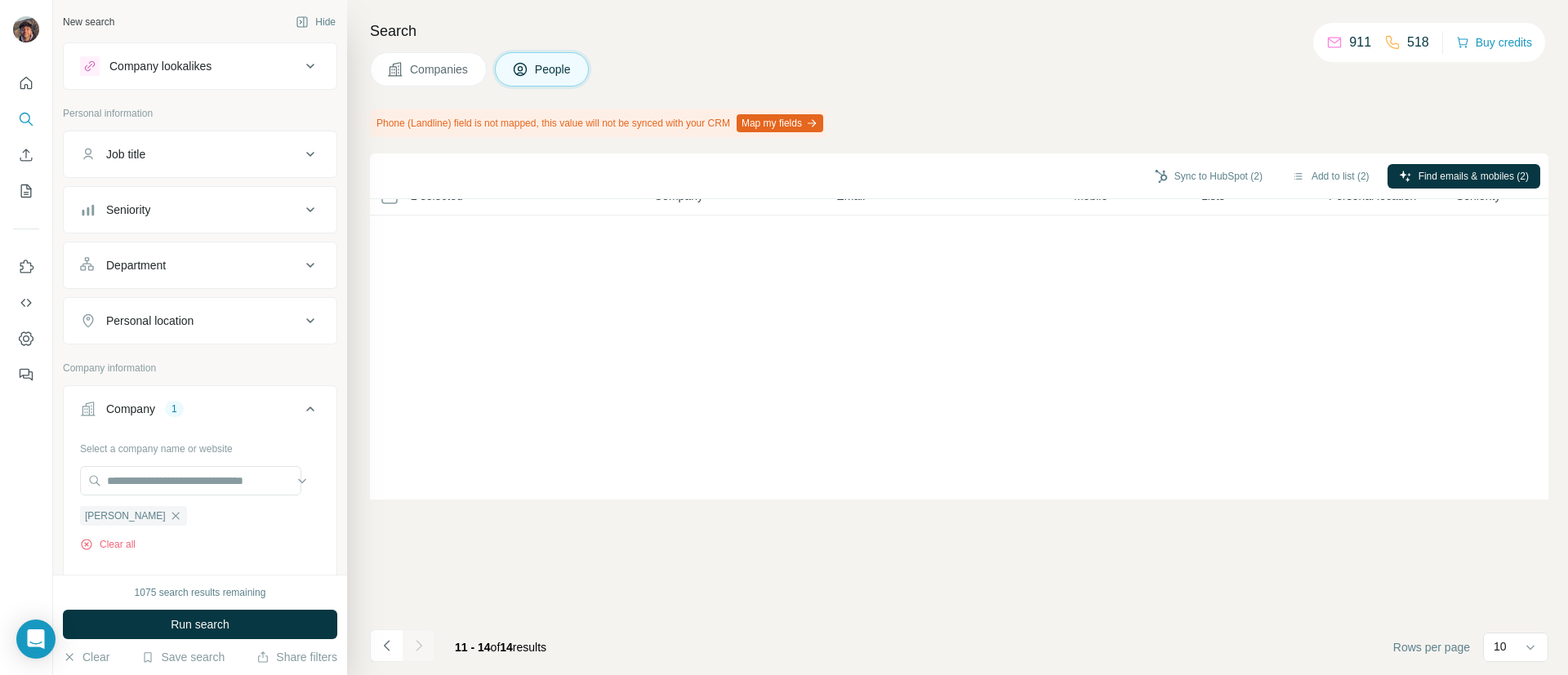
scroll to position [0, 0]
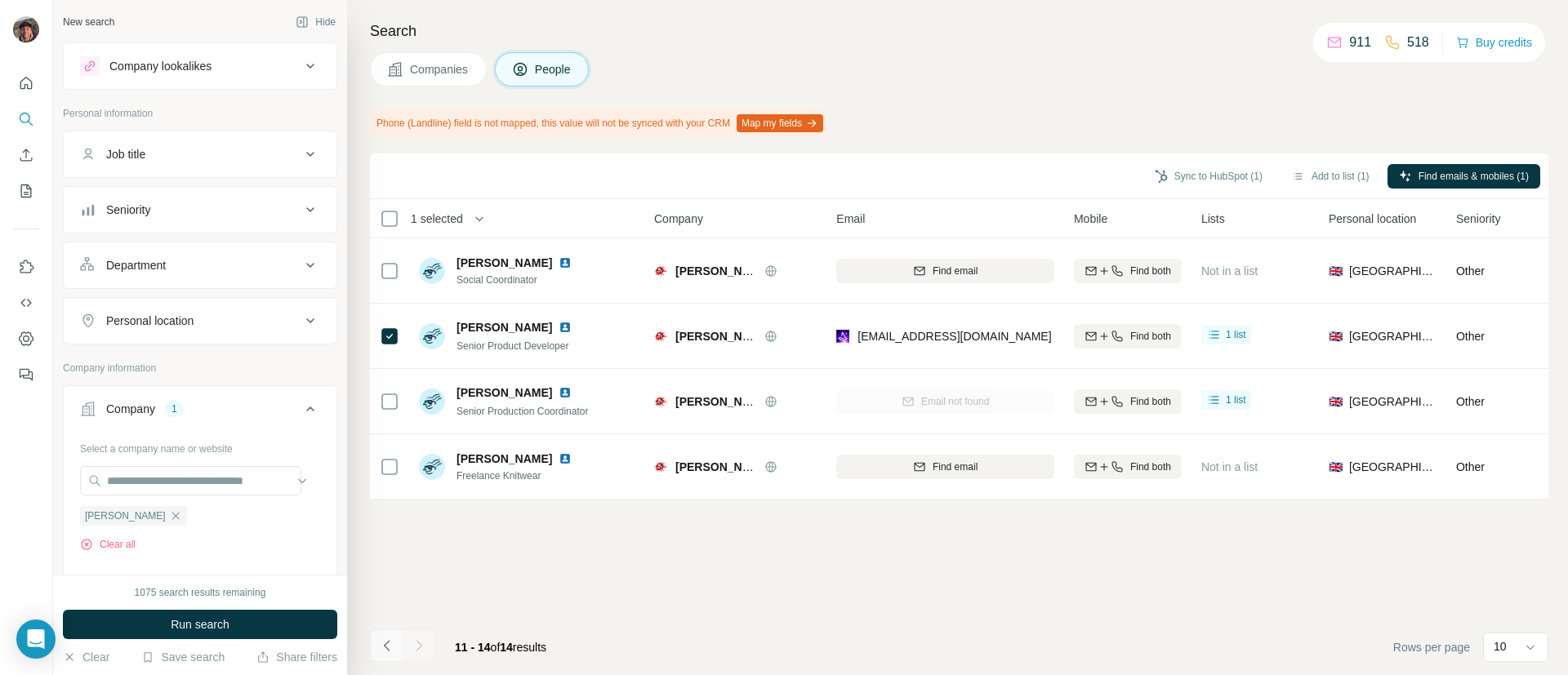
click at [388, 650] on icon "Navigate to previous page" at bounding box center [386, 645] width 6 height 11
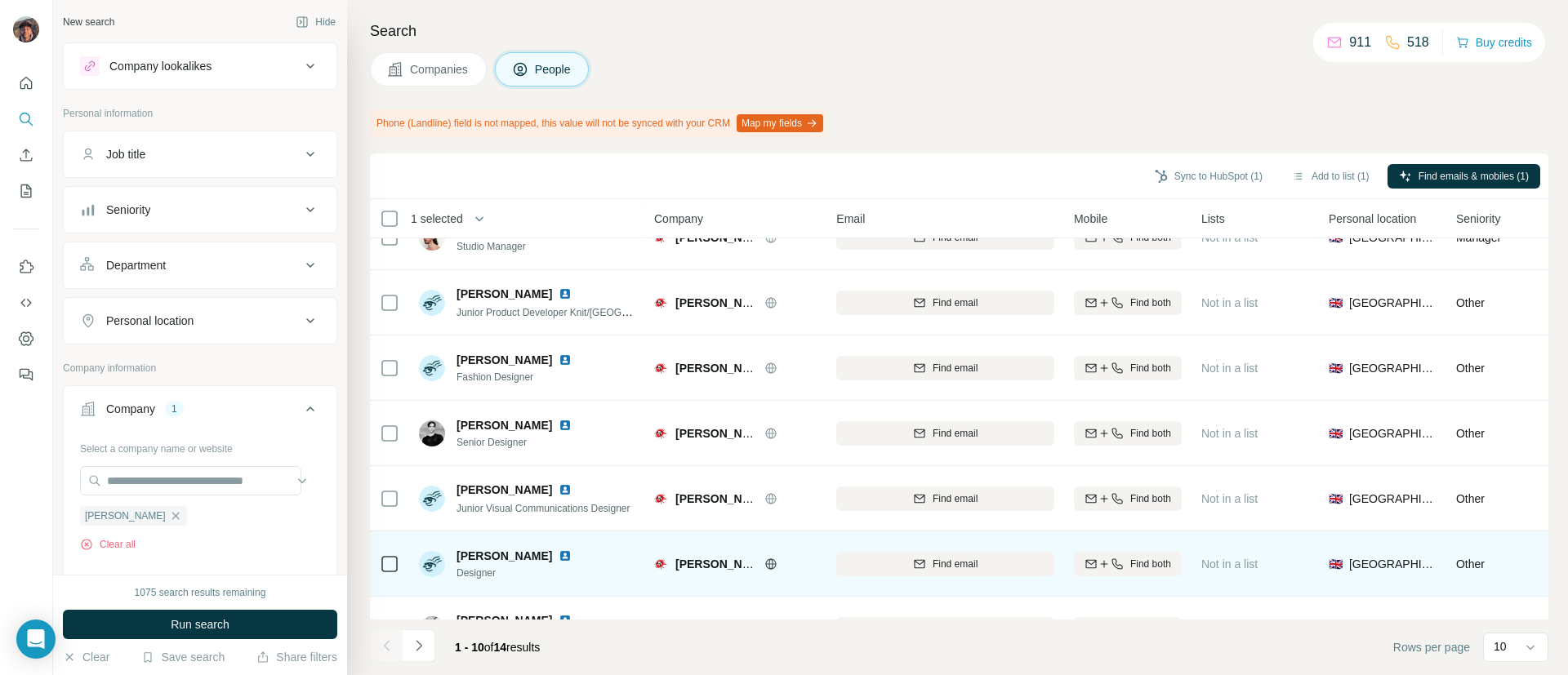
scroll to position [284, 0]
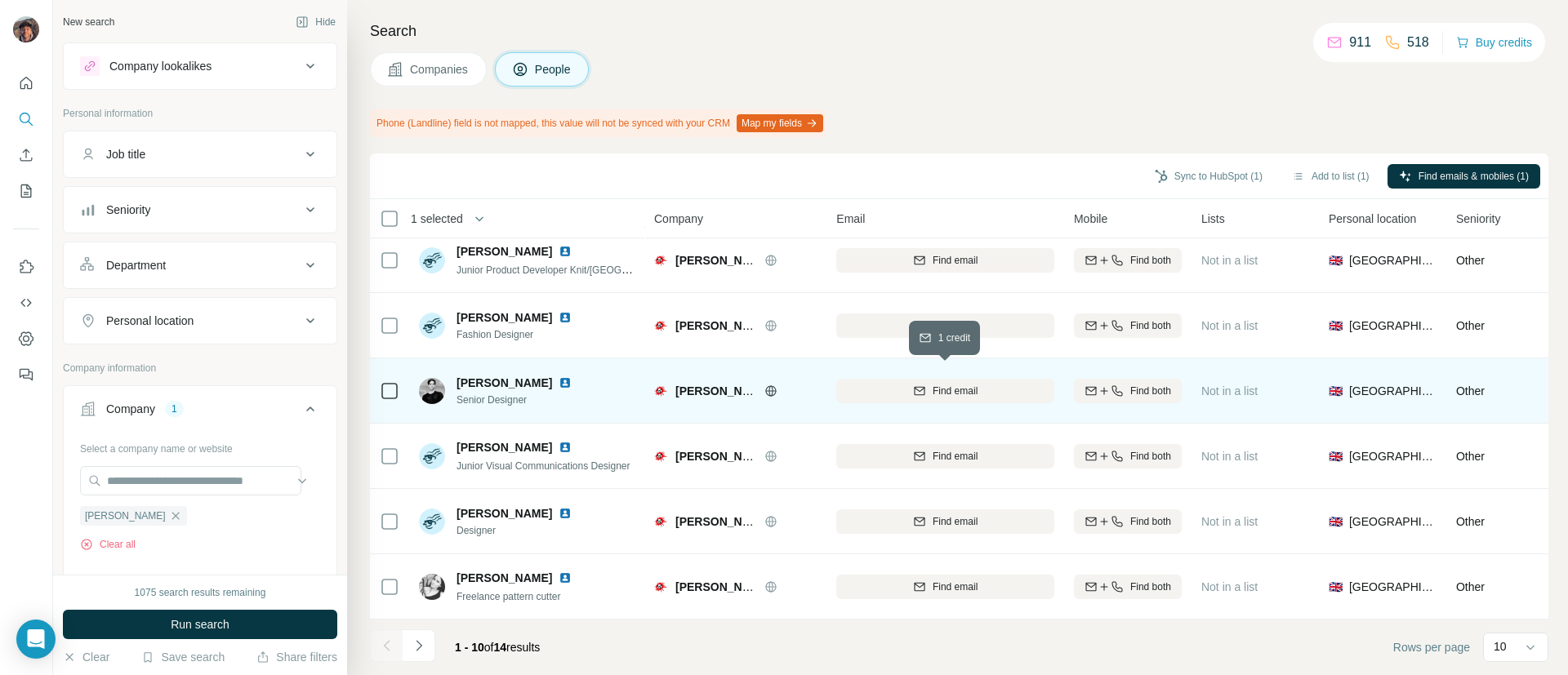
click at [885, 383] on div "Find email" at bounding box center [944, 391] width 218 height 15
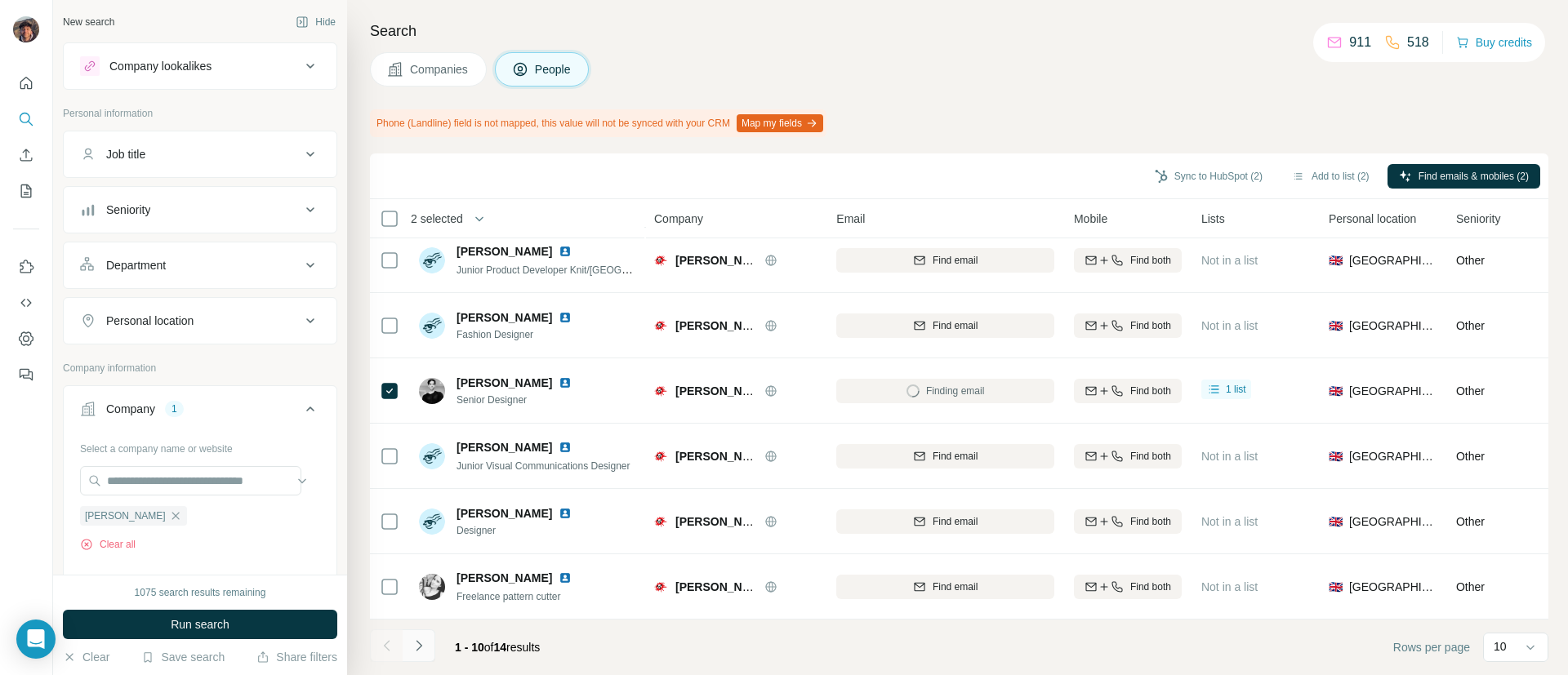
click at [406, 656] on button "Navigate to next page" at bounding box center [419, 645] width 33 height 33
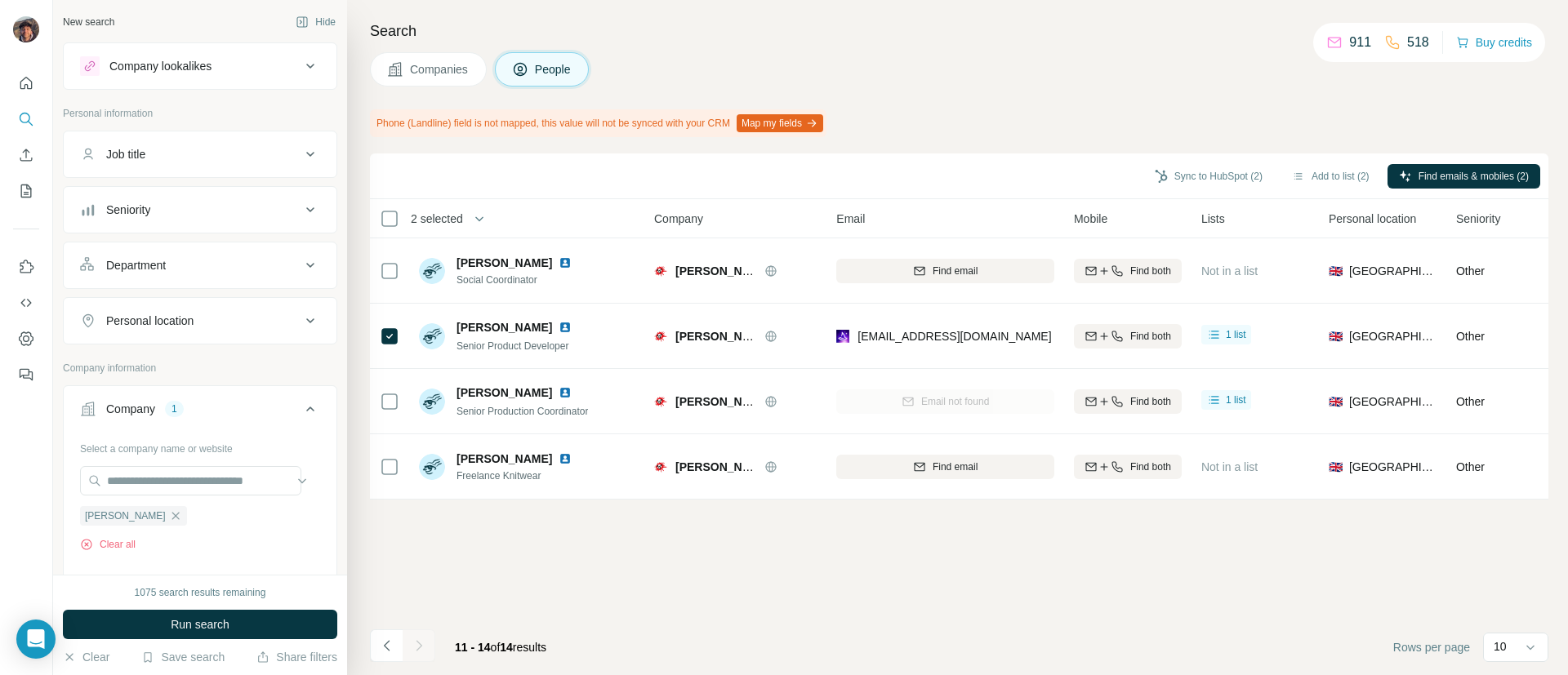
scroll to position [0, 0]
click at [381, 642] on icon "Navigate to previous page" at bounding box center [387, 645] width 16 height 16
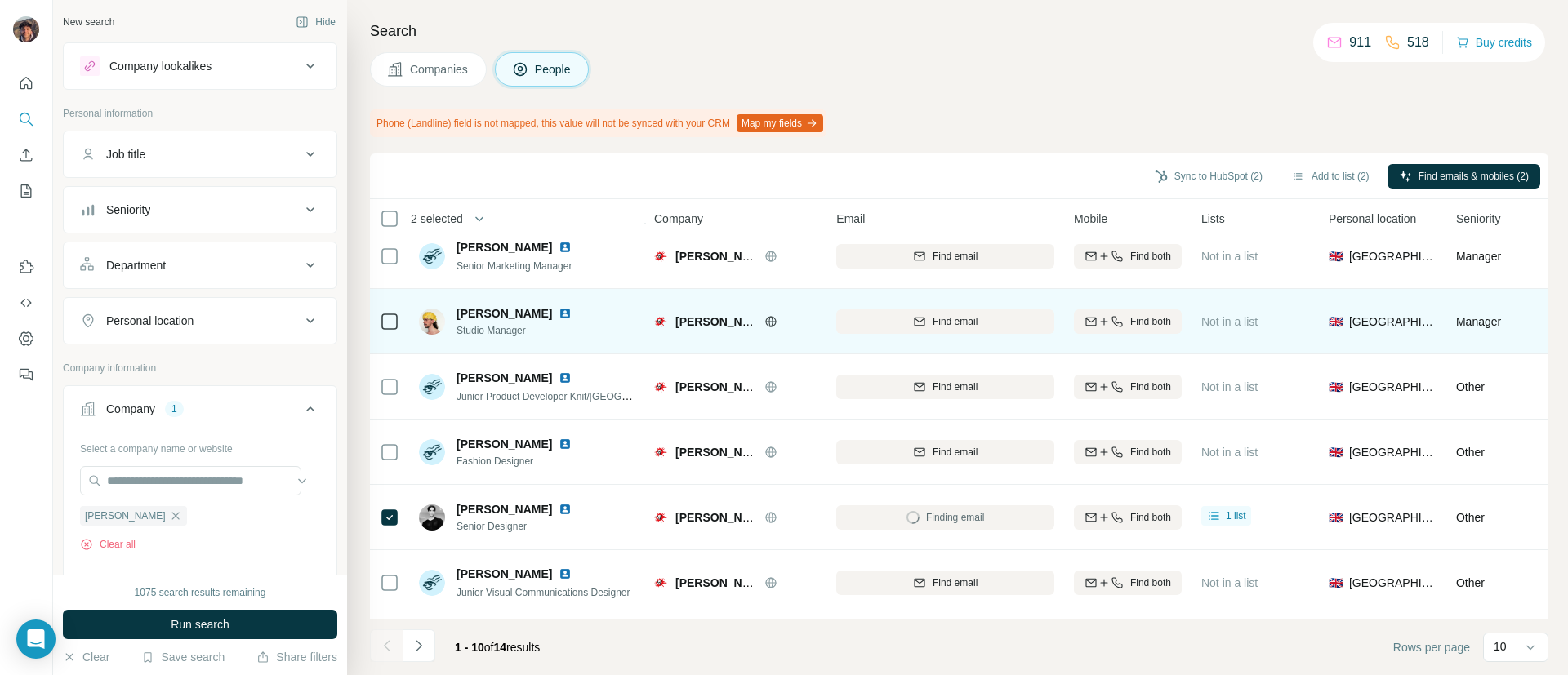
scroll to position [284, 0]
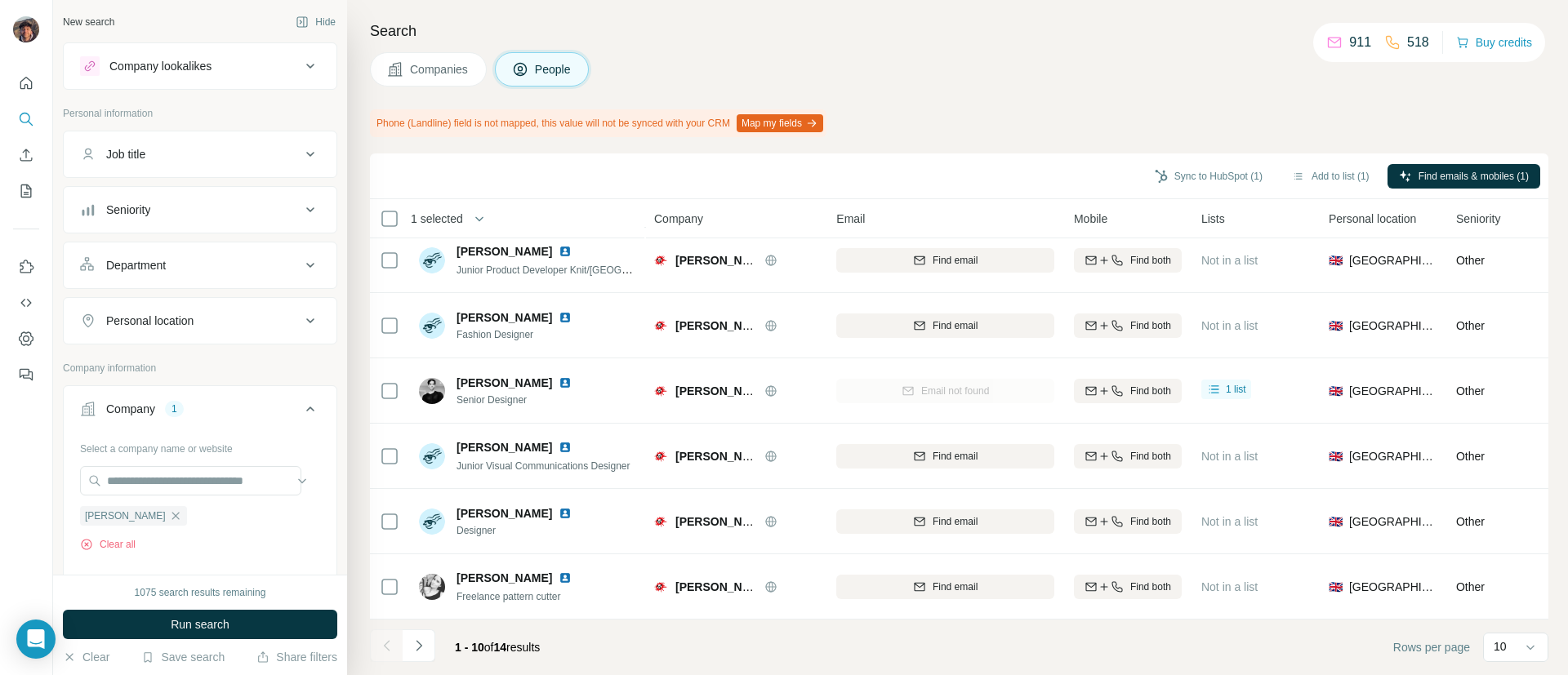
click at [1192, 187] on div "Sync to HubSpot (1)" at bounding box center [1208, 178] width 131 height 28
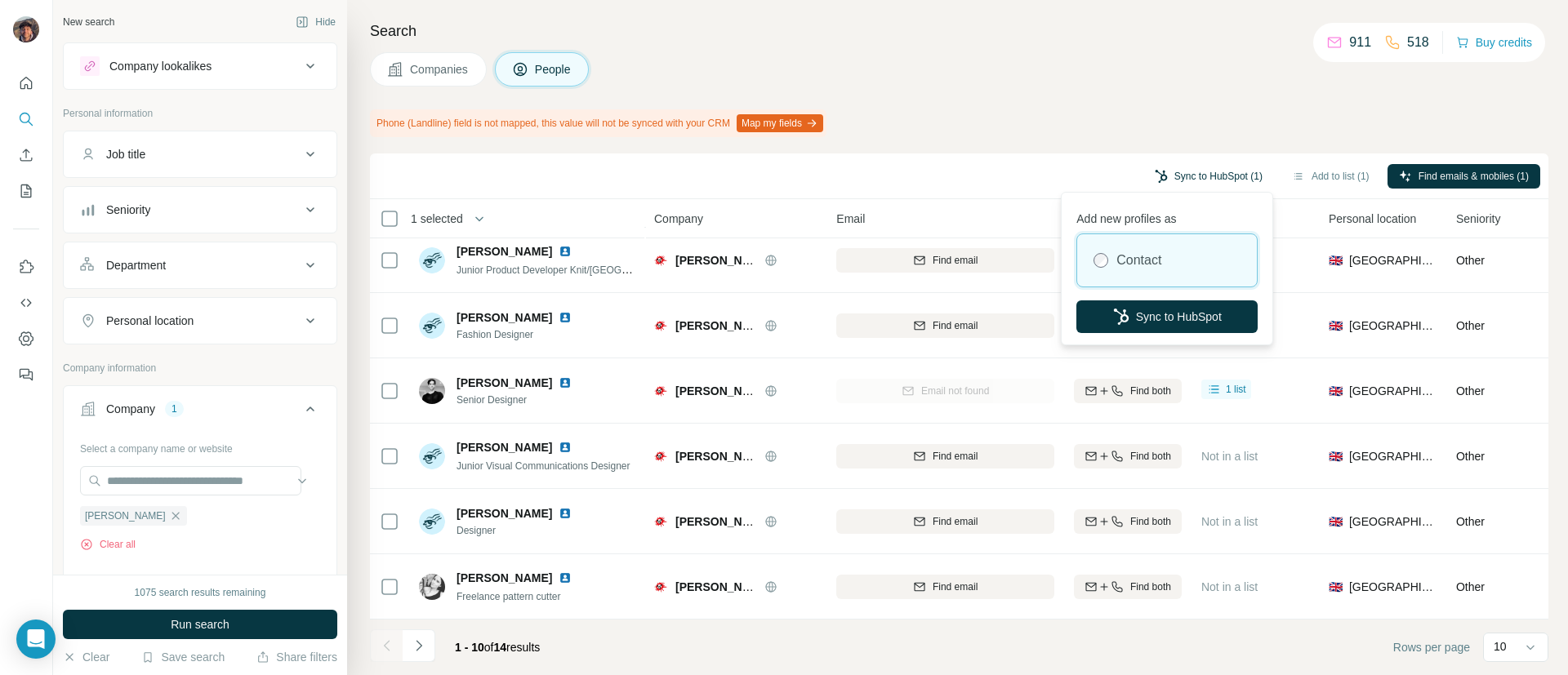
click at [1181, 178] on button "Sync to HubSpot (1)" at bounding box center [1208, 177] width 131 height 25
click at [1174, 324] on button "Sync to HubSpot" at bounding box center [1167, 317] width 181 height 33
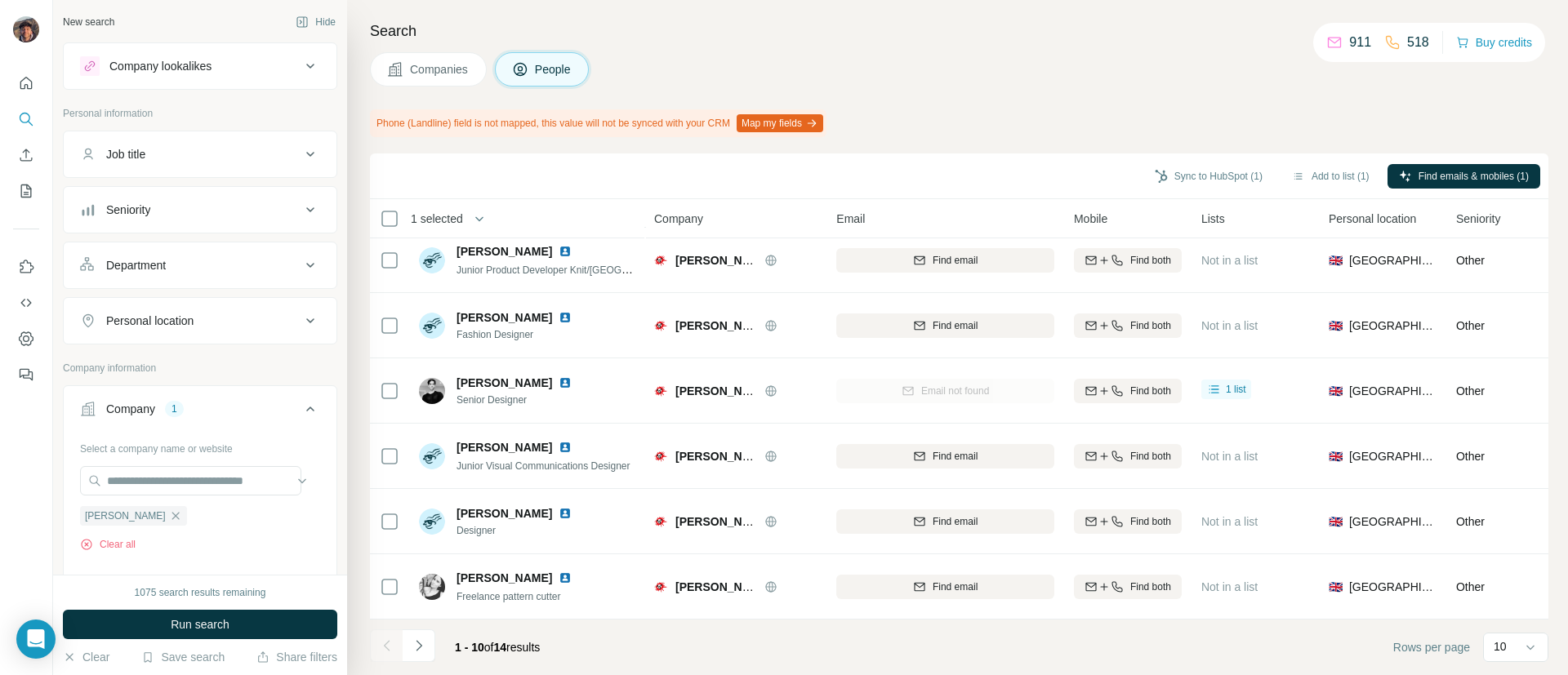
click at [458, 70] on span "Companies" at bounding box center [439, 69] width 59 height 16
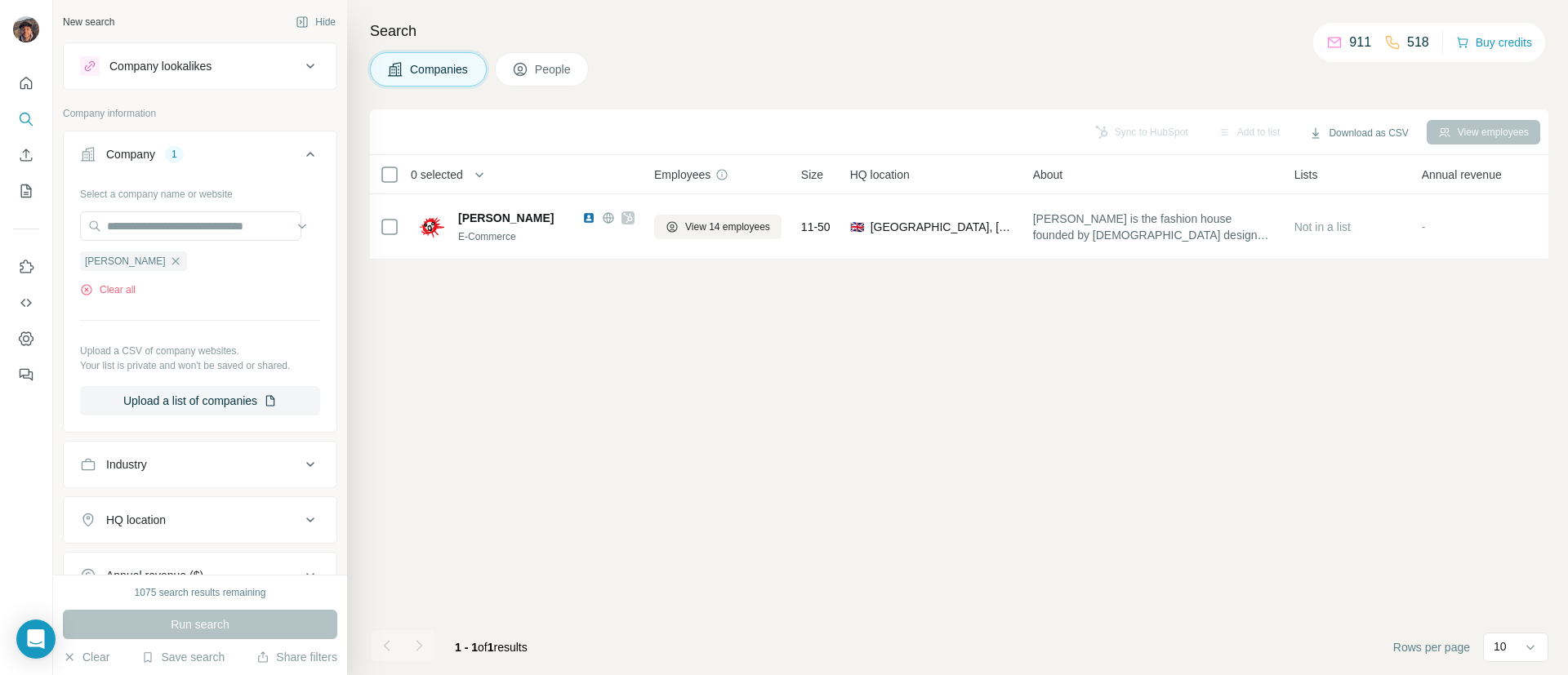
scroll to position [0, 0]
click at [182, 268] on icon "button" at bounding box center [175, 261] width 13 height 13
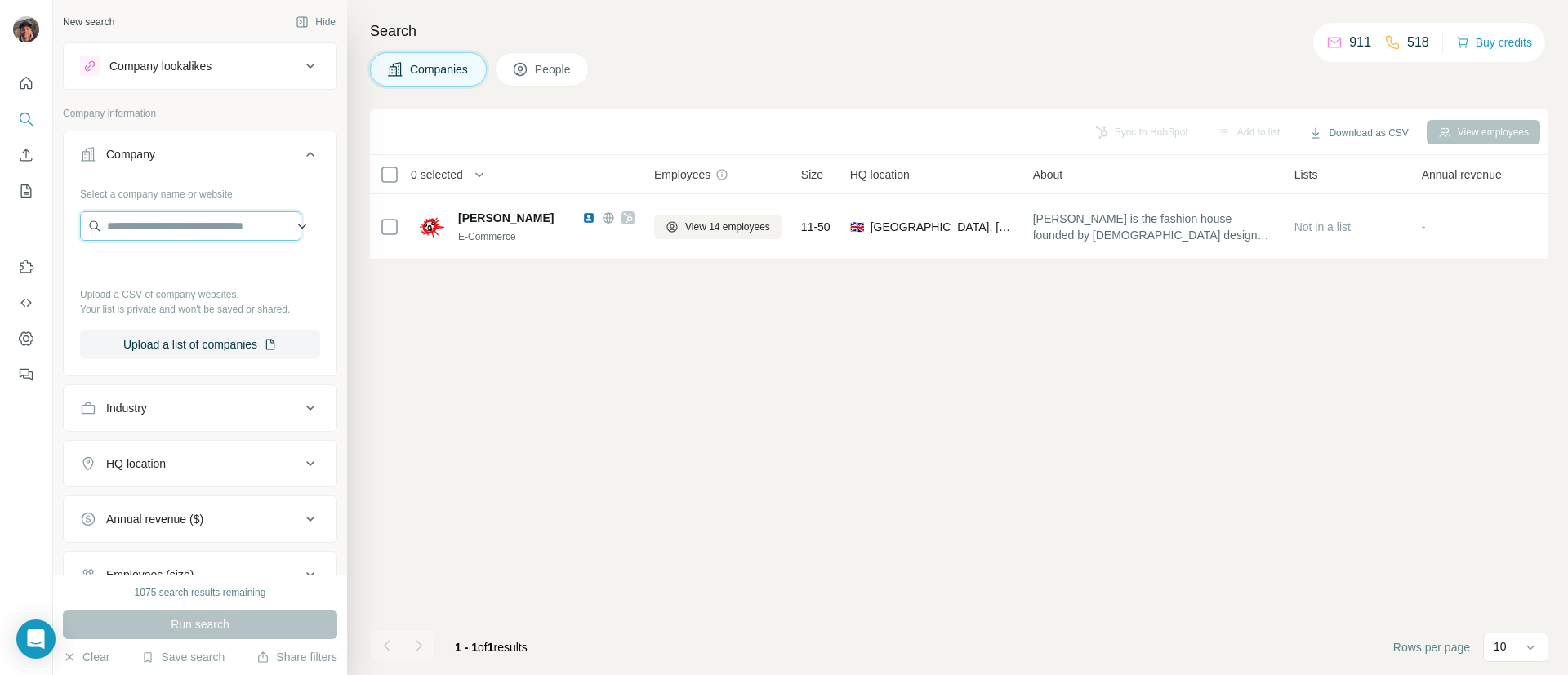
click at [221, 227] on input "text" at bounding box center [190, 226] width 221 height 30
paste input "**********"
type input "**********"
click at [225, 269] on div "Tekla [DOMAIN_NAME]" at bounding box center [190, 270] width 213 height 44
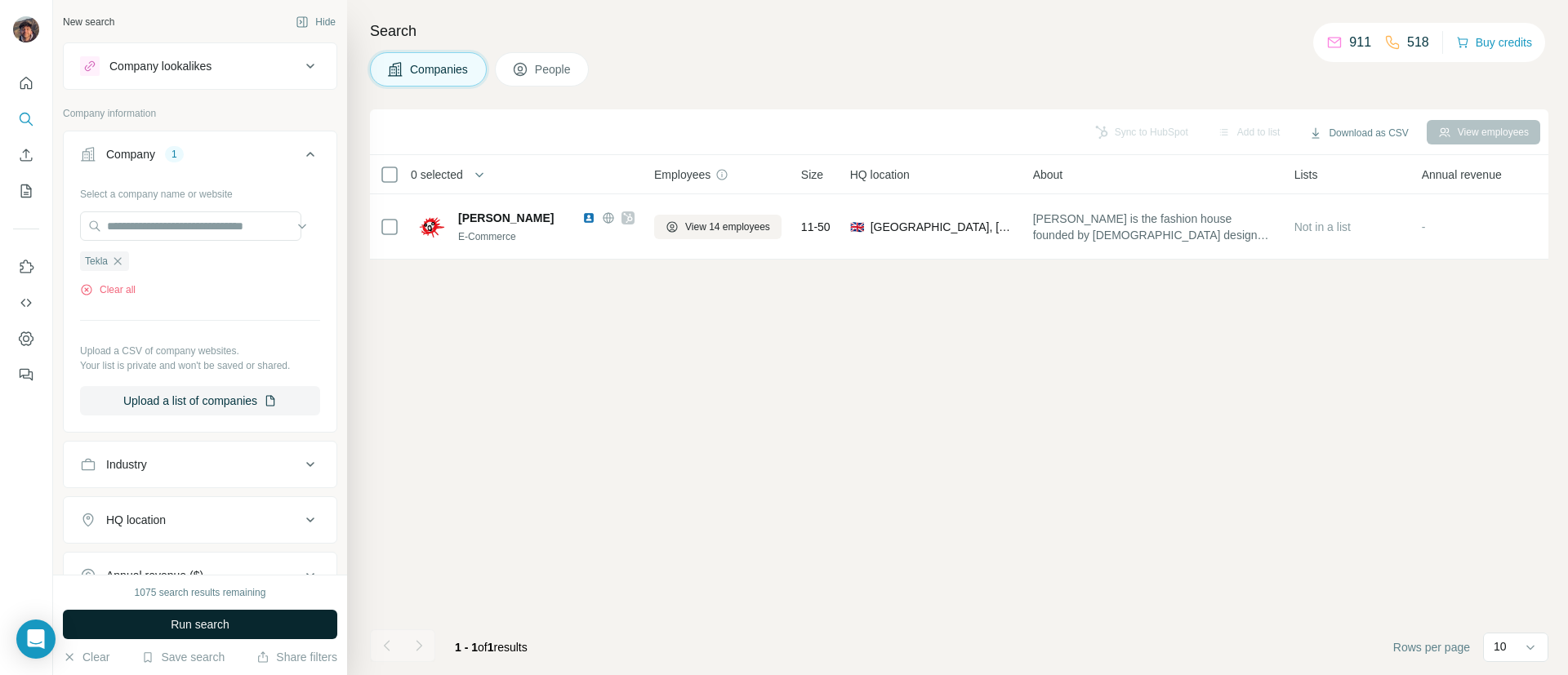
click at [226, 634] on button "Run search" at bounding box center [199, 624] width 274 height 30
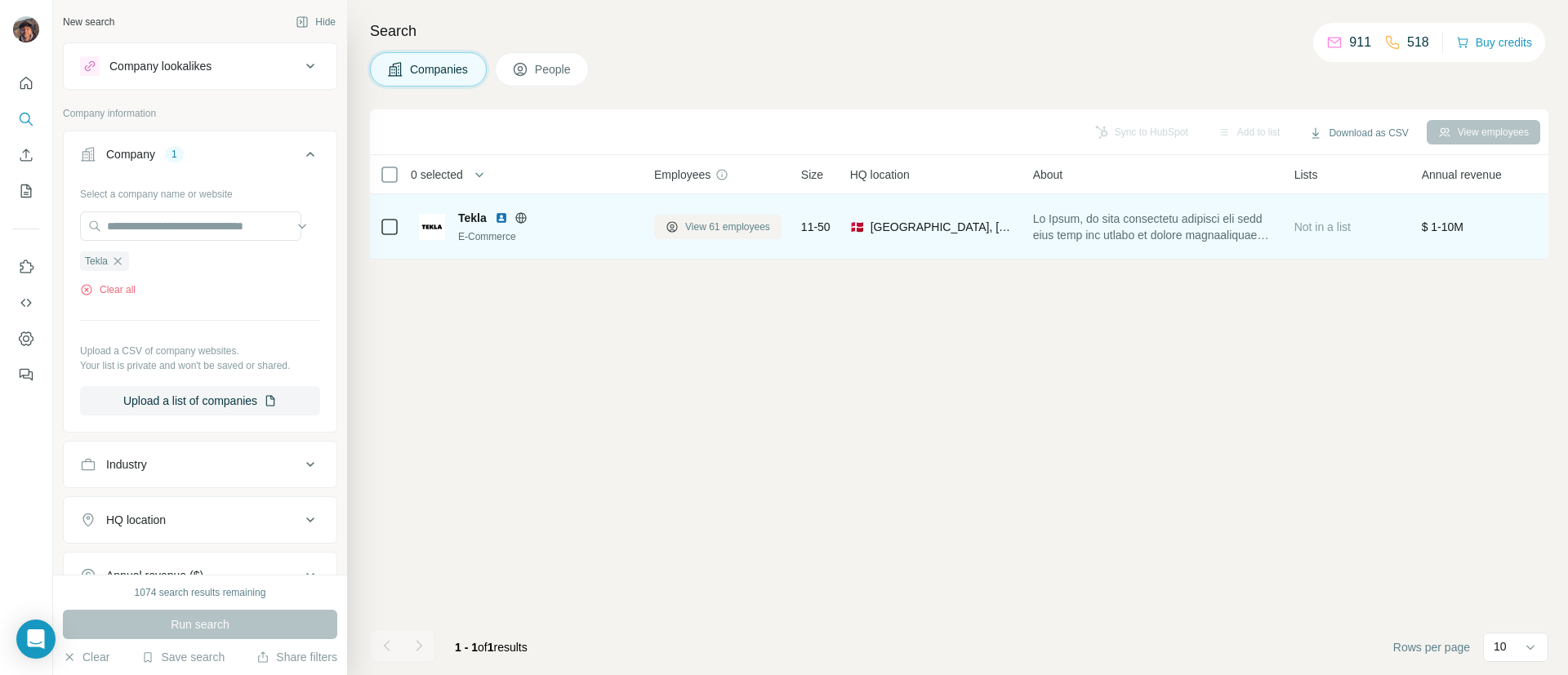
click at [768, 230] on span "View 61 employees" at bounding box center [727, 227] width 85 height 15
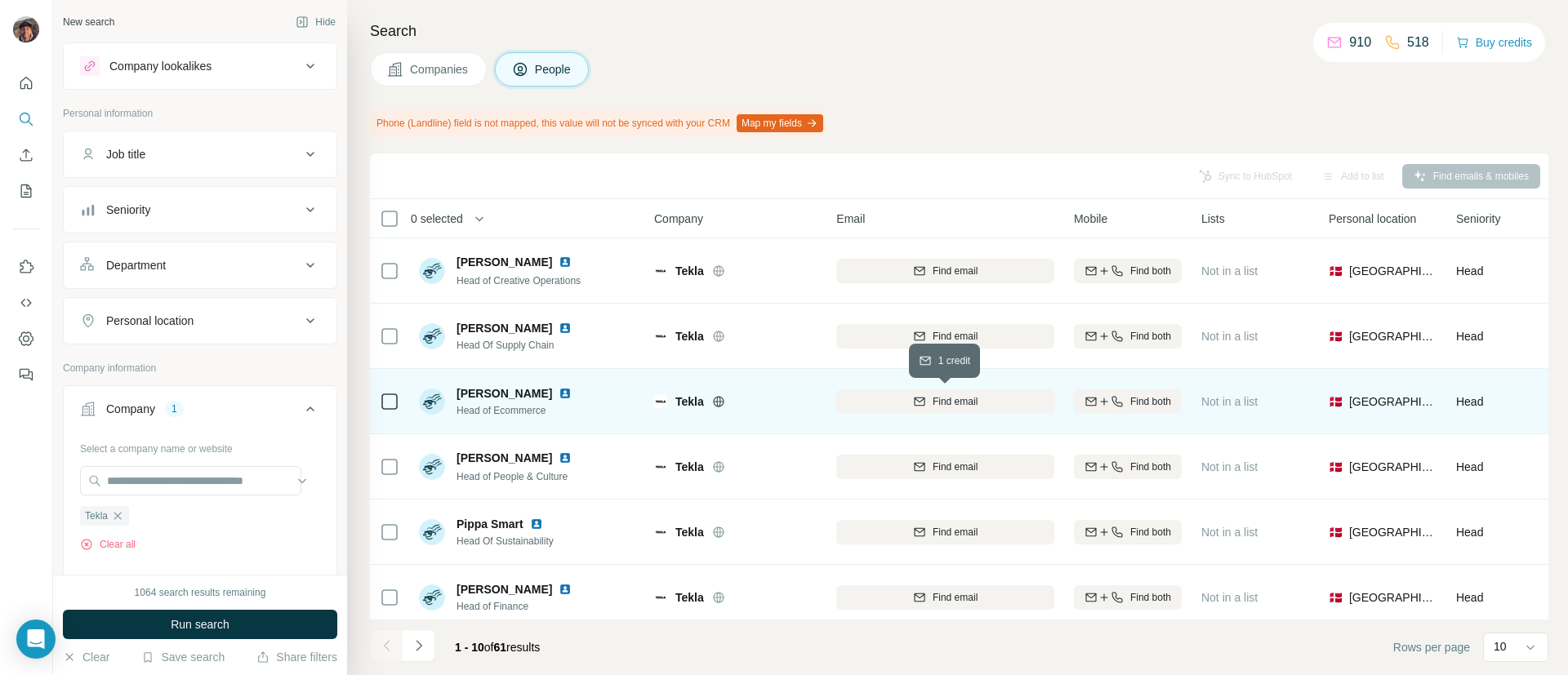
click at [942, 407] on span "Find email" at bounding box center [954, 401] width 45 height 15
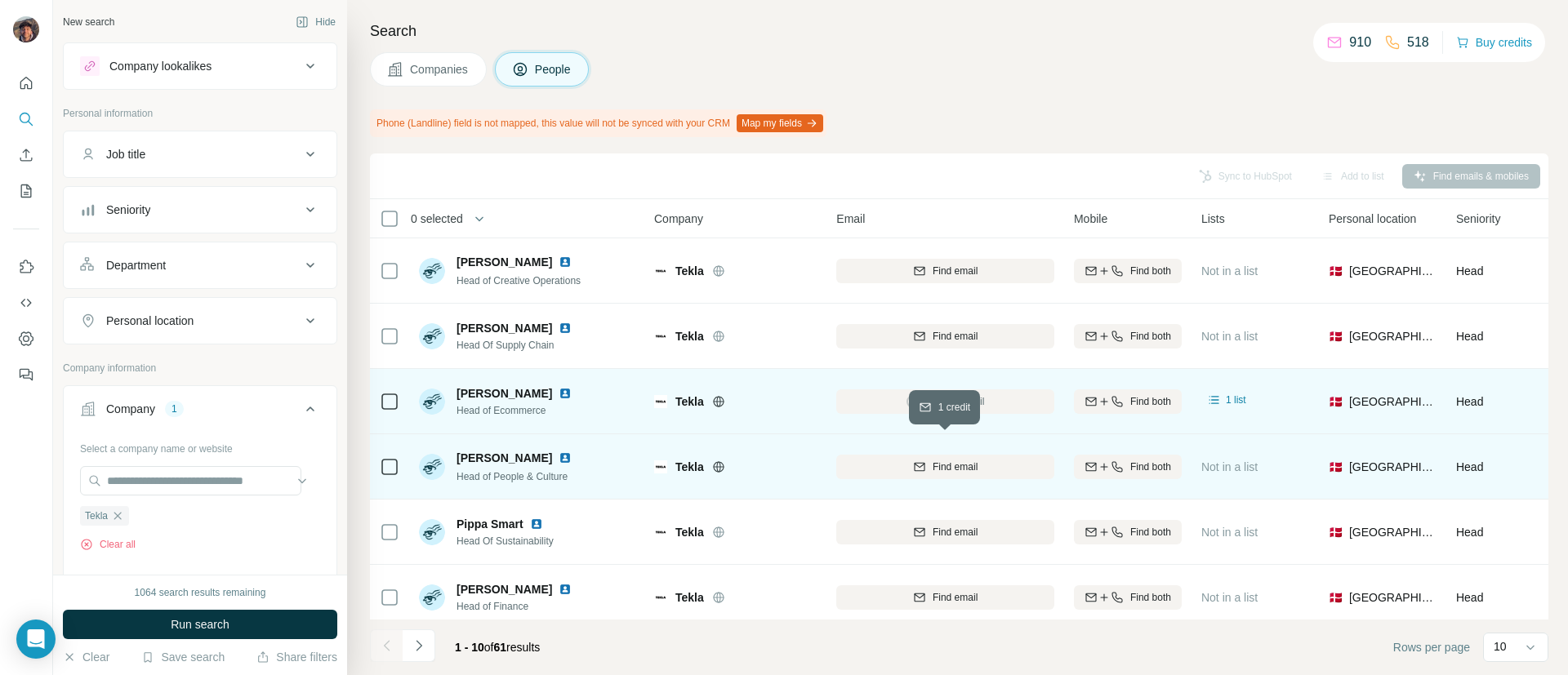
scroll to position [123, 0]
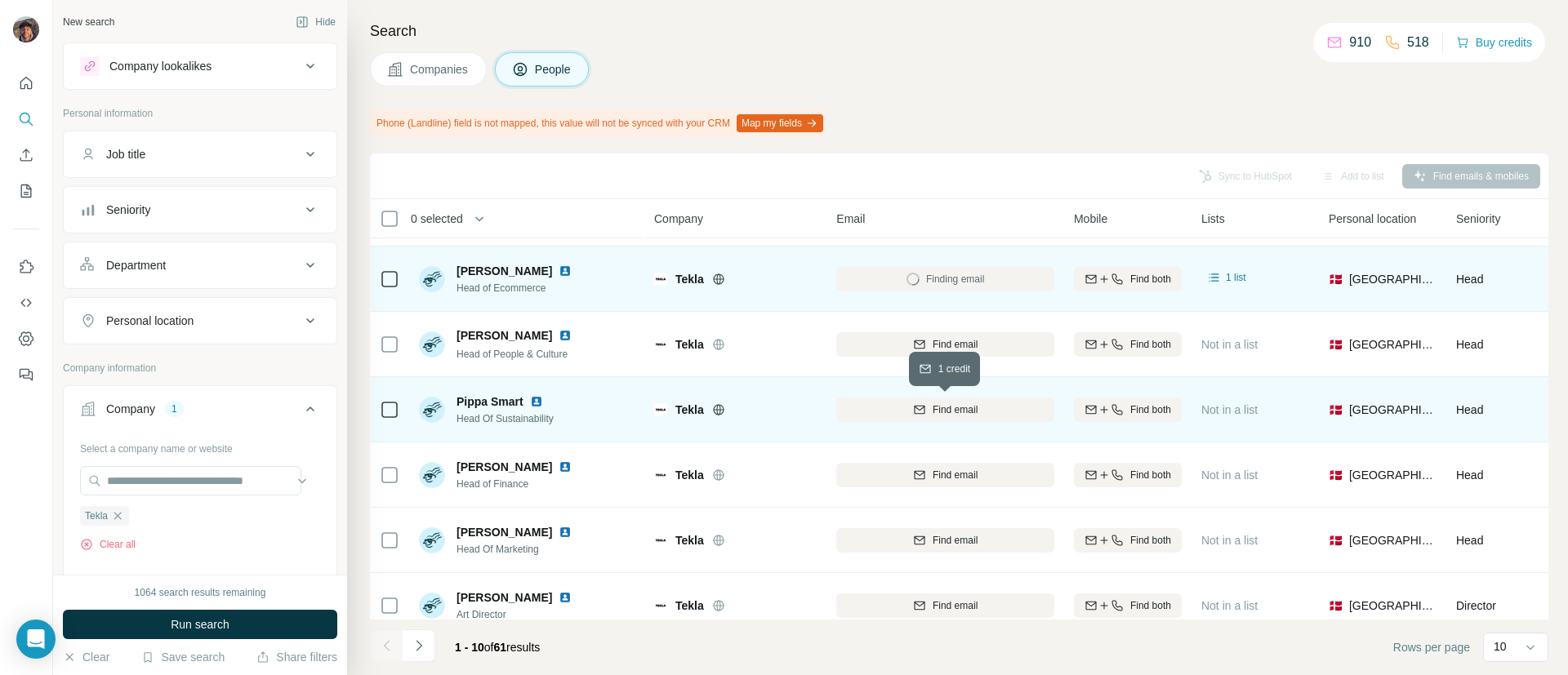
click at [933, 405] on span "Find email" at bounding box center [954, 409] width 45 height 15
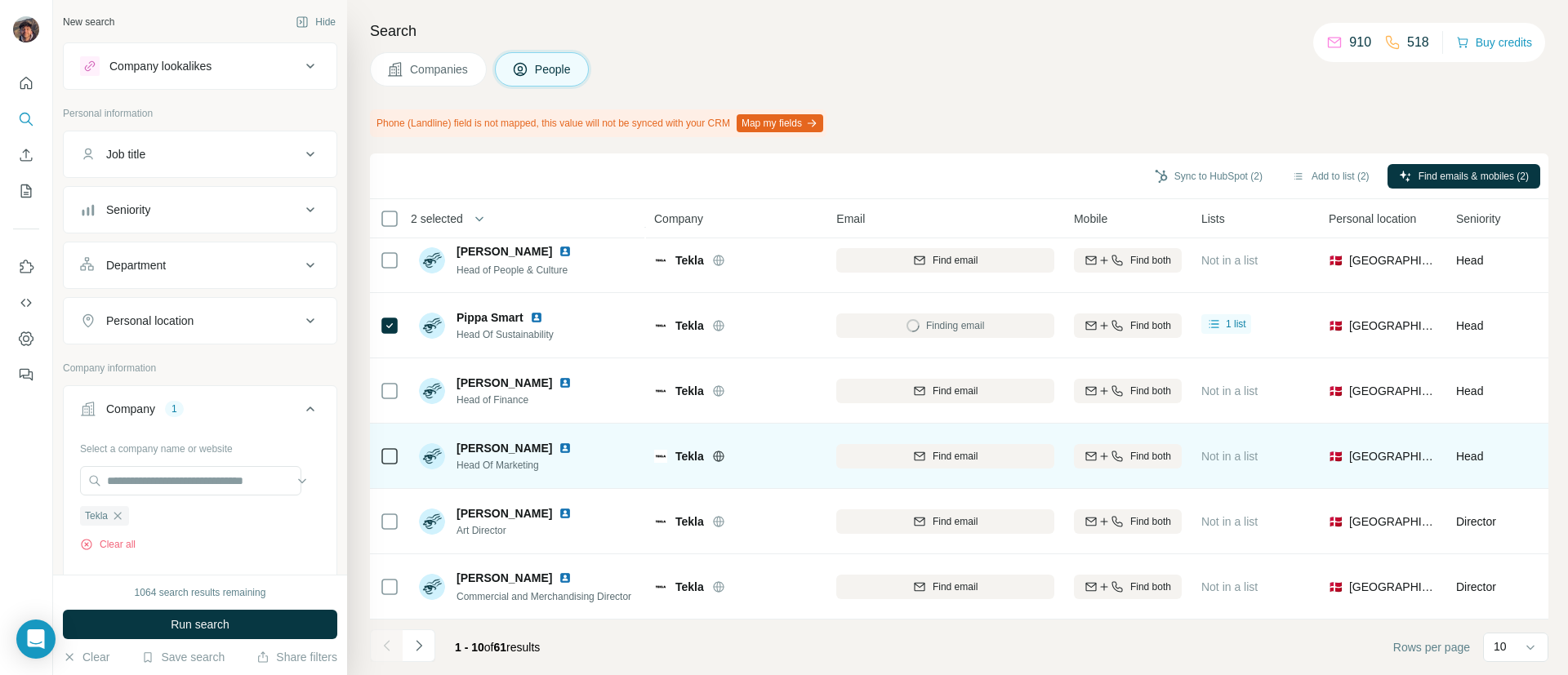
scroll to position [245, 0]
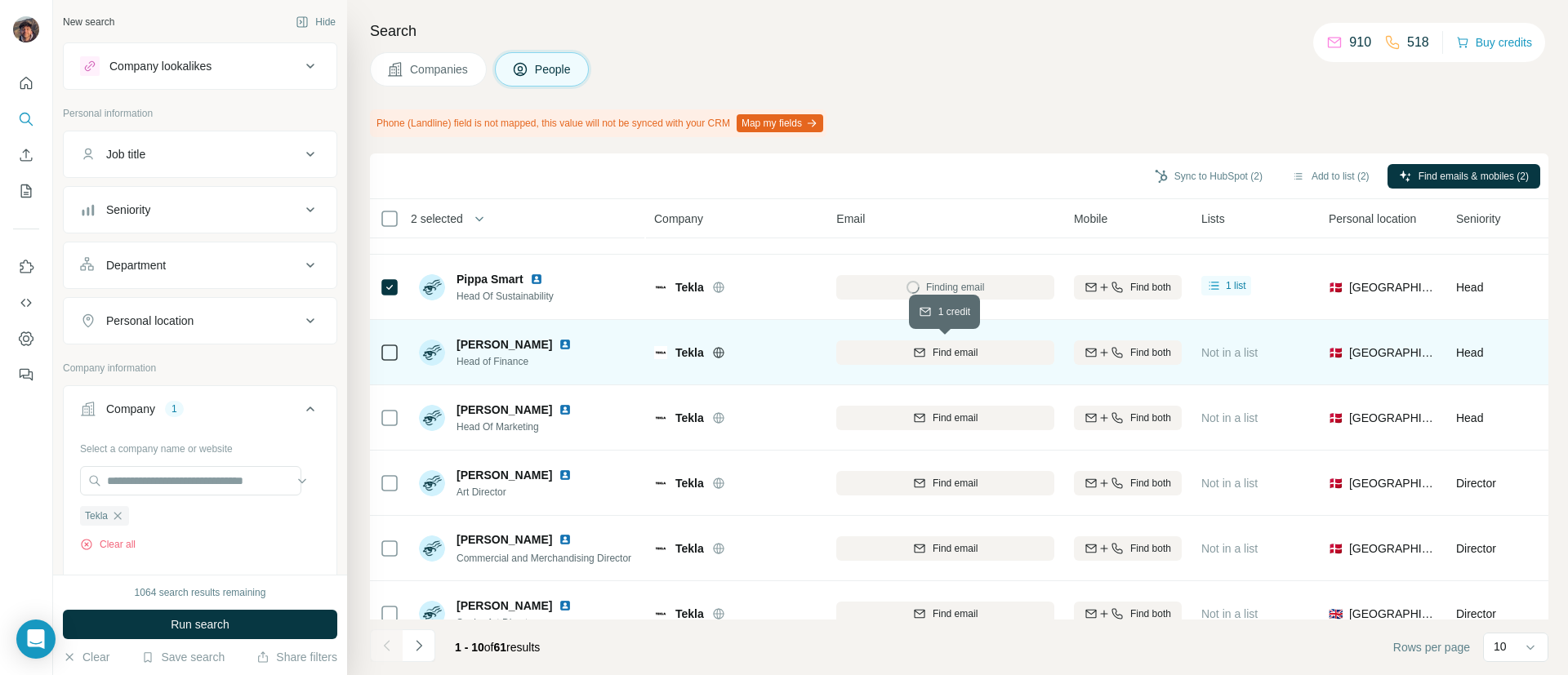
click at [880, 349] on div "Find email" at bounding box center [944, 353] width 218 height 15
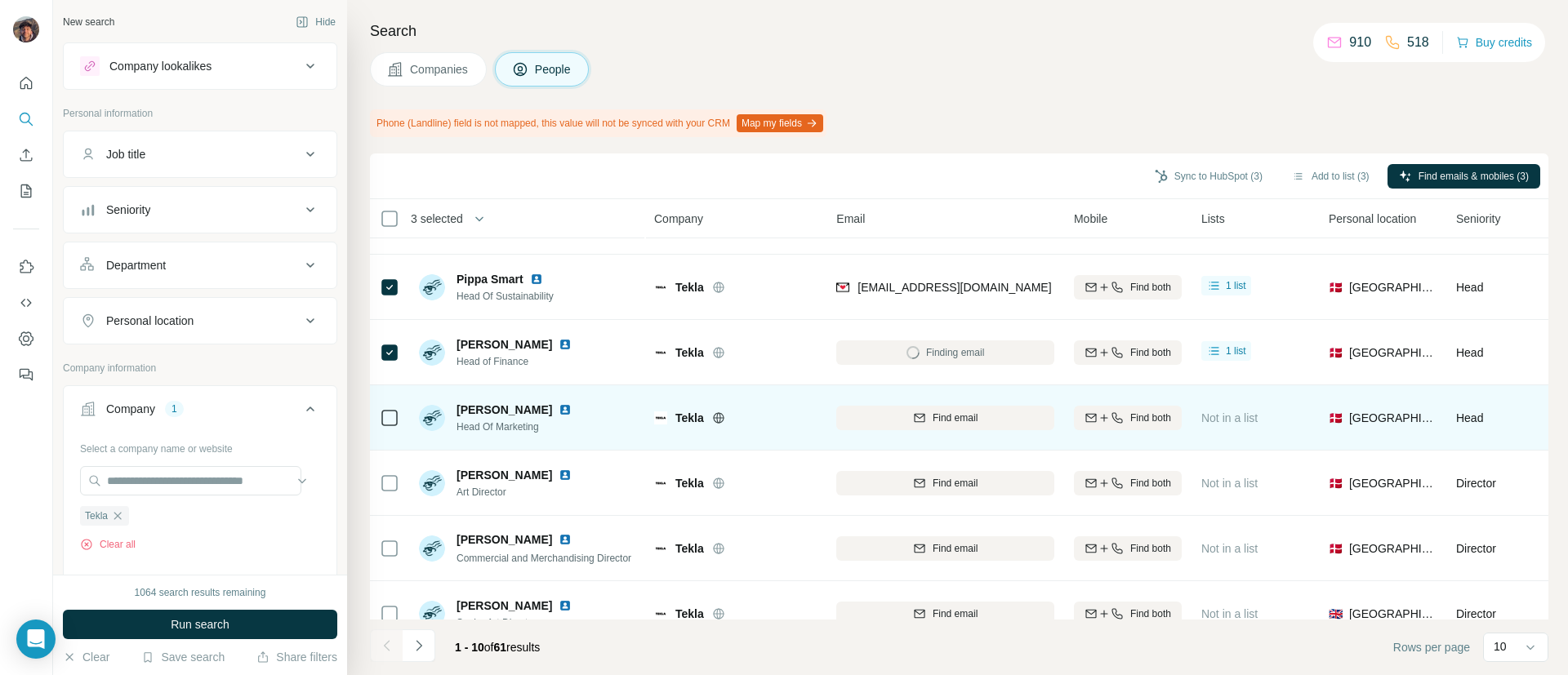
scroll to position [284, 0]
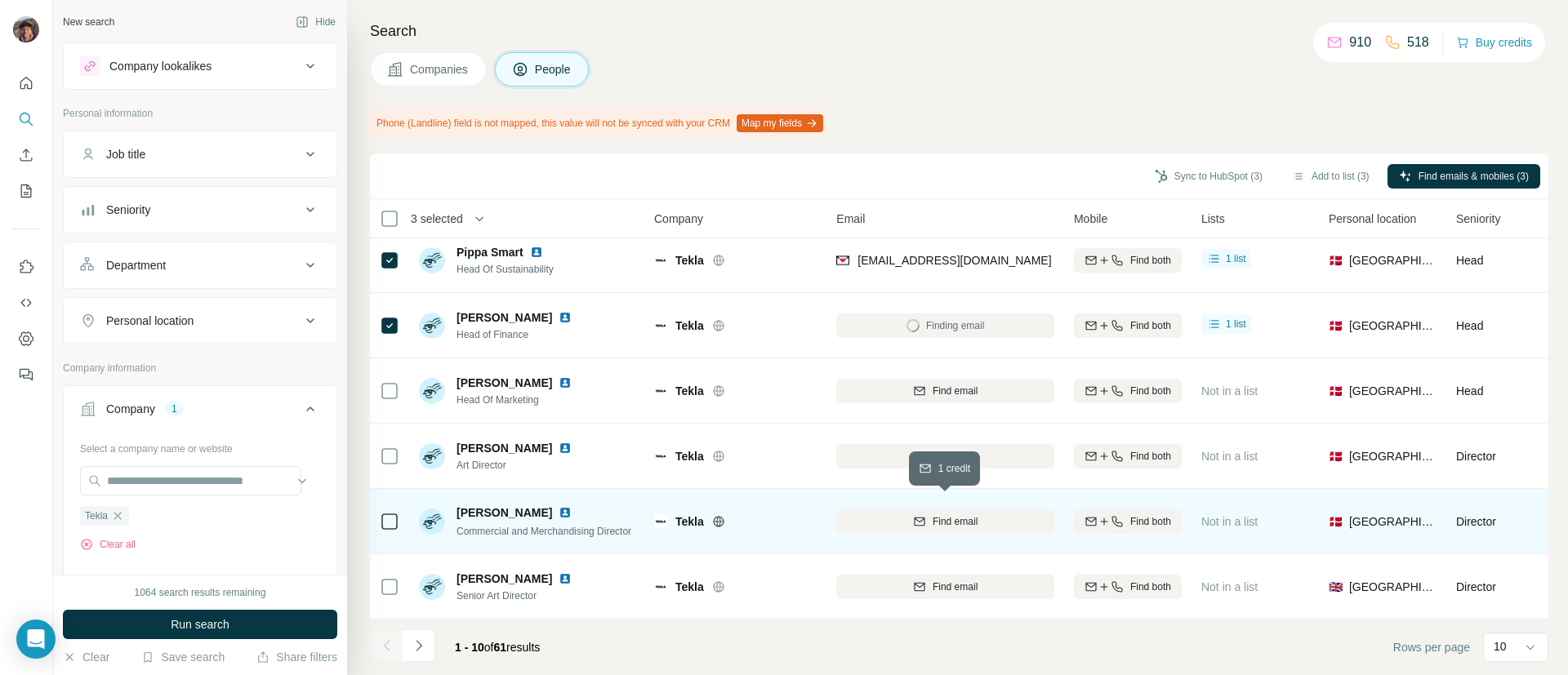
click at [915, 515] on icon "button" at bounding box center [920, 521] width 13 height 13
click at [379, 506] on td at bounding box center [390, 521] width 39 height 65
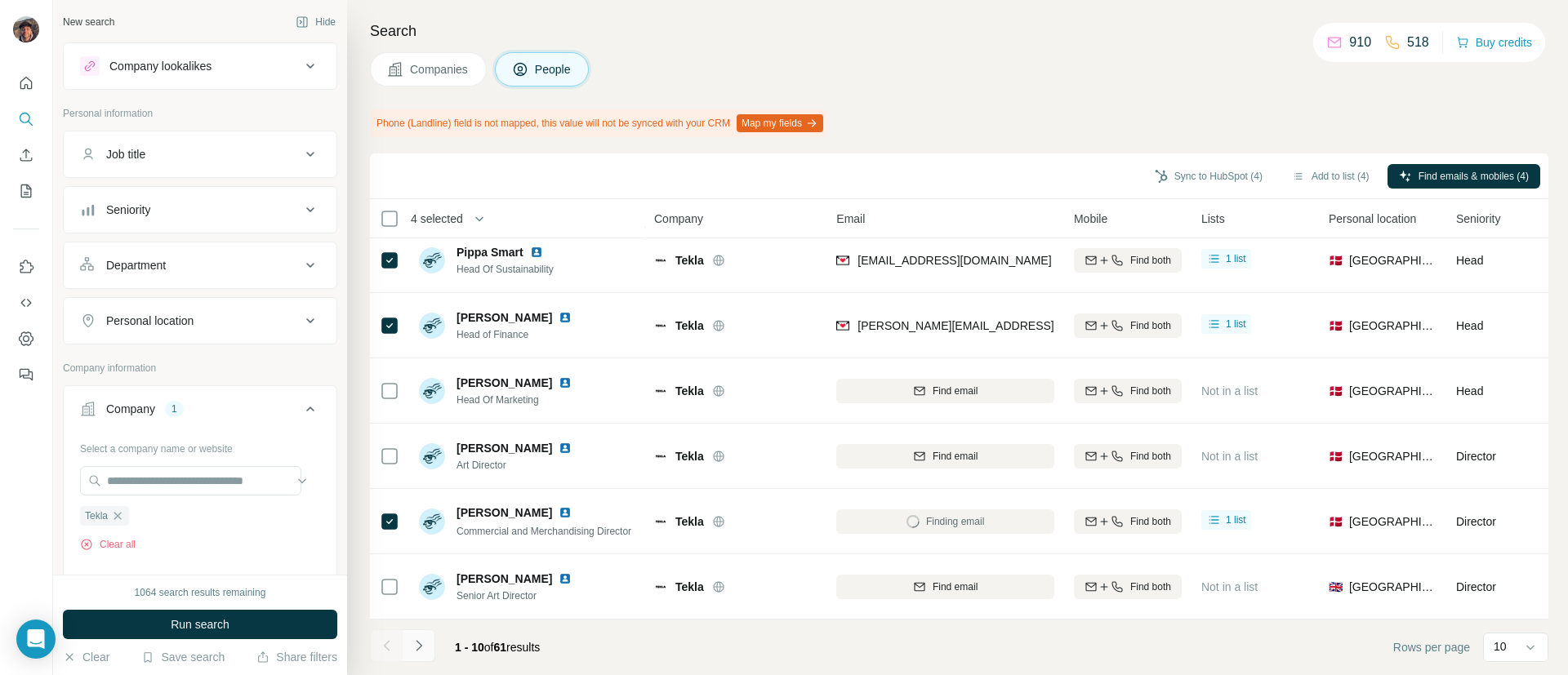
click at [418, 637] on icon "Navigate to next page" at bounding box center [419, 645] width 16 height 16
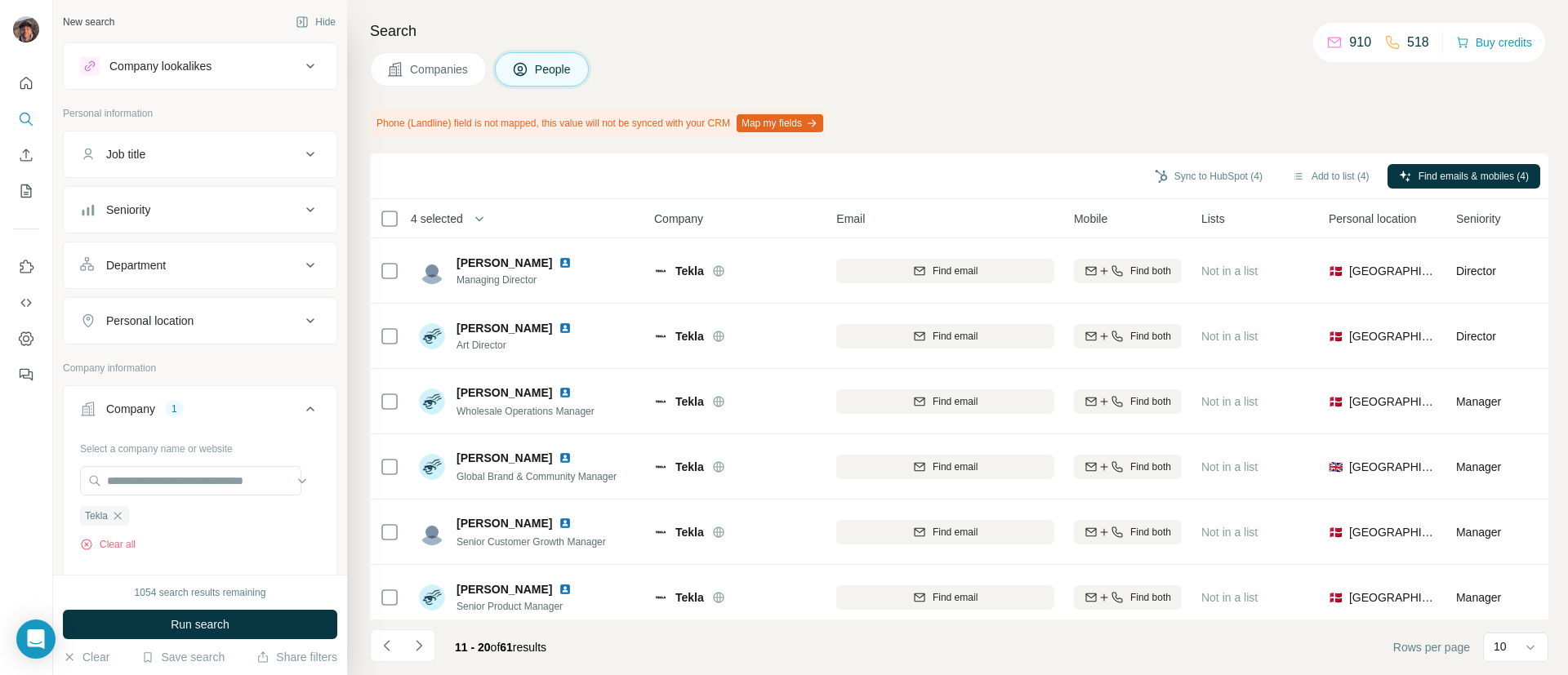
scroll to position [123, 0]
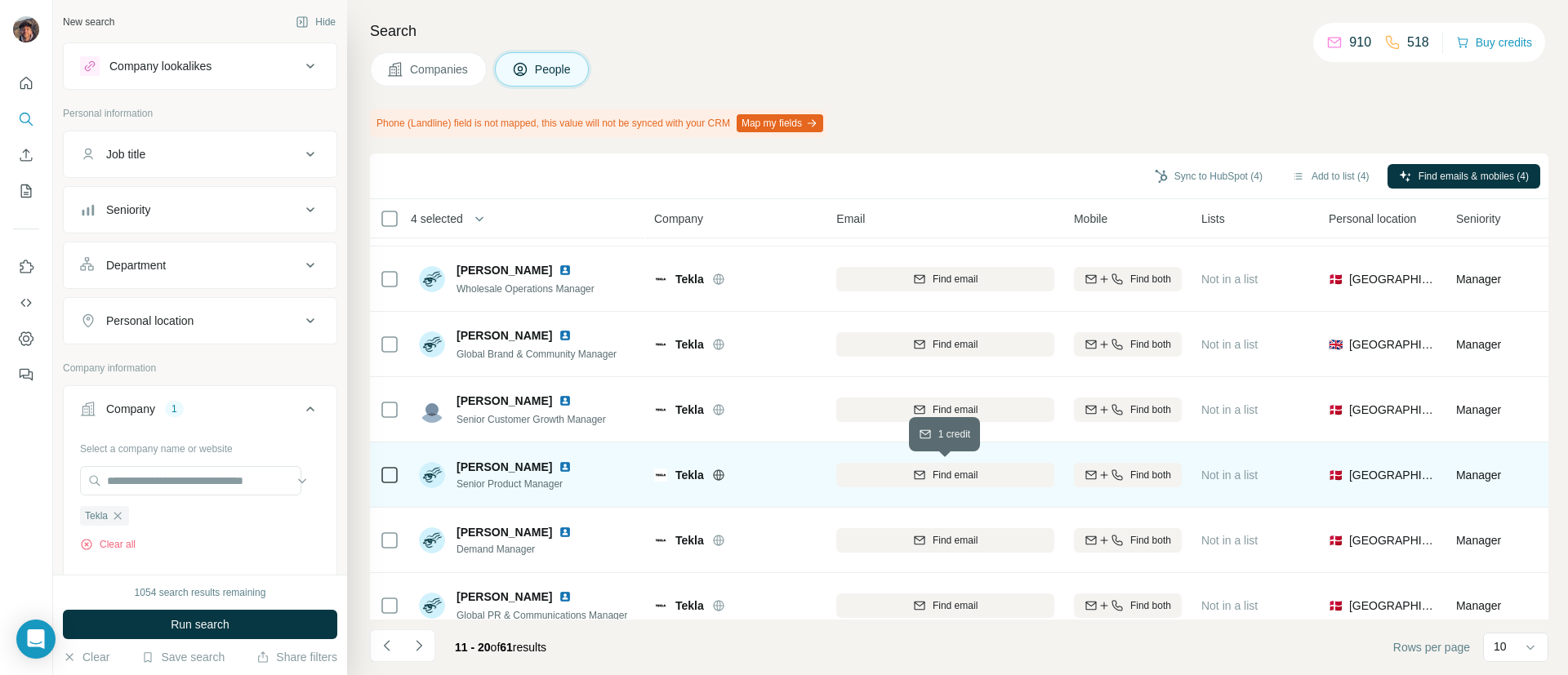
click at [899, 475] on div "Find email" at bounding box center [944, 475] width 218 height 15
click at [381, 478] on td at bounding box center [390, 474] width 39 height 65
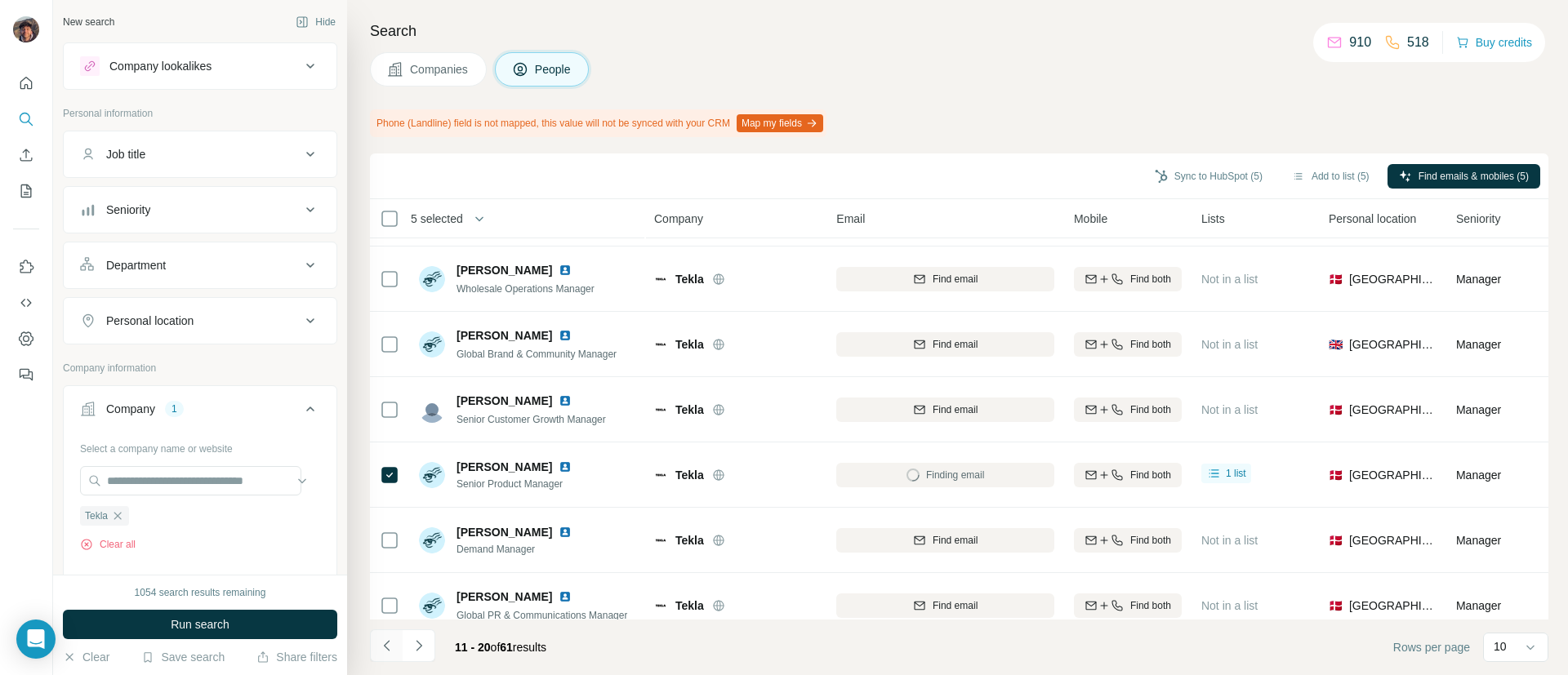
click at [382, 646] on icon "Navigate to previous page" at bounding box center [387, 645] width 16 height 16
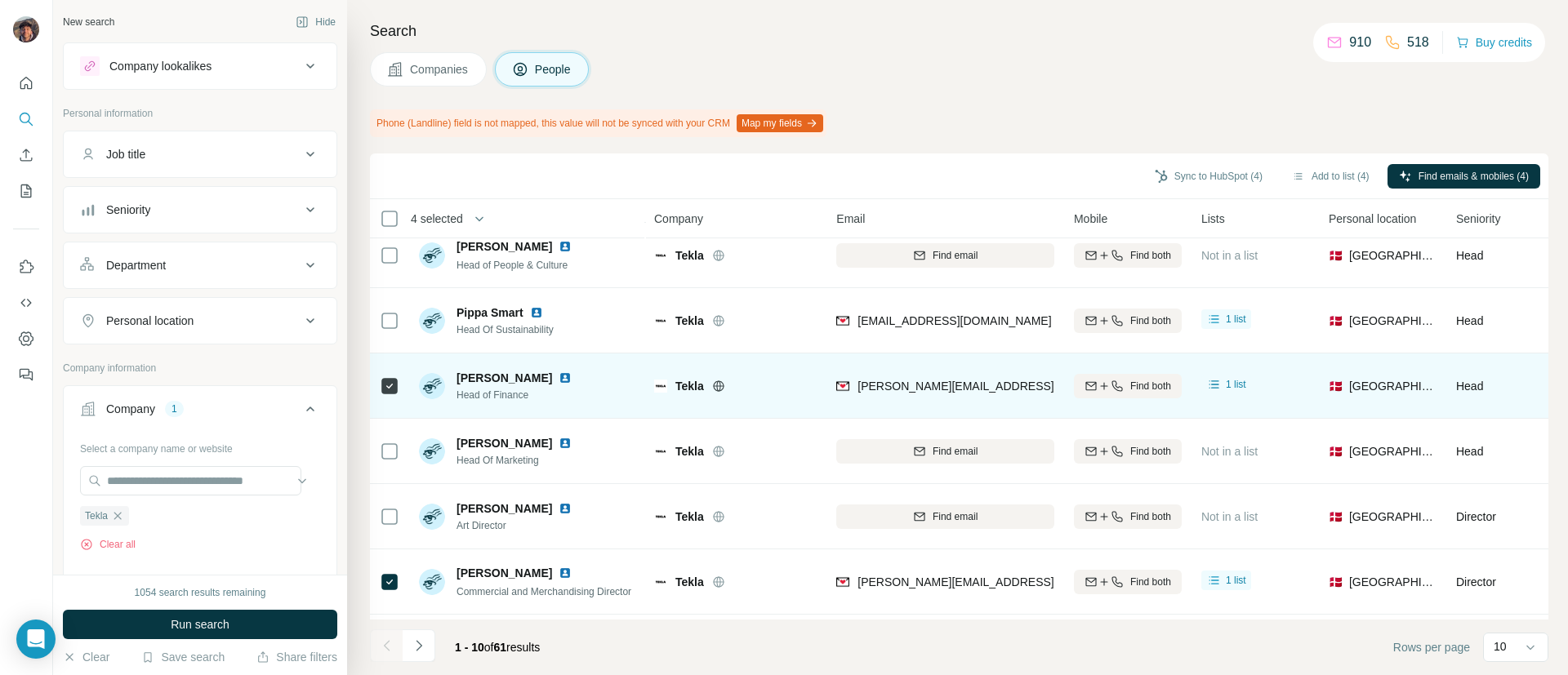
scroll to position [284, 0]
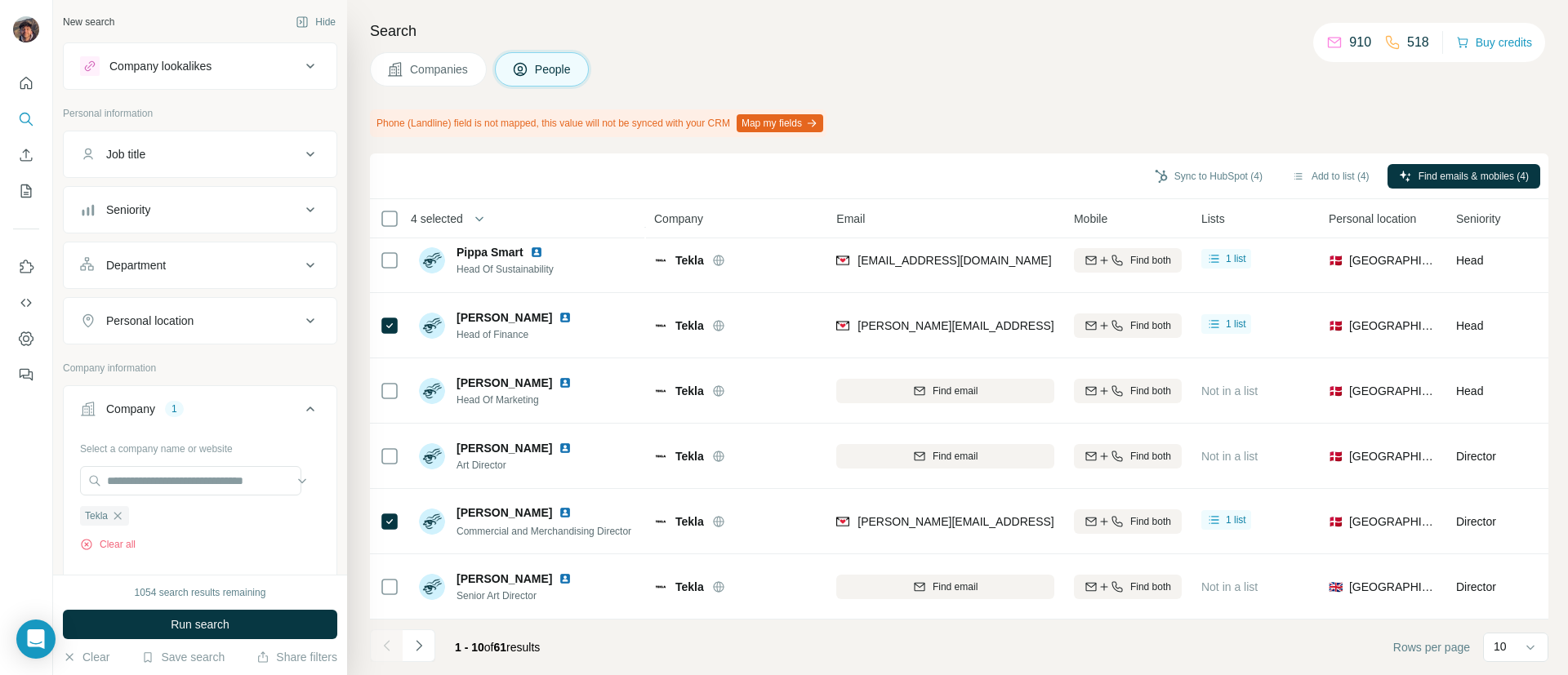
click at [410, 626] on footer "1 - 10 of 61 results Rows per page 10" at bounding box center [959, 646] width 1178 height 55
click at [425, 647] on icon "Navigate to next page" at bounding box center [419, 645] width 16 height 16
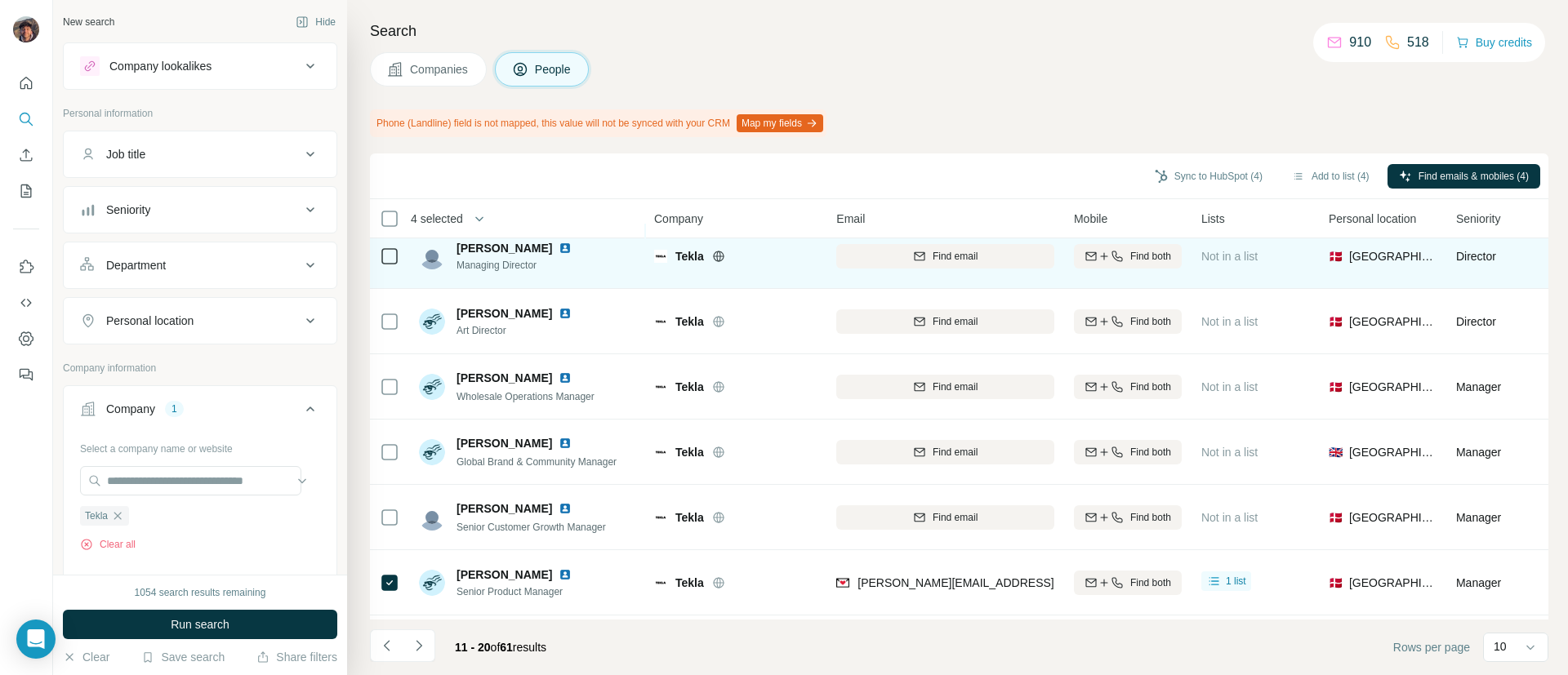
scroll to position [0, 0]
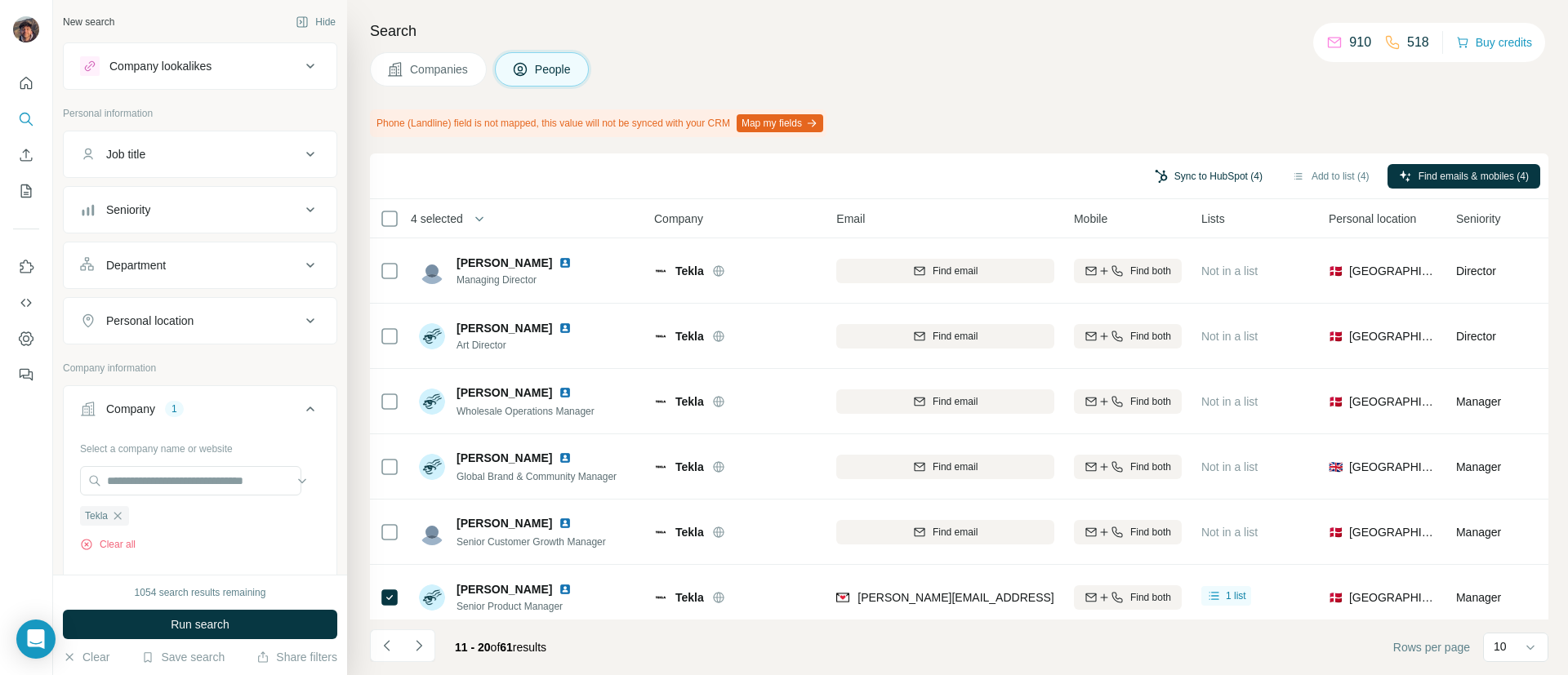
click at [1238, 178] on button "Sync to HubSpot (4)" at bounding box center [1208, 177] width 131 height 25
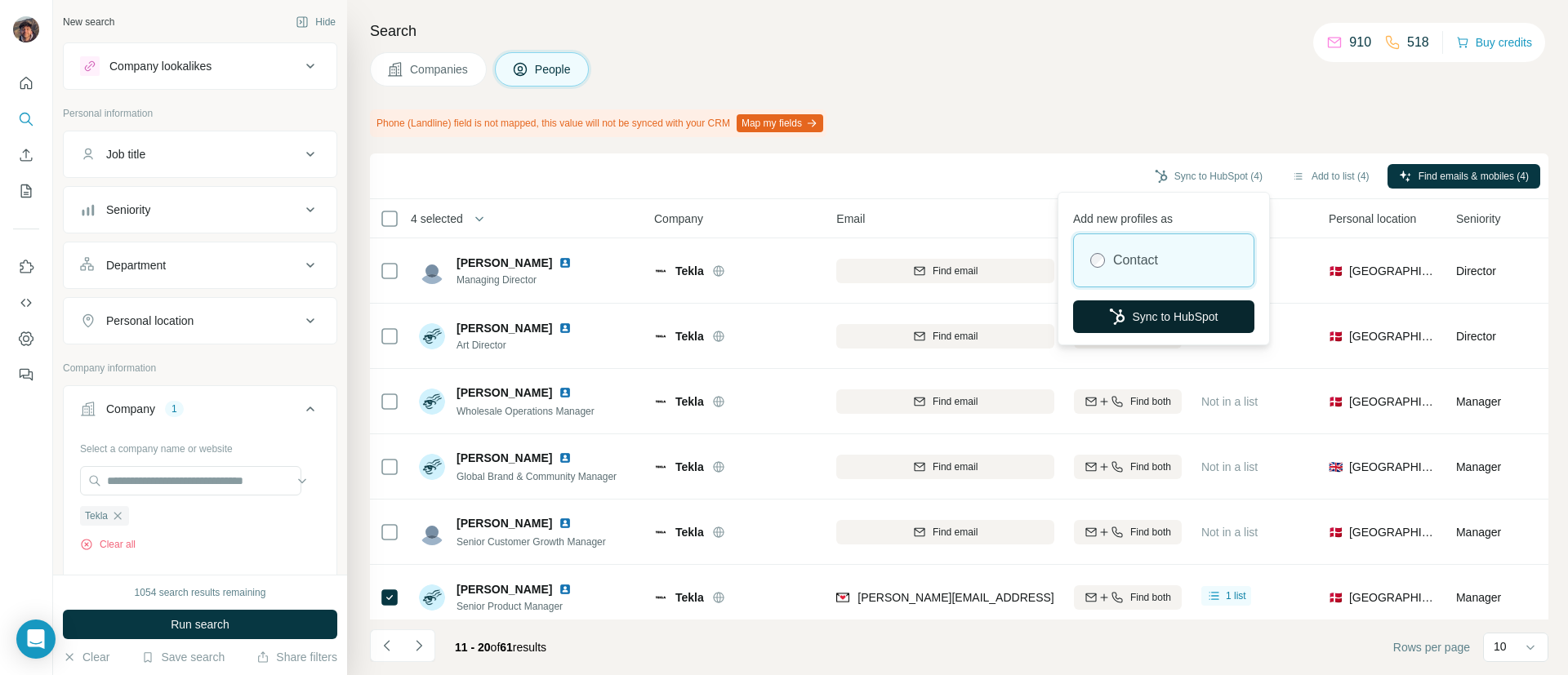
click at [1125, 325] on button "Sync to HubSpot" at bounding box center [1163, 317] width 181 height 33
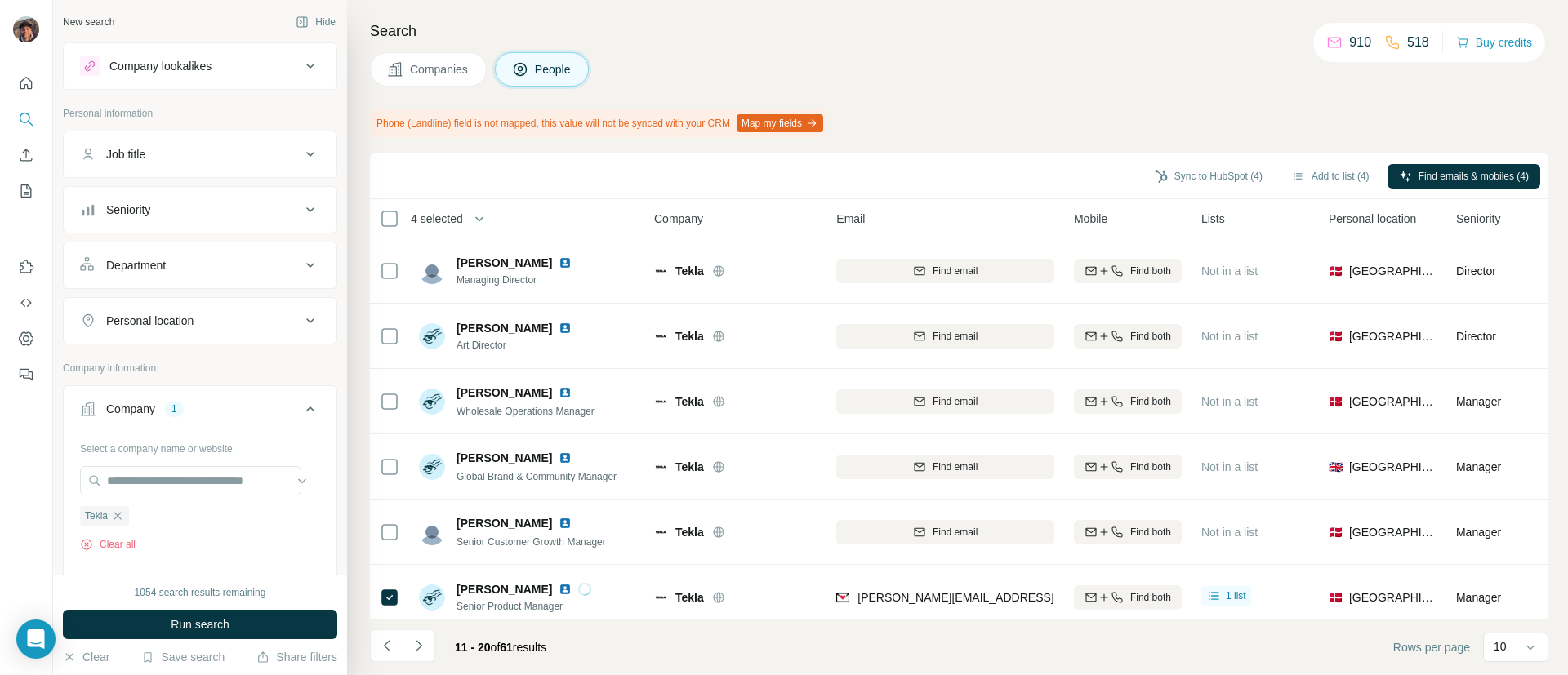
click at [419, 73] on span "Companies" at bounding box center [439, 69] width 59 height 16
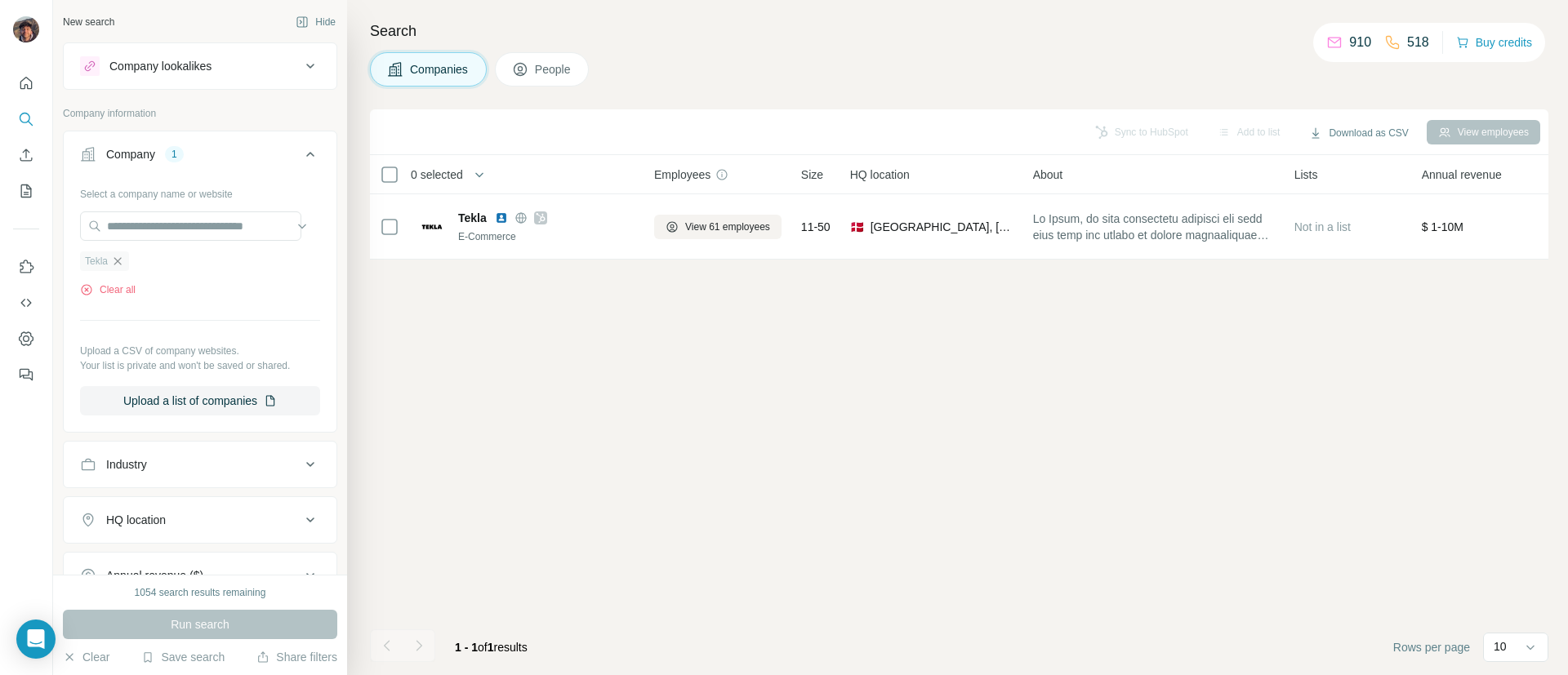
click at [124, 260] on icon "button" at bounding box center [118, 261] width 13 height 13
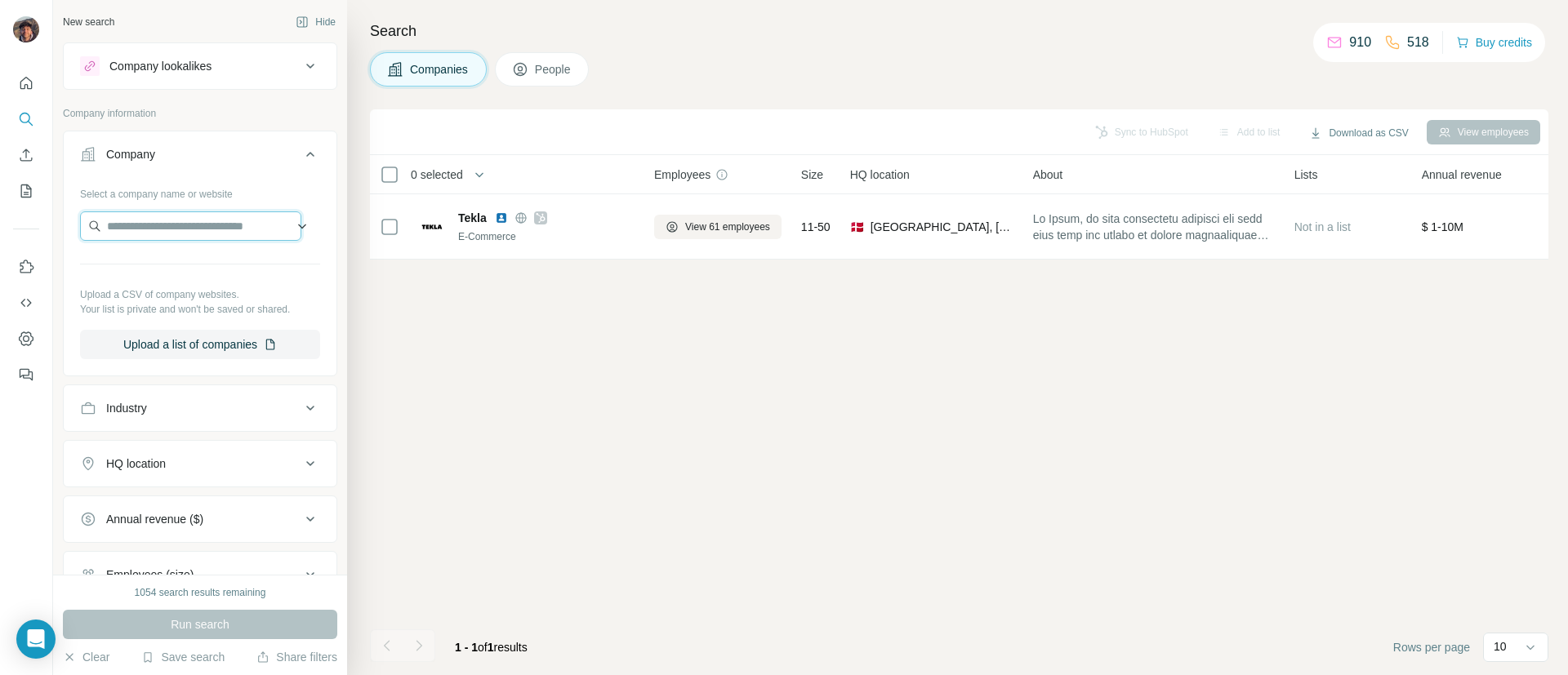
click at [133, 229] on input "text" at bounding box center [190, 226] width 221 height 30
paste input "**********"
type input "**********"
click at [227, 261] on div "Sabre Paris [DOMAIN_NAME]" at bounding box center [190, 270] width 213 height 44
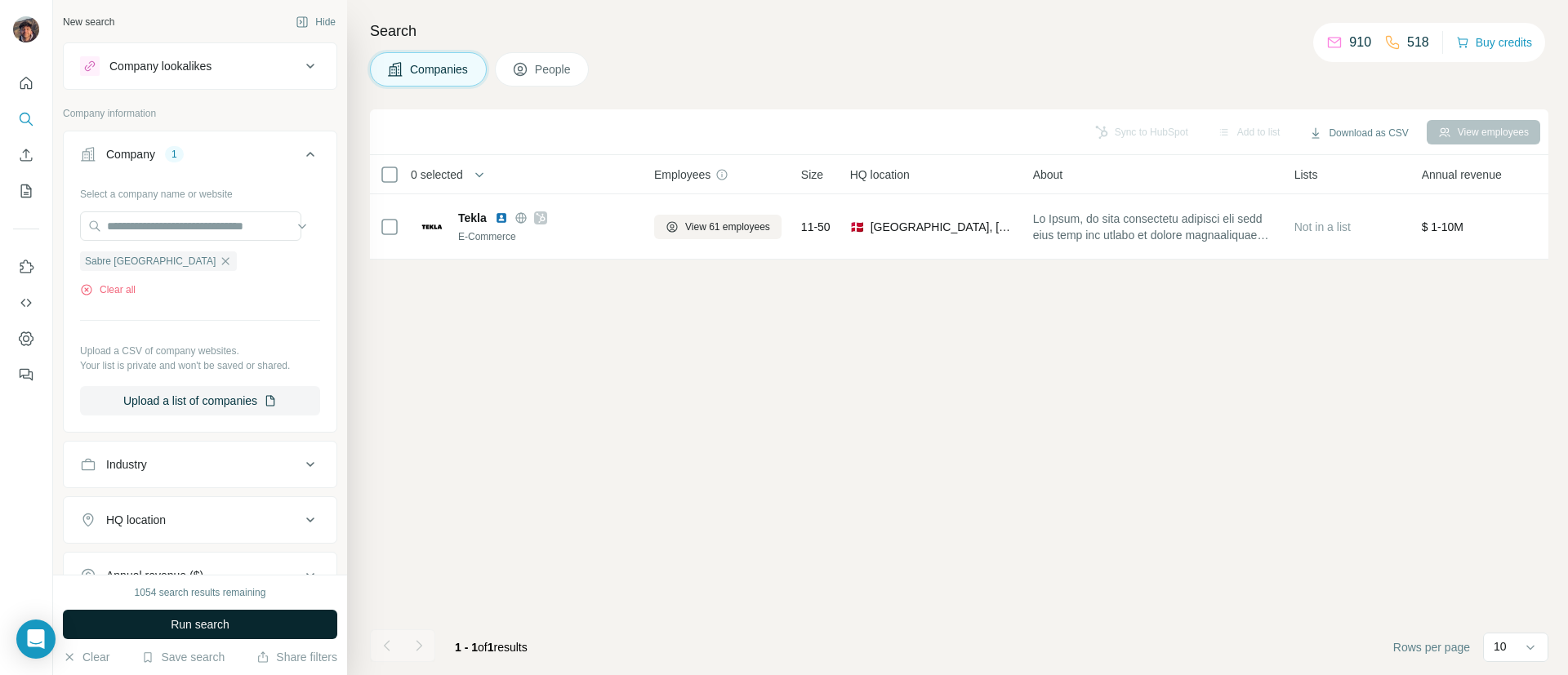
click at [203, 632] on button "Run search" at bounding box center [199, 624] width 274 height 30
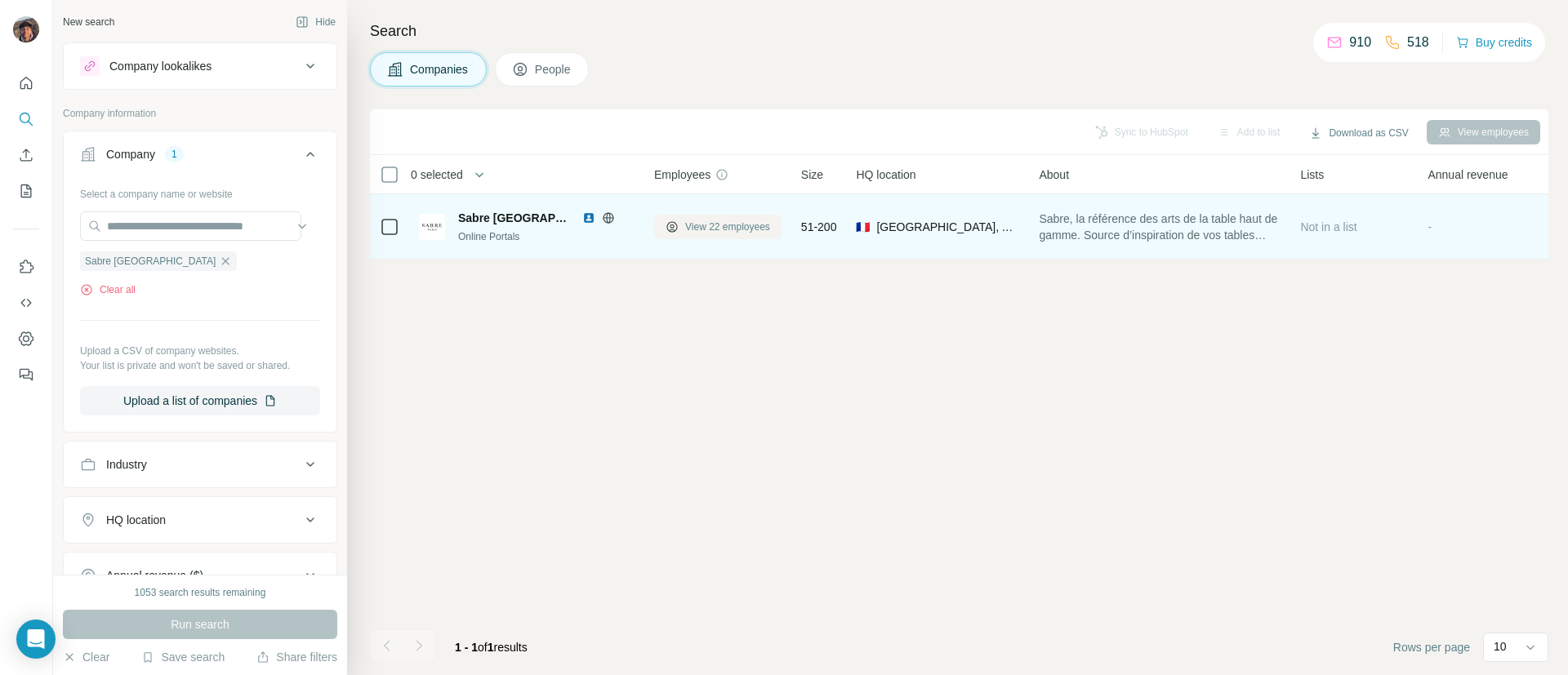
click at [745, 228] on span "View 22 employees" at bounding box center [727, 227] width 85 height 15
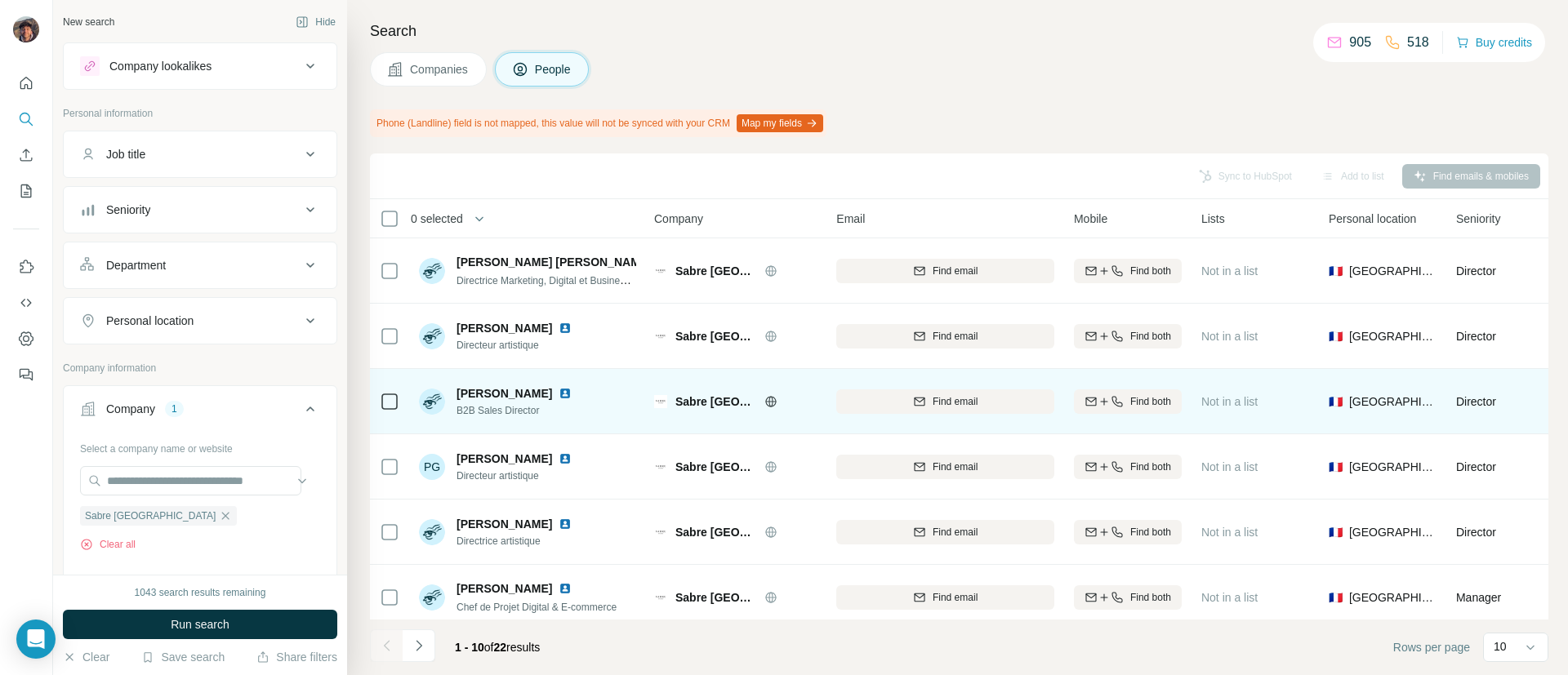
click at [915, 386] on div "Find email" at bounding box center [944, 401] width 218 height 45
click at [926, 404] on div "Find email" at bounding box center [944, 401] width 218 height 15
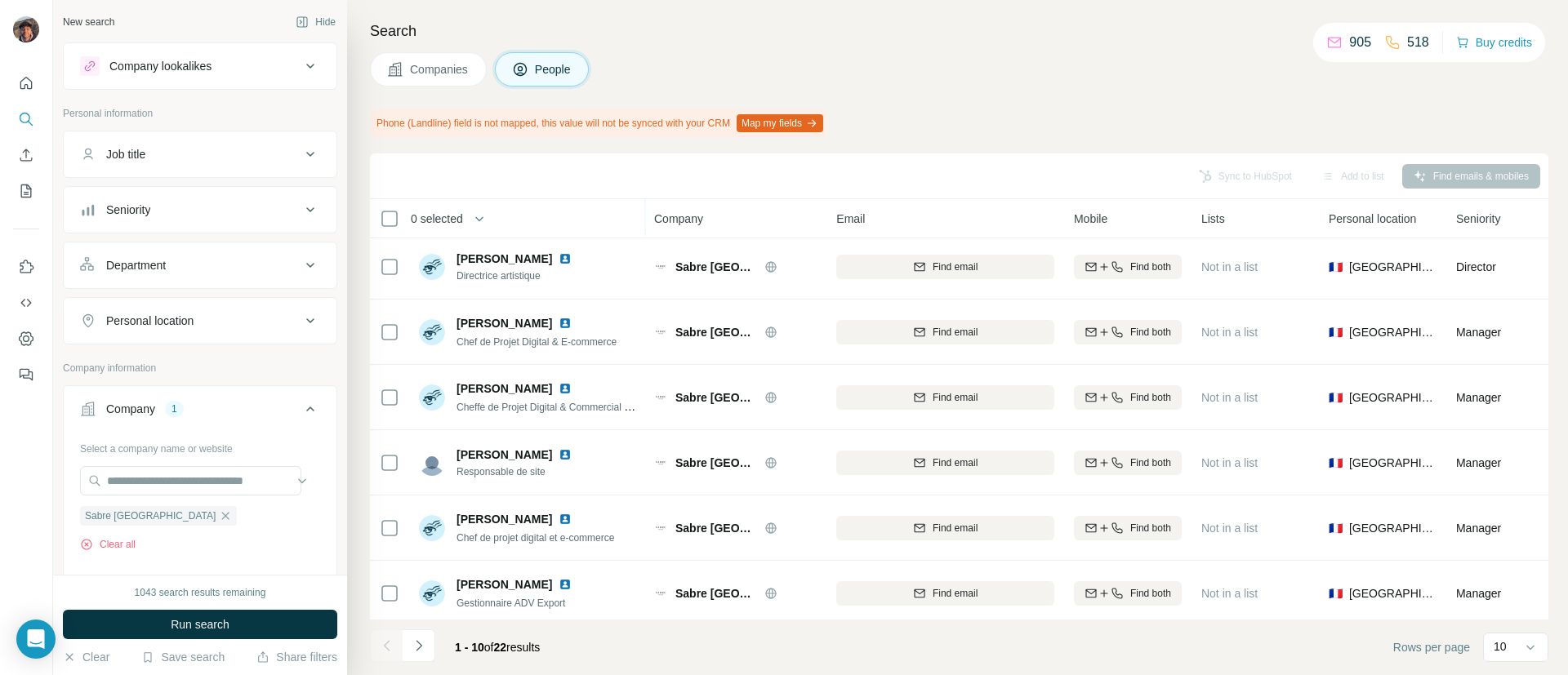
scroll to position [284, 0]
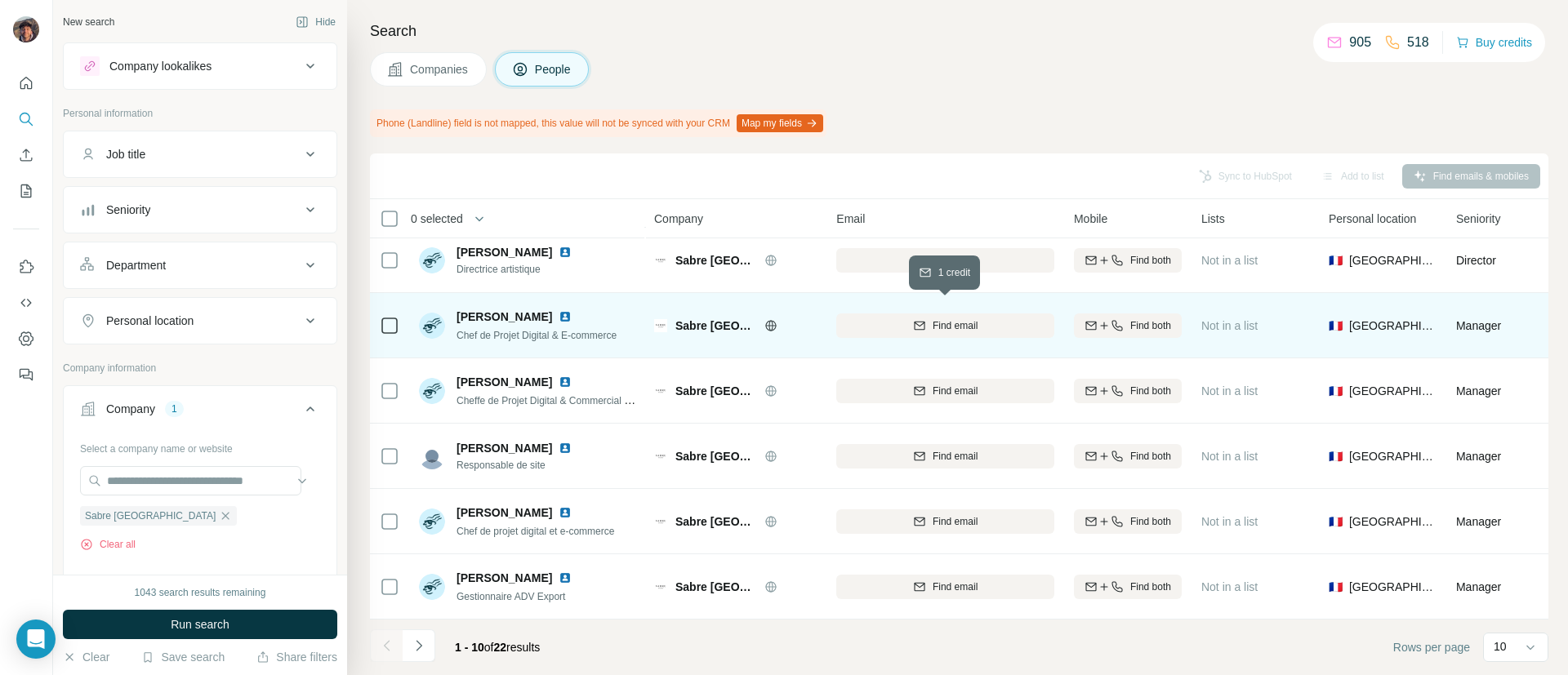
click at [902, 318] on div "Find email" at bounding box center [944, 326] width 218 height 15
click at [387, 303] on div at bounding box center [390, 325] width 20 height 45
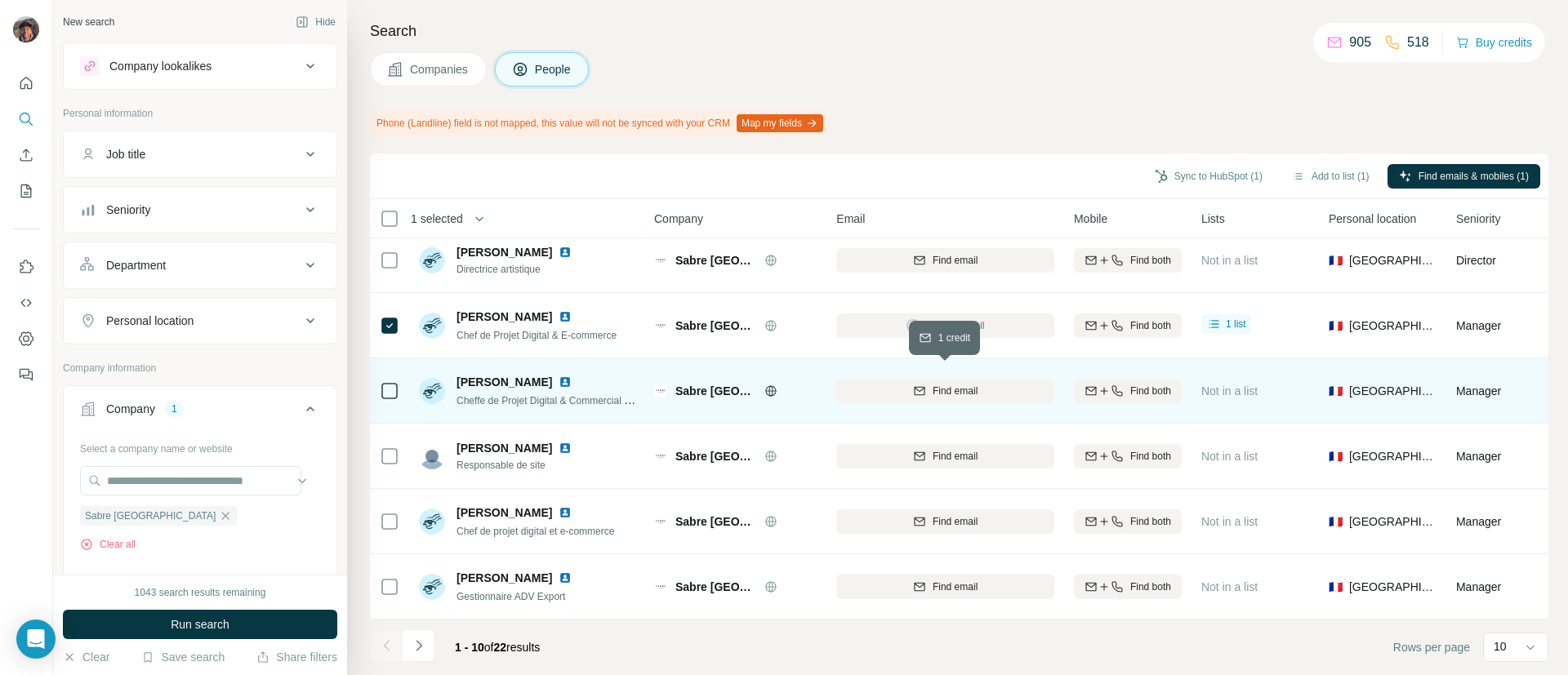
click at [902, 379] on button "Find email" at bounding box center [944, 391] width 218 height 25
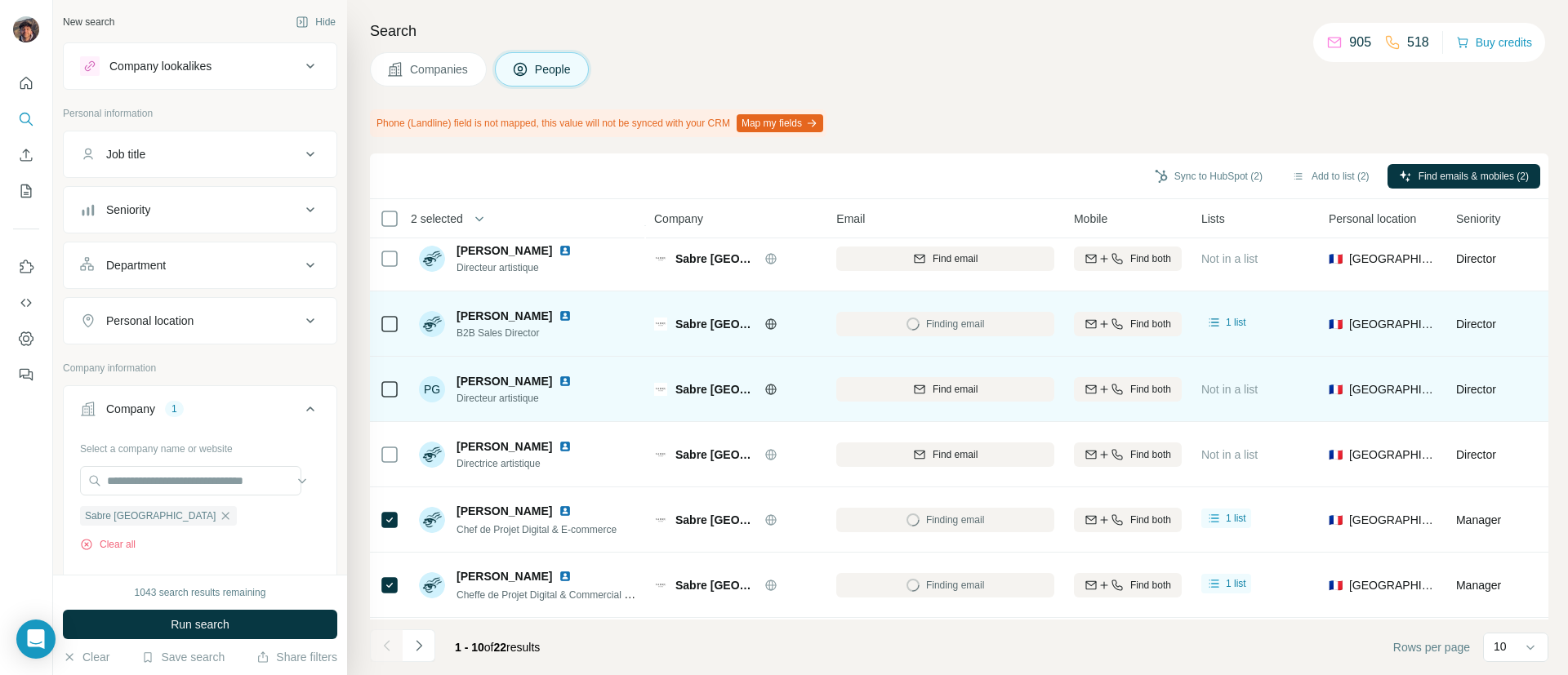
scroll to position [39, 0]
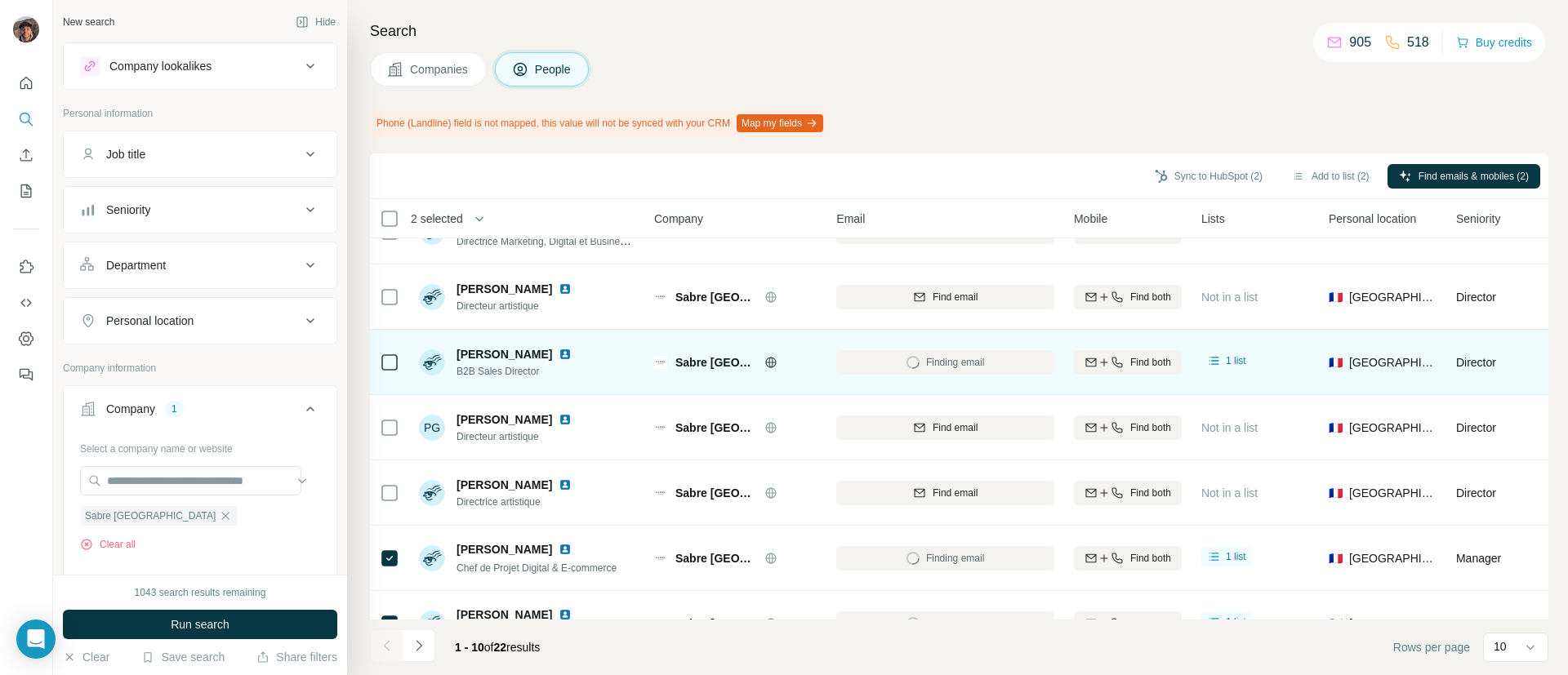
click at [397, 368] on icon at bounding box center [390, 363] width 20 height 20
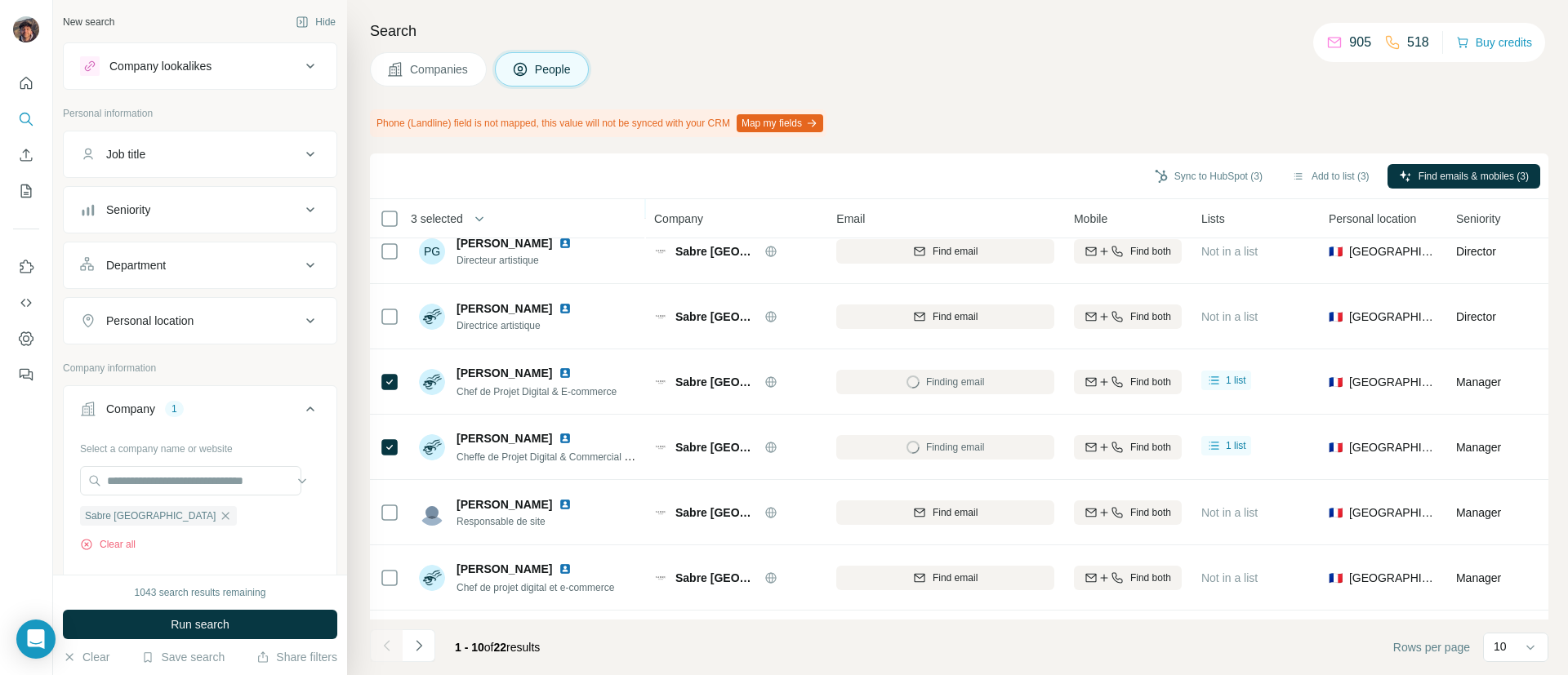
scroll to position [284, 0]
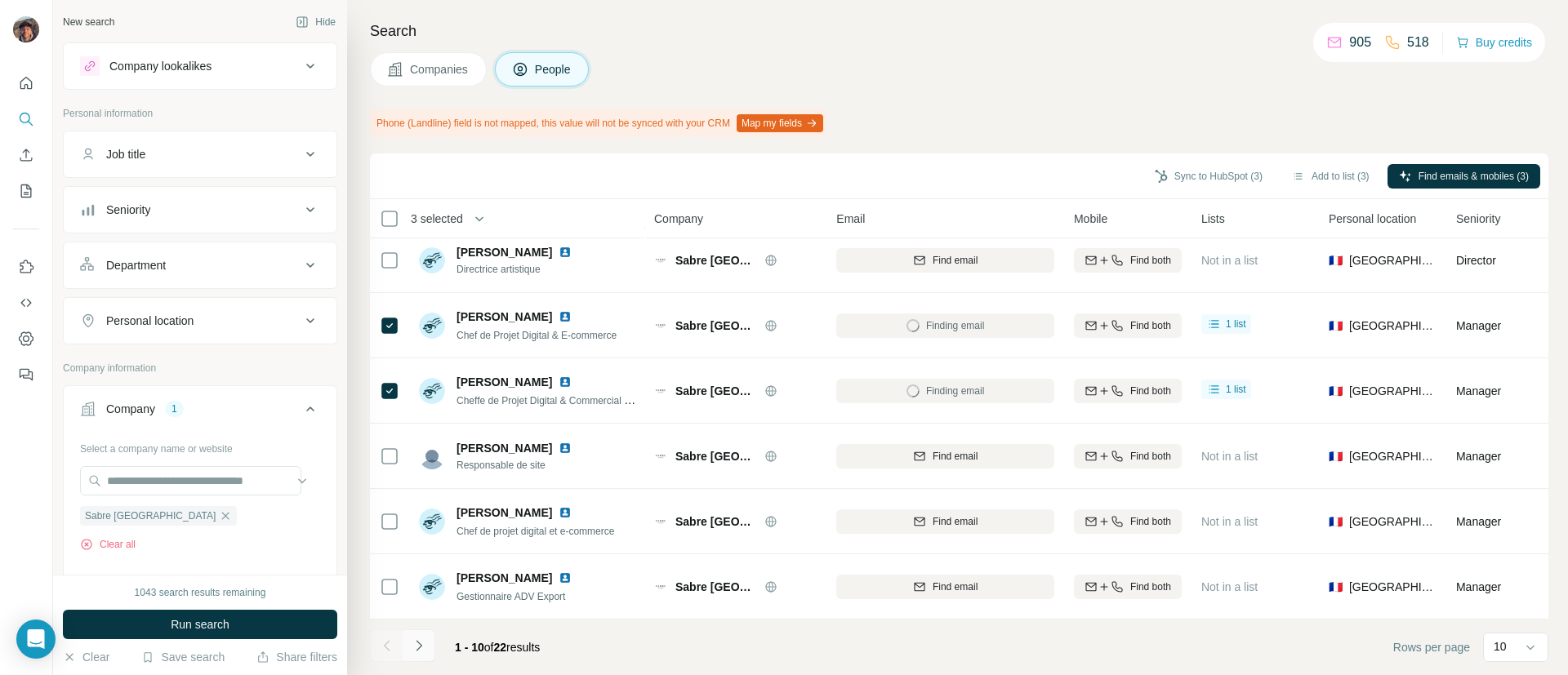
click at [425, 648] on icon "Navigate to next page" at bounding box center [419, 645] width 16 height 16
click at [414, 645] on icon "Navigate to next page" at bounding box center [419, 645] width 16 height 16
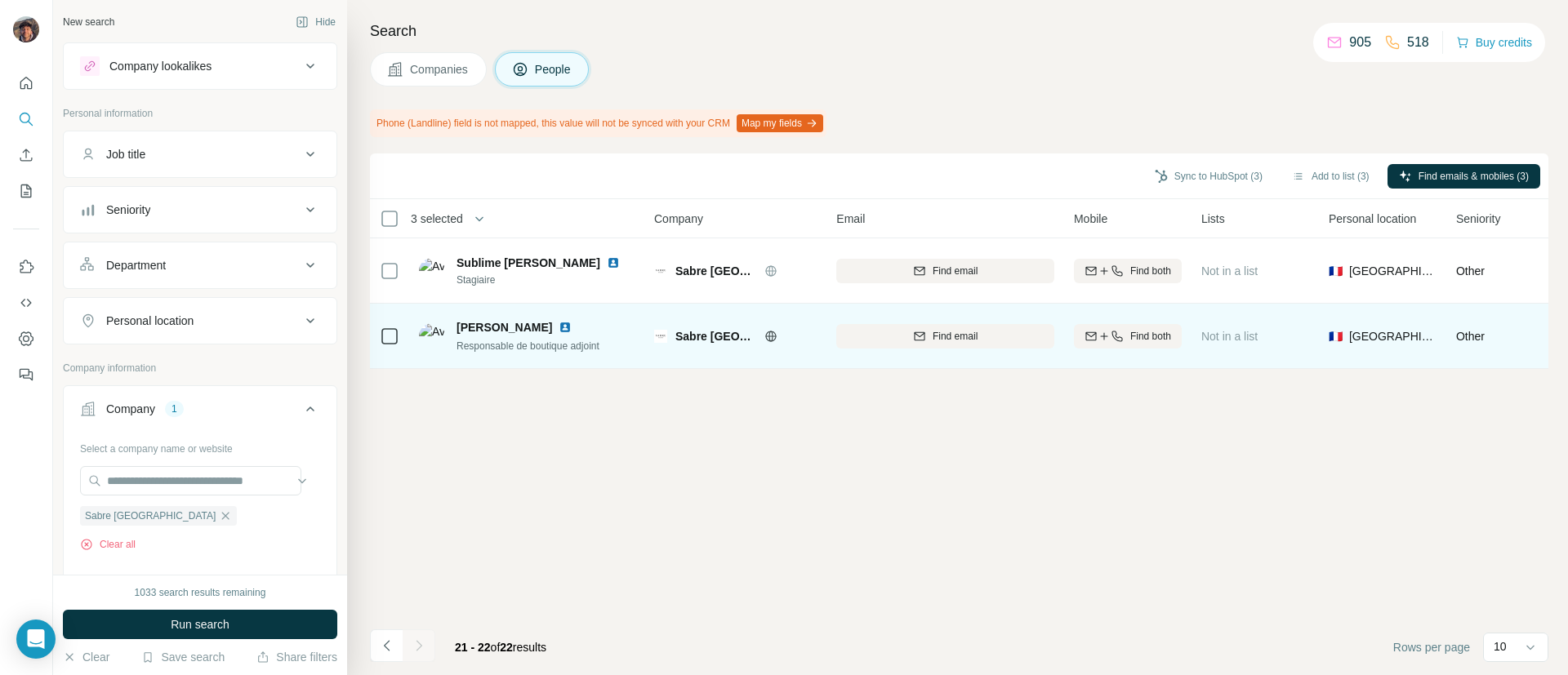
scroll to position [0, 0]
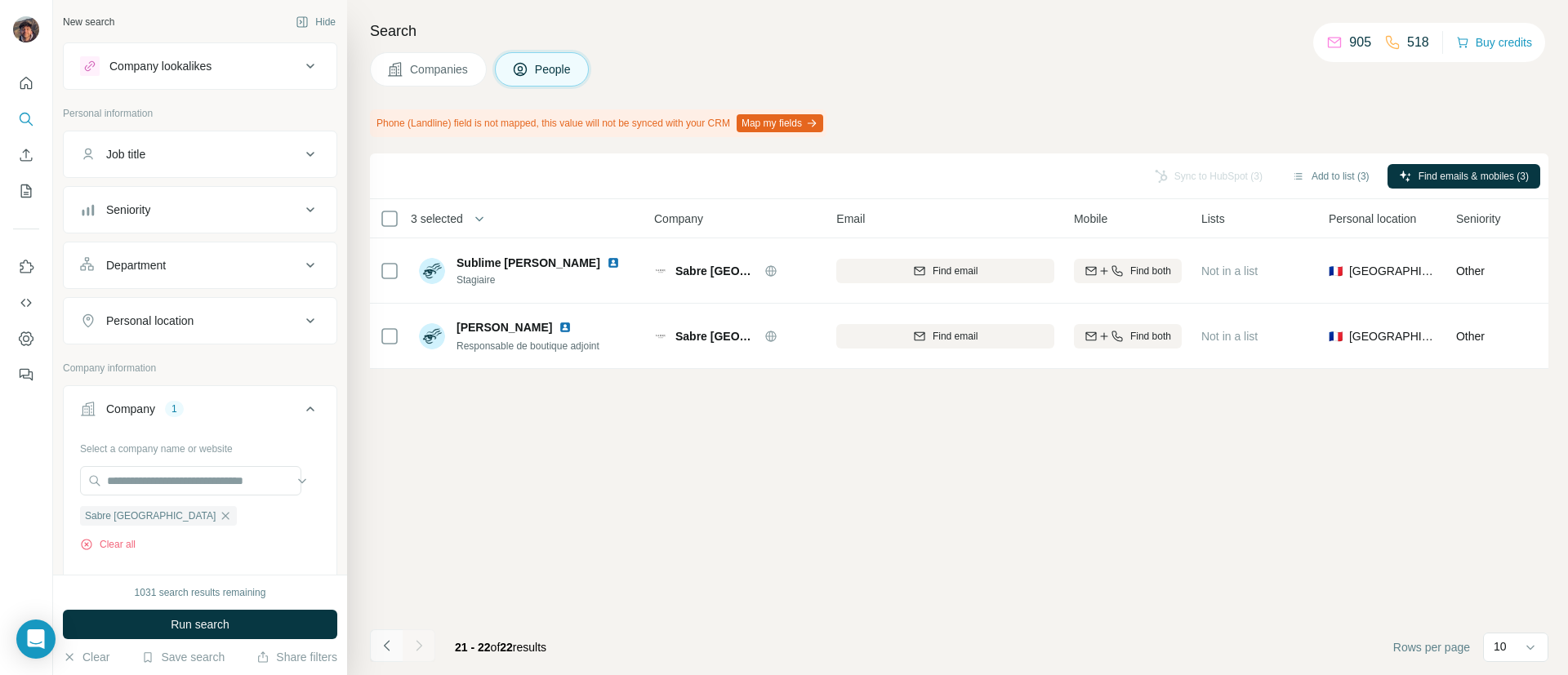
click at [387, 641] on icon "Navigate to previous page" at bounding box center [386, 645] width 6 height 11
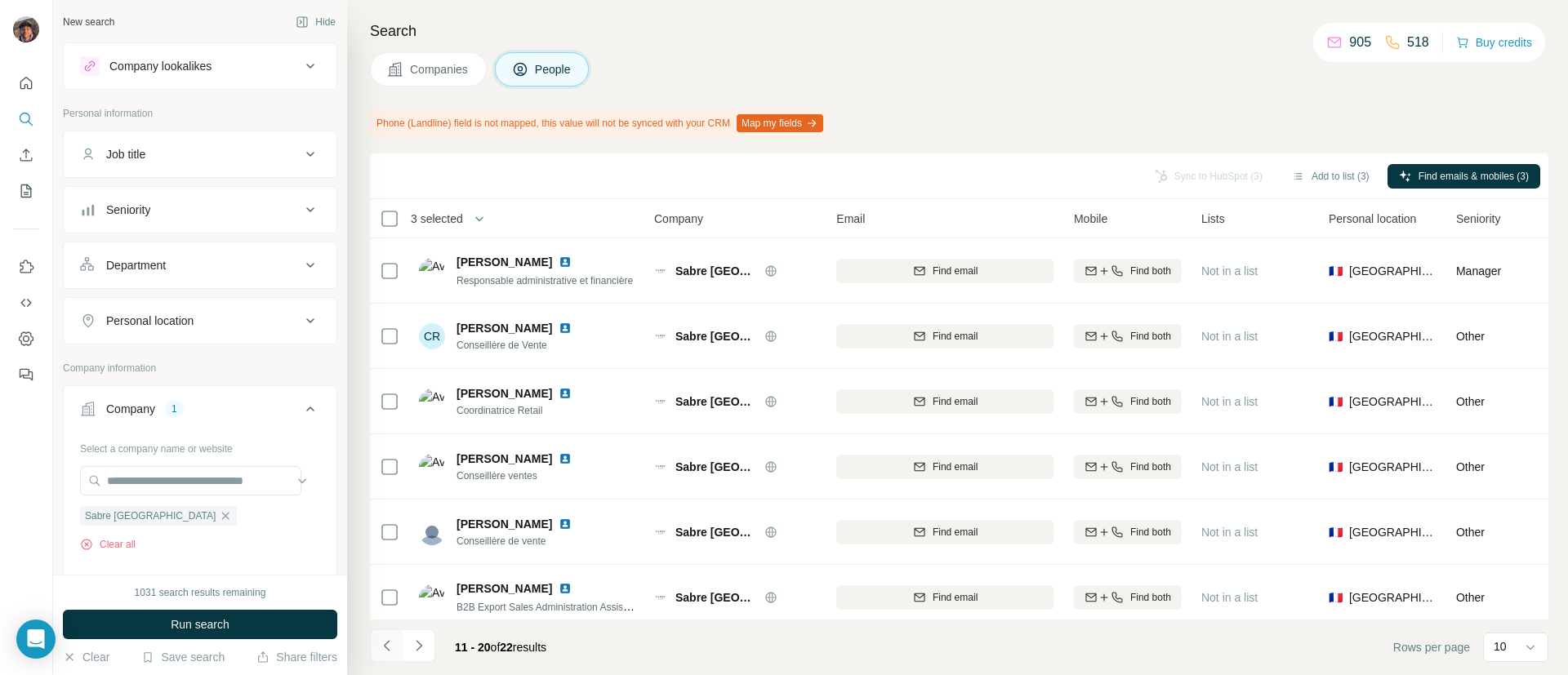
click at [387, 641] on icon "Navigate to previous page" at bounding box center [386, 645] width 6 height 11
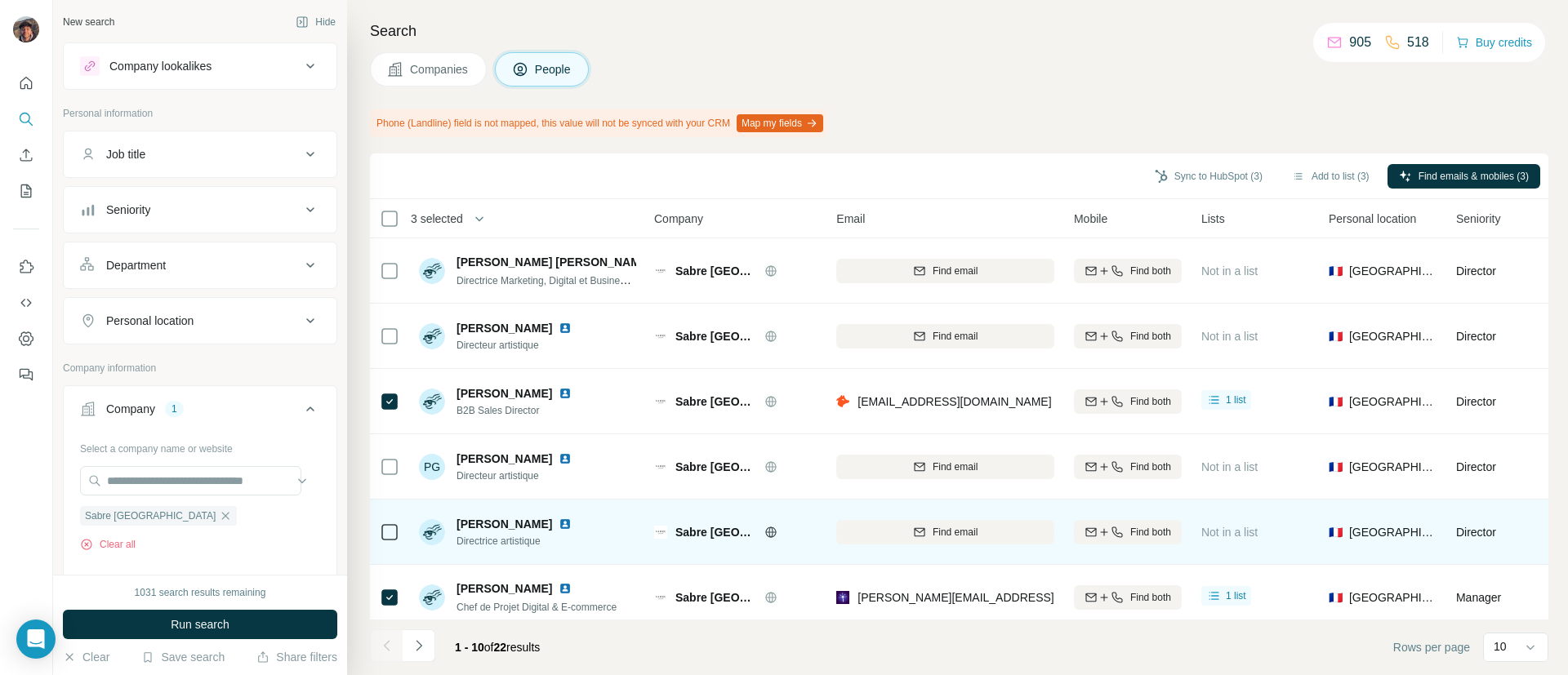
scroll to position [248, 0]
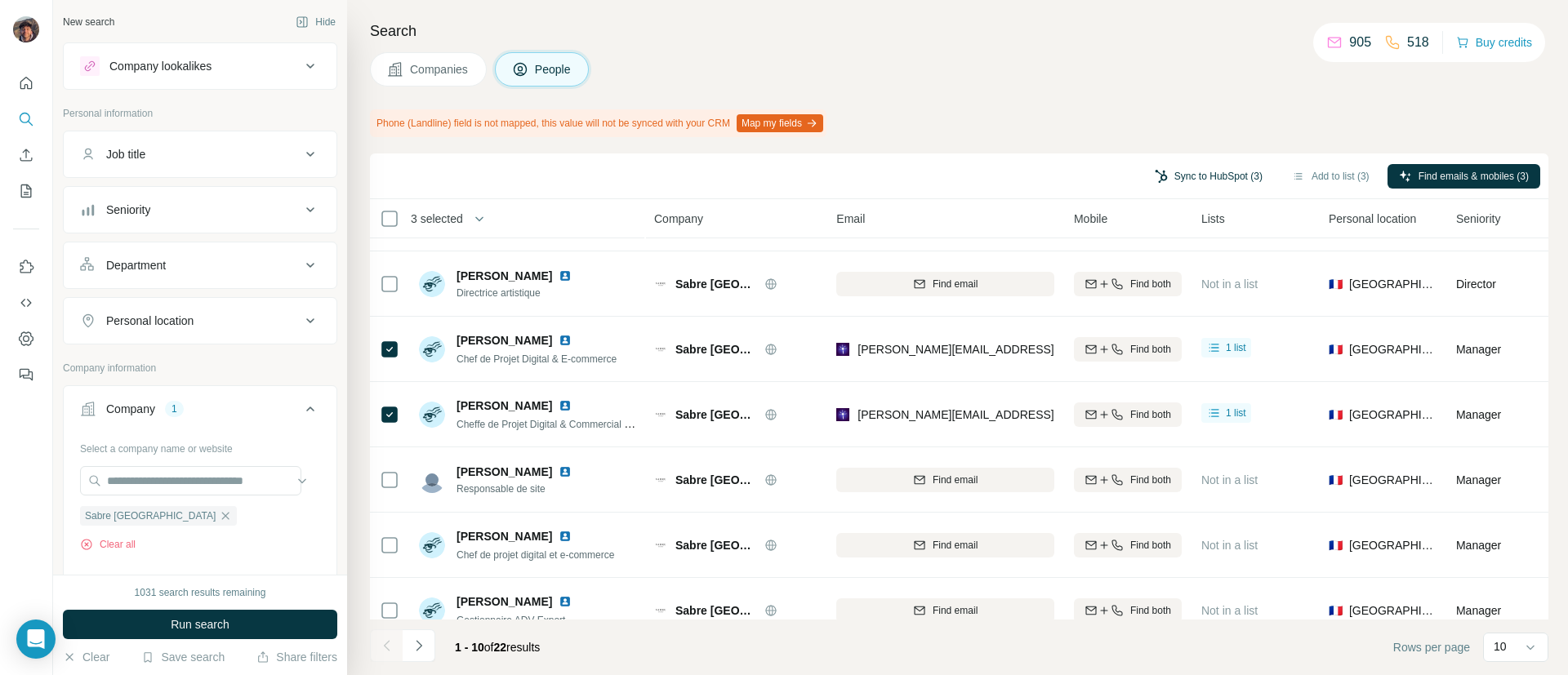
click at [1216, 169] on button "Sync to HubSpot (3)" at bounding box center [1208, 177] width 131 height 25
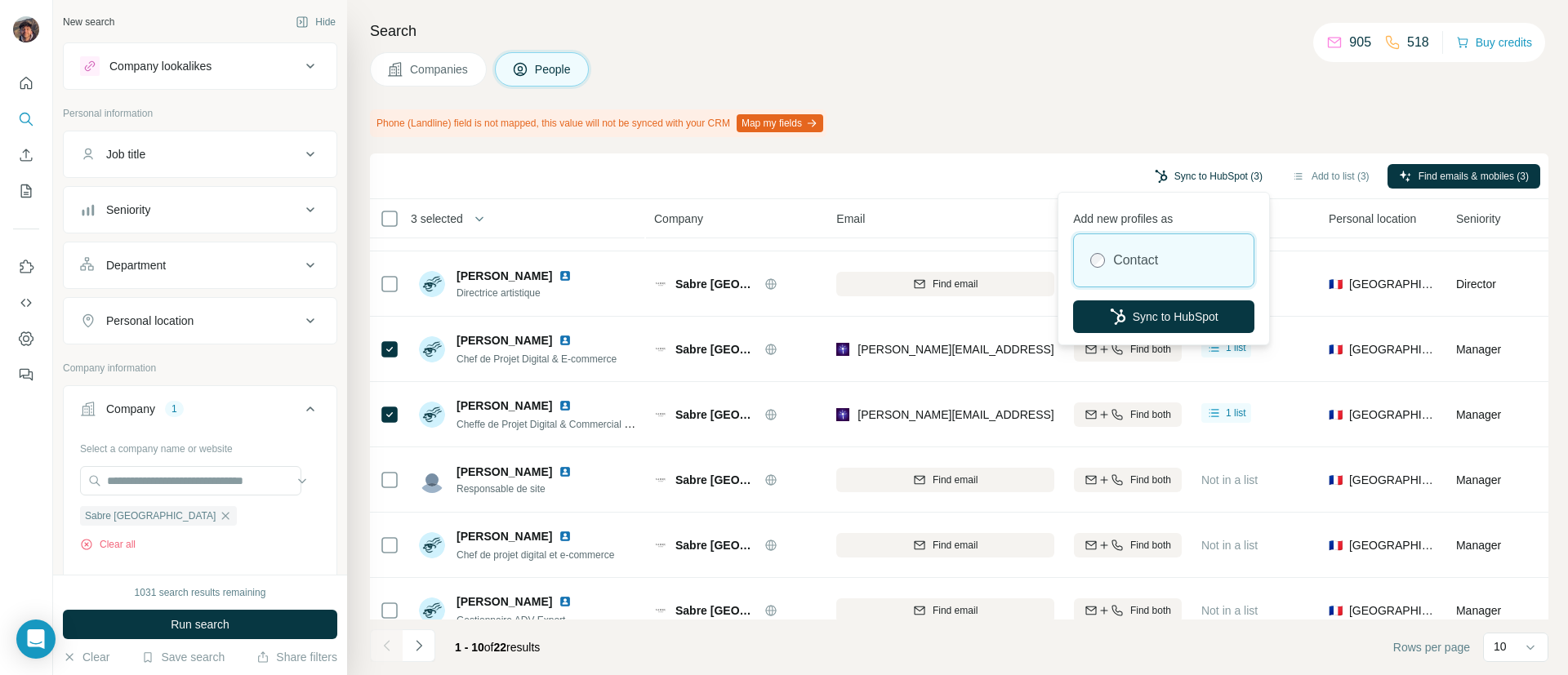
scroll to position [284, 0]
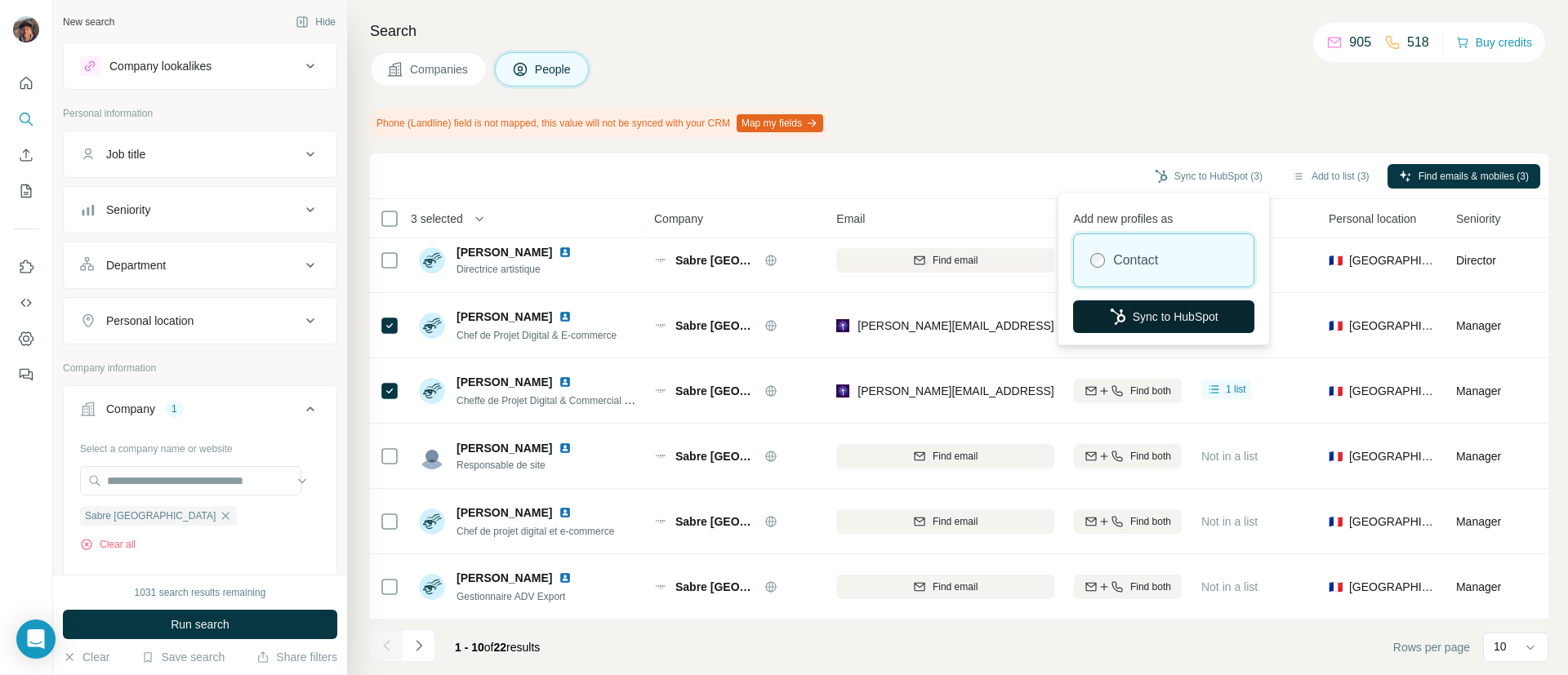
click at [1169, 312] on button "Sync to HubSpot" at bounding box center [1163, 317] width 181 height 33
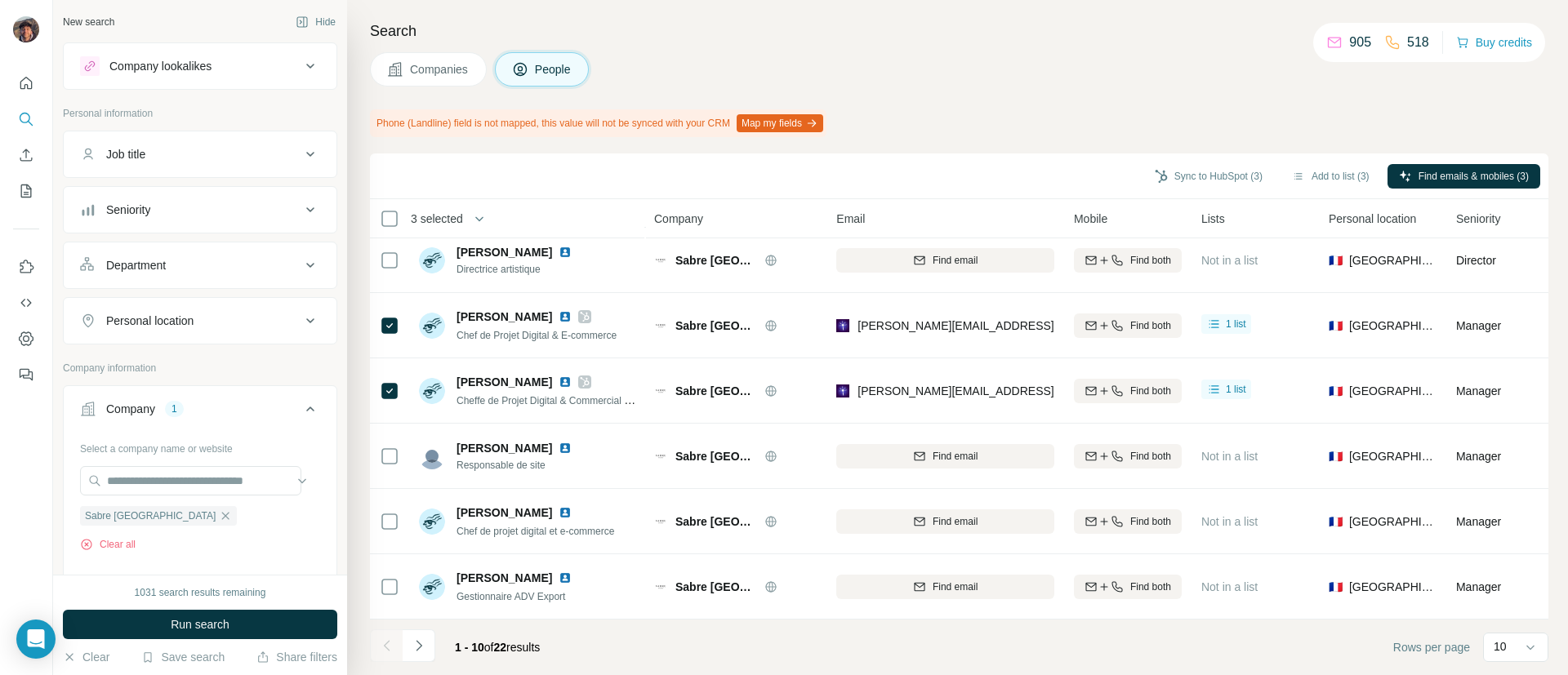
click at [429, 71] on span "Companies" at bounding box center [439, 69] width 59 height 16
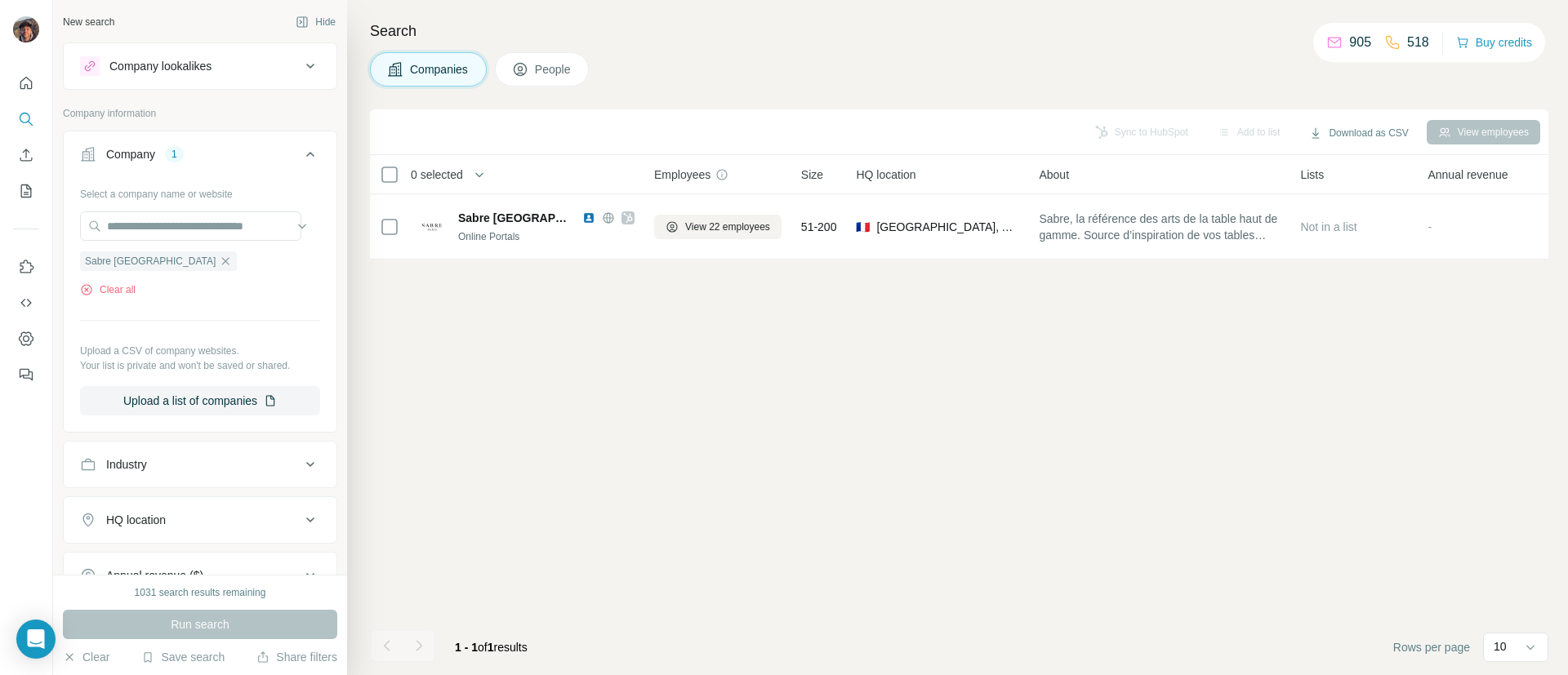
scroll to position [0, 0]
click at [219, 266] on icon "button" at bounding box center [225, 261] width 13 height 13
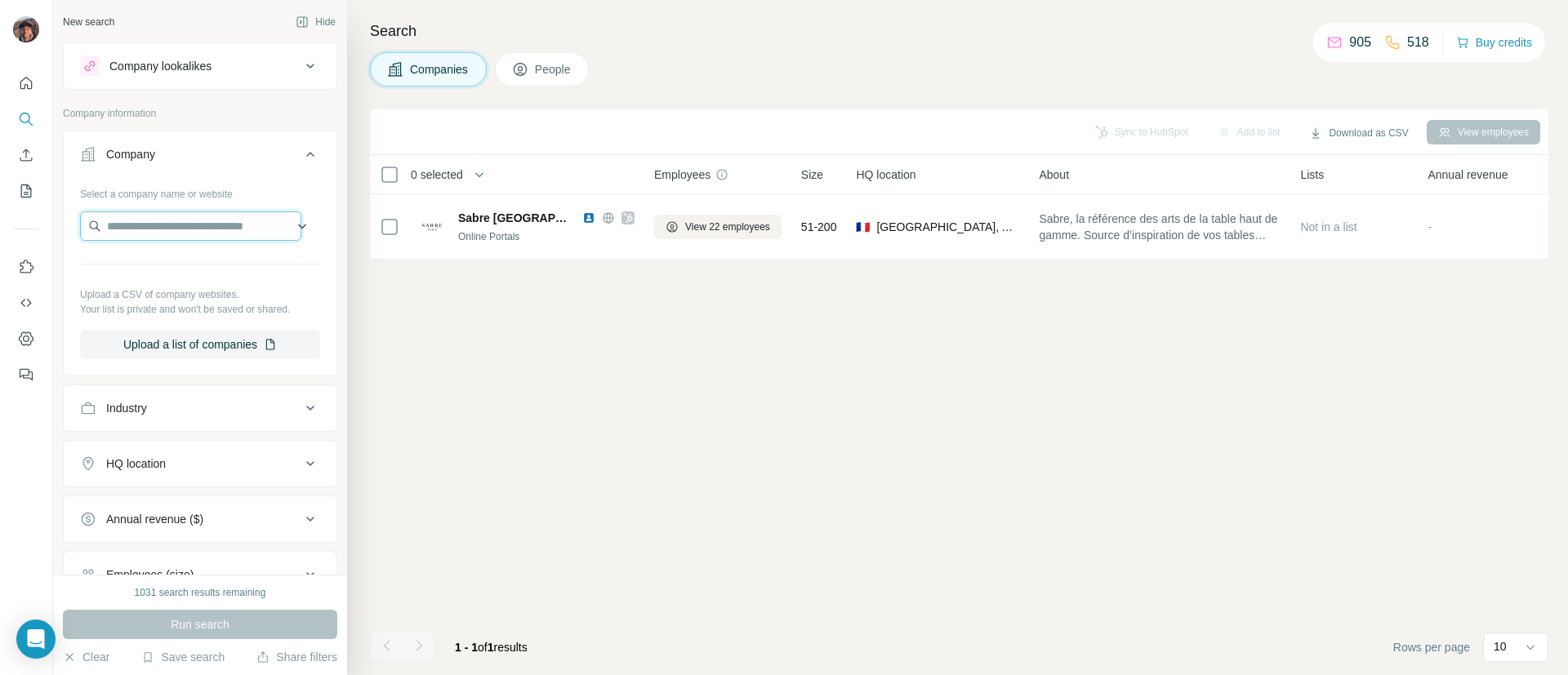
click at [155, 223] on input "text" at bounding box center [190, 226] width 221 height 30
click at [163, 223] on input "**********" at bounding box center [190, 226] width 221 height 30
click at [166, 229] on input "**********" at bounding box center [190, 226] width 221 height 30
click at [235, 228] on input "**********" at bounding box center [190, 226] width 221 height 30
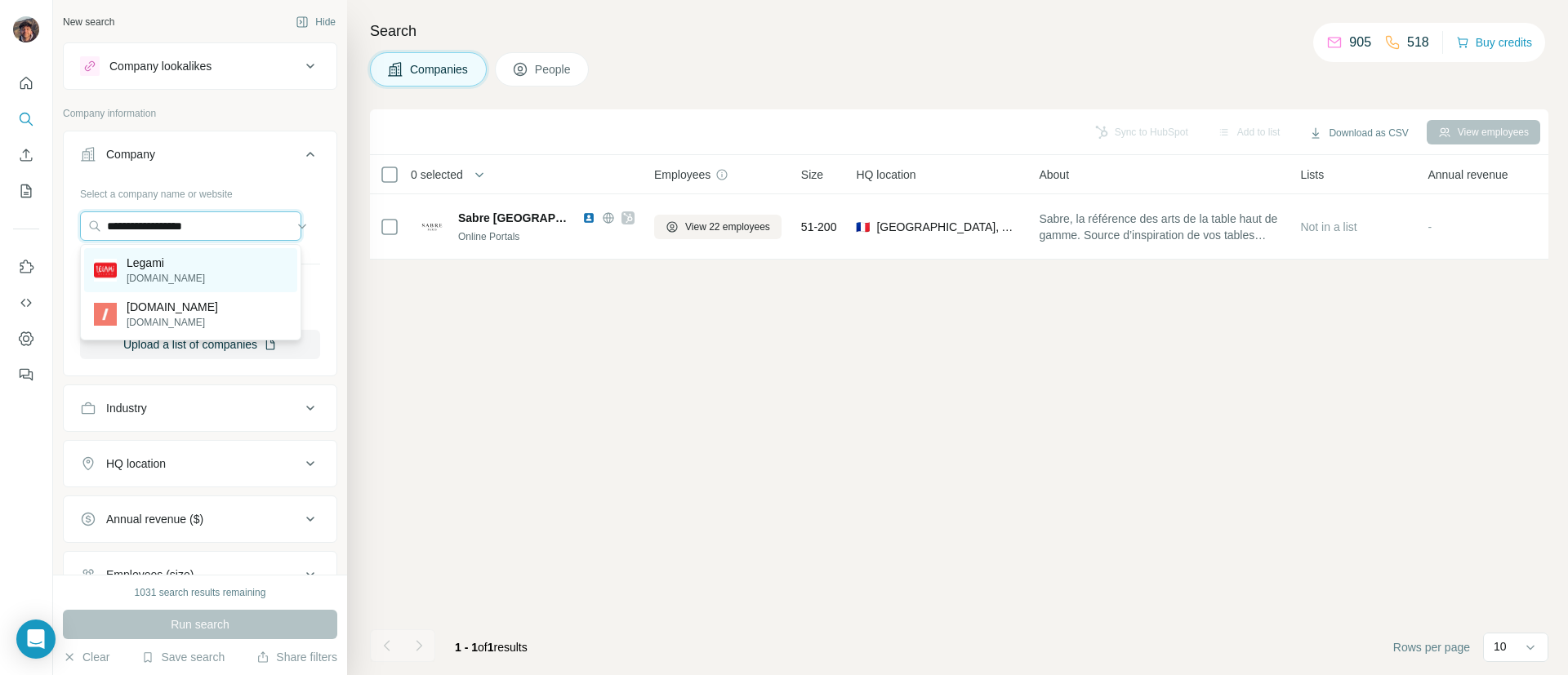
type input "**********"
click at [227, 266] on div "Legami [DOMAIN_NAME]" at bounding box center [190, 270] width 213 height 44
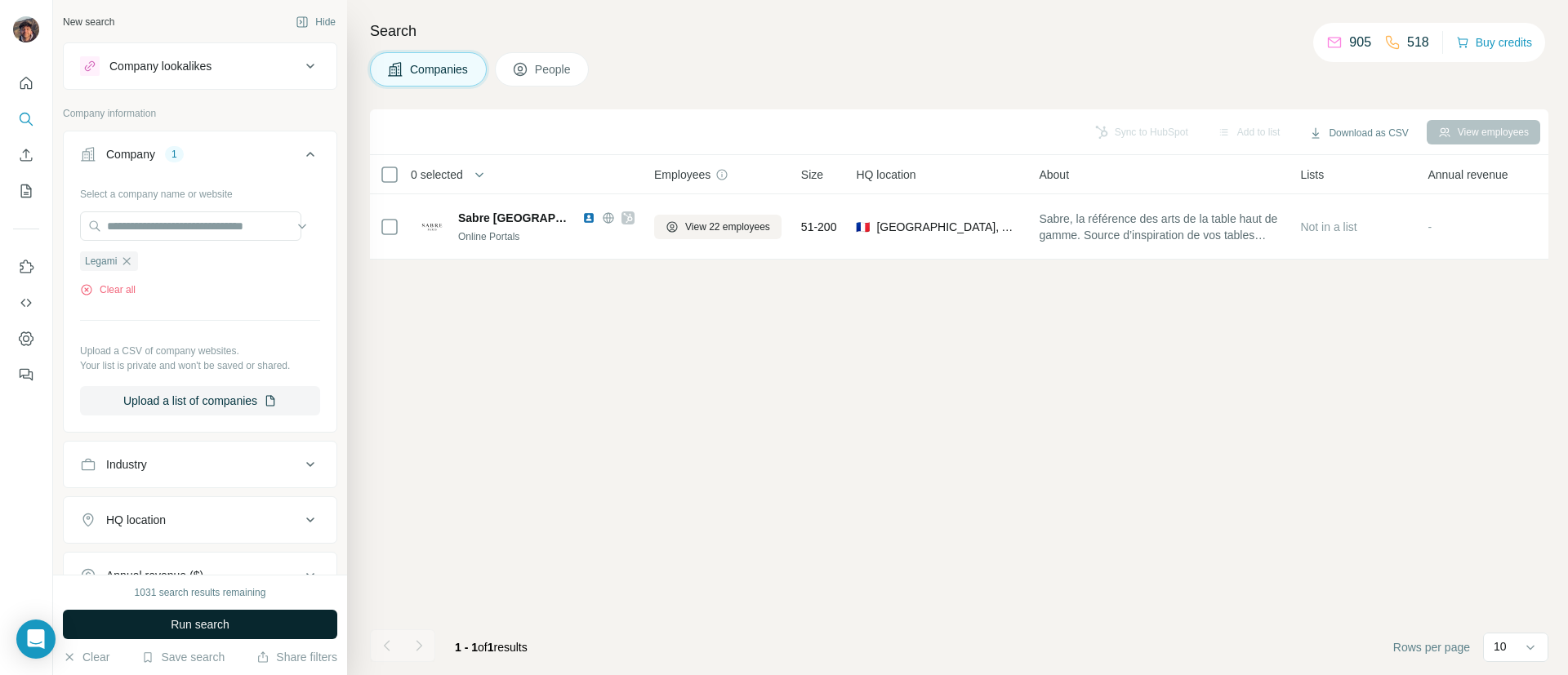
click at [218, 628] on span "Run search" at bounding box center [199, 624] width 58 height 16
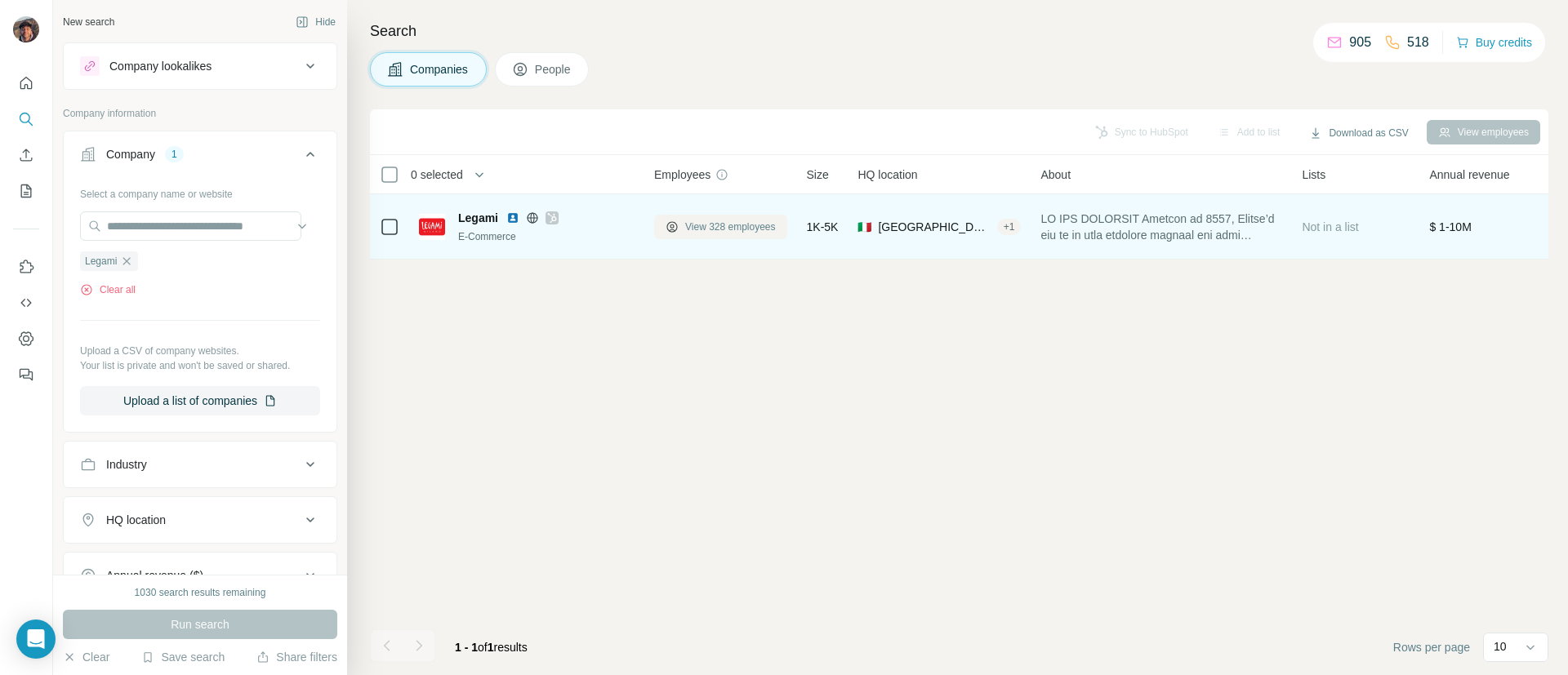
click at [753, 218] on button "View 328 employees" at bounding box center [721, 227] width 133 height 25
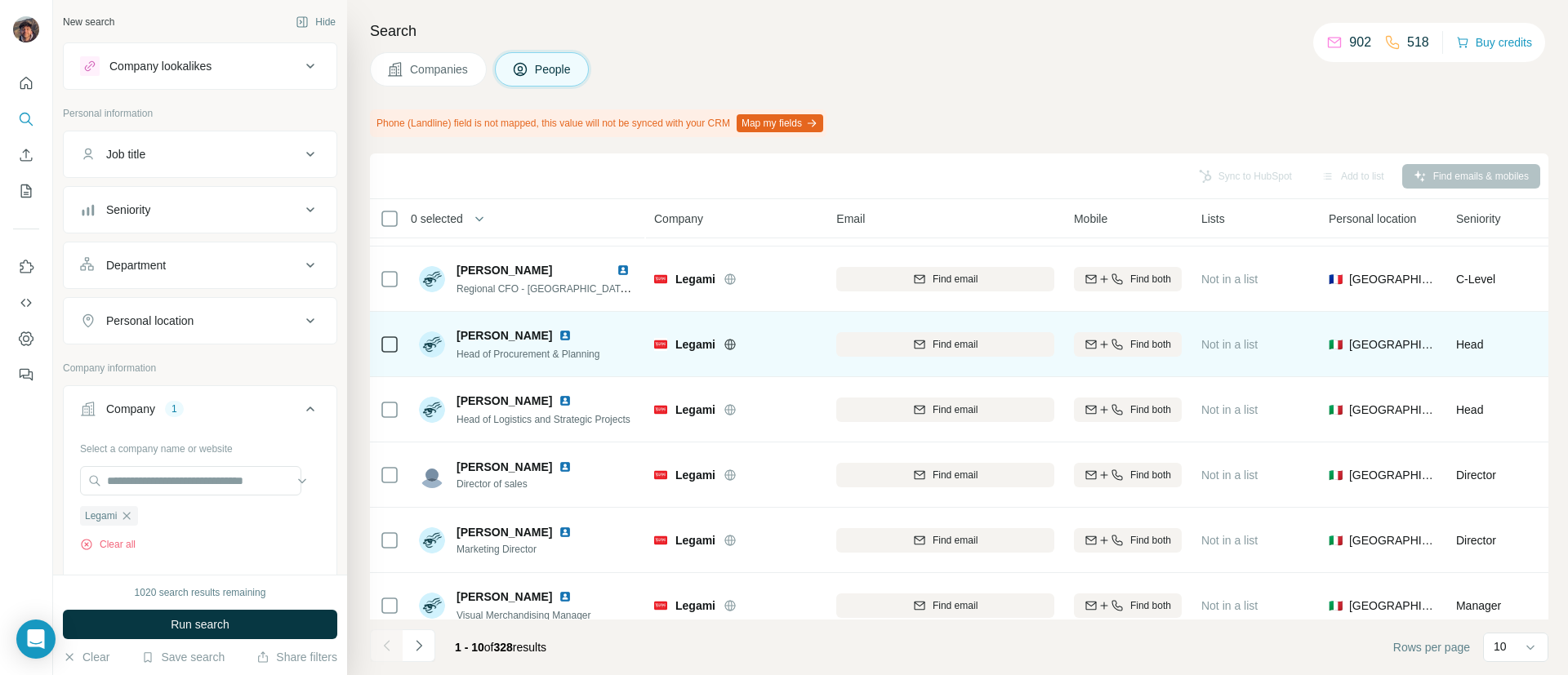
scroll to position [284, 0]
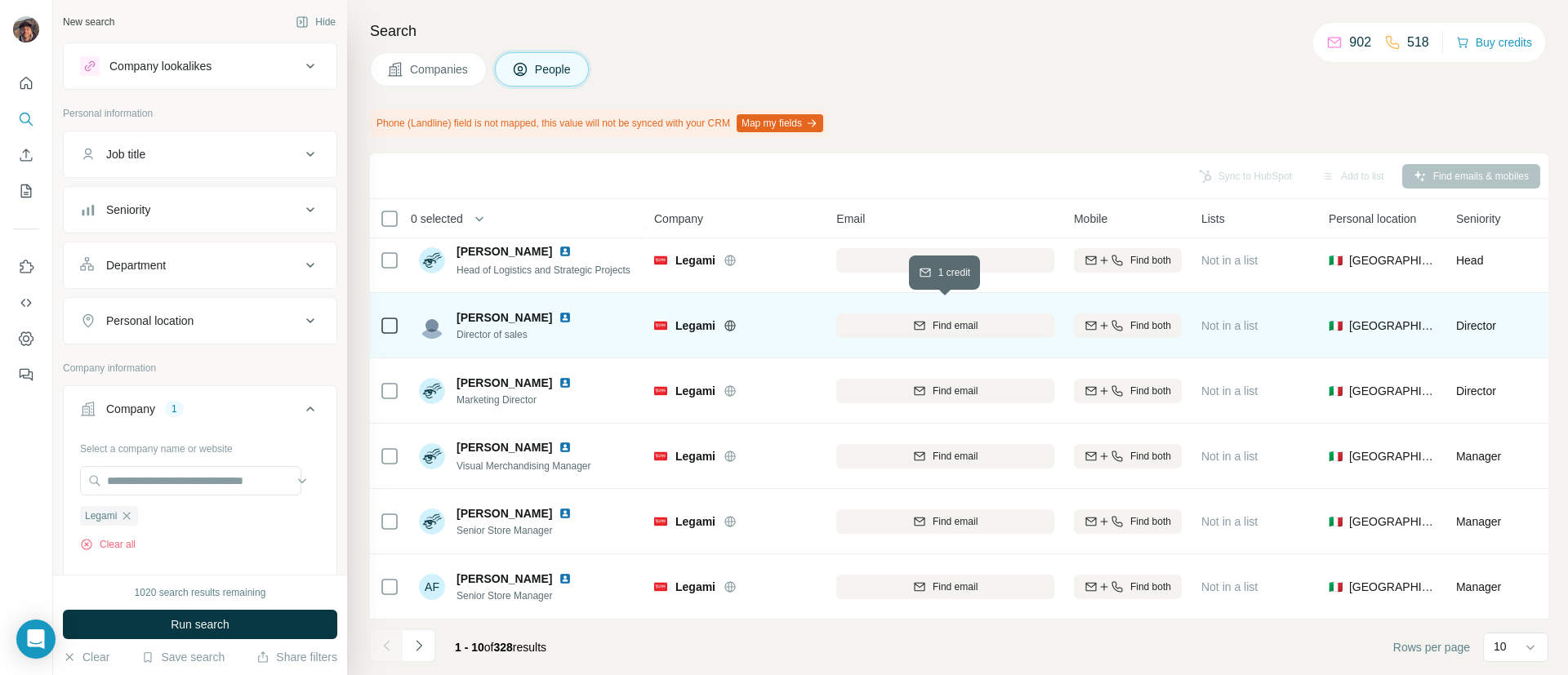
click at [912, 313] on button "Find email" at bounding box center [944, 326] width 218 height 25
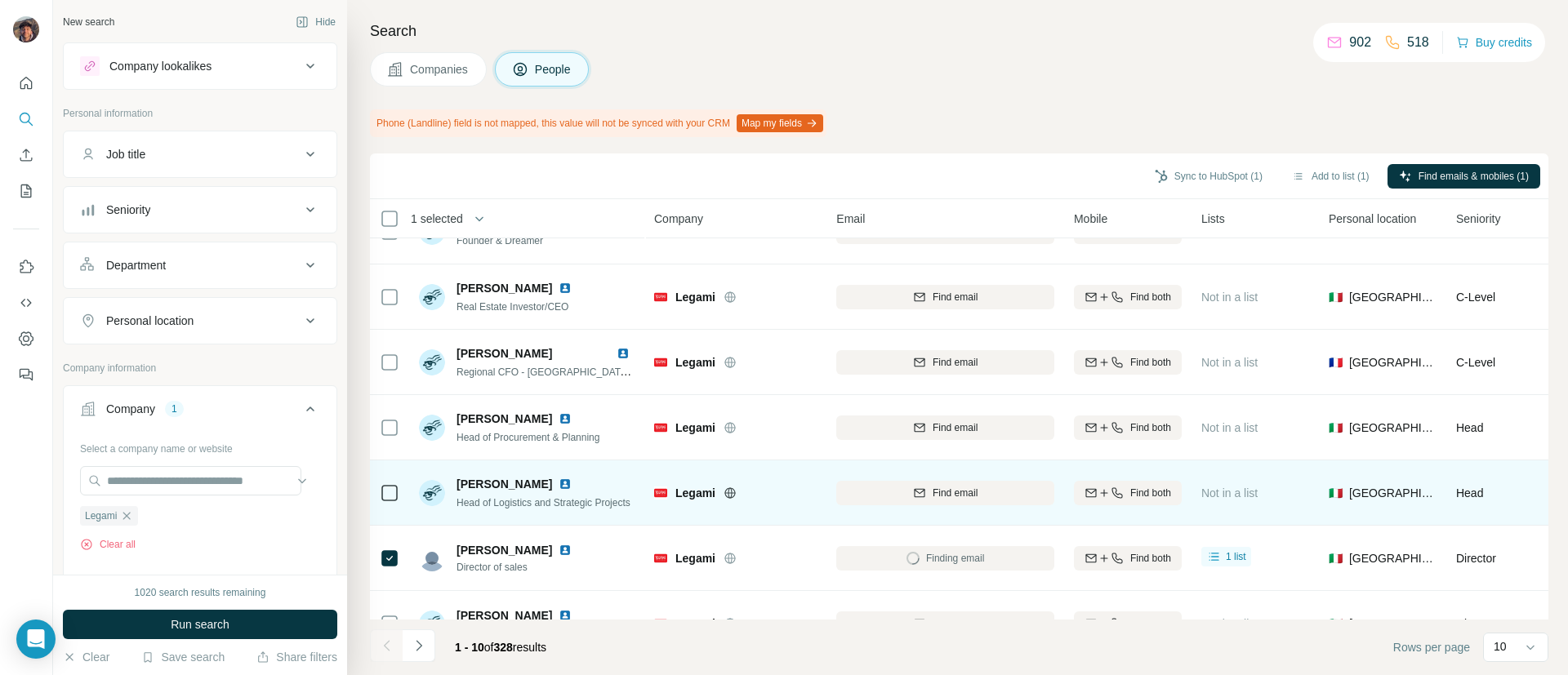
scroll to position [0, 0]
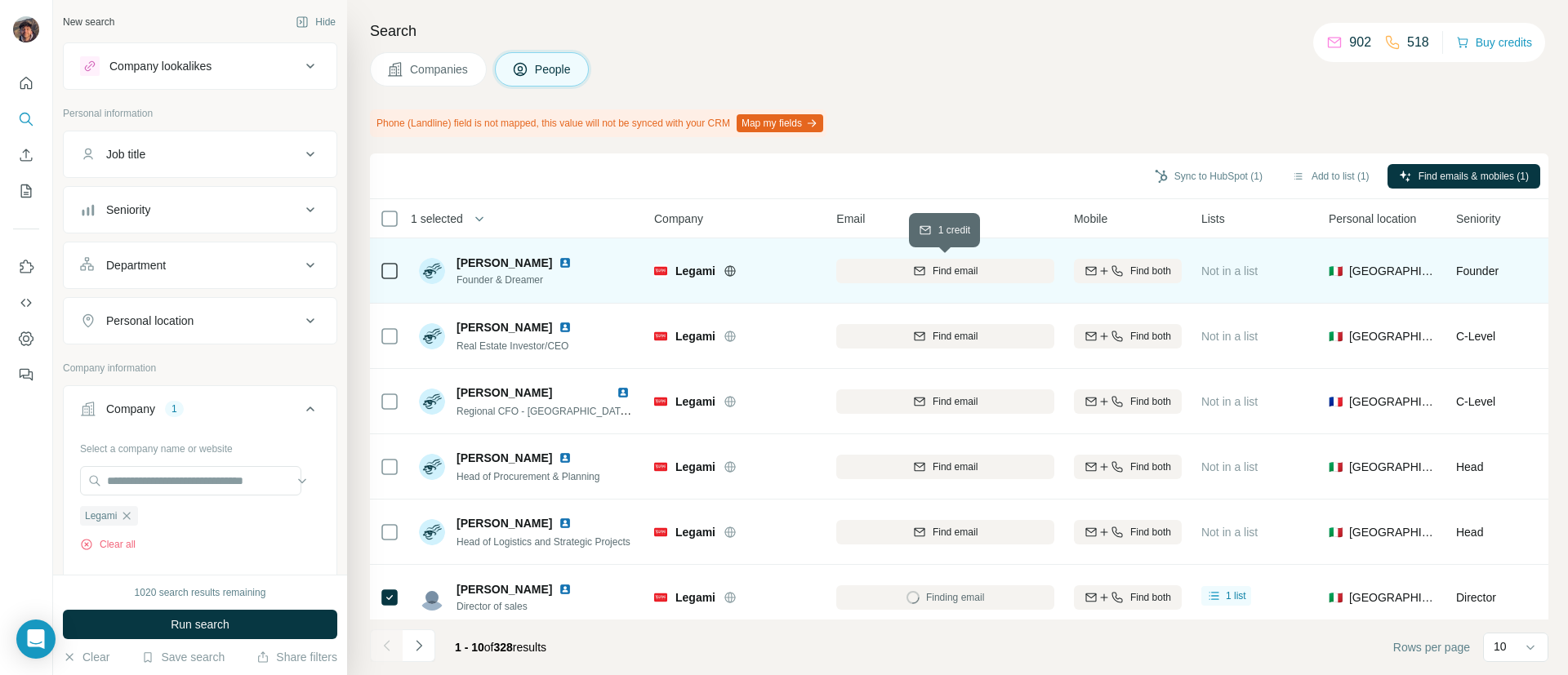
click at [910, 270] on div "Find email" at bounding box center [944, 271] width 218 height 15
click at [390, 280] on div at bounding box center [390, 270] width 20 height 45
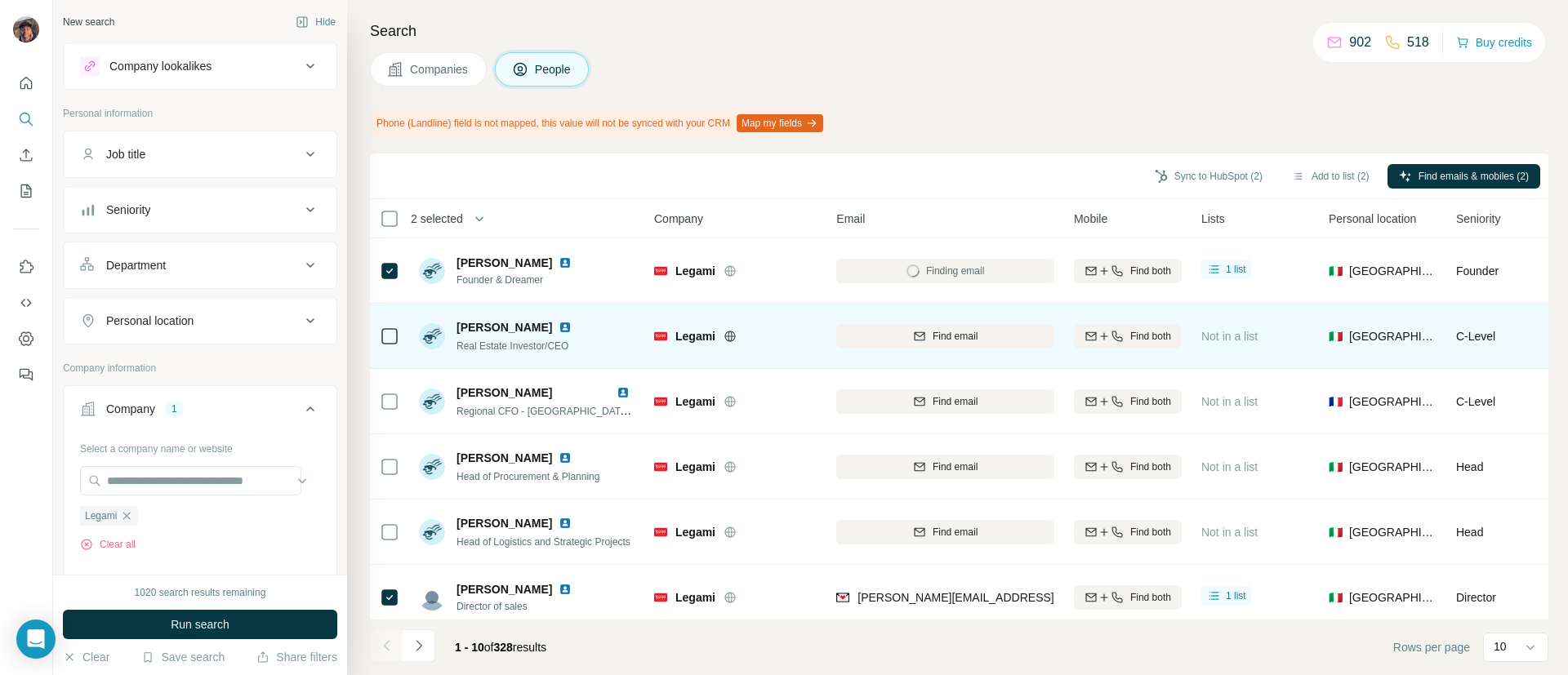
scroll to position [284, 0]
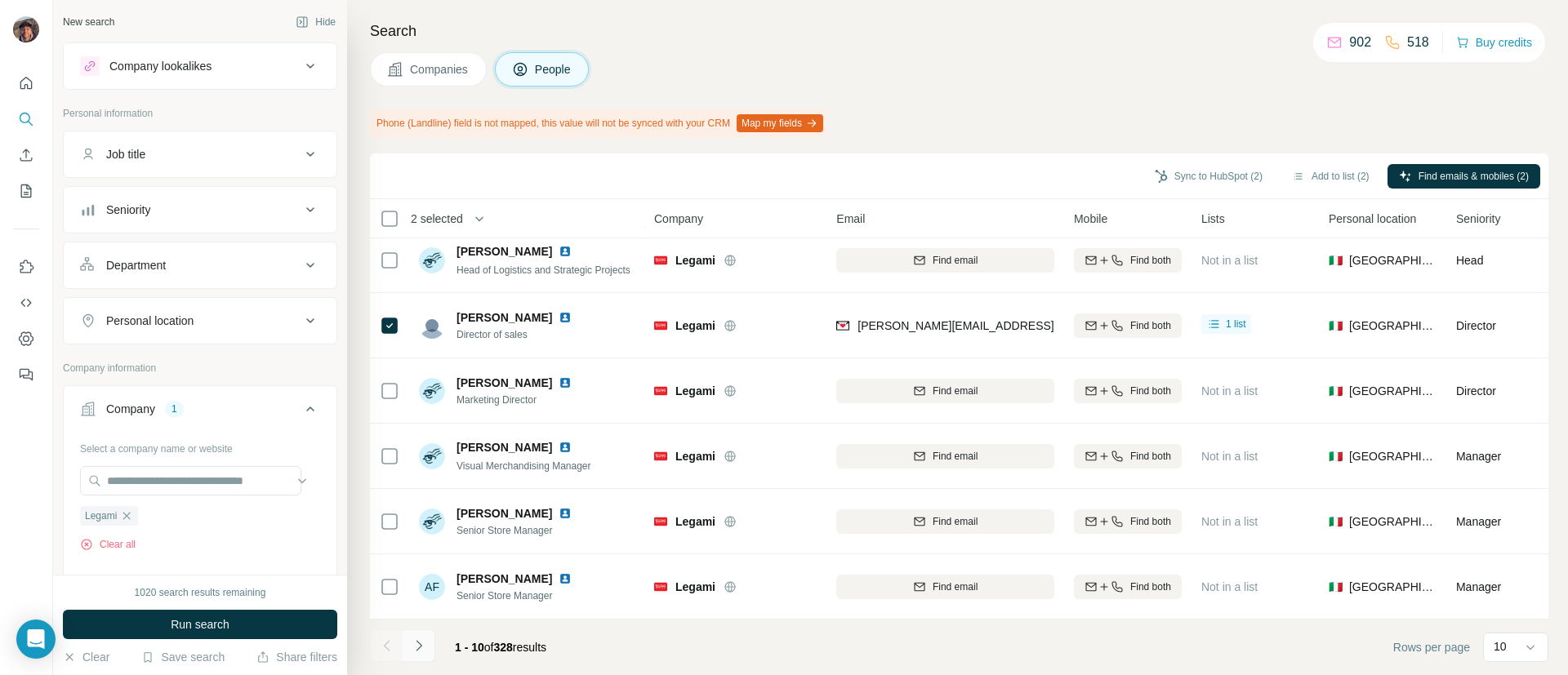
click at [419, 641] on icon "Navigate to next page" at bounding box center [419, 645] width 16 height 16
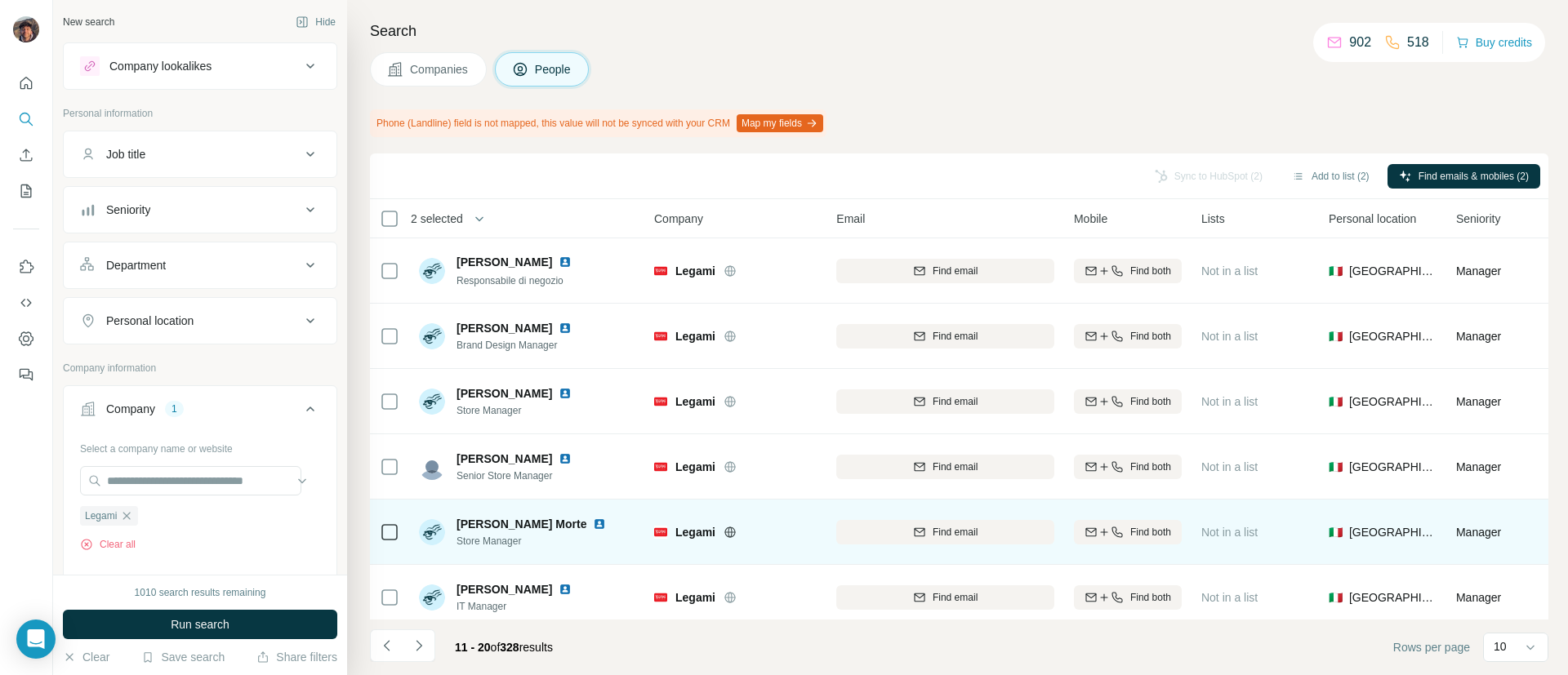
scroll to position [245, 0]
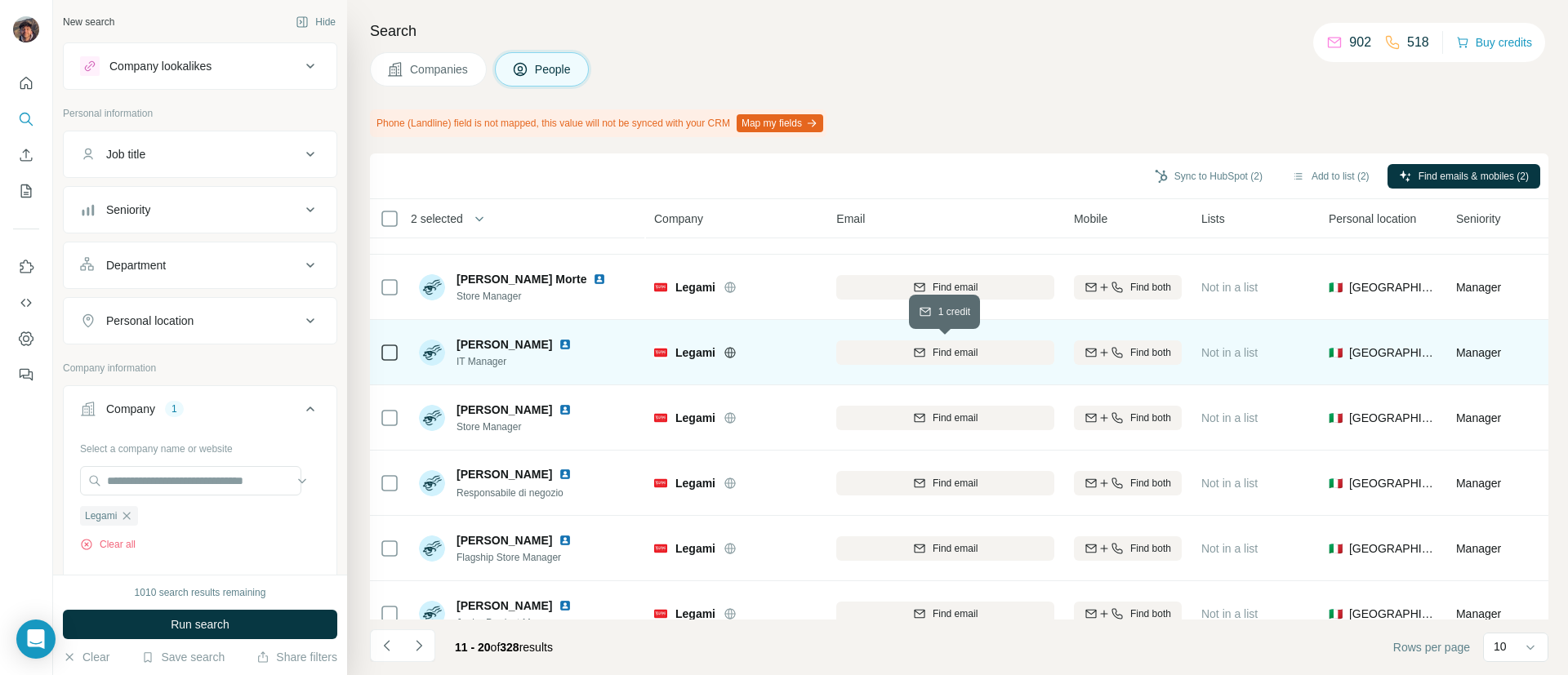
click at [899, 351] on div "Find email" at bounding box center [944, 353] width 218 height 15
click at [396, 363] on td at bounding box center [390, 352] width 39 height 65
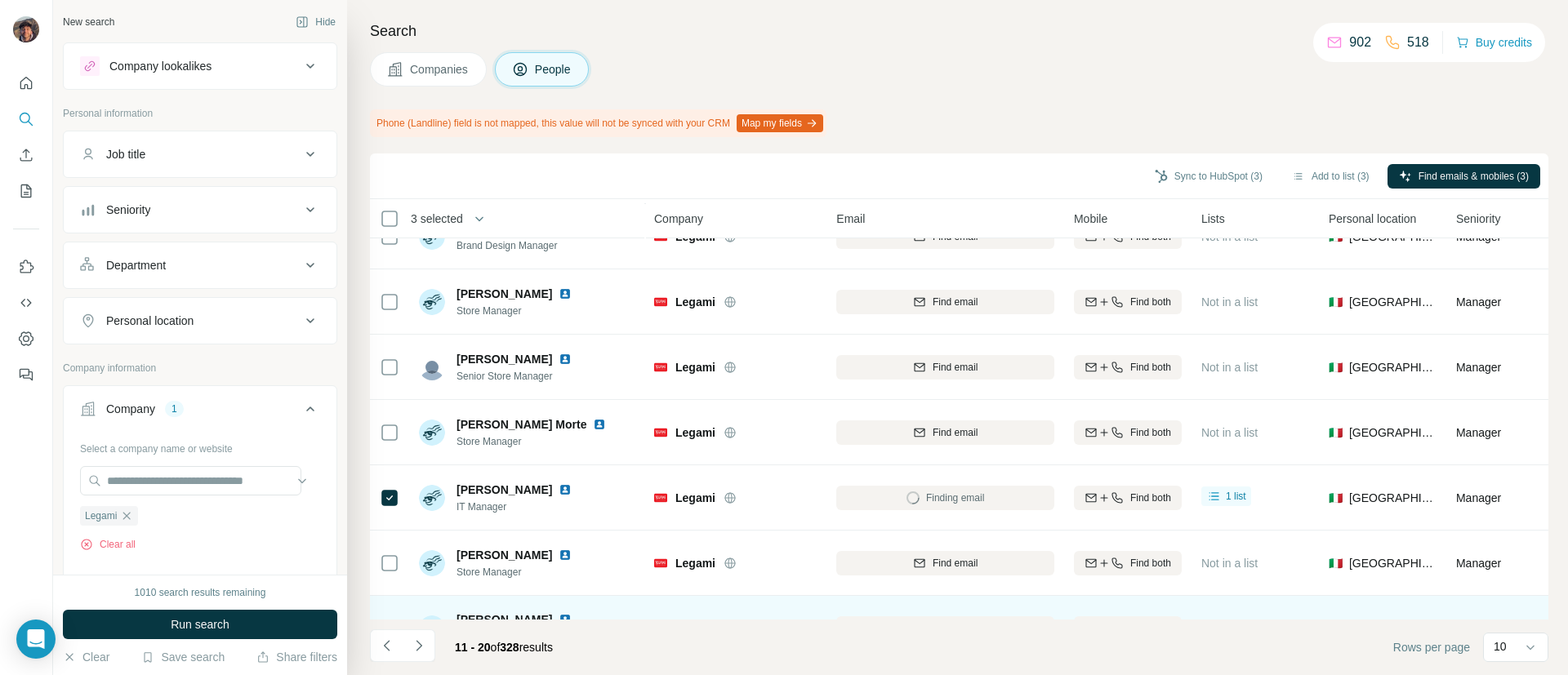
scroll to position [123, 0]
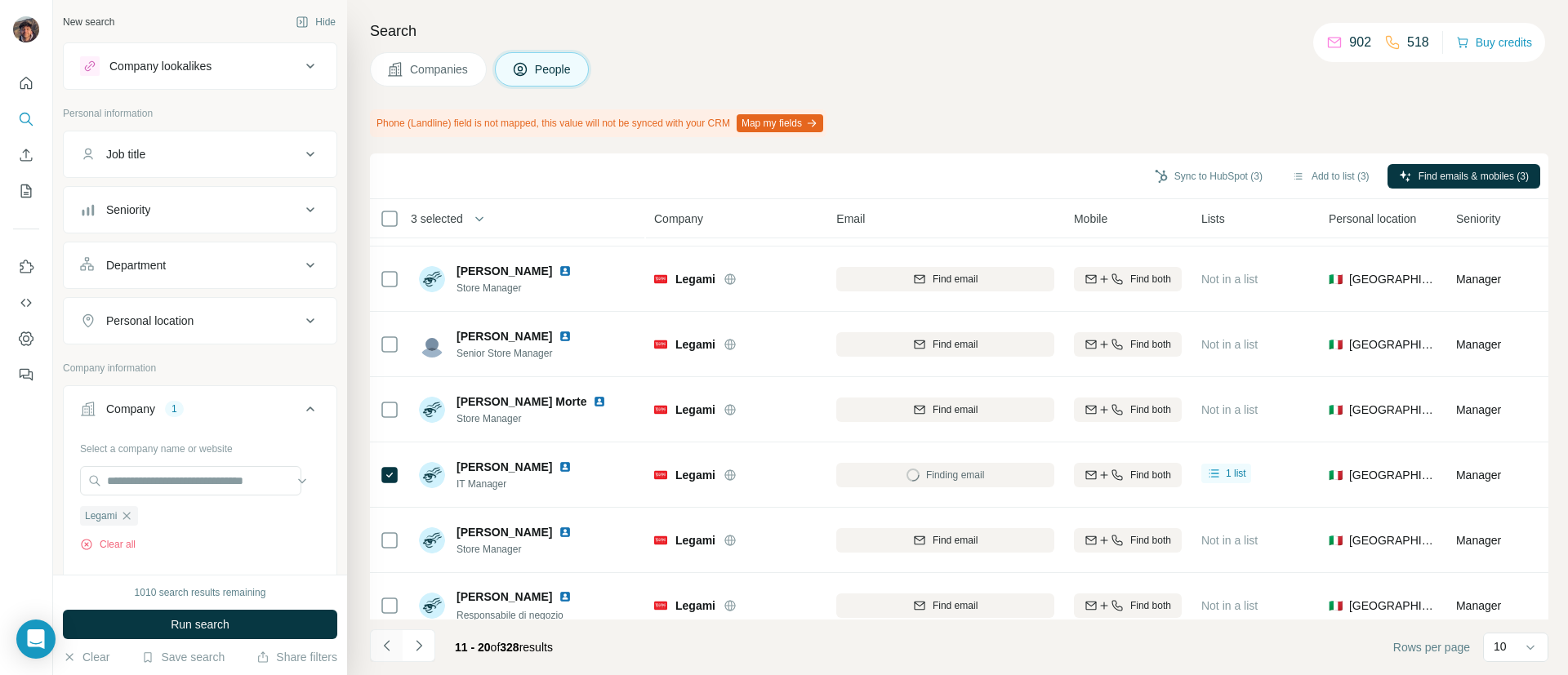
click at [384, 653] on icon "Navigate to previous page" at bounding box center [387, 645] width 16 height 16
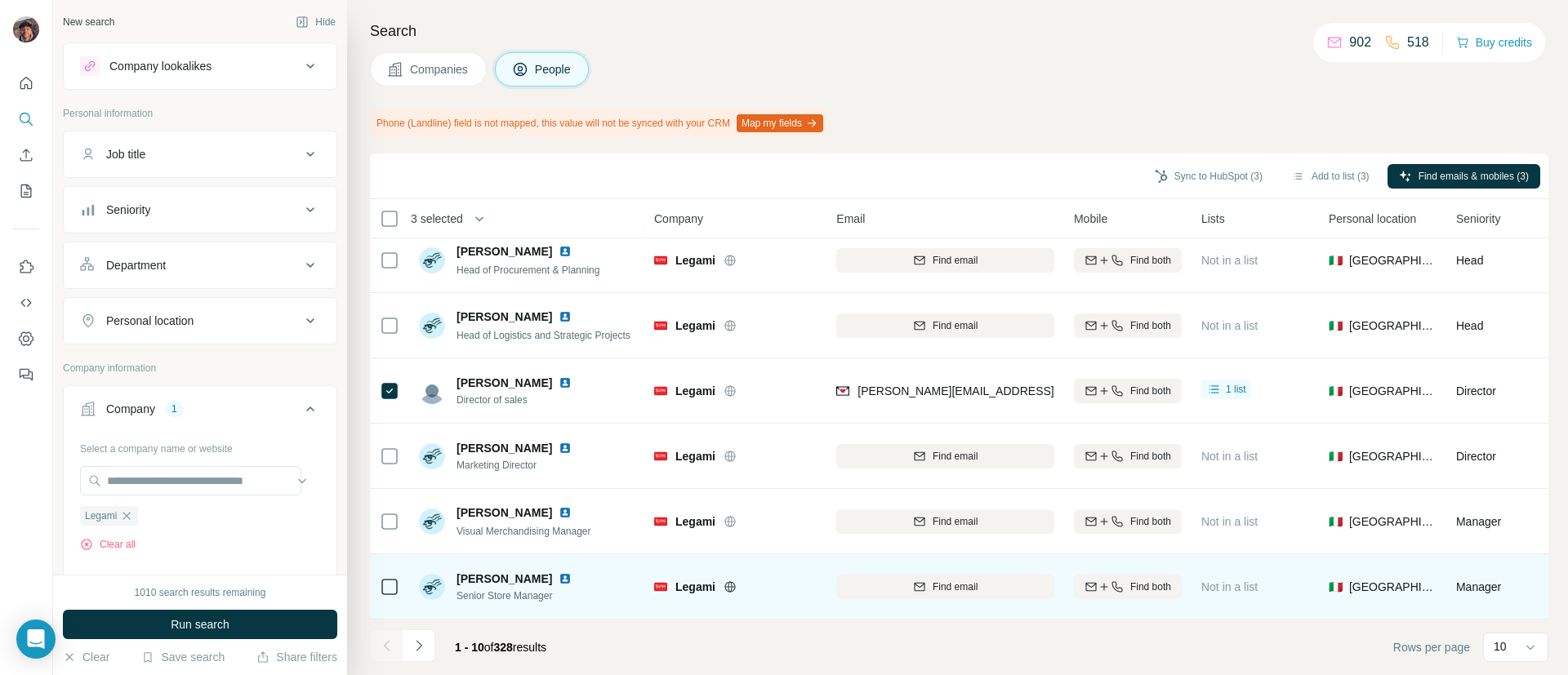
scroll to position [284, 0]
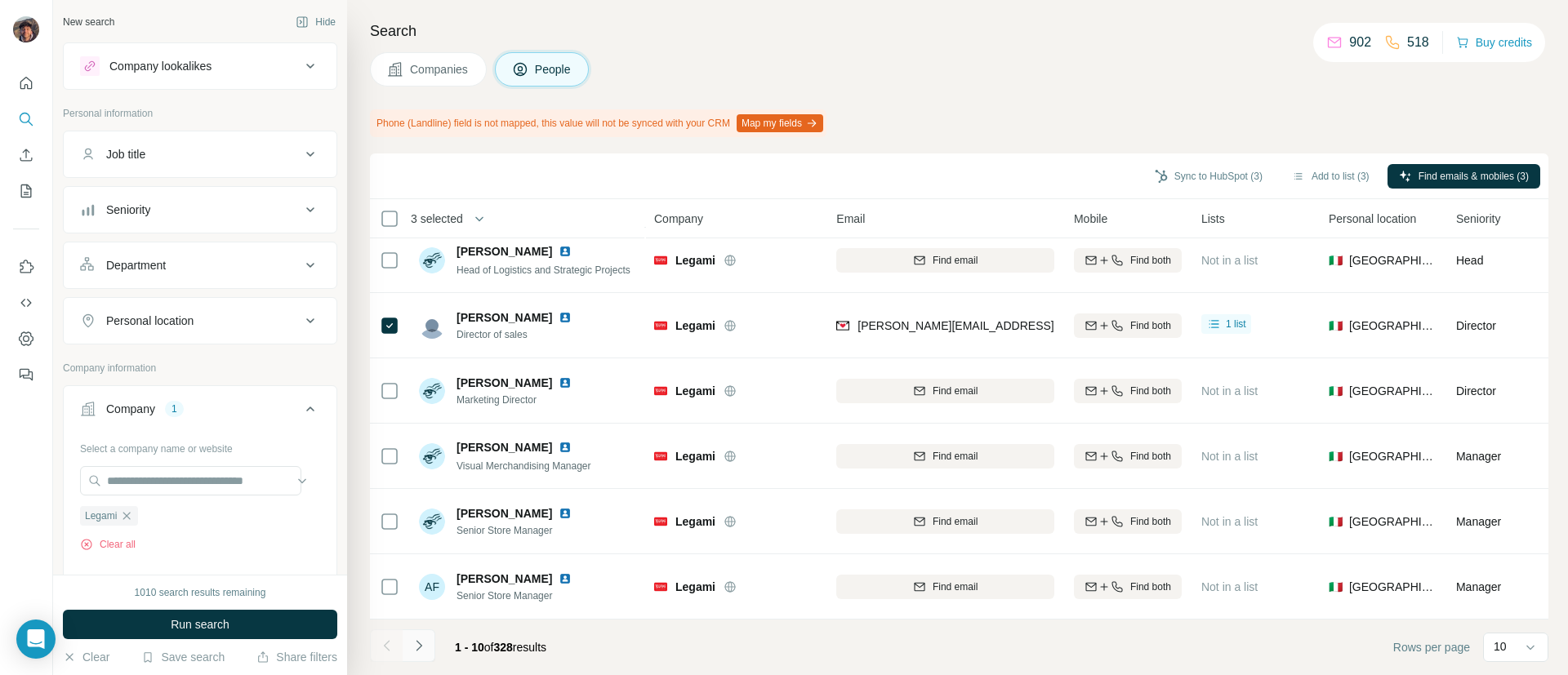
click at [422, 650] on icon "Navigate to next page" at bounding box center [419, 645] width 16 height 16
click at [1187, 160] on div "Sync to HubSpot (3) Add to list (3) Find emails & mobiles (3)" at bounding box center [959, 177] width 1178 height 46
click at [1187, 169] on button "Sync to HubSpot (3)" at bounding box center [1208, 177] width 131 height 25
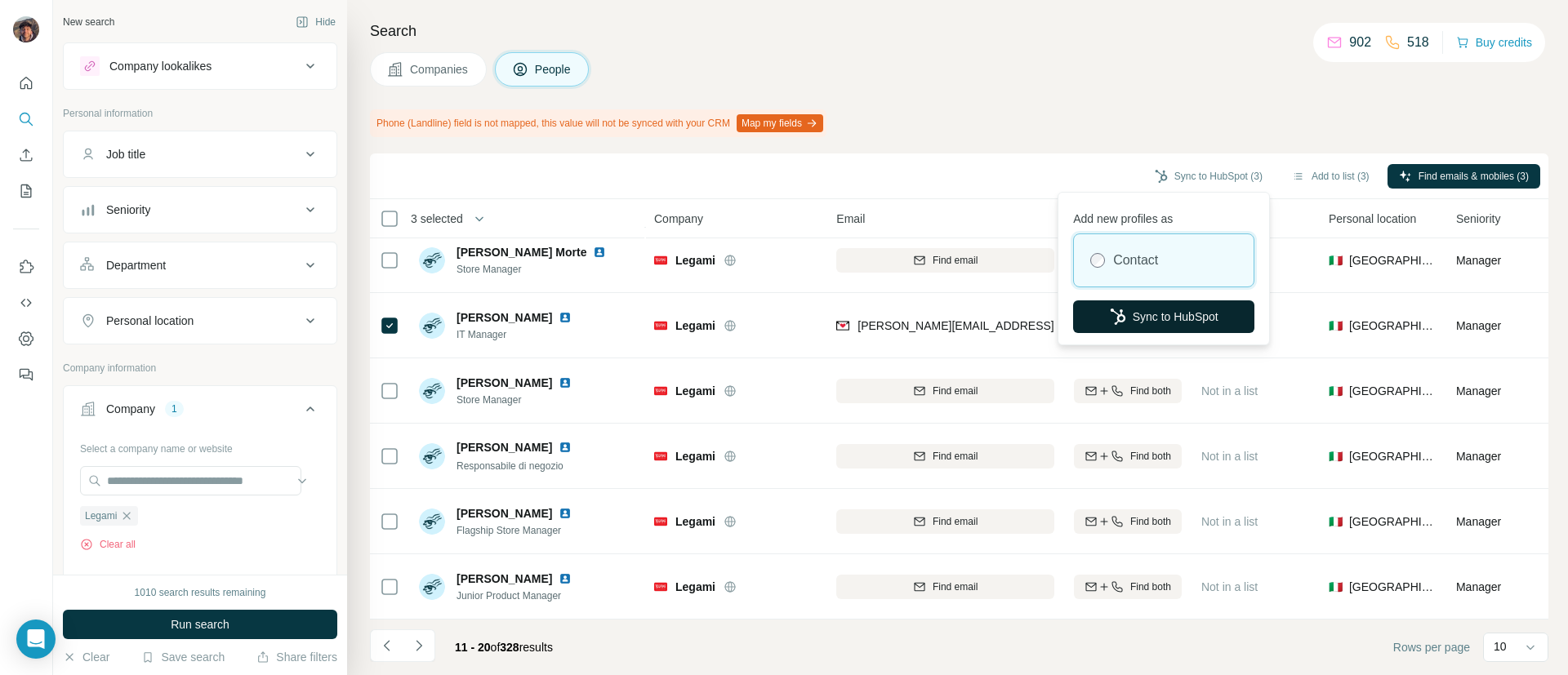
click at [1161, 329] on button "Sync to HubSpot" at bounding box center [1163, 317] width 181 height 33
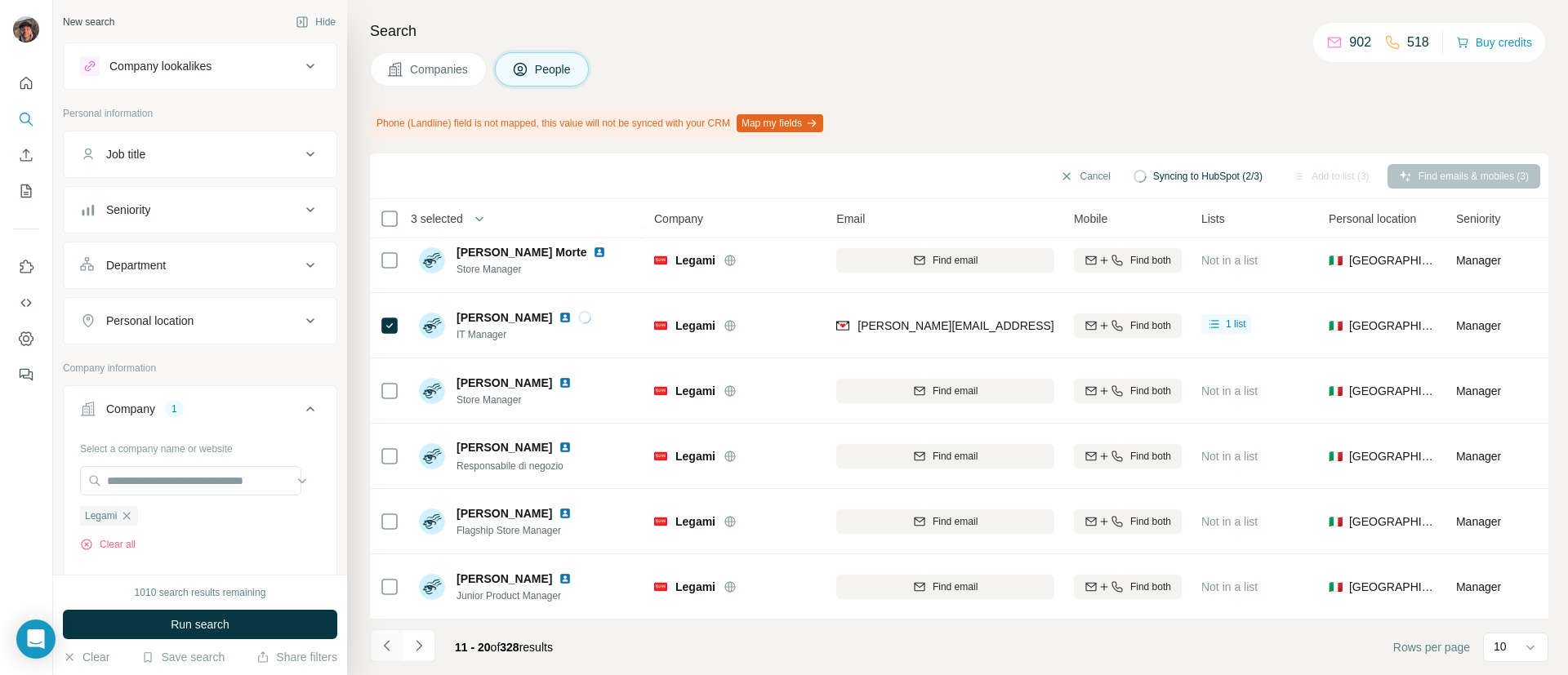
click at [394, 650] on icon "Navigate to previous page" at bounding box center [387, 645] width 16 height 16
click at [415, 644] on icon "Navigate to next page" at bounding box center [419, 645] width 16 height 16
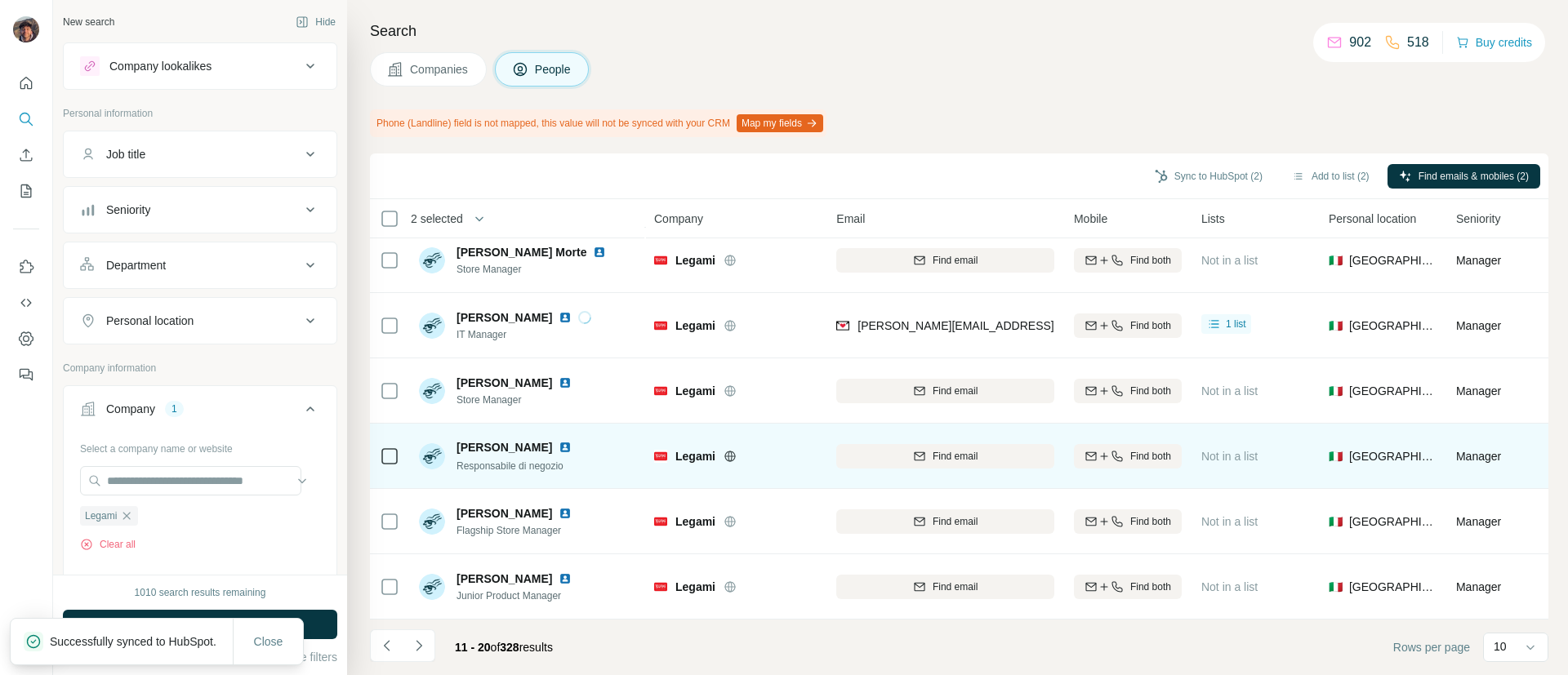
drag, startPoint x: 382, startPoint y: 657, endPoint x: 390, endPoint y: 456, distance: 201.2
click at [382, 656] on button "Navigate to previous page" at bounding box center [387, 645] width 33 height 33
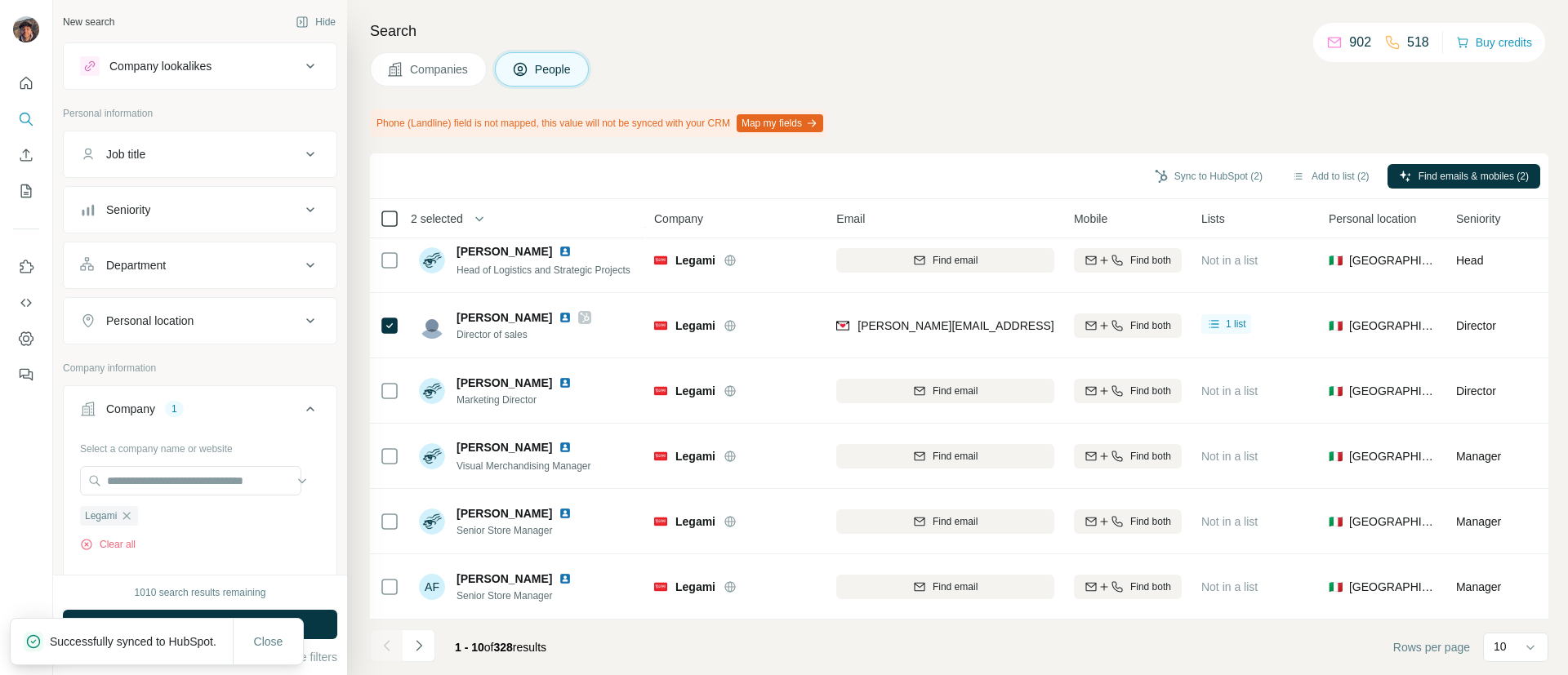
click at [390, 226] on th "2 selected" at bounding box center [501, 219] width 262 height 39
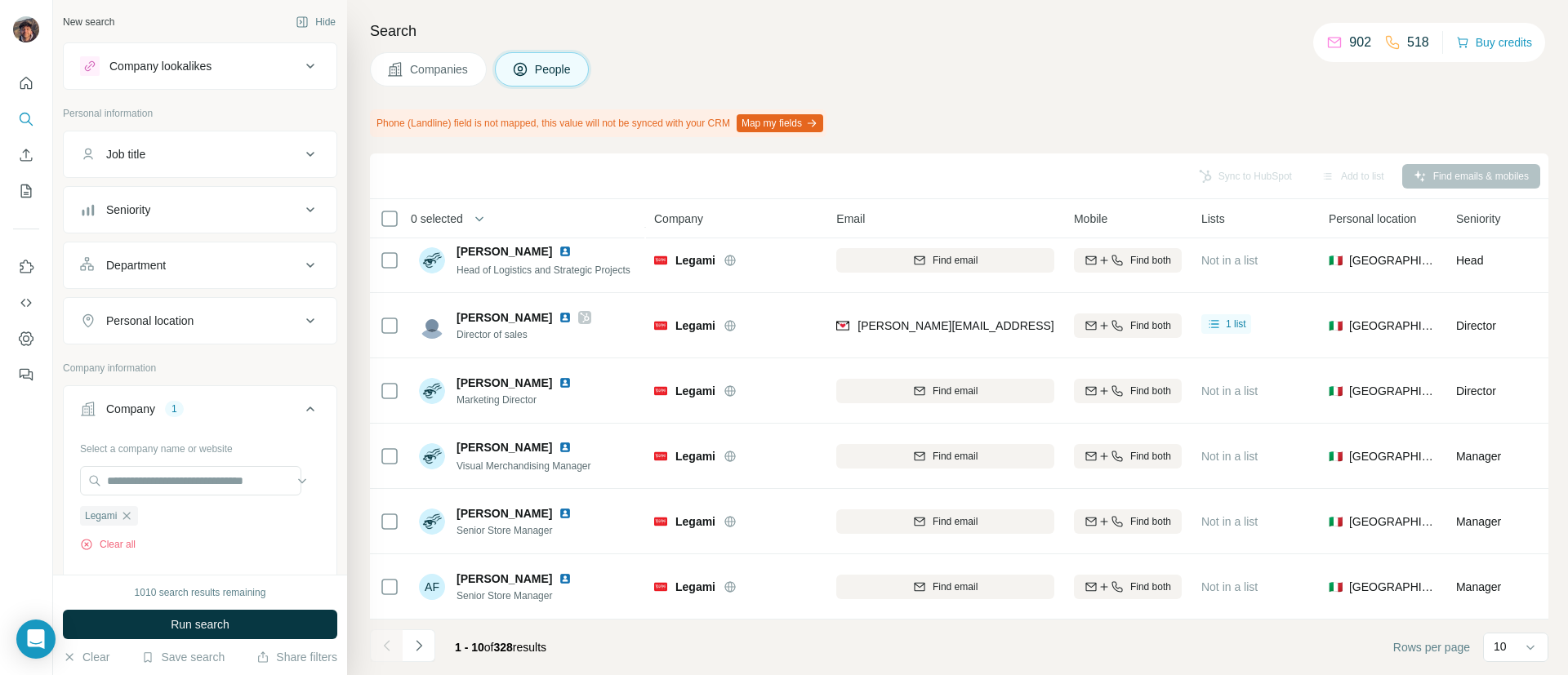
scroll to position [0, 0]
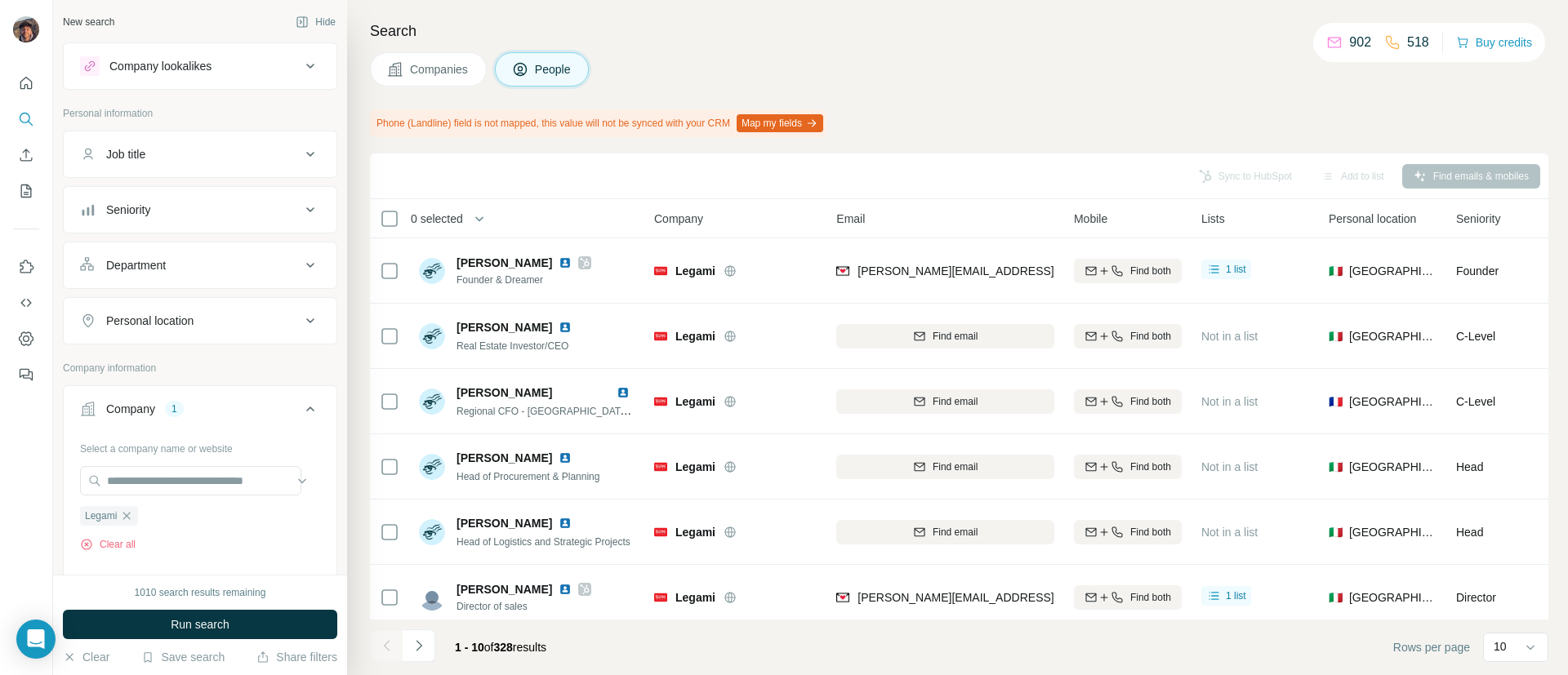
click at [171, 154] on div "Job title" at bounding box center [190, 155] width 220 height 16
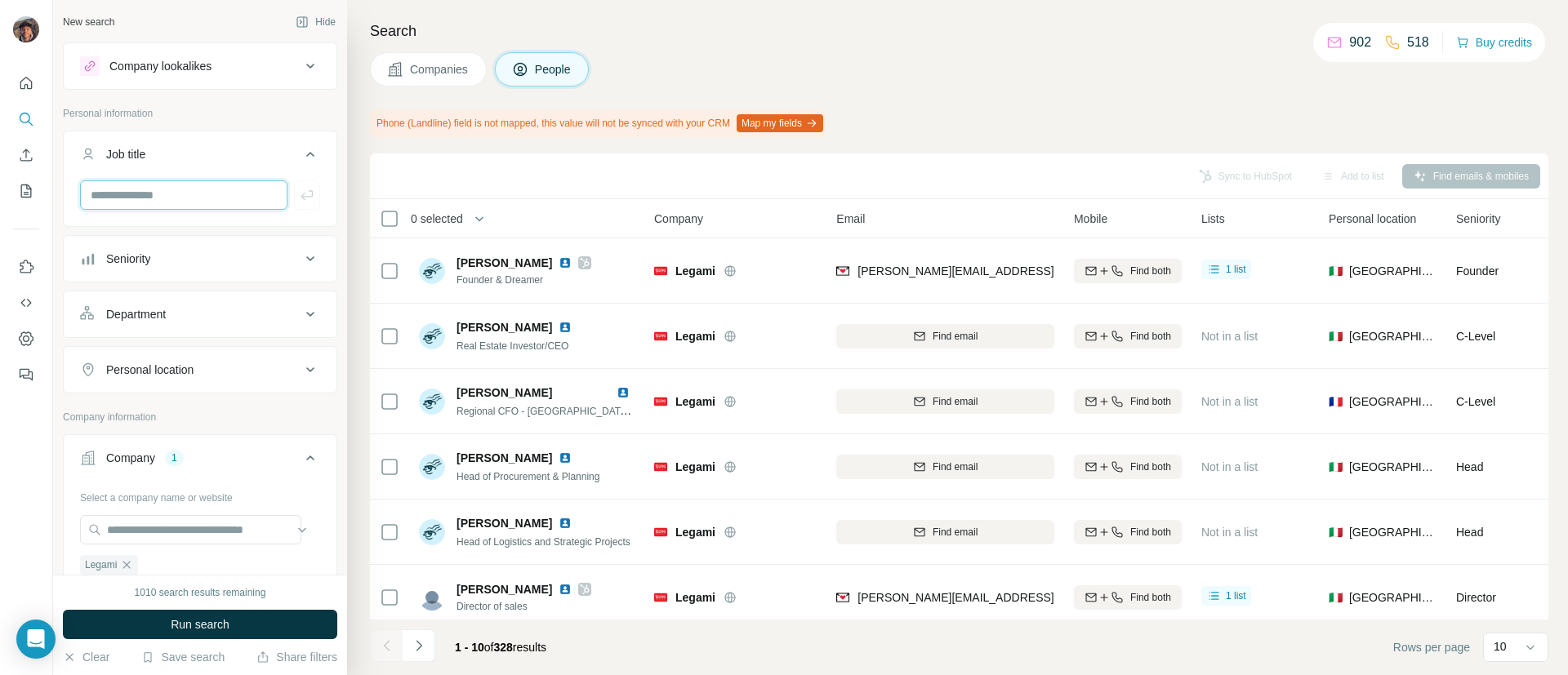
click at [175, 201] on input "text" at bounding box center [183, 195] width 207 height 30
type input "*******"
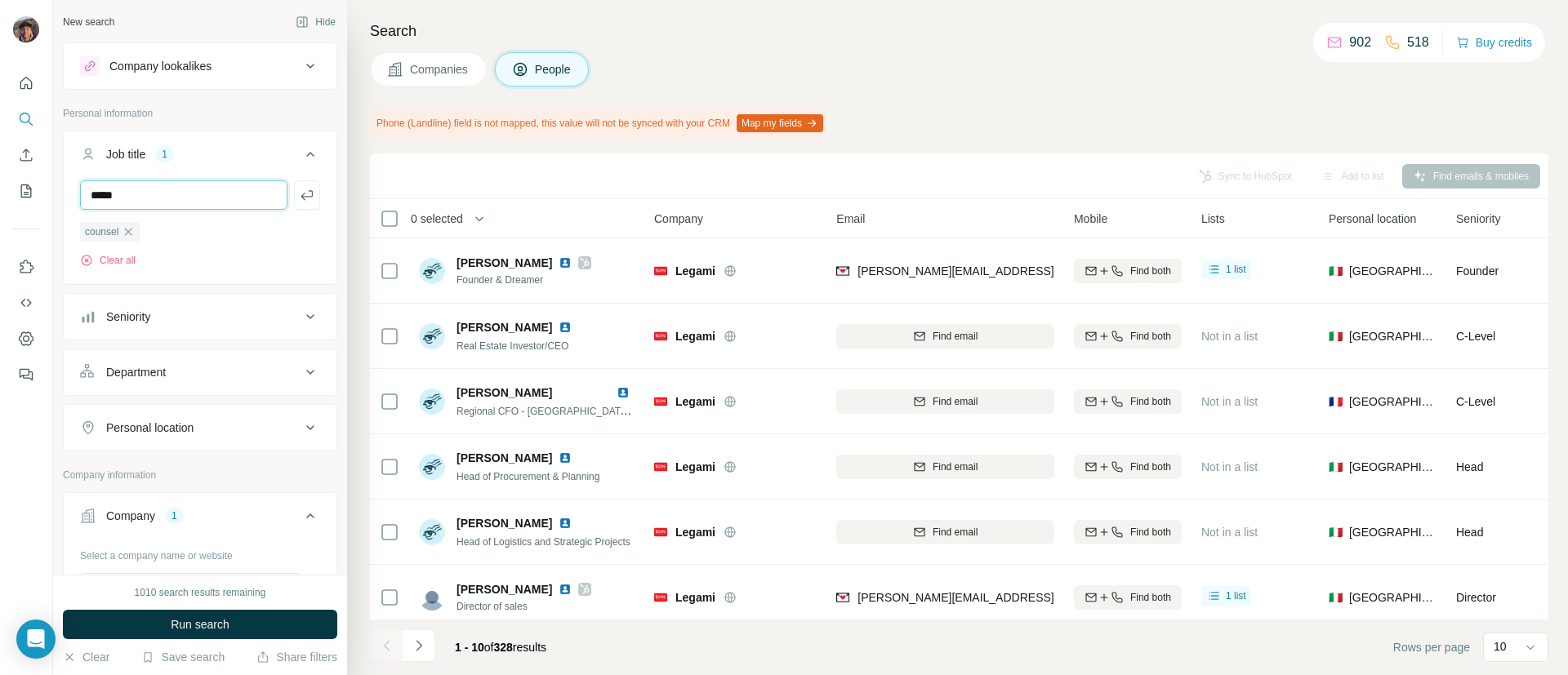
type input "*****"
type input "**"
click at [239, 621] on button "Run search" at bounding box center [199, 624] width 274 height 30
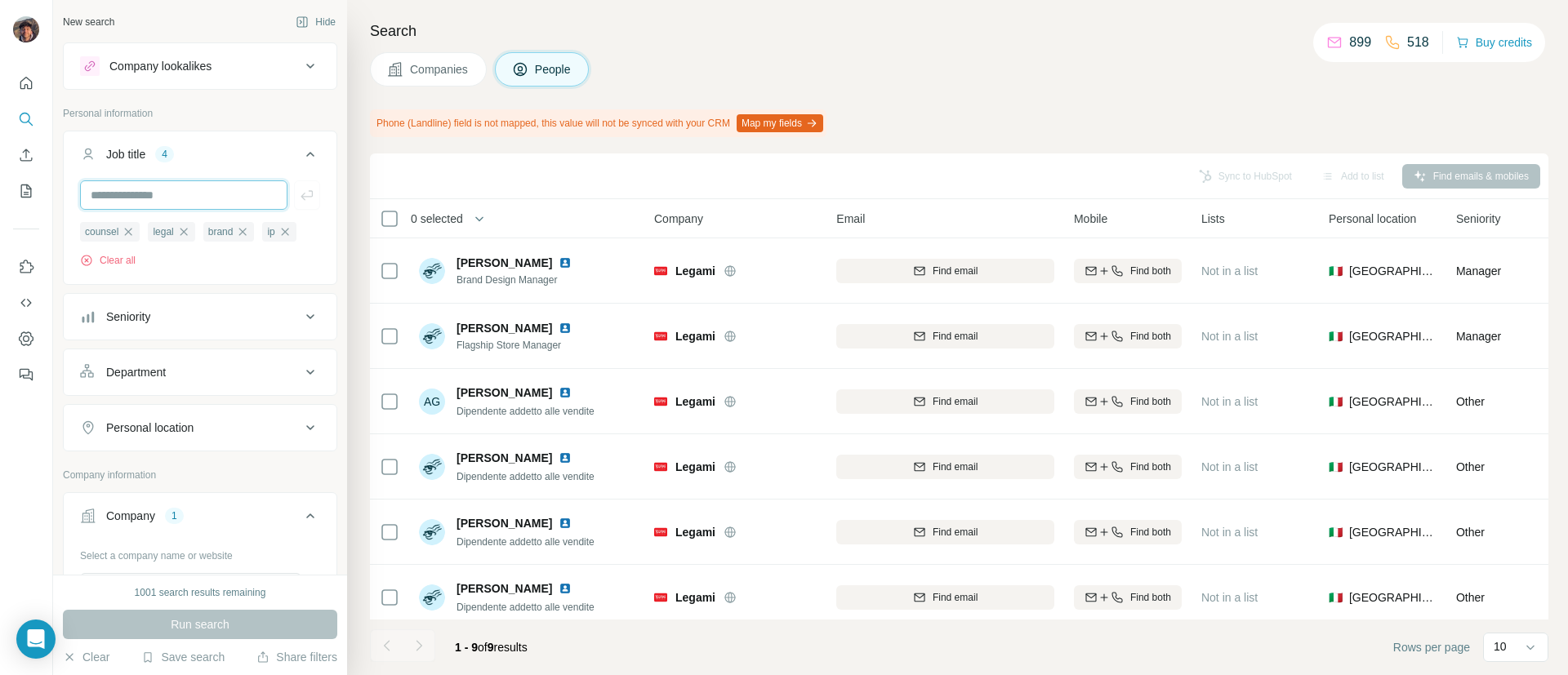
click at [173, 191] on input "text" at bounding box center [183, 195] width 207 height 30
type input "*******"
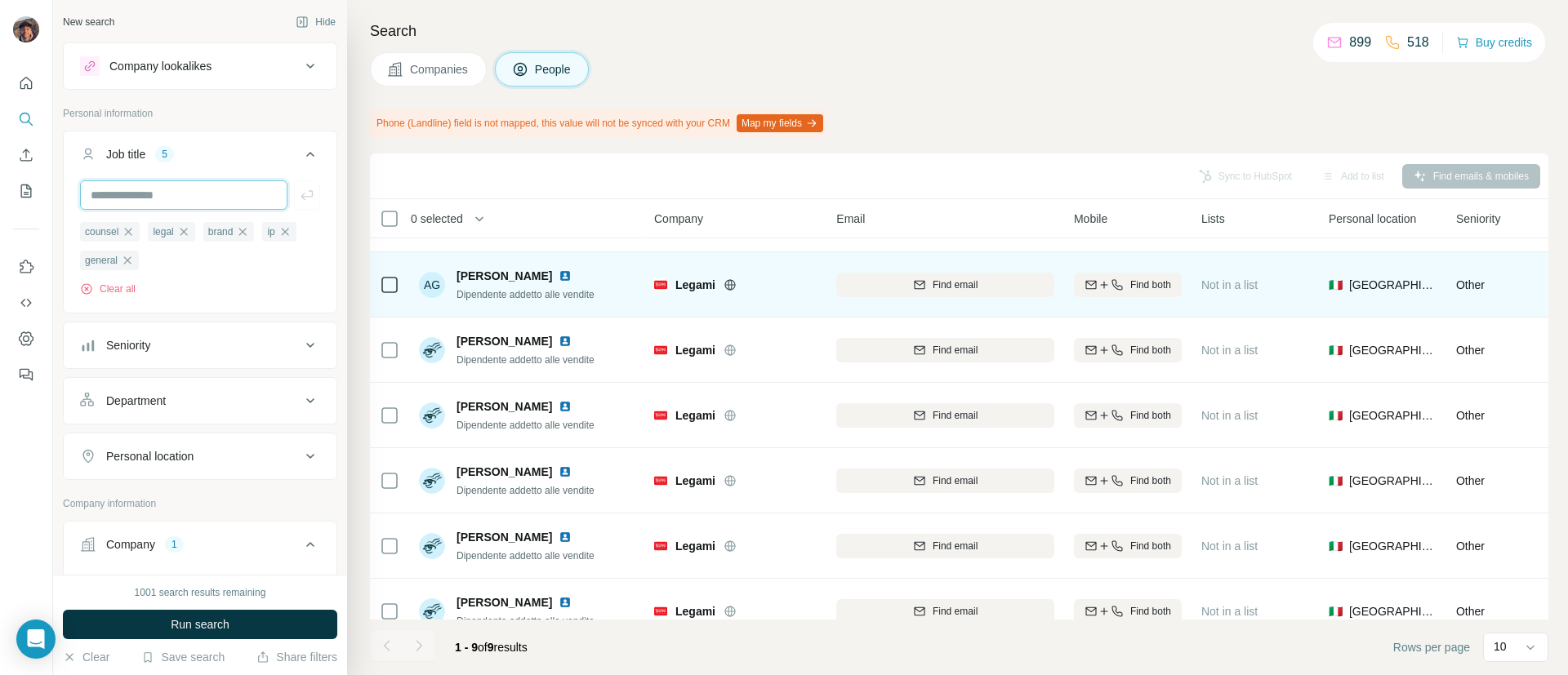
scroll to position [219, 0]
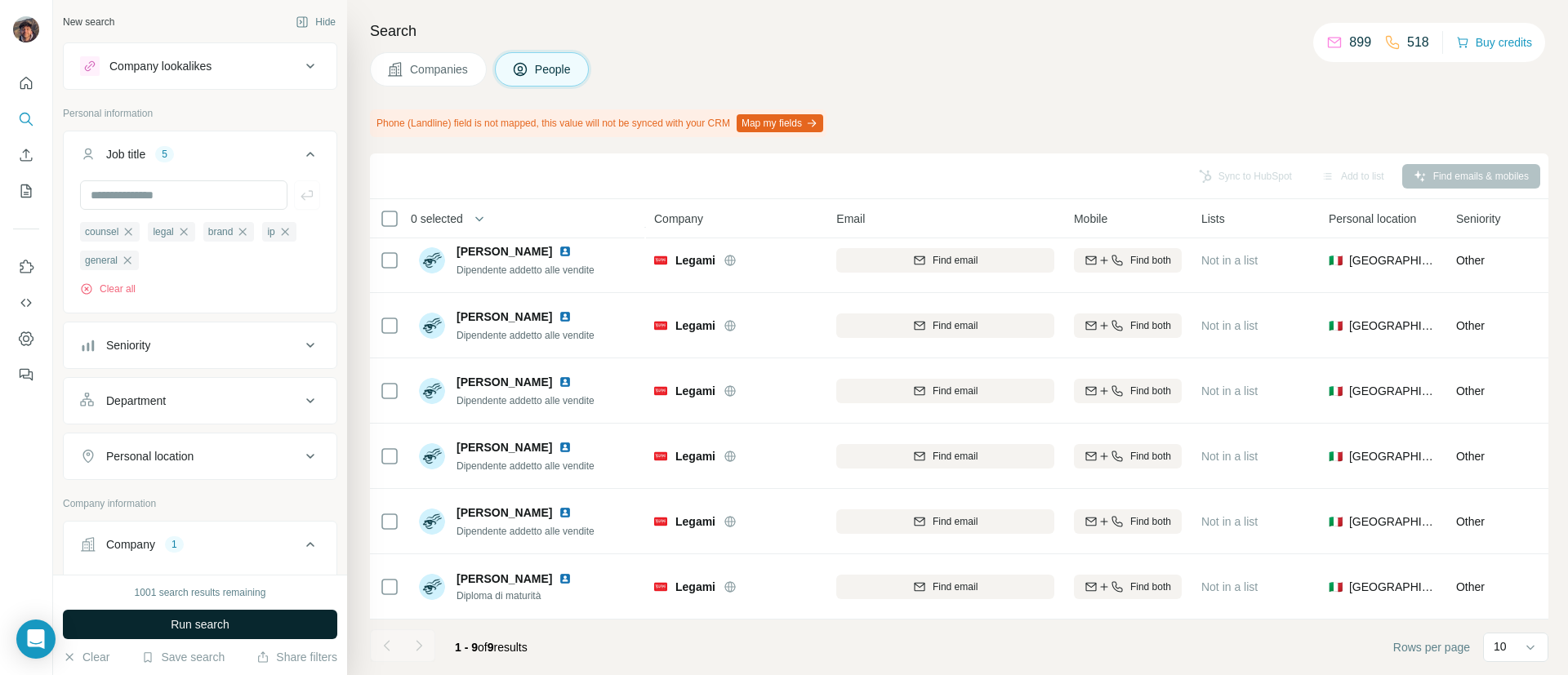
click at [274, 627] on button "Run search" at bounding box center [199, 624] width 274 height 30
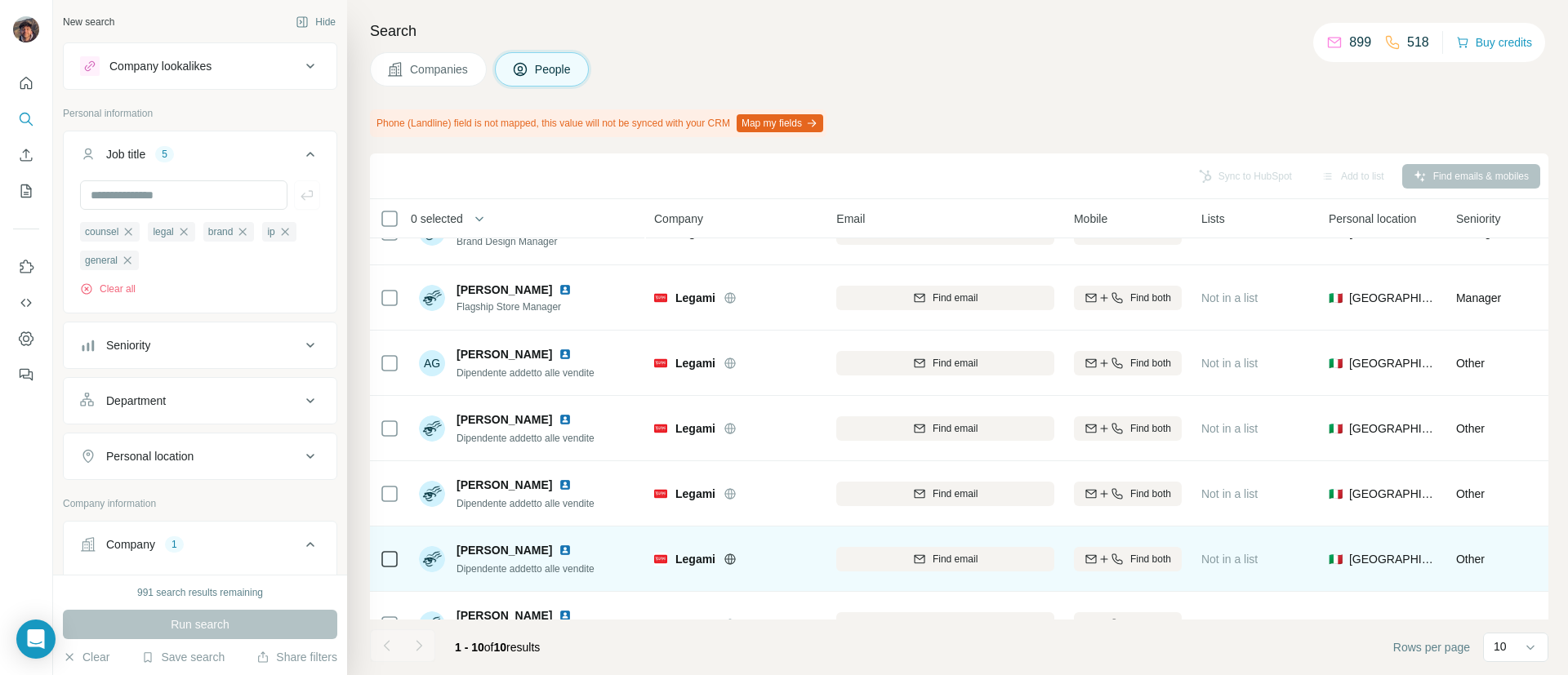
scroll to position [0, 0]
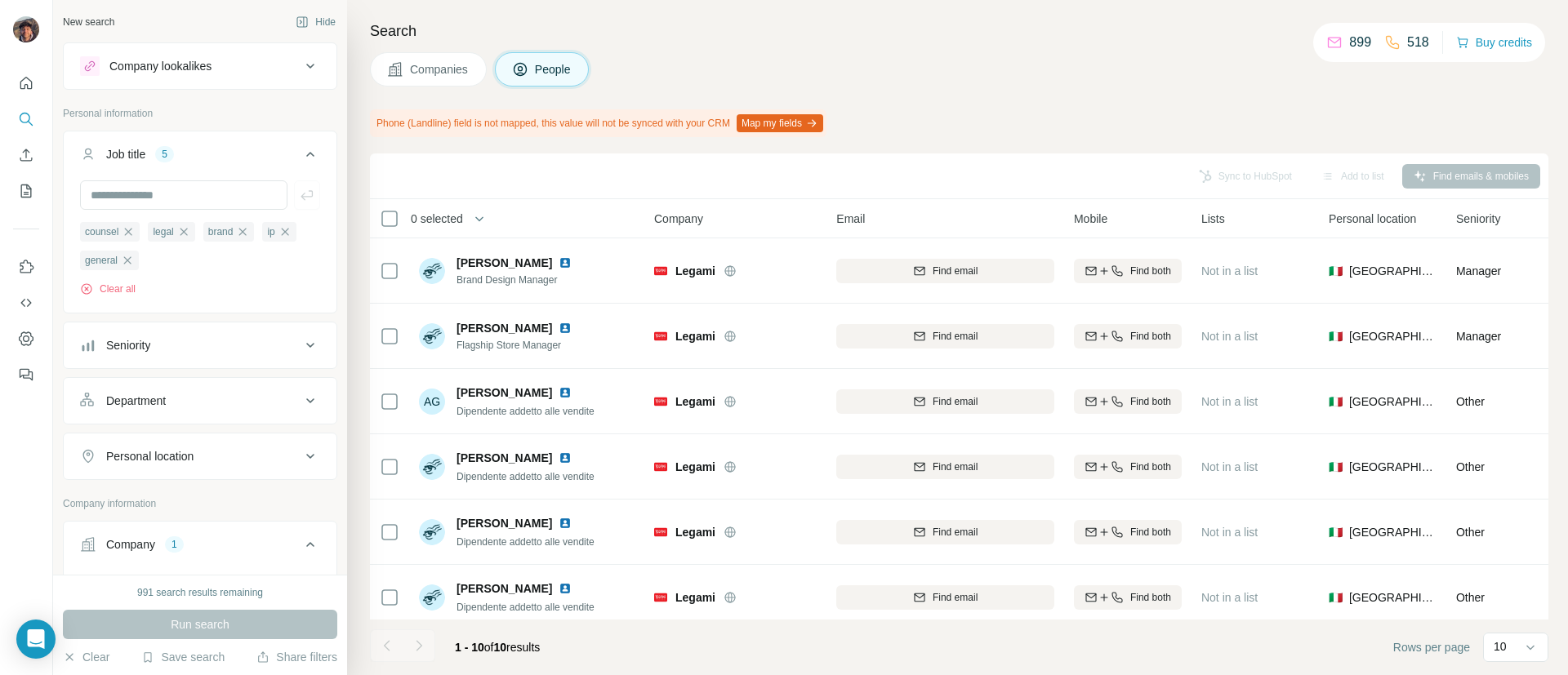
click at [438, 61] on span "Companies" at bounding box center [439, 69] width 59 height 16
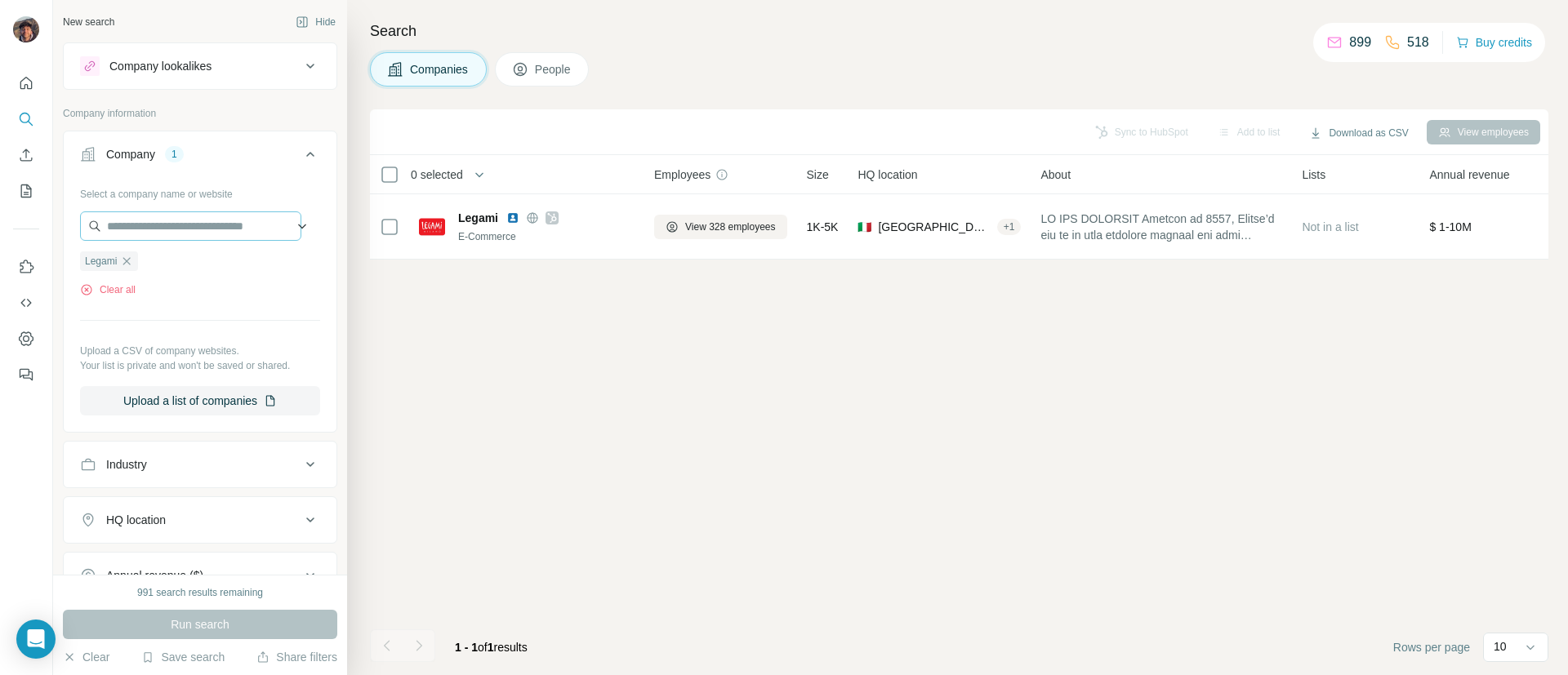
click at [131, 263] on icon "button" at bounding box center [127, 261] width 13 height 13
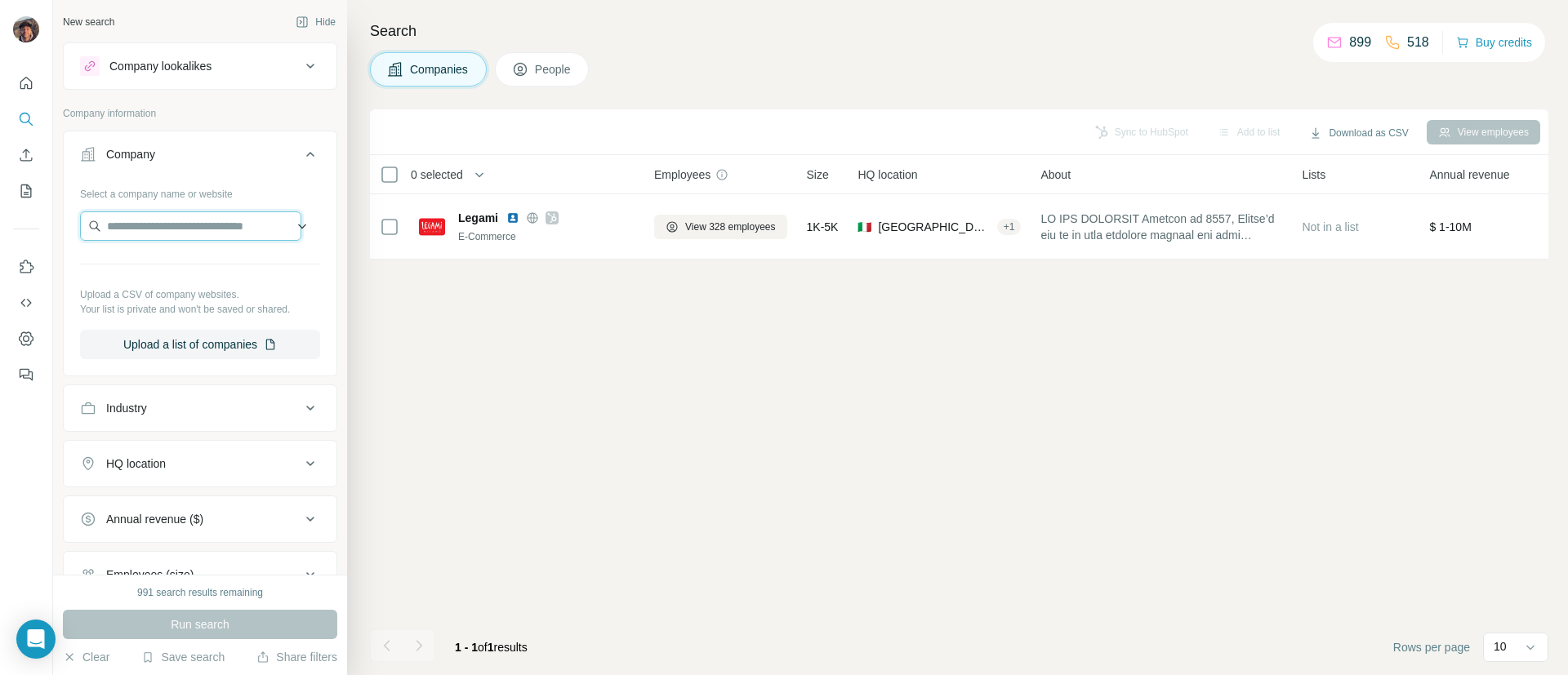
click at [157, 220] on input "text" at bounding box center [190, 226] width 221 height 30
paste input "**********"
type input "**********"
click at [168, 263] on p "[PERSON_NAME]" at bounding box center [174, 263] width 94 height 16
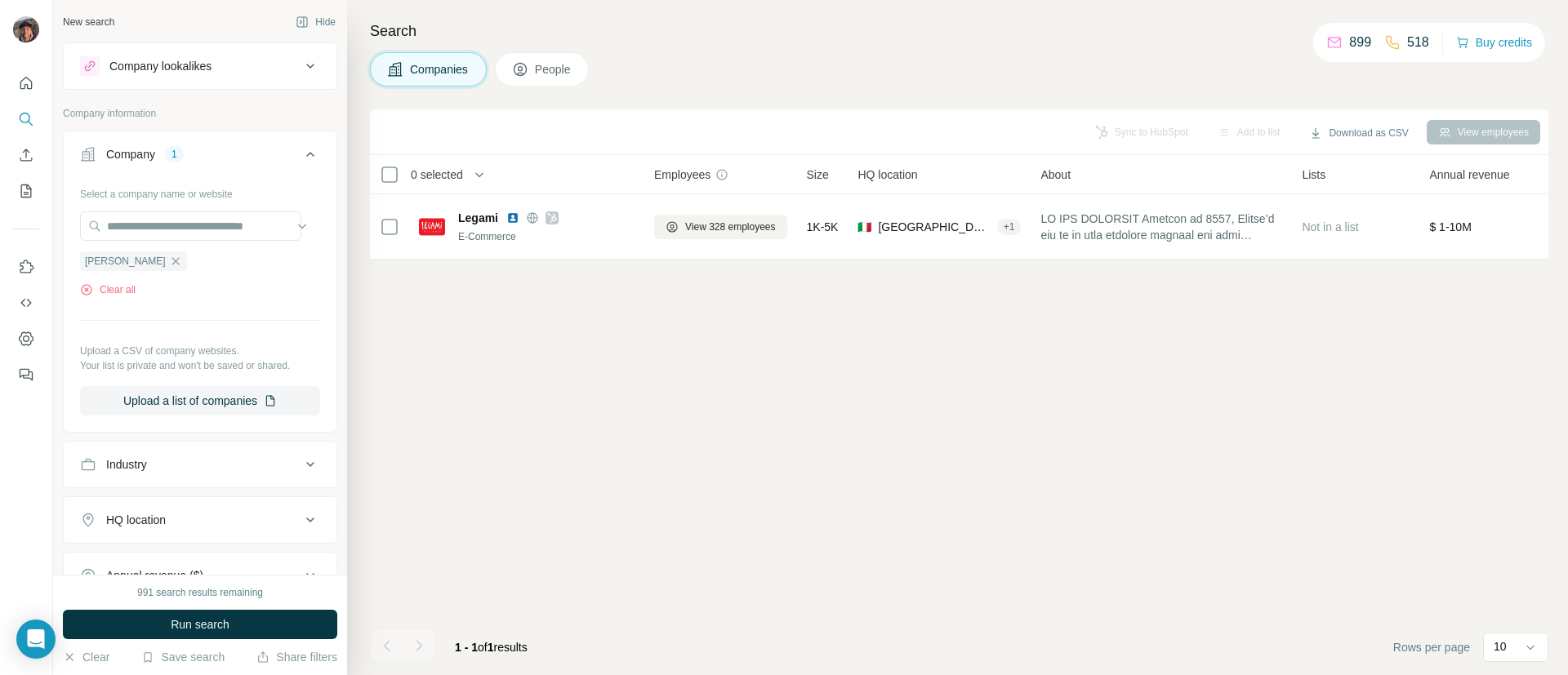
click at [205, 625] on span "Run search" at bounding box center [199, 624] width 58 height 16
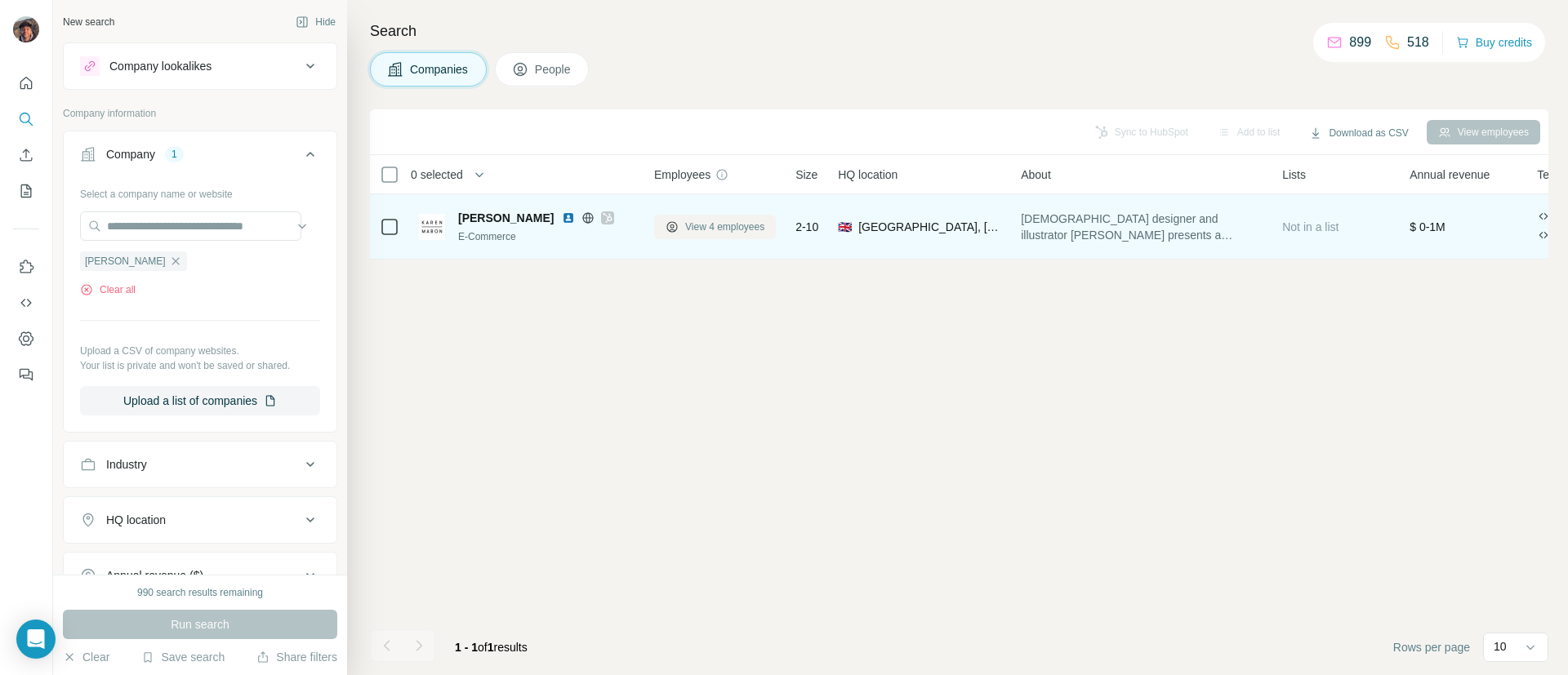
click at [708, 229] on span "View 4 employees" at bounding box center [725, 227] width 79 height 15
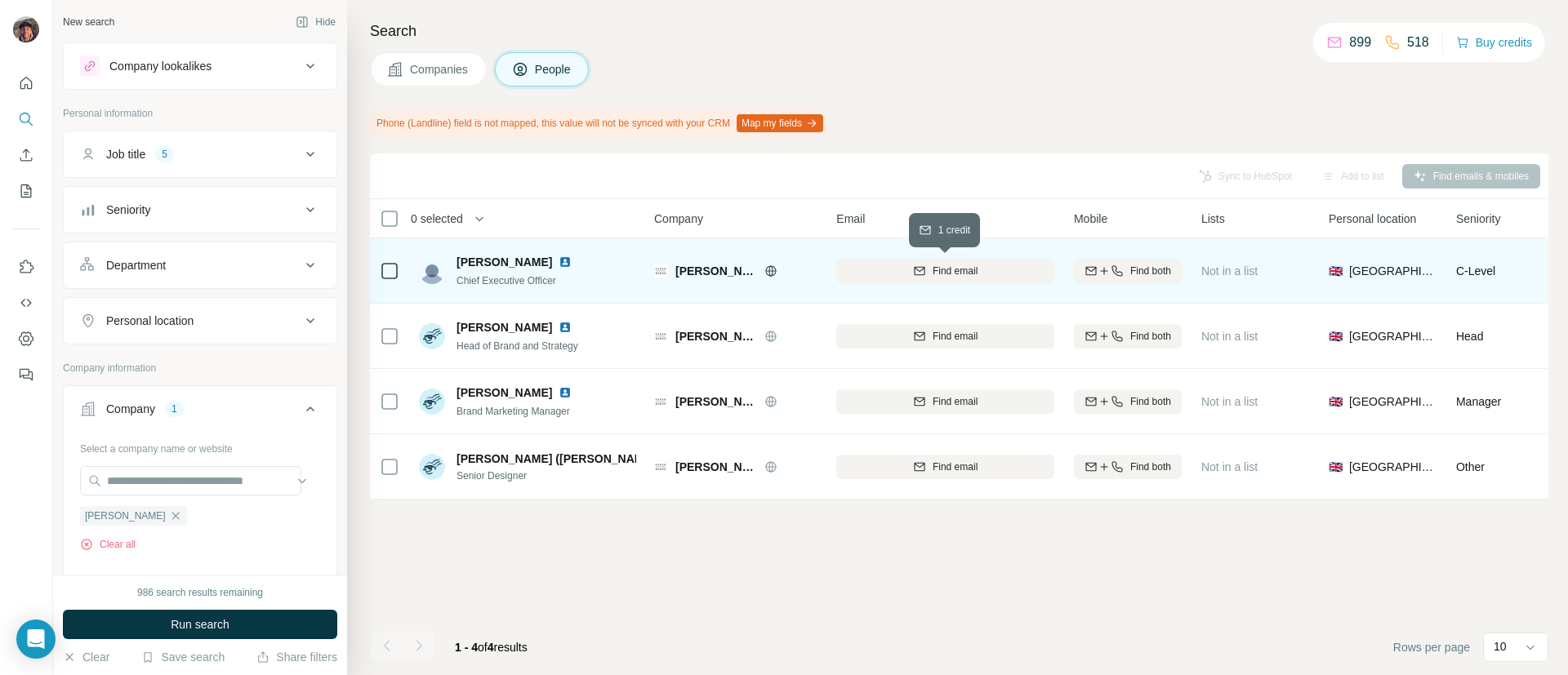
click at [951, 279] on button "Find email" at bounding box center [944, 271] width 218 height 25
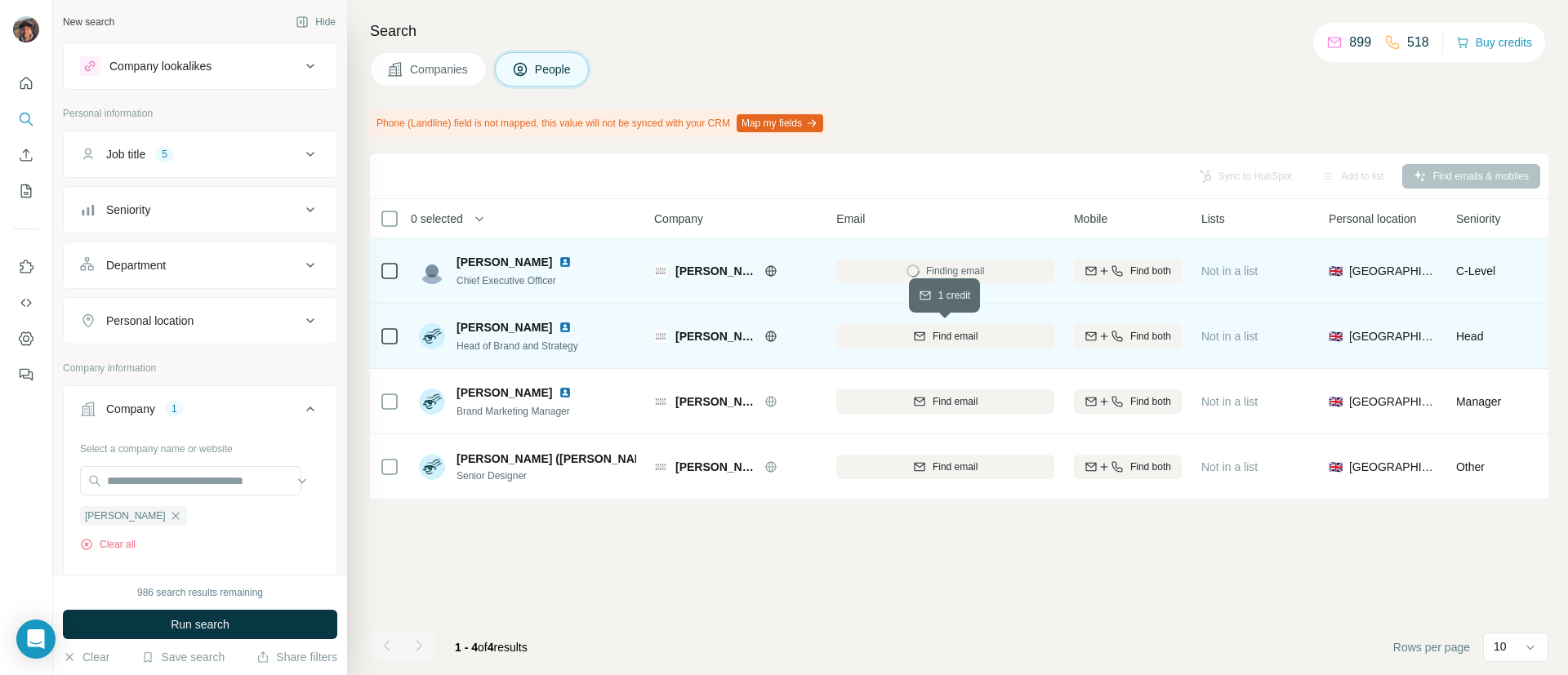
click at [940, 326] on button "Find email" at bounding box center [944, 336] width 218 height 25
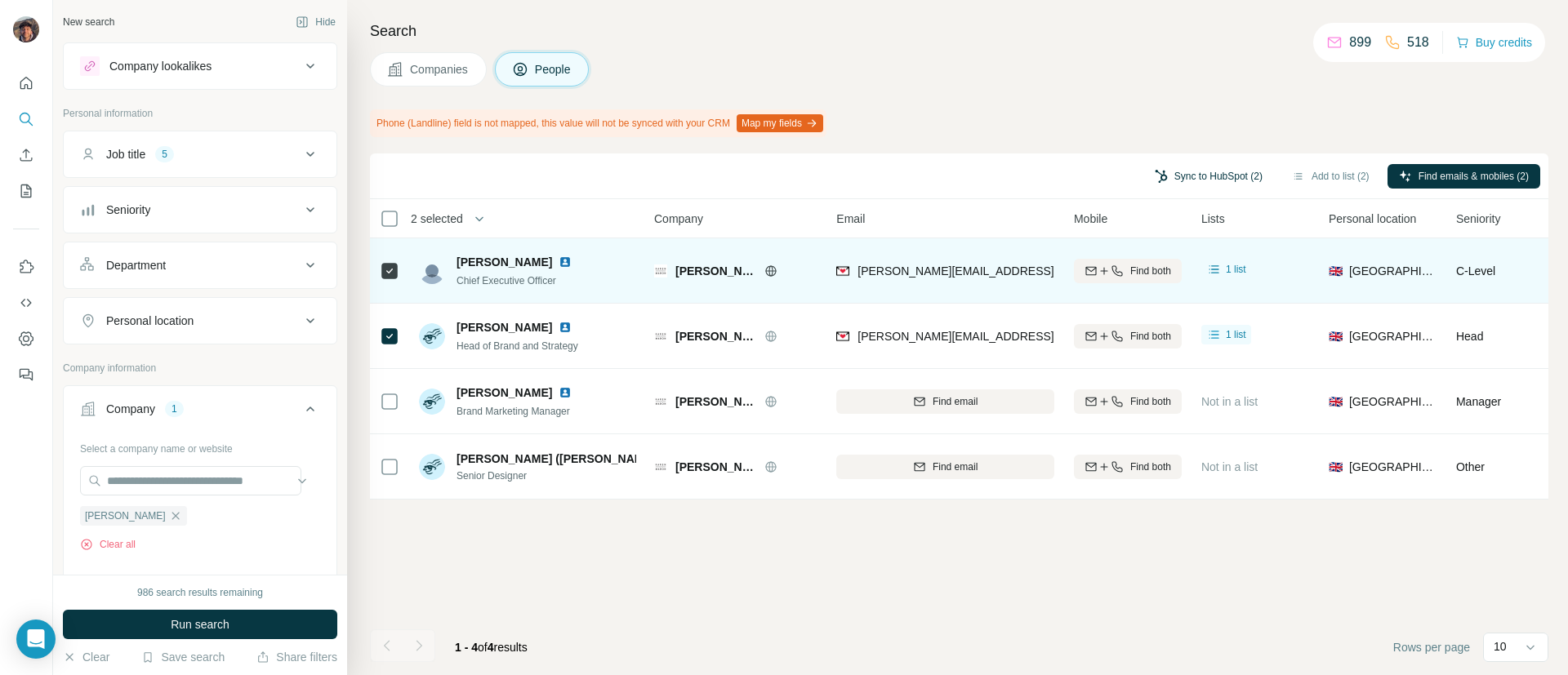
click at [1216, 170] on button "Sync to HubSpot (2)" at bounding box center [1208, 177] width 131 height 25
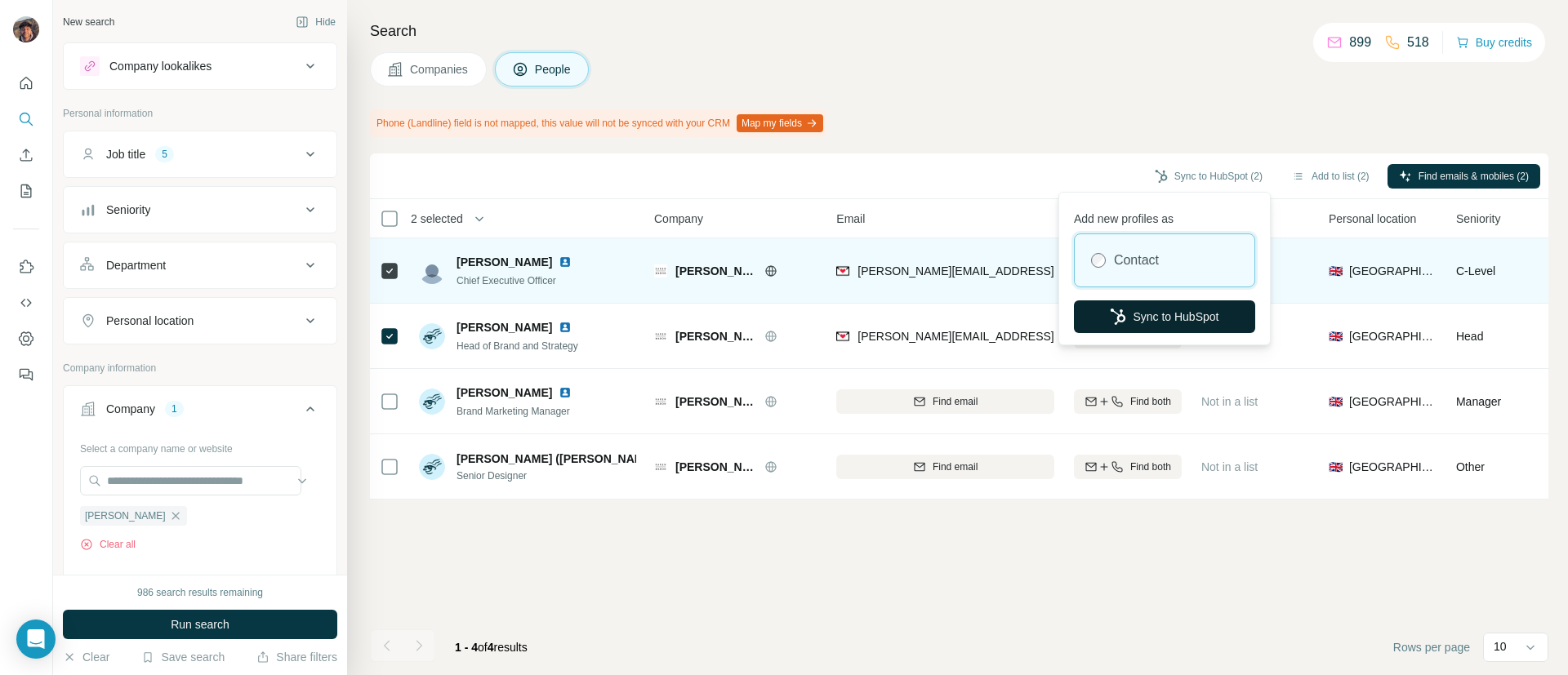
click at [1198, 313] on button "Sync to HubSpot" at bounding box center [1164, 317] width 181 height 33
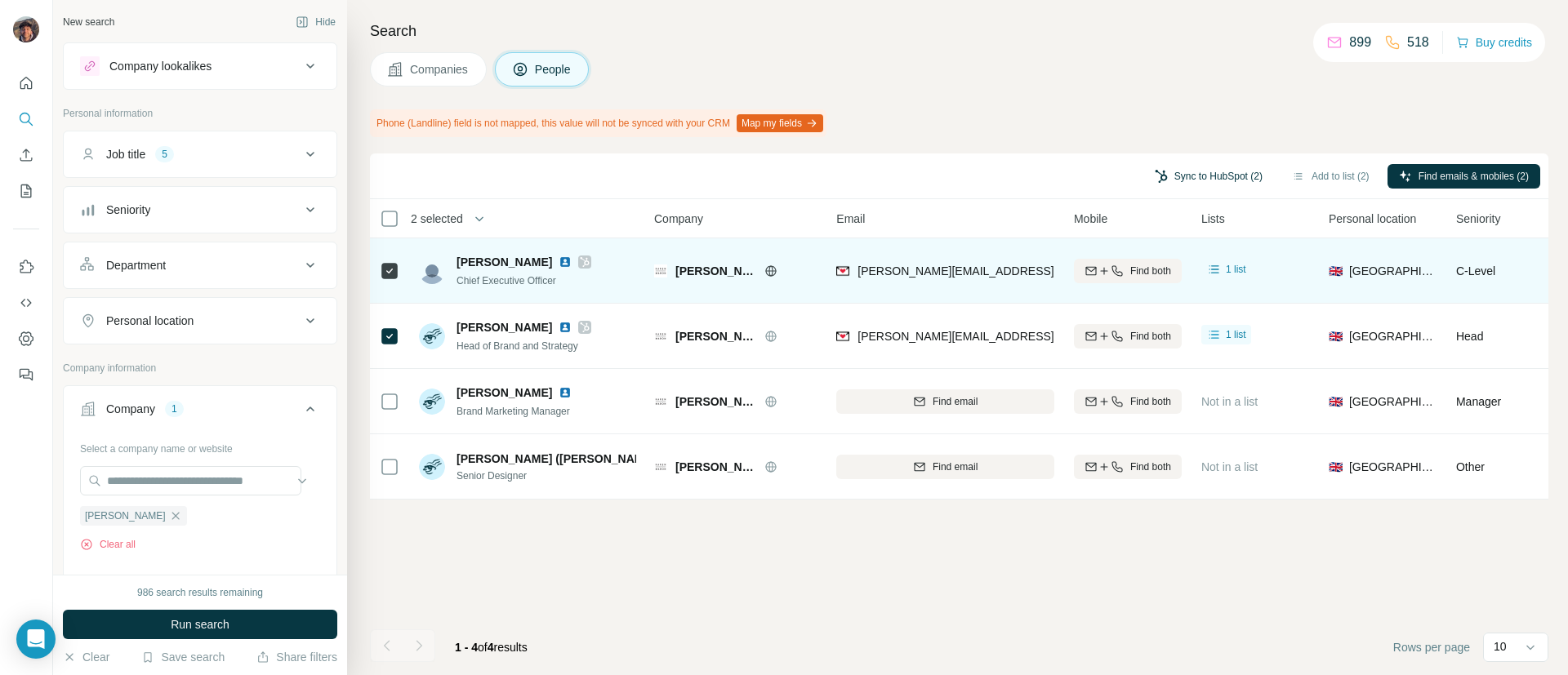
click at [1204, 164] on button "Sync to HubSpot (2)" at bounding box center [1208, 177] width 131 height 25
